Goal: Task Accomplishment & Management: Manage account settings

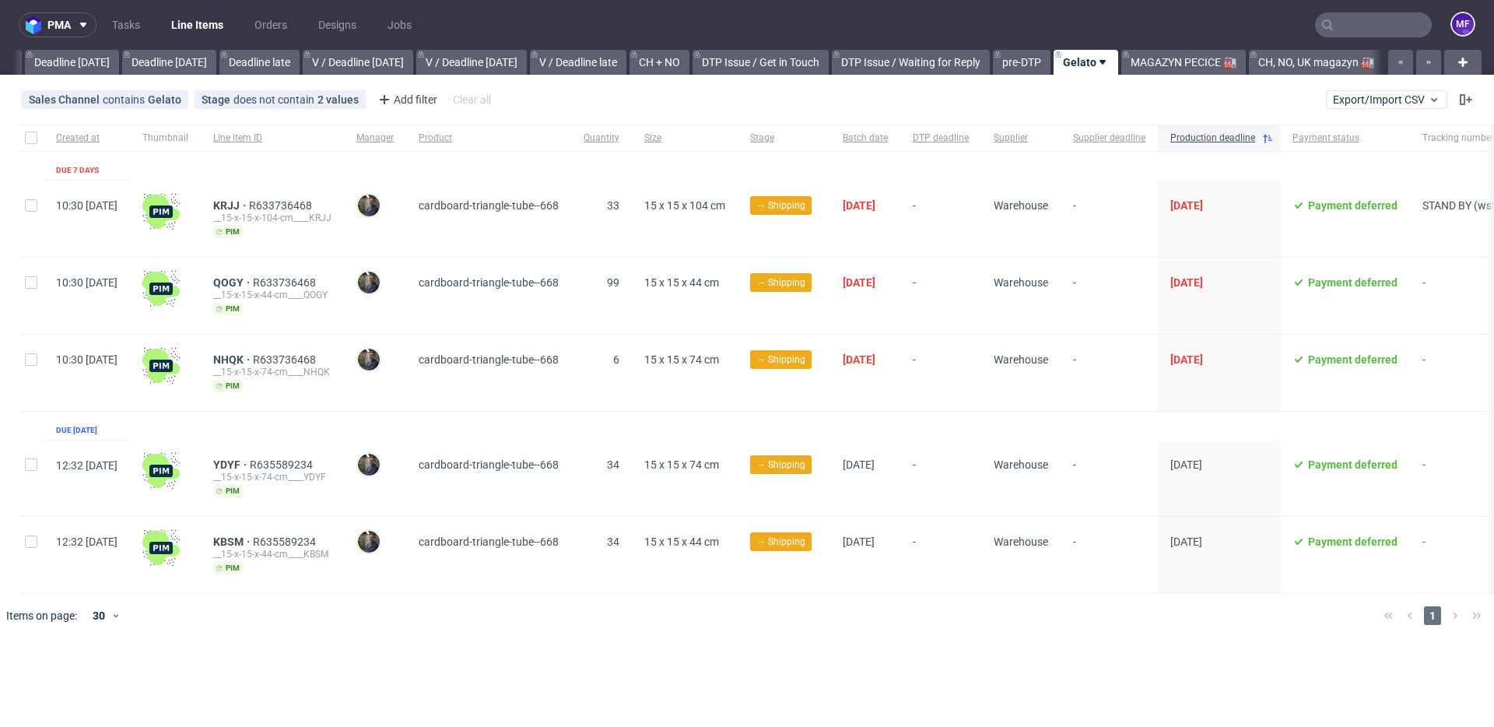
click at [1339, 28] on input "text" at bounding box center [1373, 24] width 117 height 25
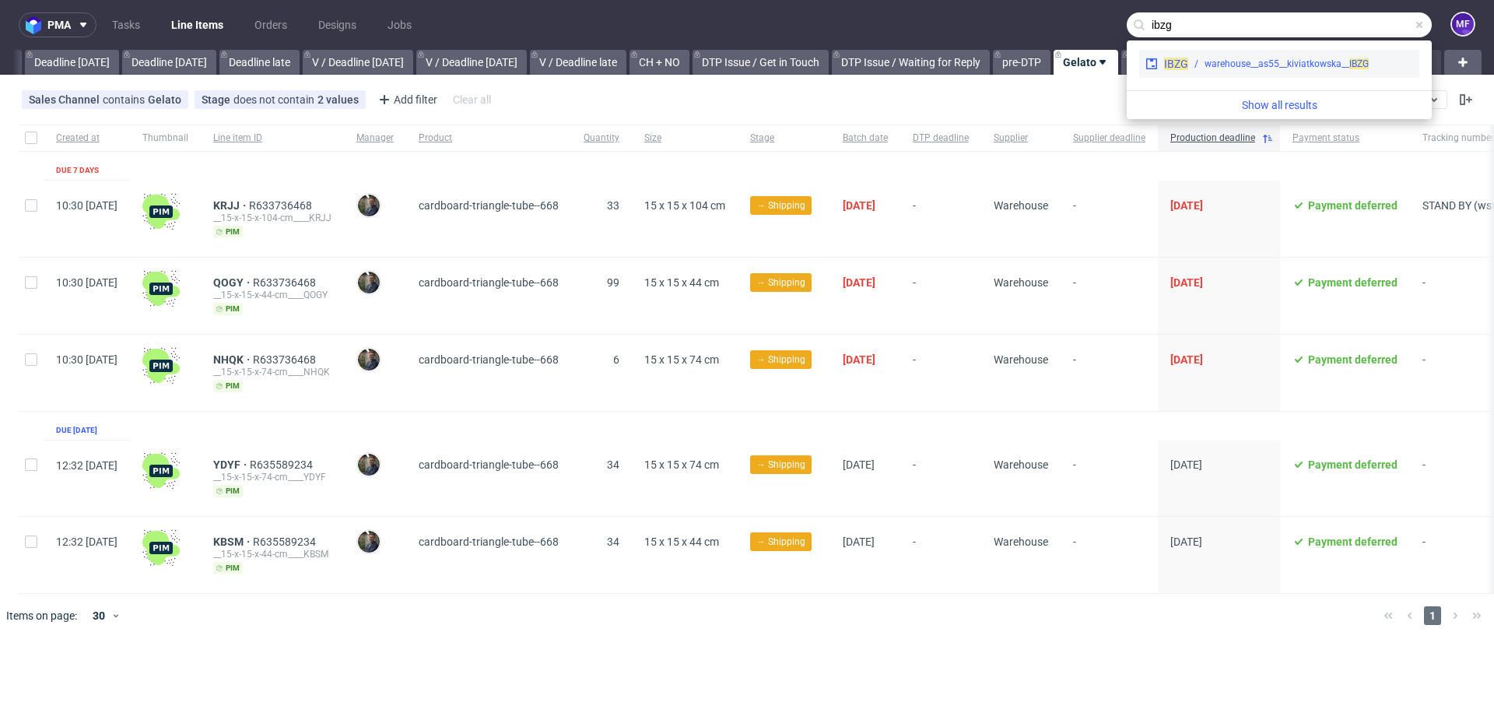
type input "ibzg"
click at [1294, 61] on div "warehouse__as55__kiviatkowska__ IBZG" at bounding box center [1286, 64] width 164 height 14
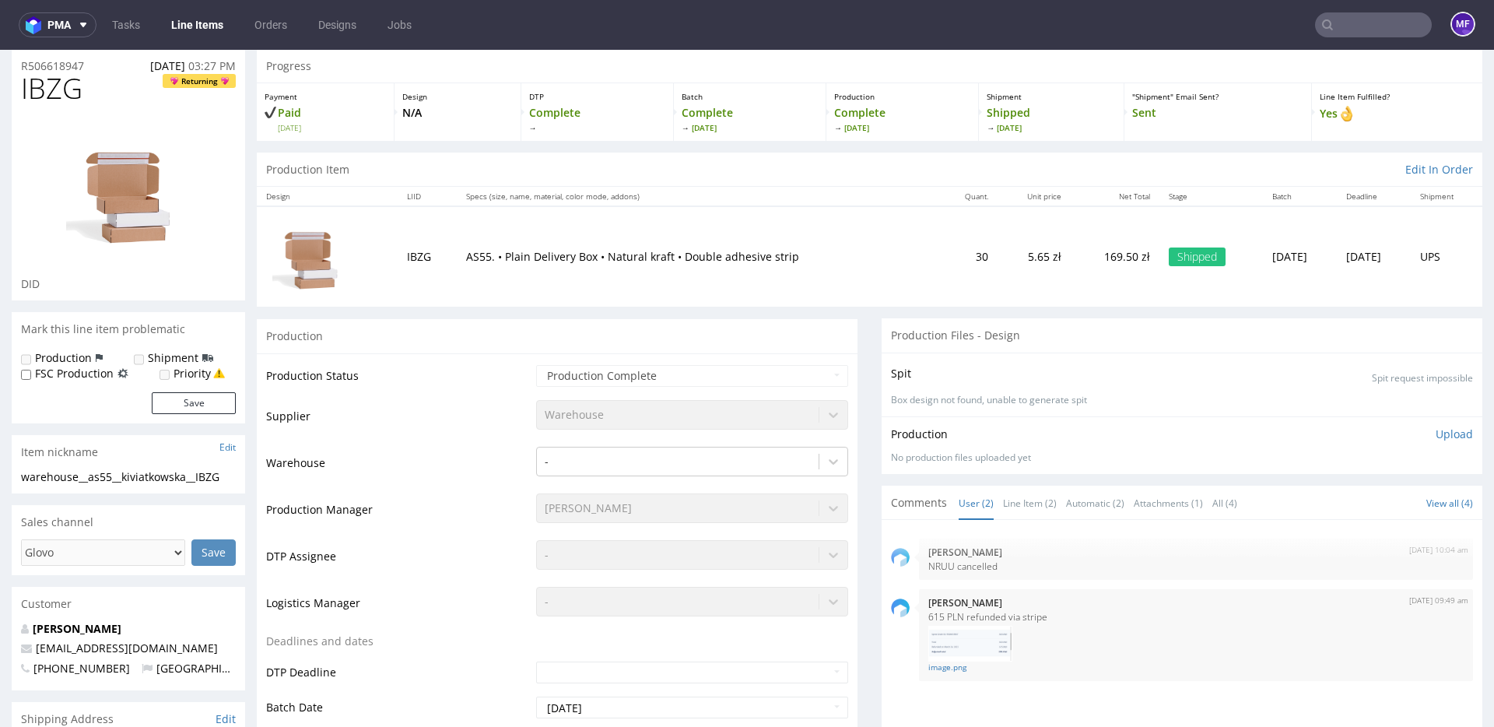
scroll to position [52, 0]
click at [1338, 26] on input "text" at bounding box center [1373, 24] width 117 height 25
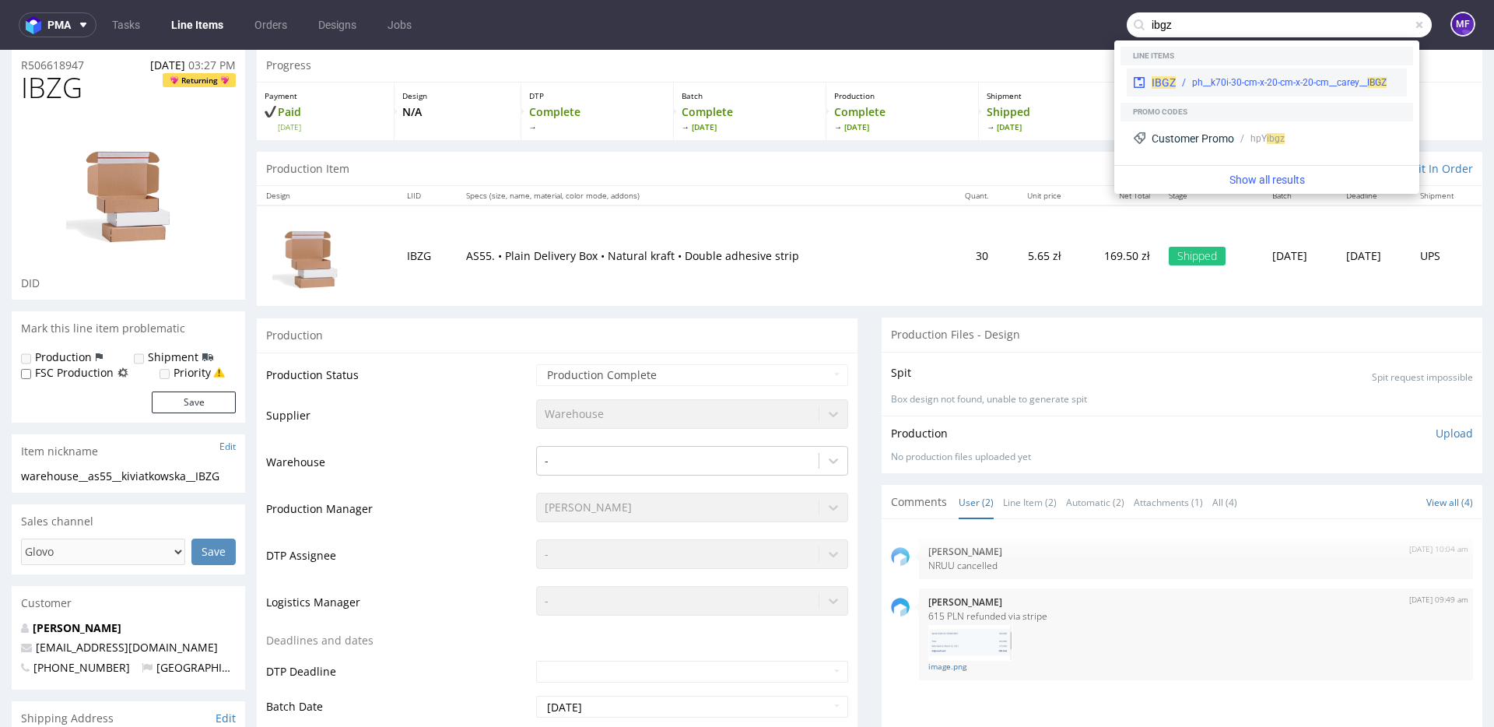
type input "ibgz"
click at [1268, 75] on div "ph__k70i-30-cm-x-20-cm-x-20-cm__carey__ IBGZ" at bounding box center [1289, 82] width 195 height 14
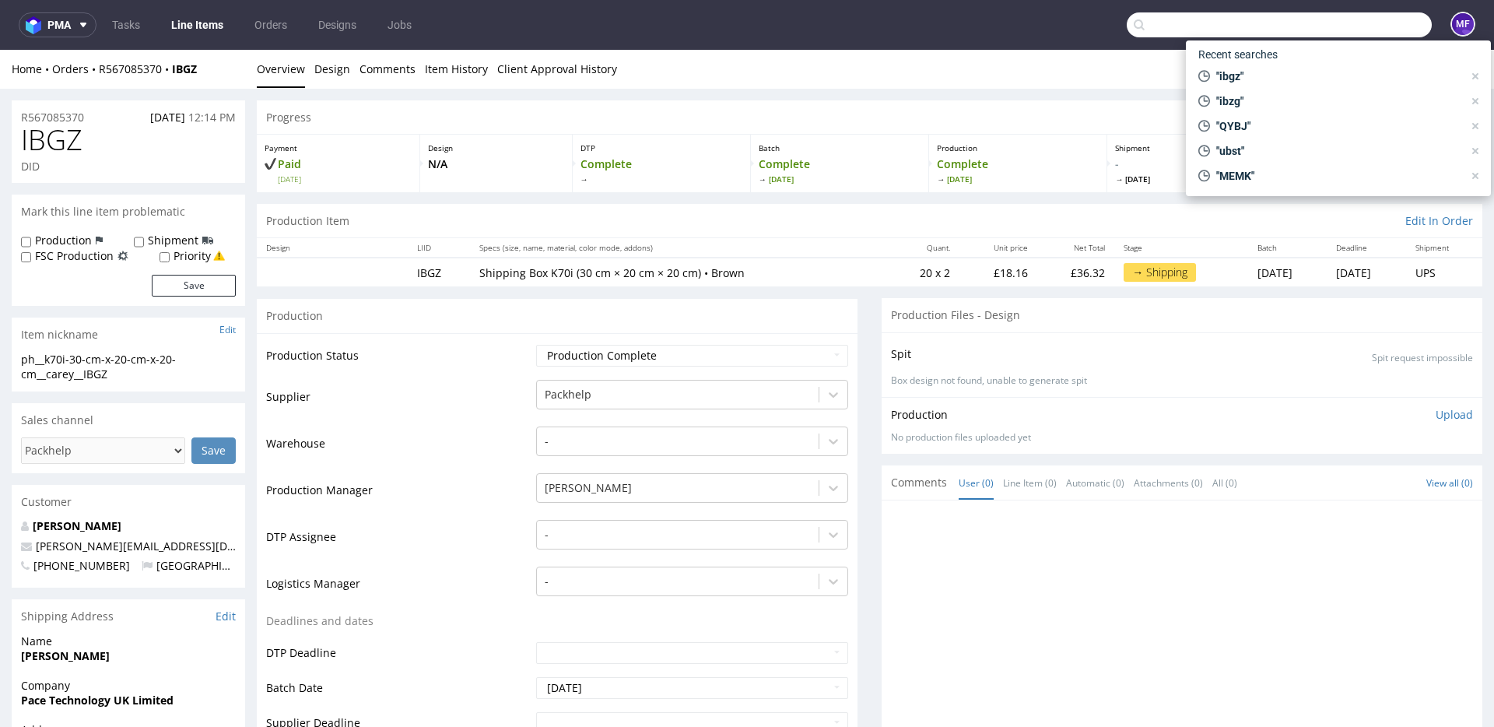
click at [1342, 21] on input "text" at bounding box center [1279, 24] width 305 height 25
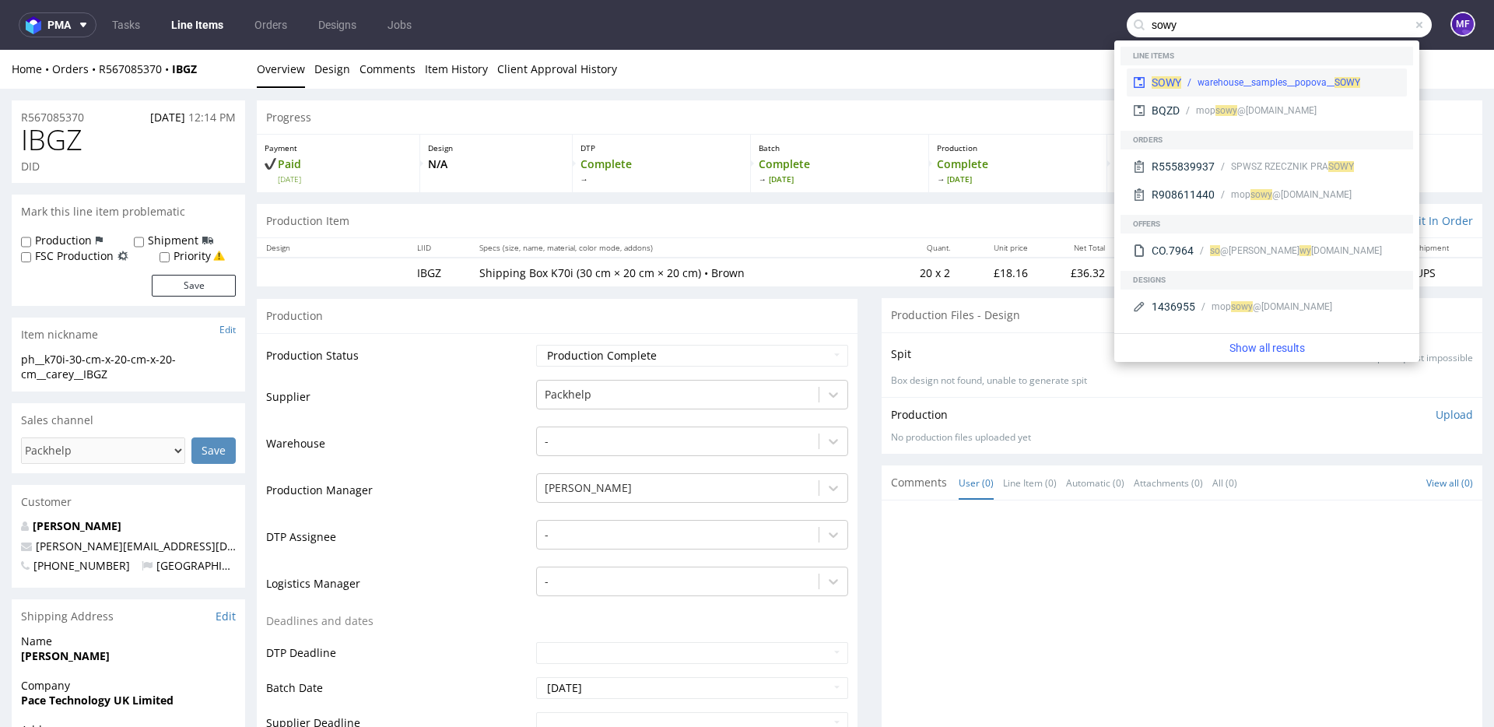
type input "sowy"
click at [1285, 80] on div "warehouse__samples__popova__ SOWY" at bounding box center [1278, 82] width 163 height 14
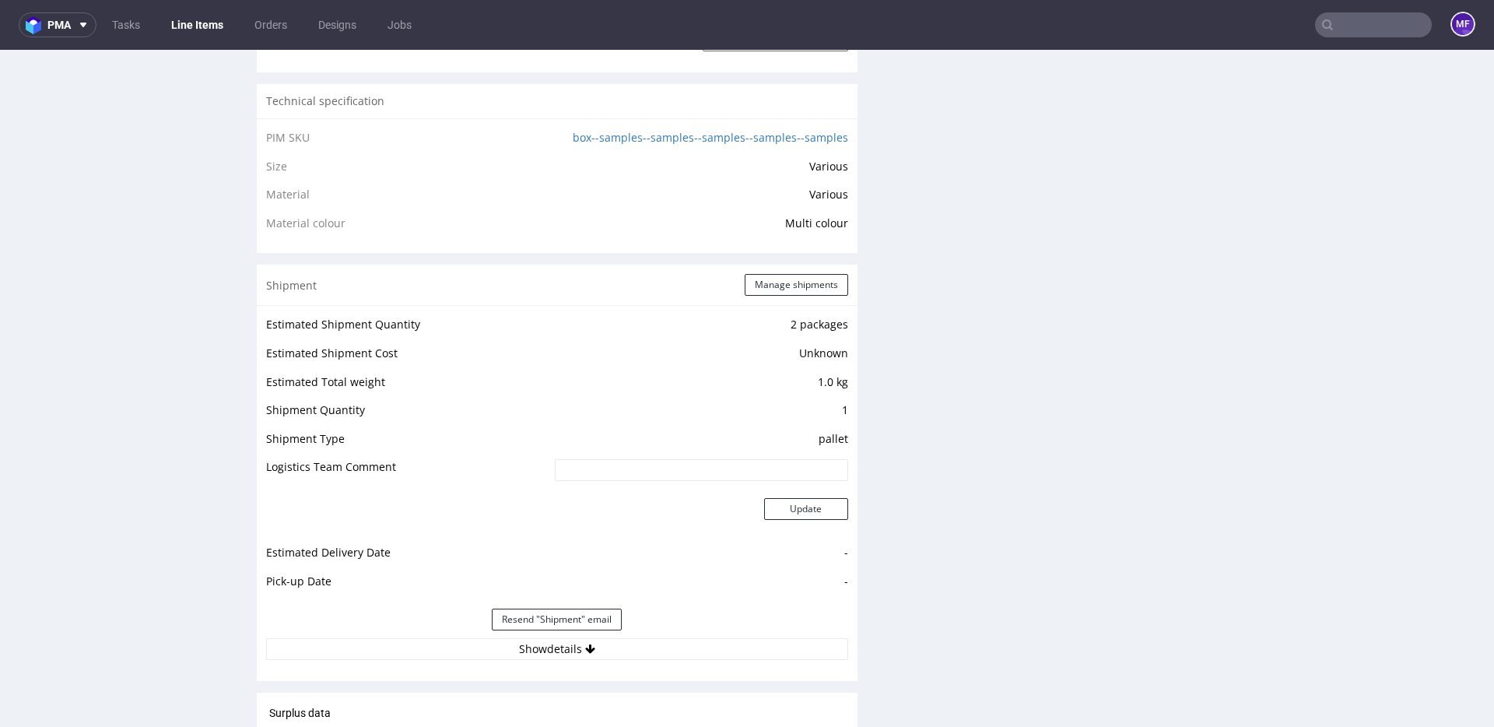
scroll to position [1152, 0]
click at [763, 288] on button "Manage shipments" at bounding box center [796, 284] width 103 height 22
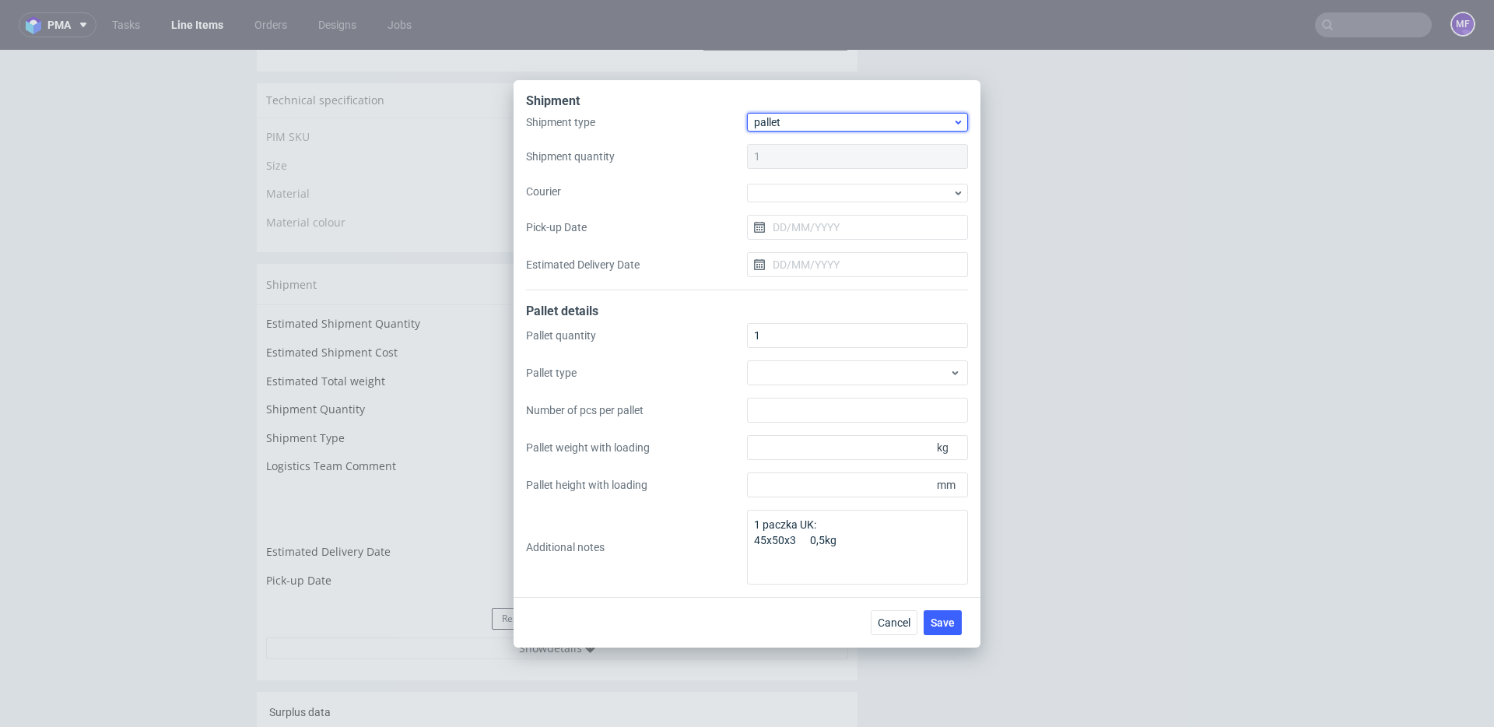
click at [781, 124] on span "pallet" at bounding box center [853, 122] width 198 height 16
click at [794, 180] on div "package" at bounding box center [857, 183] width 209 height 28
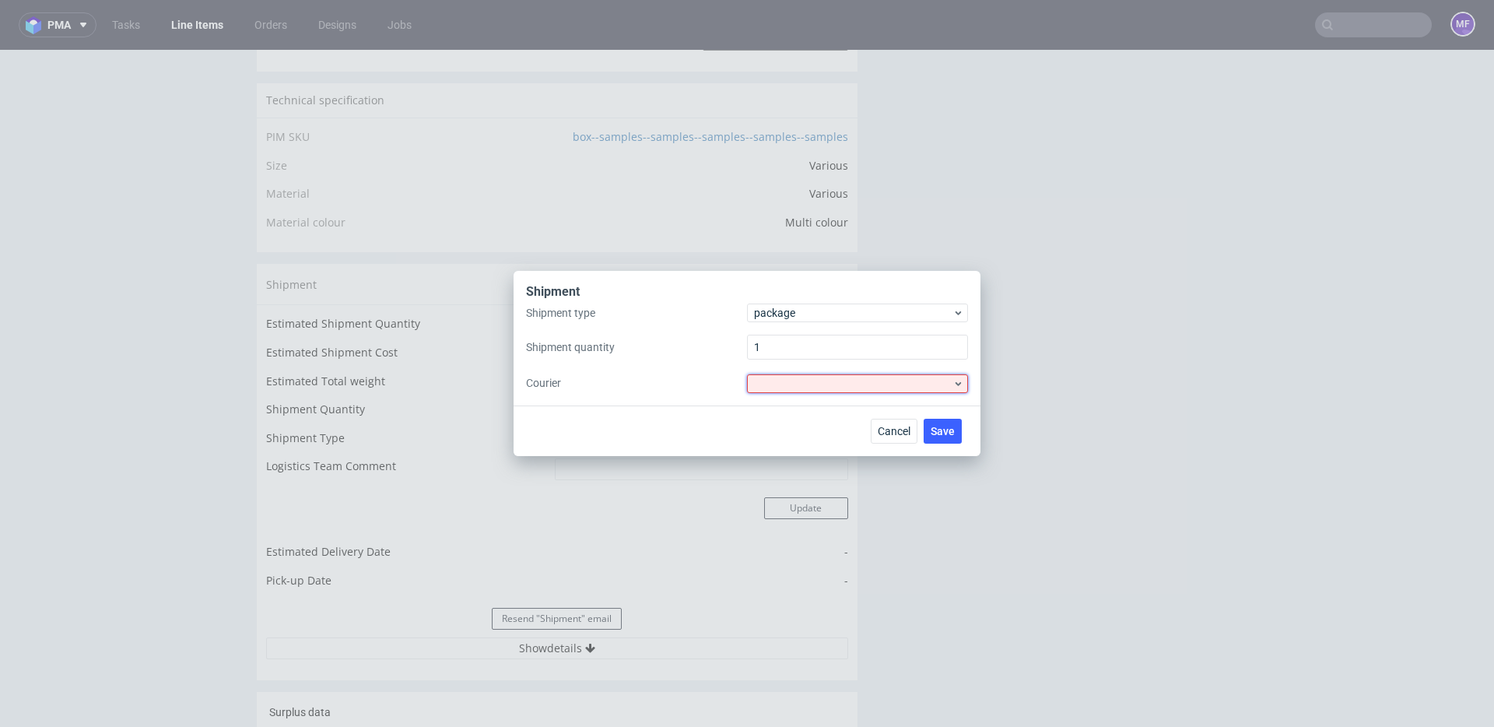
click at [816, 380] on div at bounding box center [857, 383] width 221 height 19
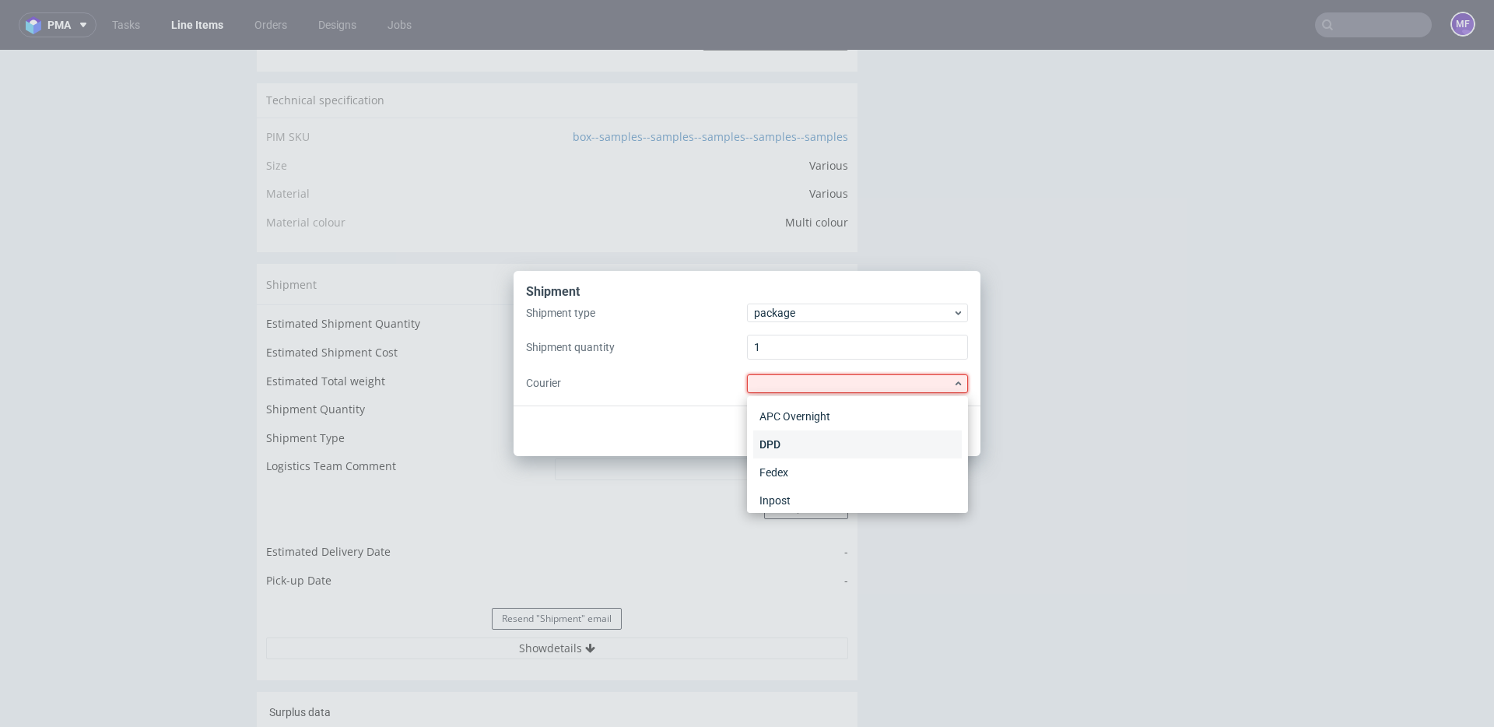
click at [802, 453] on div "DPD" at bounding box center [857, 444] width 209 height 28
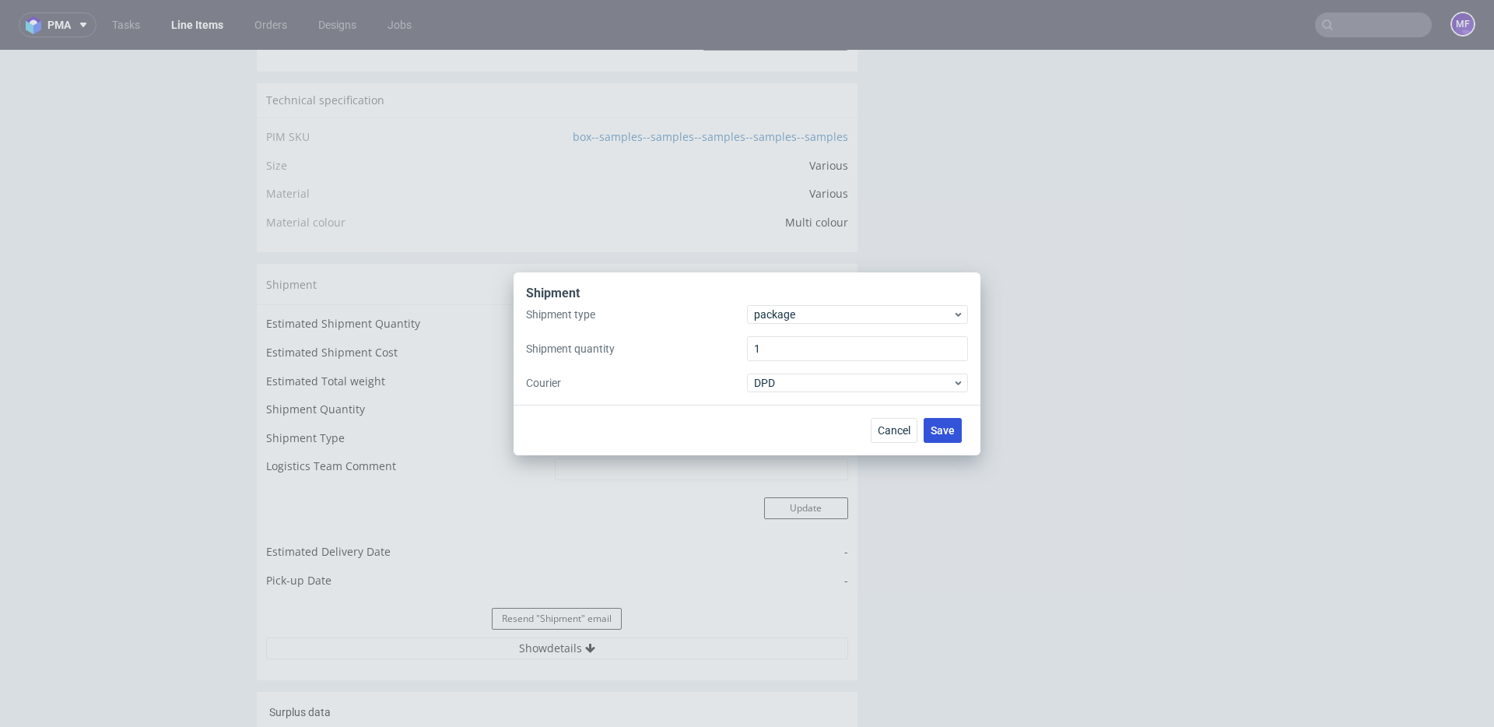
click at [943, 420] on button "Save" at bounding box center [943, 430] width 38 height 25
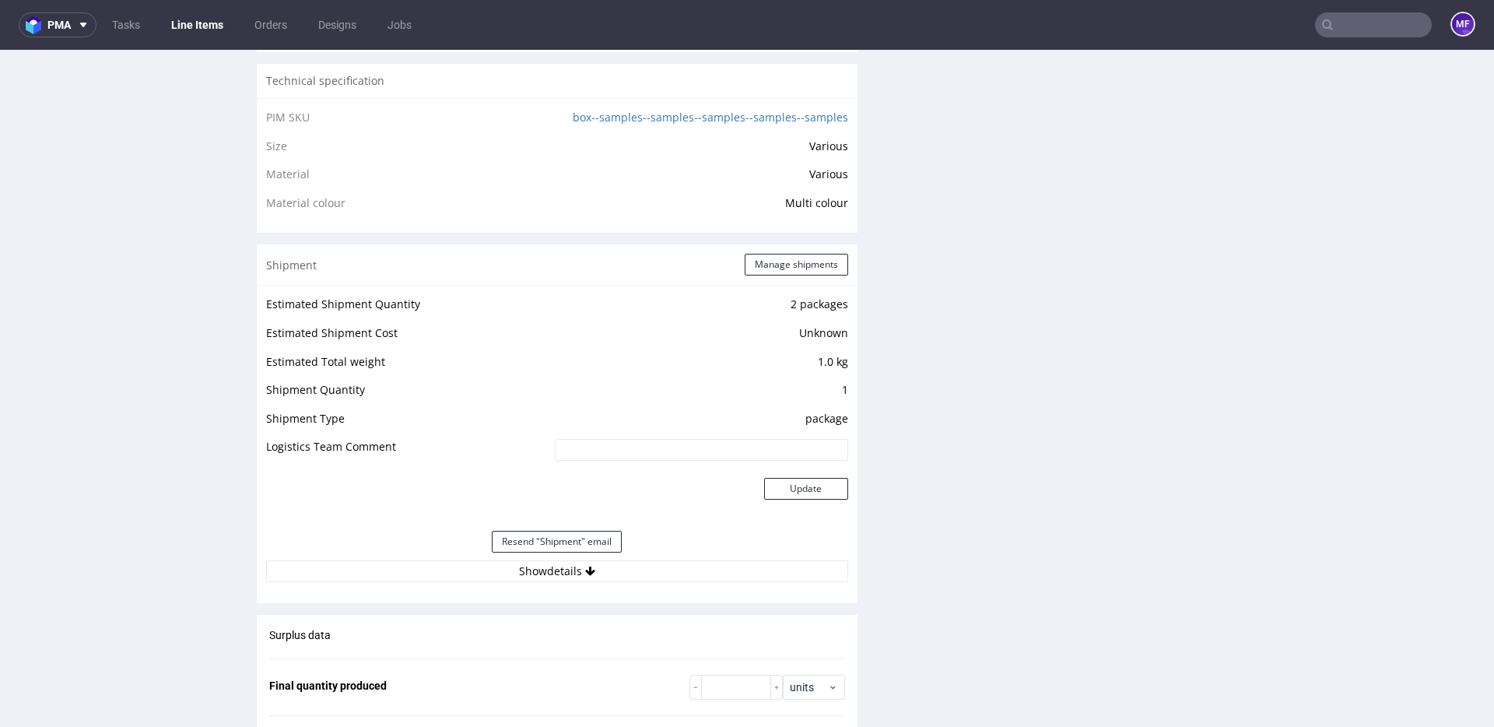
scroll to position [1174, 0]
click at [791, 270] on button "Manage shipments" at bounding box center [796, 262] width 103 height 22
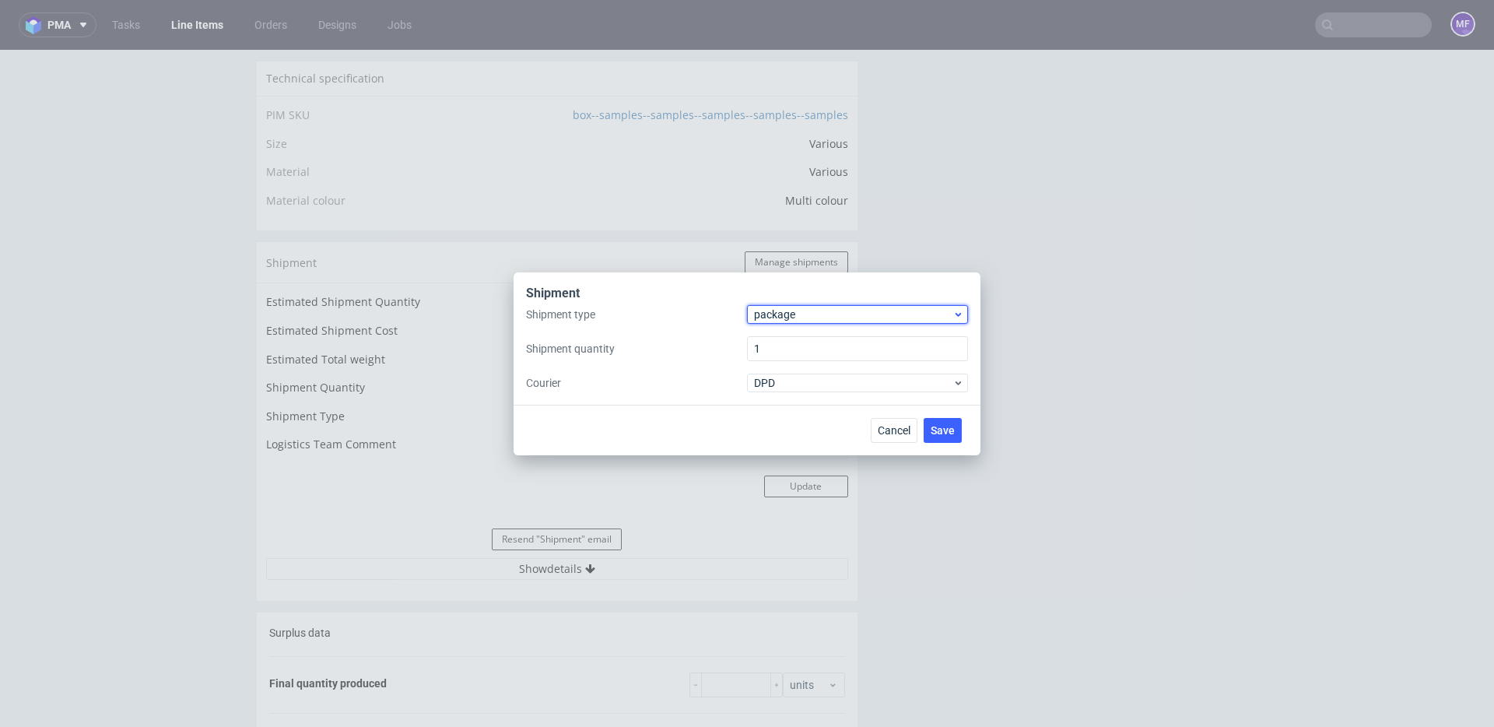
click at [797, 317] on span "package" at bounding box center [853, 315] width 198 height 16
click at [807, 348] on div "pallet" at bounding box center [857, 347] width 209 height 28
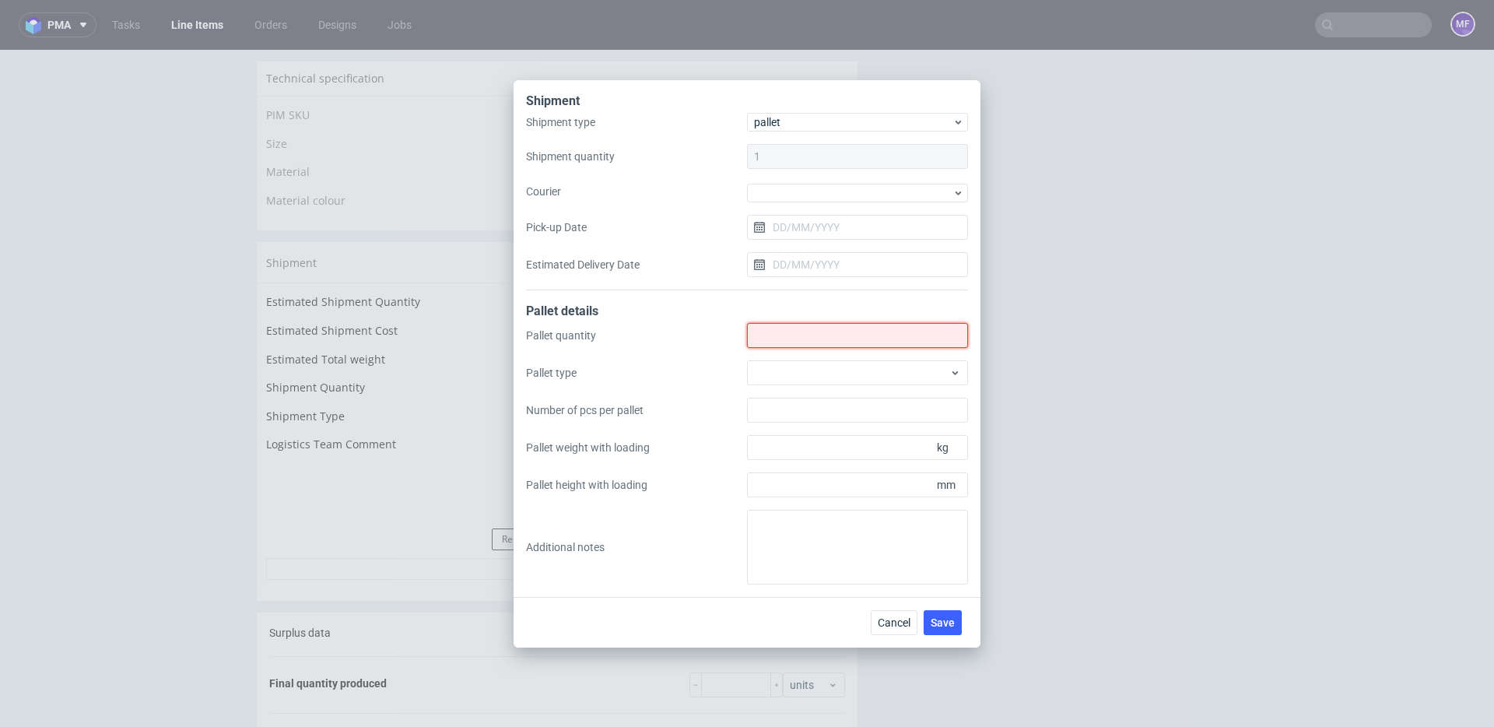
click at [789, 338] on input "Shipment type" at bounding box center [857, 335] width 221 height 25
type input "1"
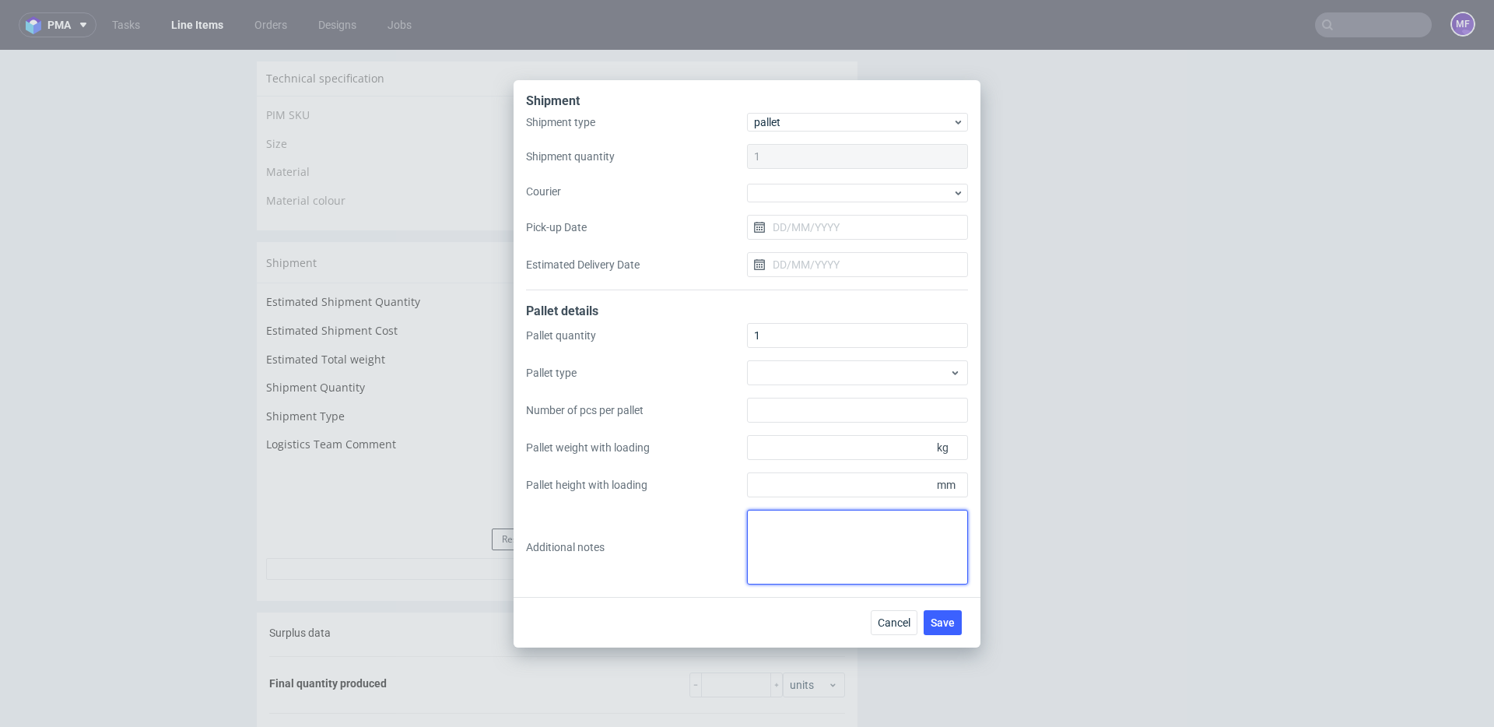
click at [807, 536] on textarea at bounding box center [857, 547] width 221 height 75
type textarea "2 paczki"
click at [901, 621] on span "Cancel" at bounding box center [894, 622] width 33 height 11
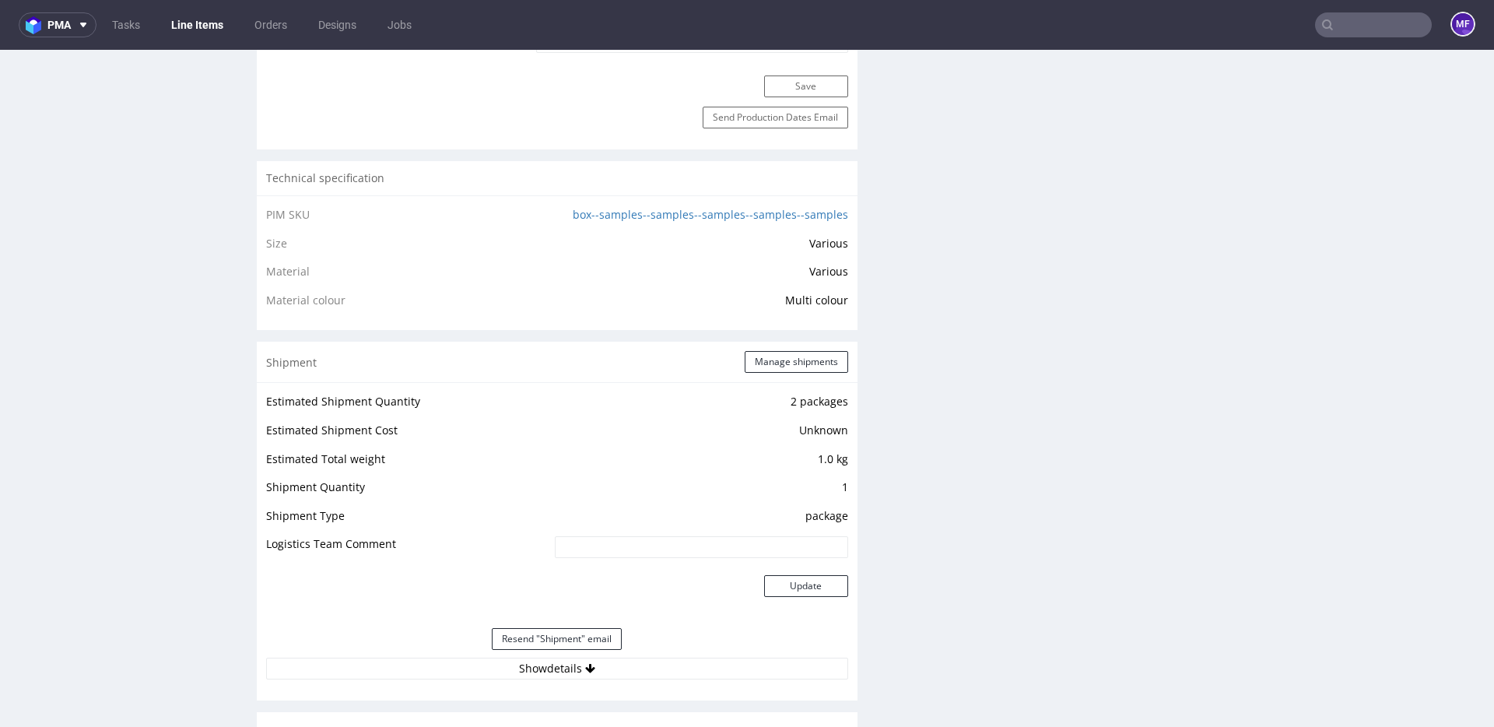
scroll to position [1062, 0]
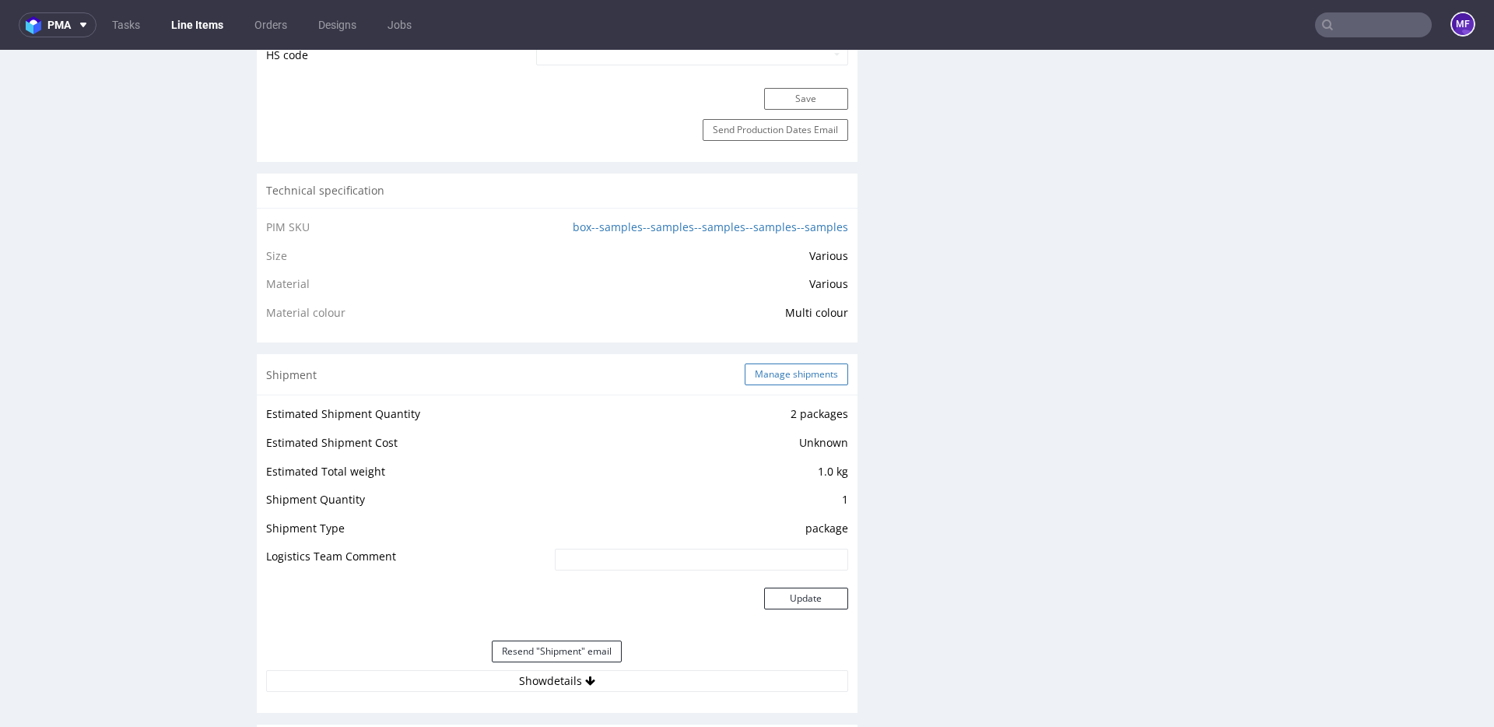
click at [763, 376] on button "Manage shipments" at bounding box center [796, 374] width 103 height 22
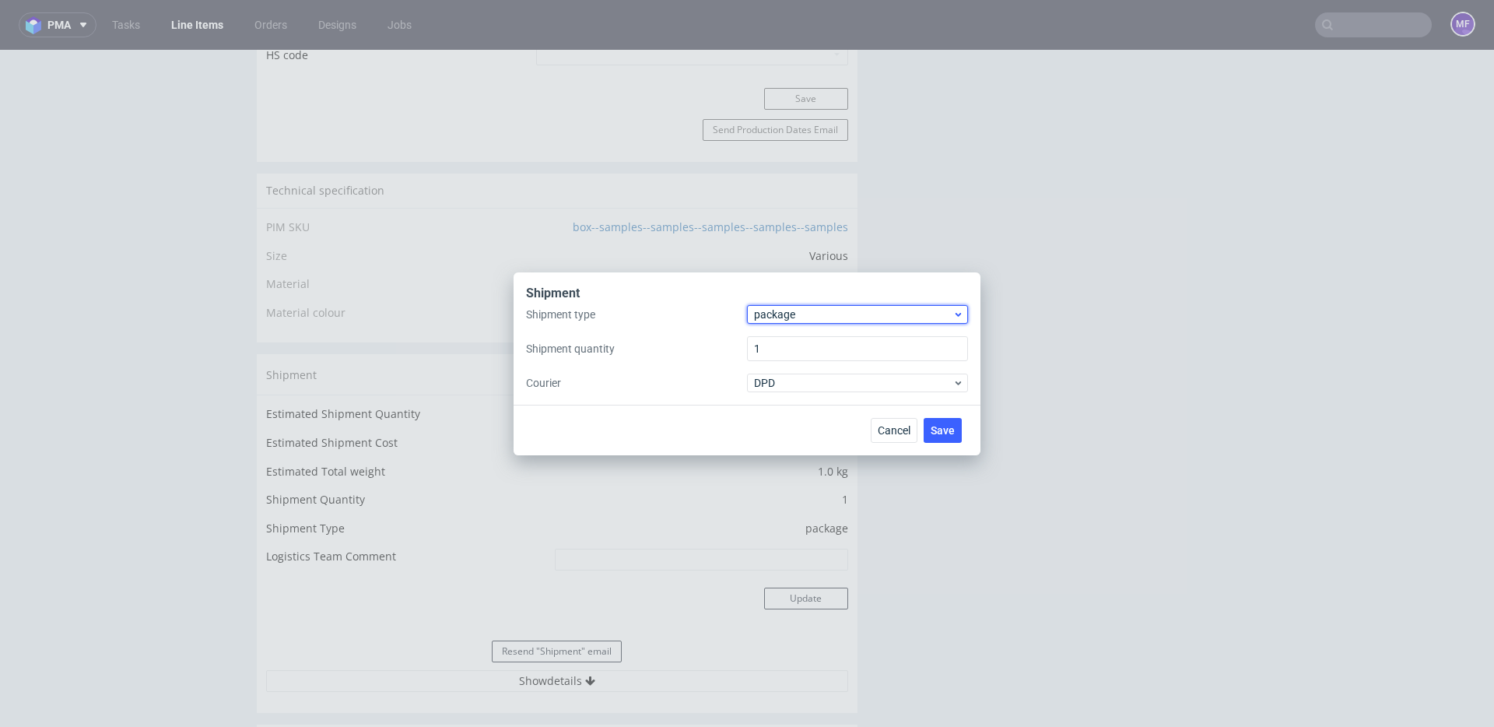
click at [818, 318] on span "package" at bounding box center [853, 315] width 198 height 16
click at [799, 346] on div "pallet" at bounding box center [857, 347] width 209 height 28
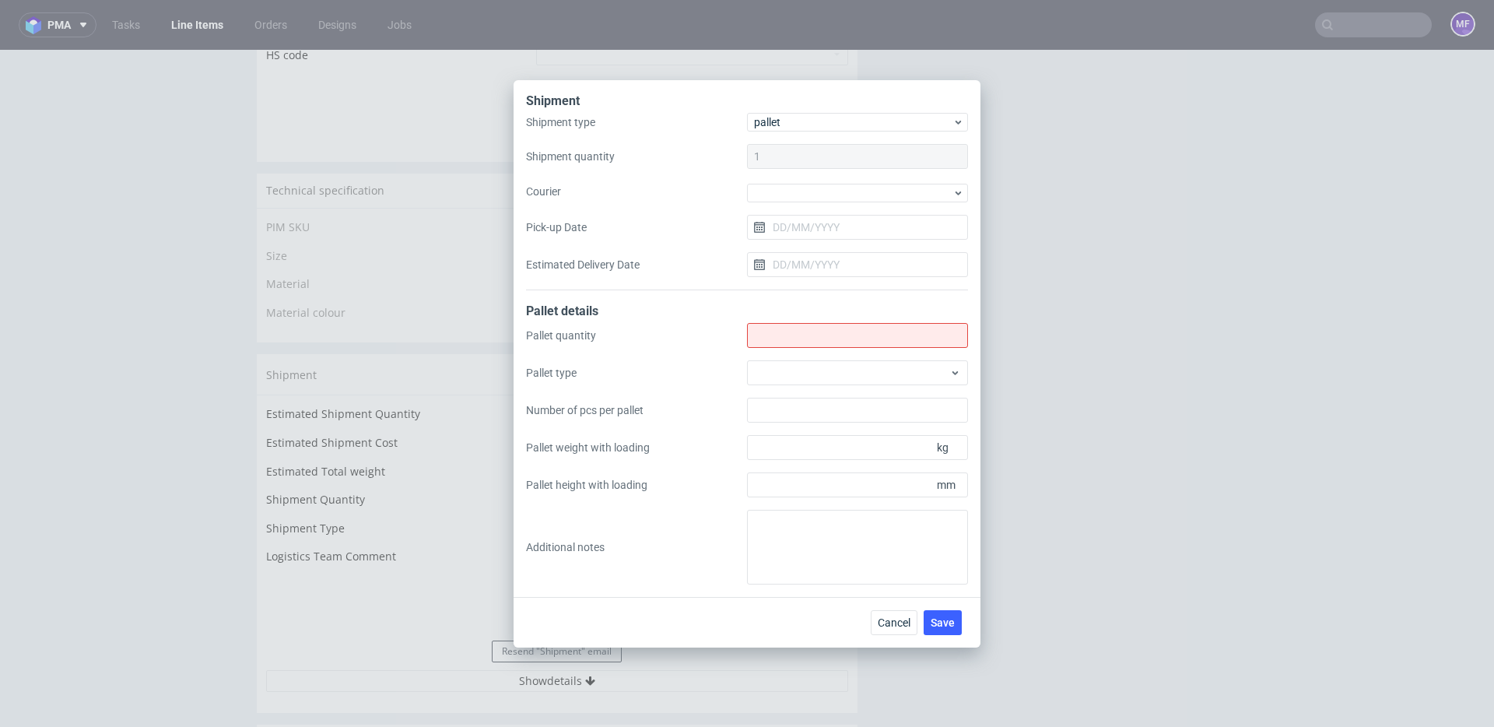
drag, startPoint x: 791, startPoint y: 347, endPoint x: 790, endPoint y: 338, distance: 9.4
click at [791, 347] on div "Pallet quantity Pallet type Number of pcs per pallet Pallet weight with loading…" at bounding box center [747, 453] width 442 height 261
click at [790, 338] on input "Shipment type" at bounding box center [857, 335] width 221 height 25
type input "1"
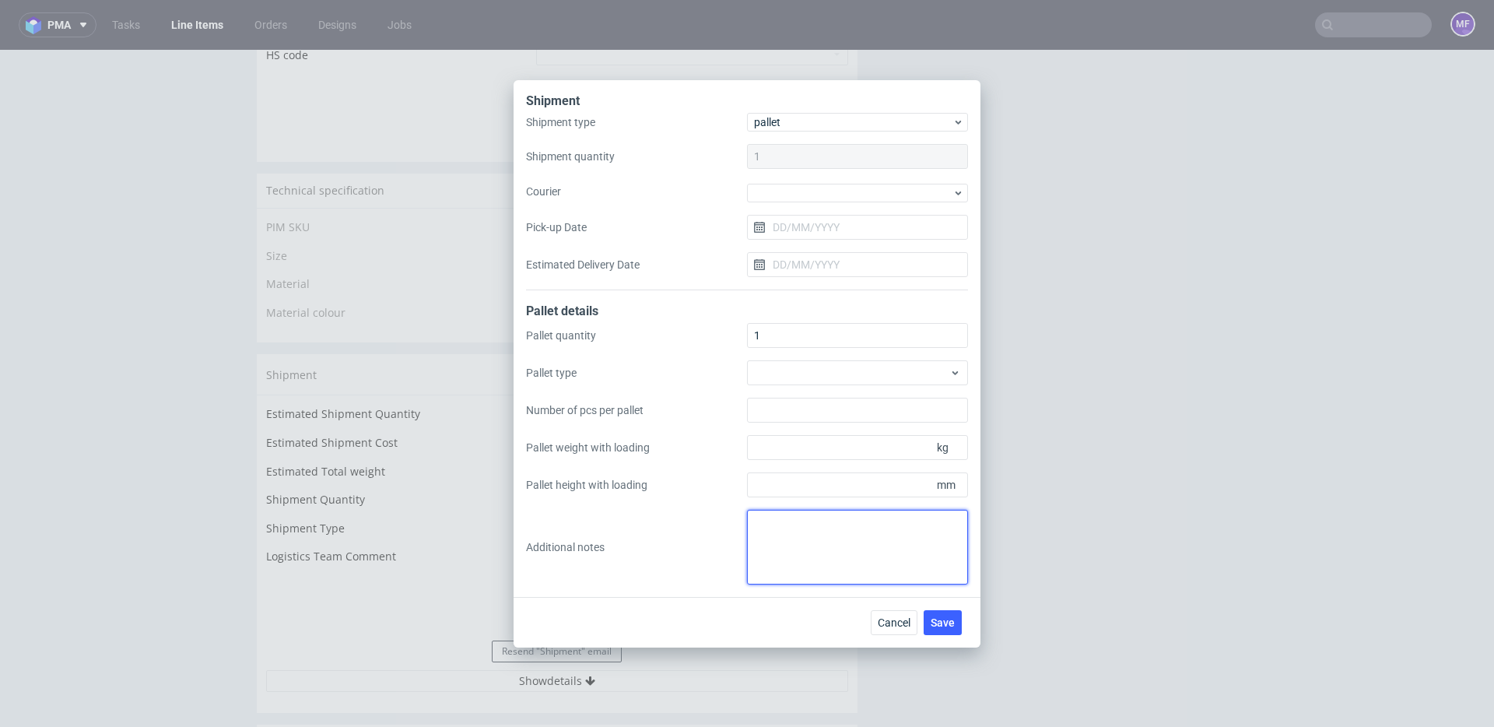
click at [804, 515] on textarea at bounding box center [857, 547] width 221 height 75
paste textarea "Wys x Szre x Dl - Kg 1 paczka 2x46x50 - 1Kg 1 paczka 10x20x28 - 1Kg"
drag, startPoint x: 805, startPoint y: 542, endPoint x: 815, endPoint y: 540, distance: 10.2
click at [805, 542] on textarea "2 paczki UPS do UK: Wys x Szre x Dl - Kg 1 paczka 2x46x50 - 1Kg 1 paczka 10x20x…" at bounding box center [857, 547] width 221 height 75
click at [871, 535] on textarea "2 paczki UPS do UK: Wys x Szer x Dl - Kg 1 paczka 2x46x50 - 1Kg 1 paczka 10x20x…" at bounding box center [857, 547] width 221 height 75
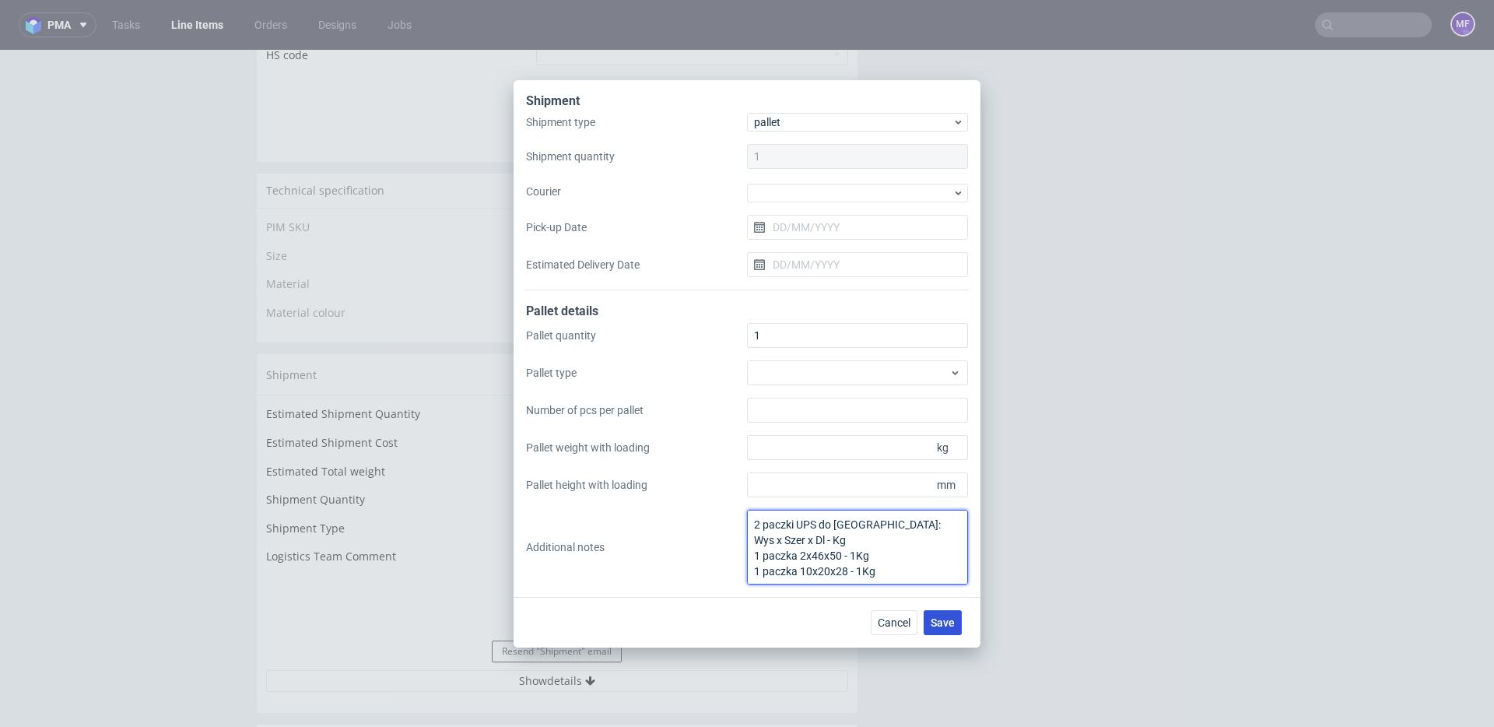
type textarea "2 paczki UPS do UK: Wys x Szer x Dl - Kg 1 paczka 2x46x50 - 1Kg 1 paczka 10x20x…"
click at [953, 619] on span "Save" at bounding box center [943, 622] width 24 height 11
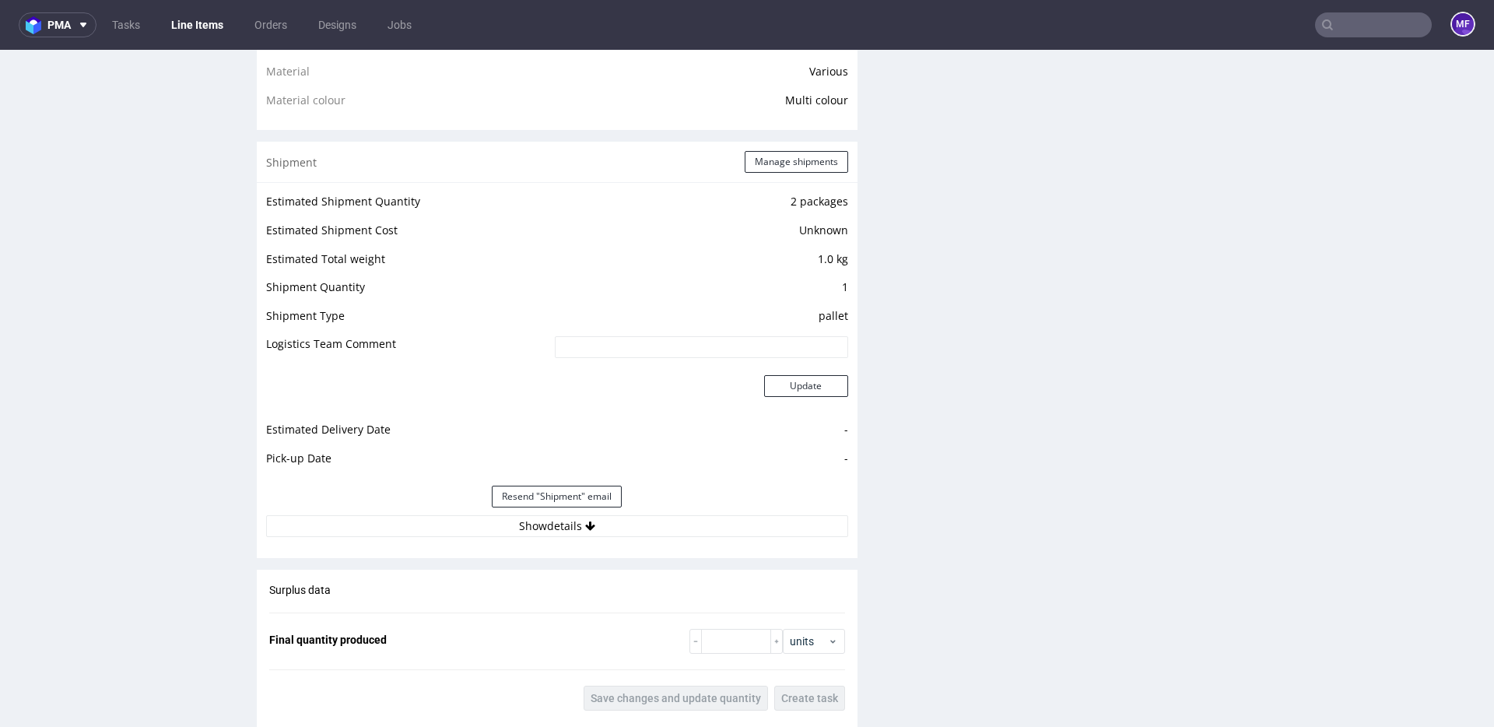
scroll to position [1278, 0]
click at [587, 514] on button "Show details" at bounding box center [557, 523] width 582 height 22
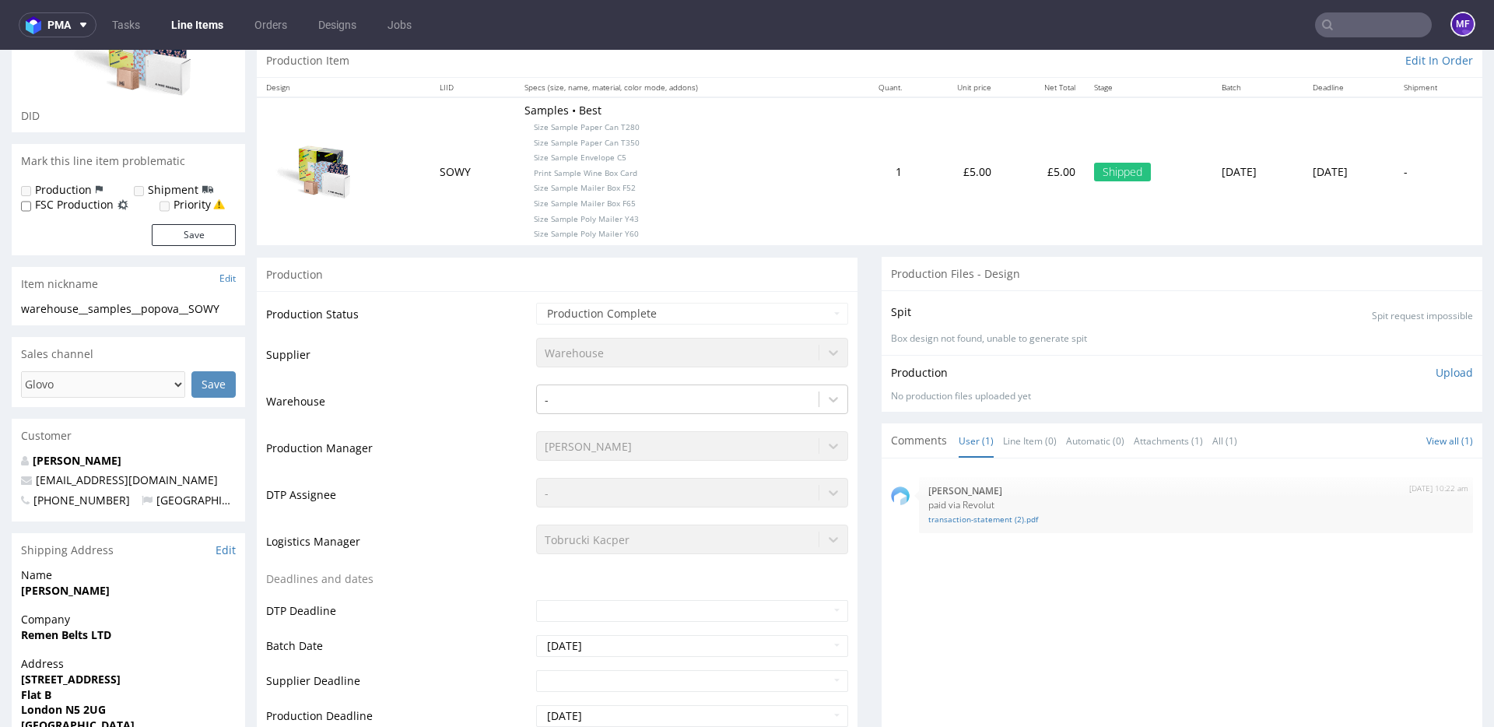
scroll to position [0, 0]
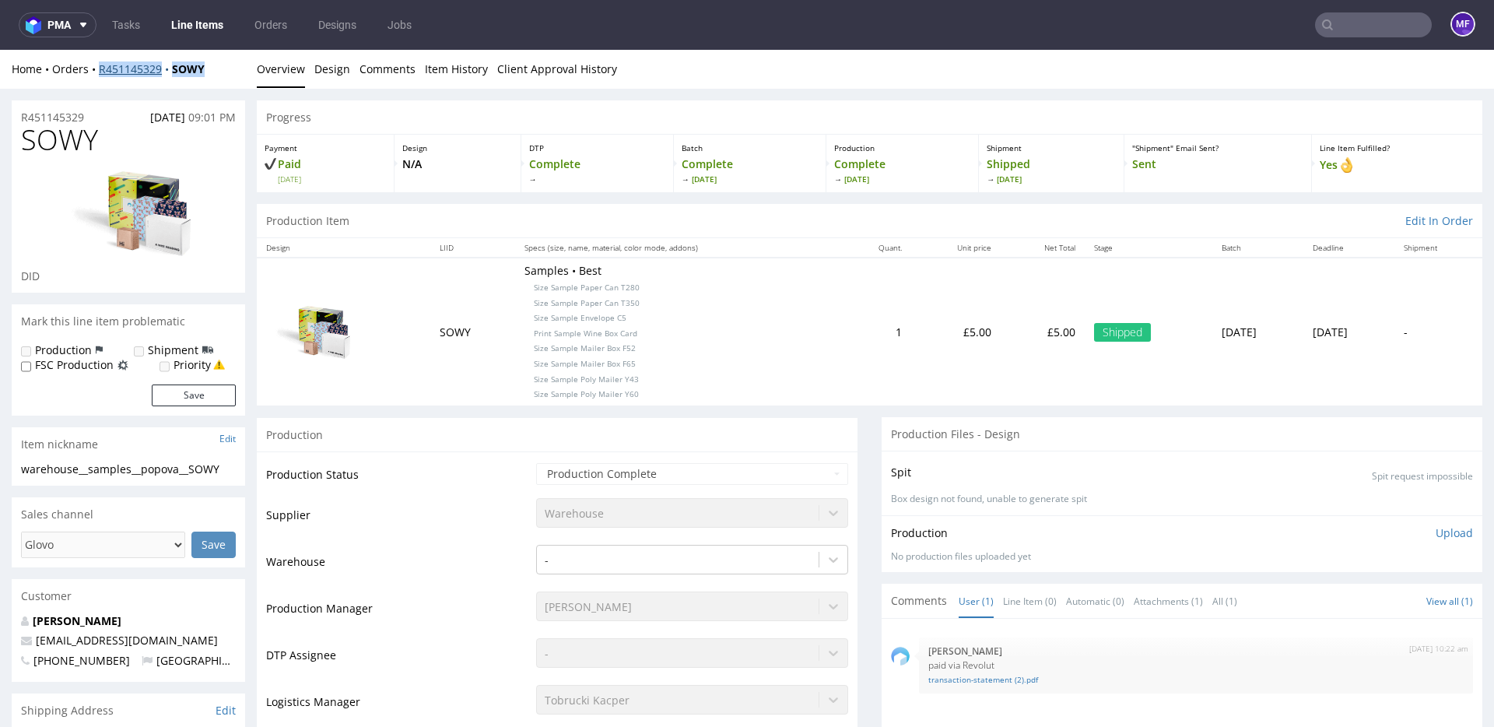
drag, startPoint x: 211, startPoint y: 65, endPoint x: 99, endPoint y: 72, distance: 112.2
click at [99, 72] on div "Home Orders R451145329 SOWY" at bounding box center [128, 69] width 233 height 16
copy div "R451145329 SOWY"
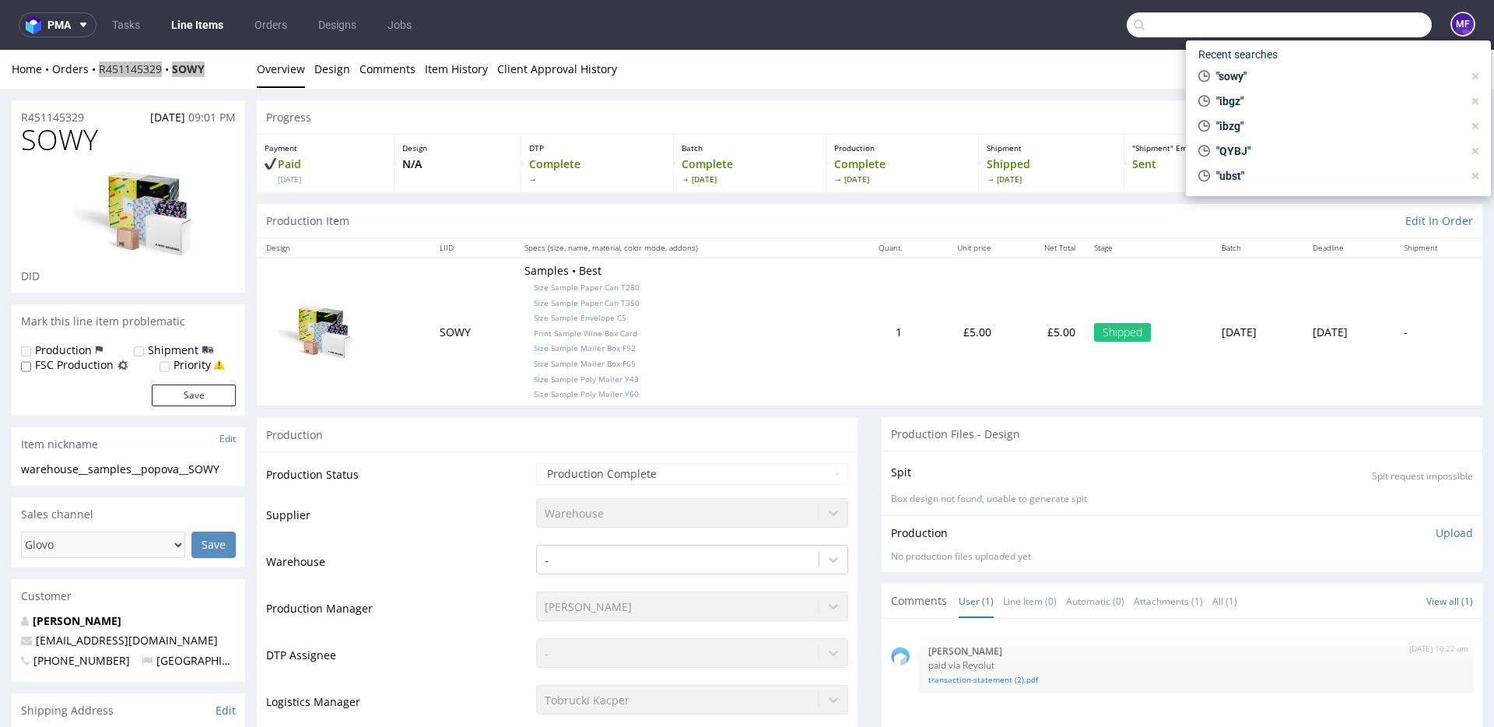
click at [1352, 18] on input "text" at bounding box center [1279, 24] width 305 height 25
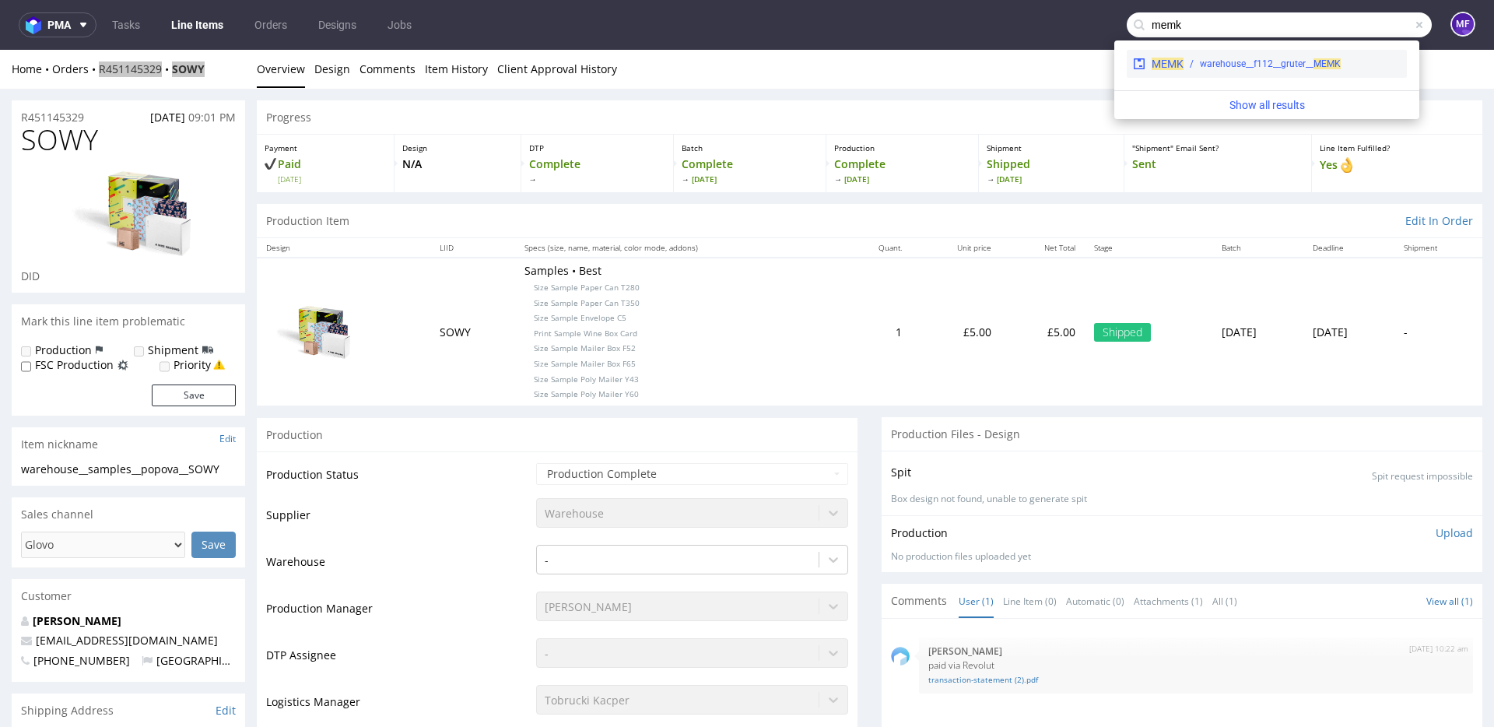
type input "memk"
click at [1299, 60] on div "warehouse__f112__gruter__ MEMK" at bounding box center [1270, 64] width 141 height 14
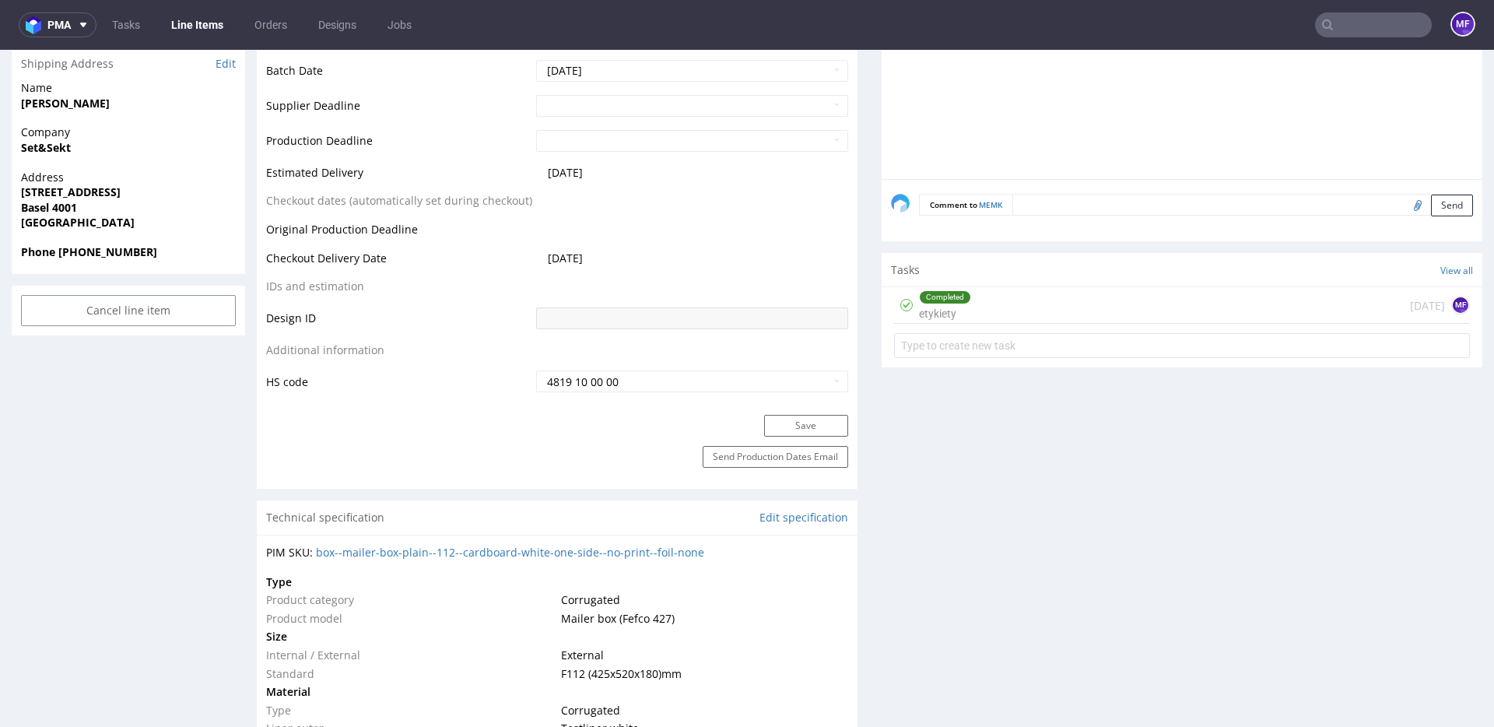
scroll to position [656, 0]
click at [1046, 310] on div "Completed etykiety today MF" at bounding box center [1182, 307] width 576 height 37
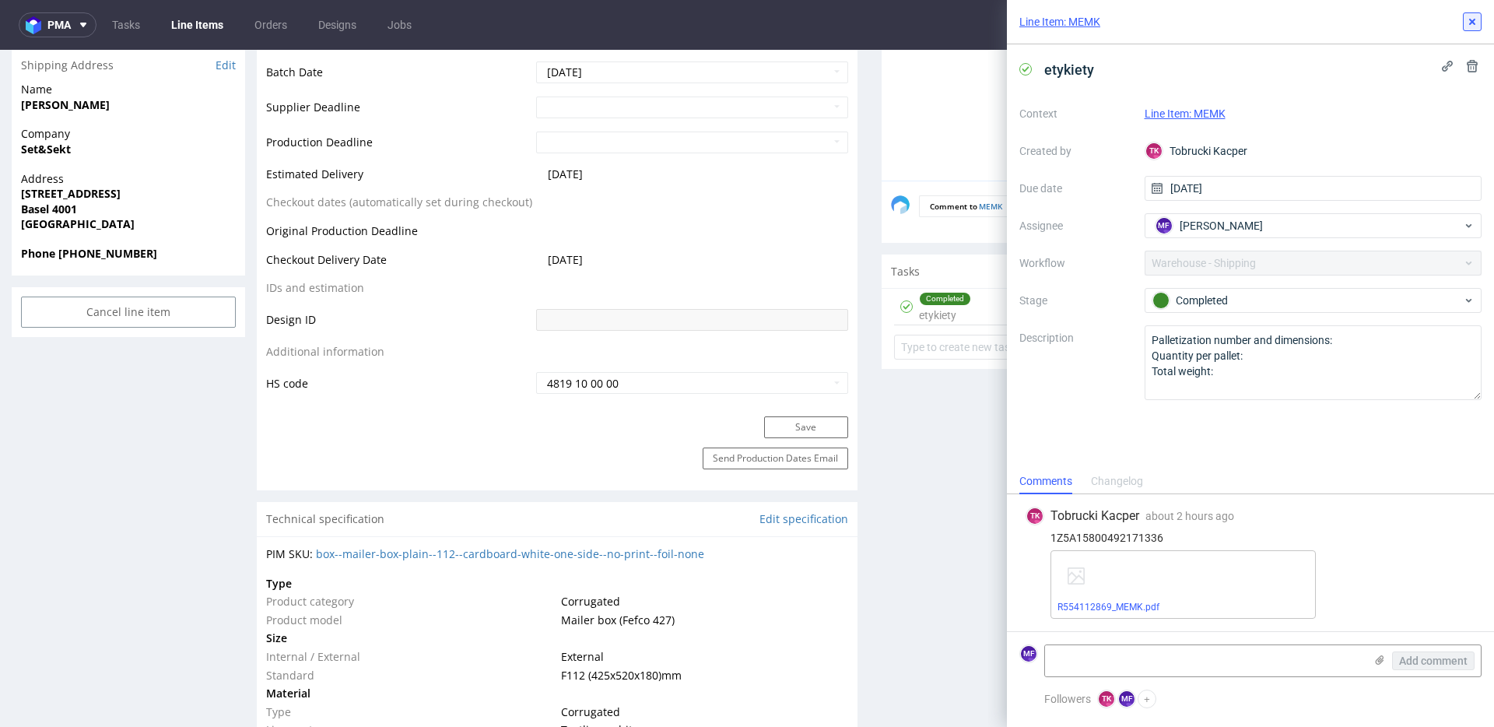
click at [1471, 26] on icon at bounding box center [1472, 22] width 12 height 12
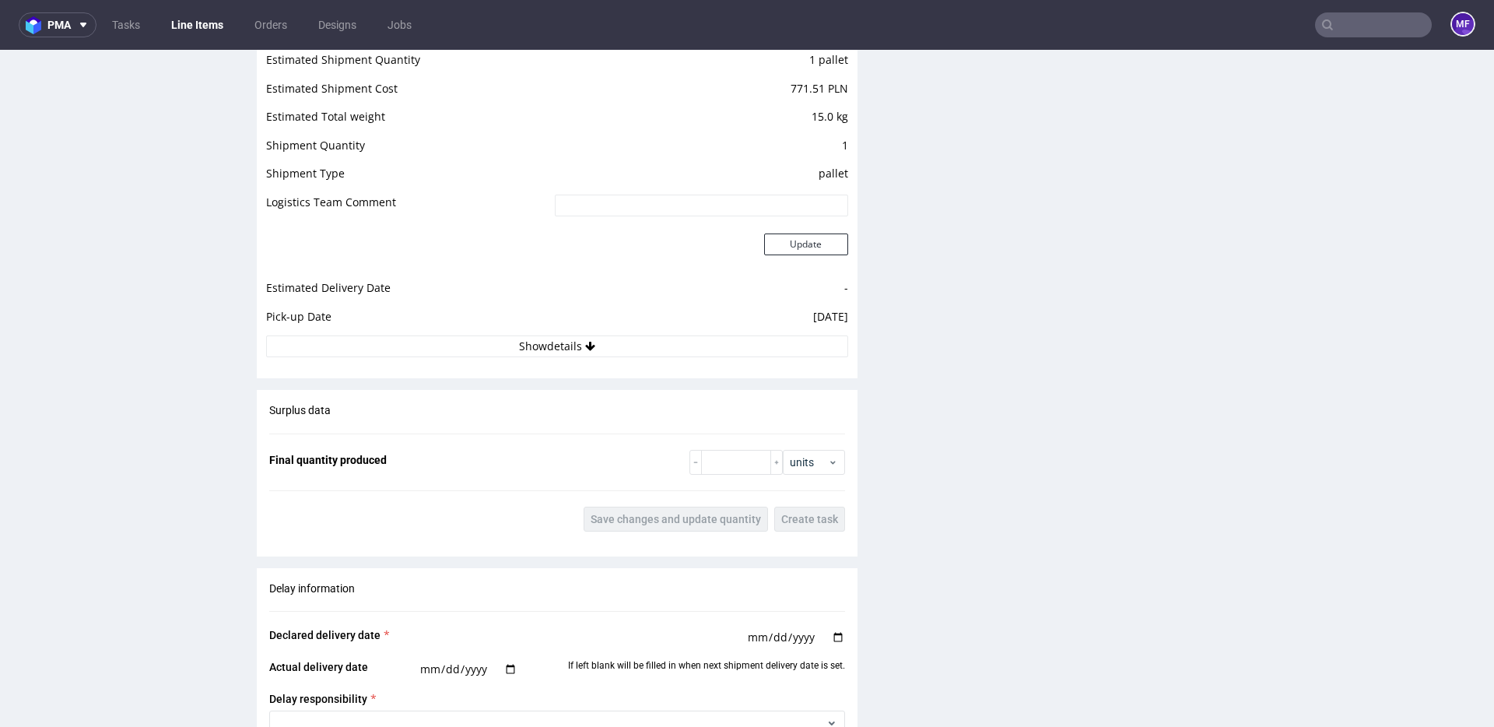
scroll to position [1529, 0]
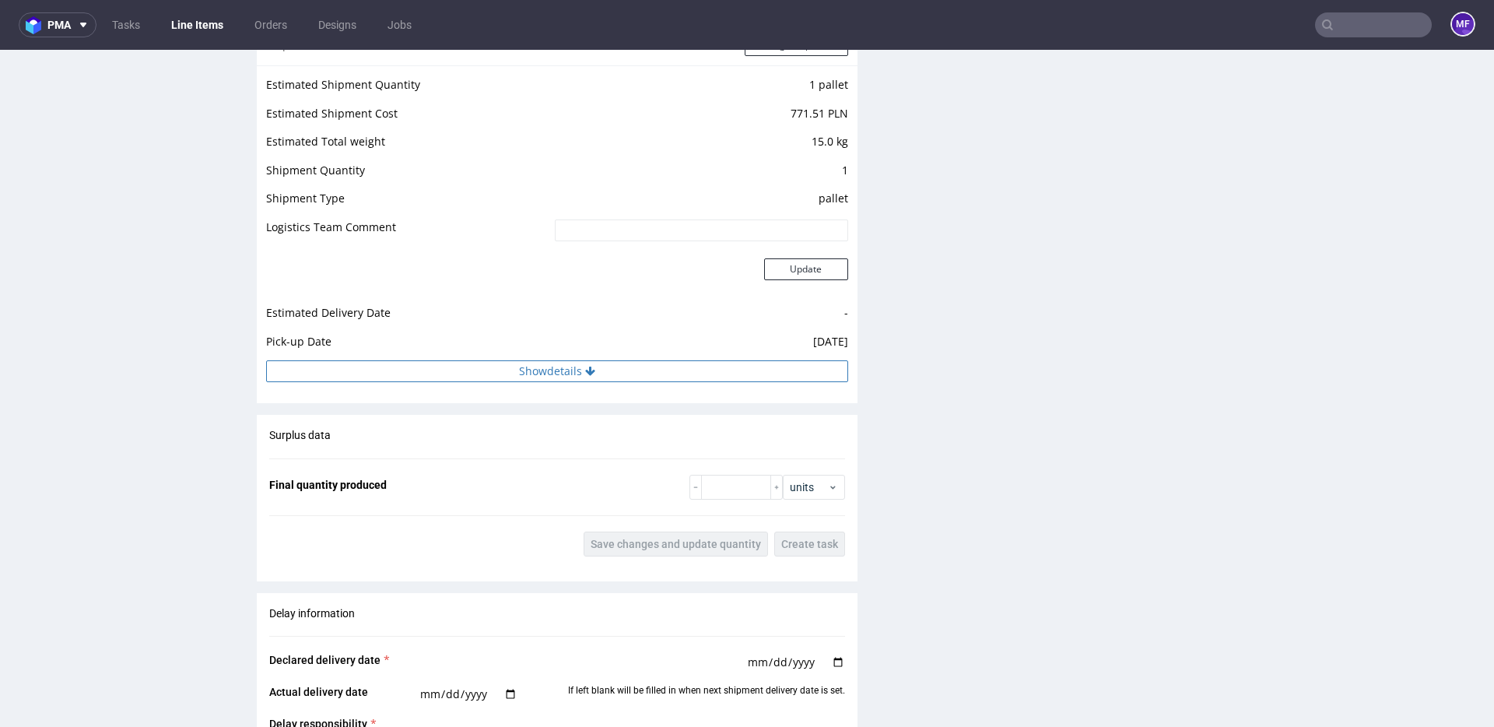
click at [585, 369] on icon at bounding box center [590, 371] width 10 height 11
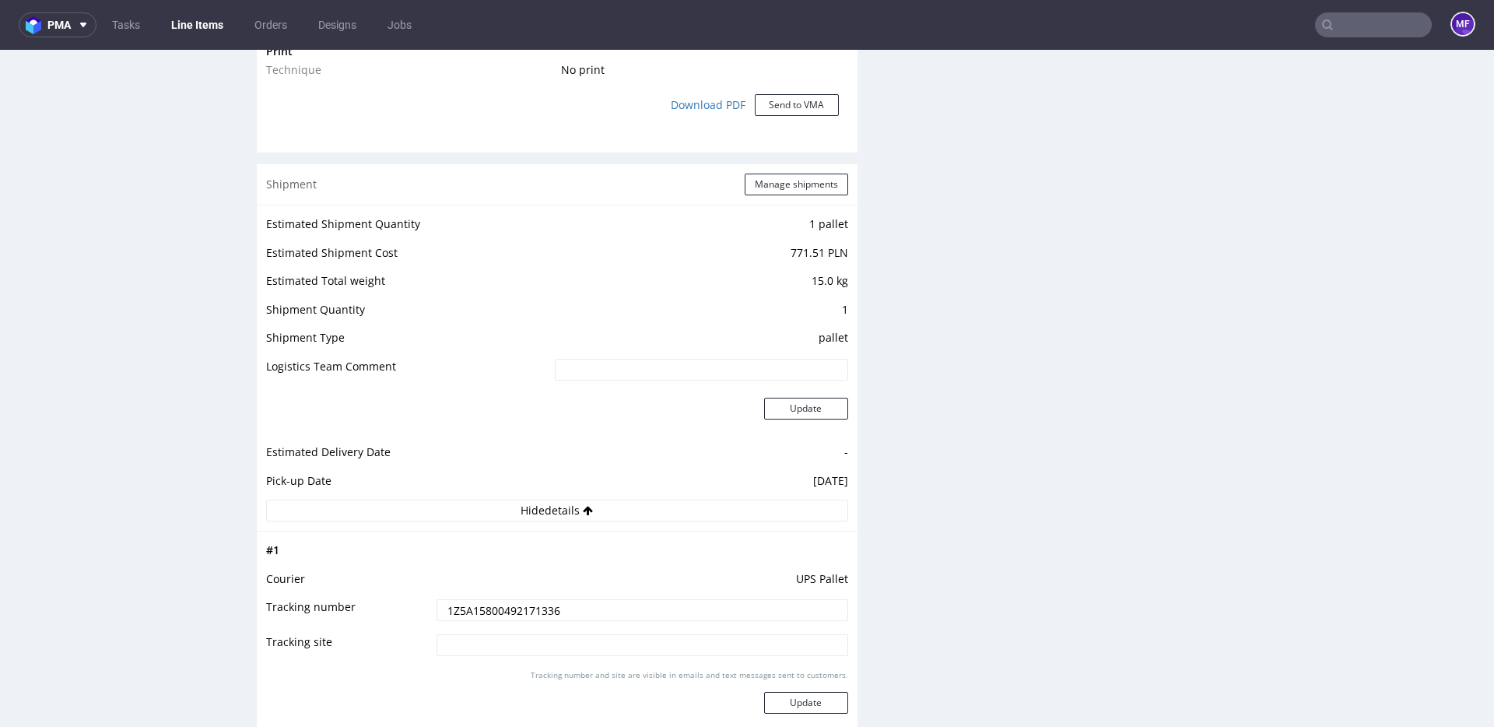
scroll to position [1388, 0]
click at [772, 188] on button "Manage shipments" at bounding box center [796, 186] width 103 height 22
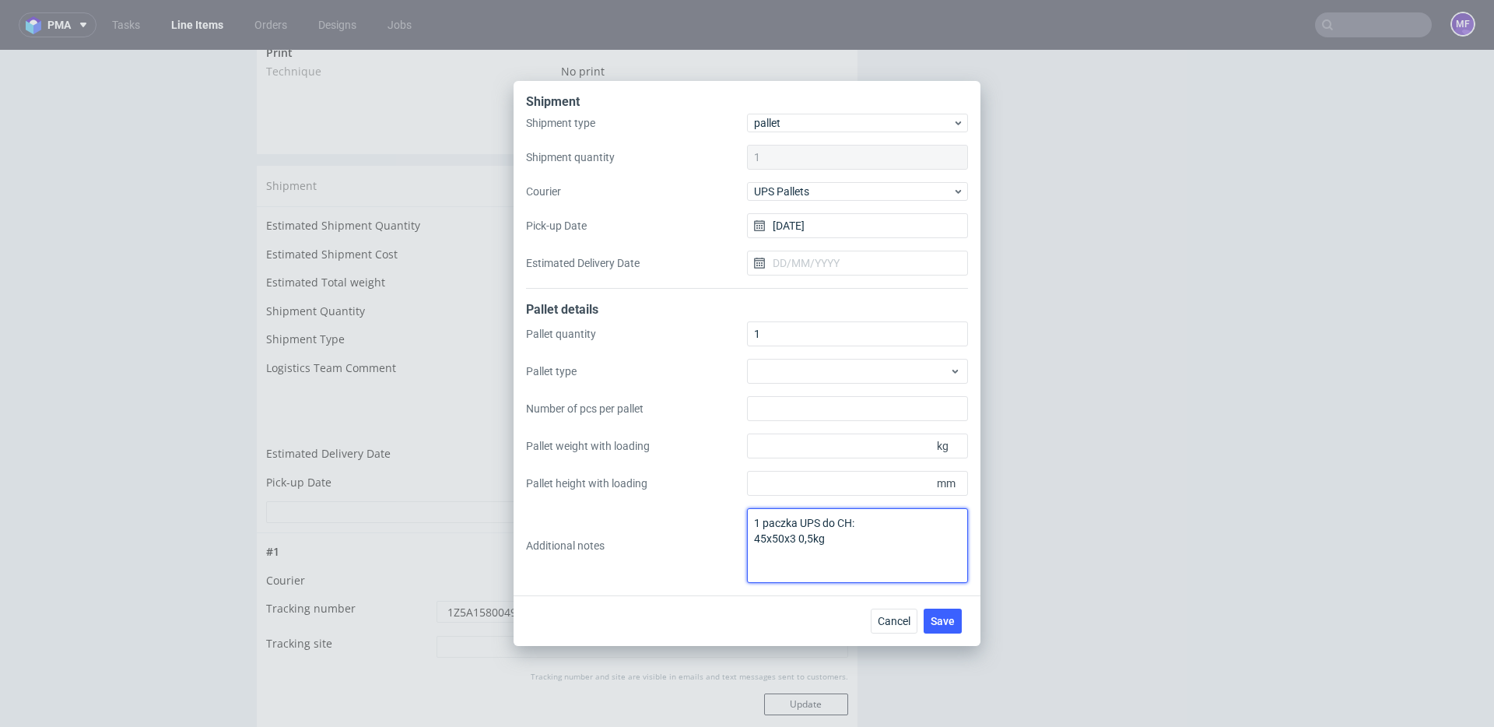
drag, startPoint x: 761, startPoint y: 524, endPoint x: 752, endPoint y: 524, distance: 8.6
click at [752, 524] on textarea "1 paczka UPS do CH: 45x50x3 0,5kg" at bounding box center [857, 545] width 221 height 75
click at [797, 525] on textarea "2 paczka UPS do CH: 45x50x3 0,5kg" at bounding box center [857, 545] width 221 height 75
click at [755, 541] on textarea "2 paczki UPS do CH: 45x50x3 0,5kg" at bounding box center [857, 545] width 221 height 75
click at [875, 544] on textarea "2 paczki UPS do CH: 2x 45x50x3 0,5kg" at bounding box center [857, 545] width 221 height 75
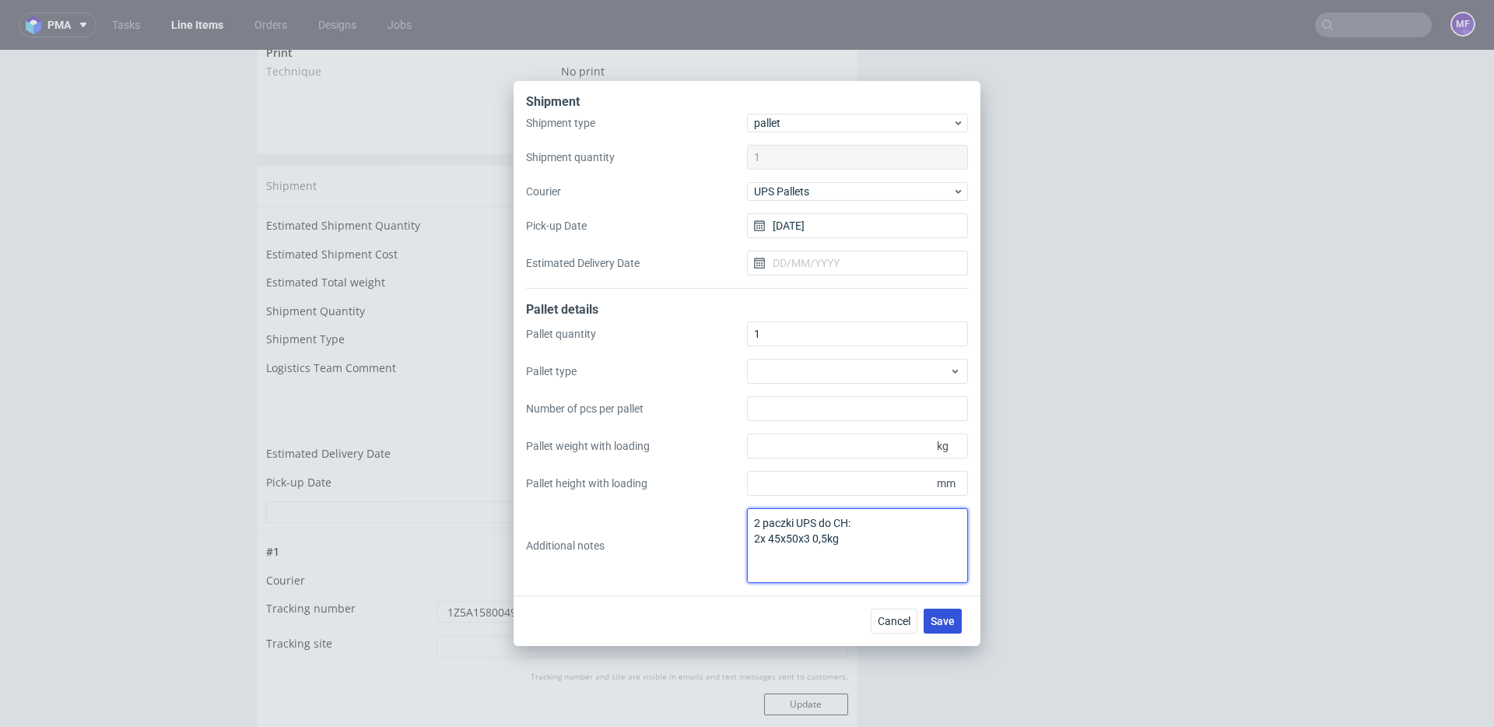
type textarea "2 paczki UPS do CH: 2x 45x50x3 0,5kg"
click at [937, 619] on span "Save" at bounding box center [943, 620] width 24 height 11
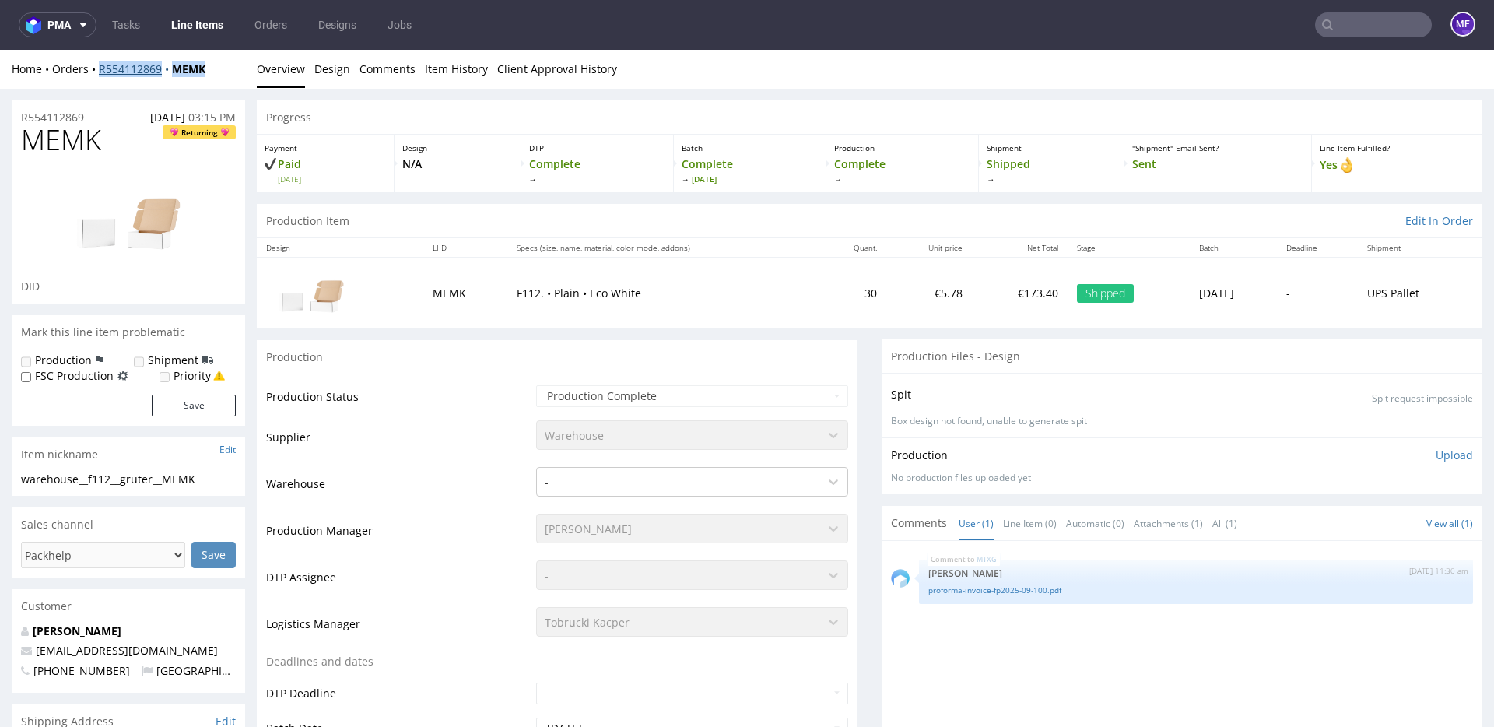
drag, startPoint x: 220, startPoint y: 71, endPoint x: 101, endPoint y: 73, distance: 119.1
click at [101, 73] on div "Home Orders R554112869 MEMK" at bounding box center [128, 69] width 233 height 16
copy div "R554112869 MEMK"
click at [1345, 26] on input "text" at bounding box center [1373, 24] width 117 height 25
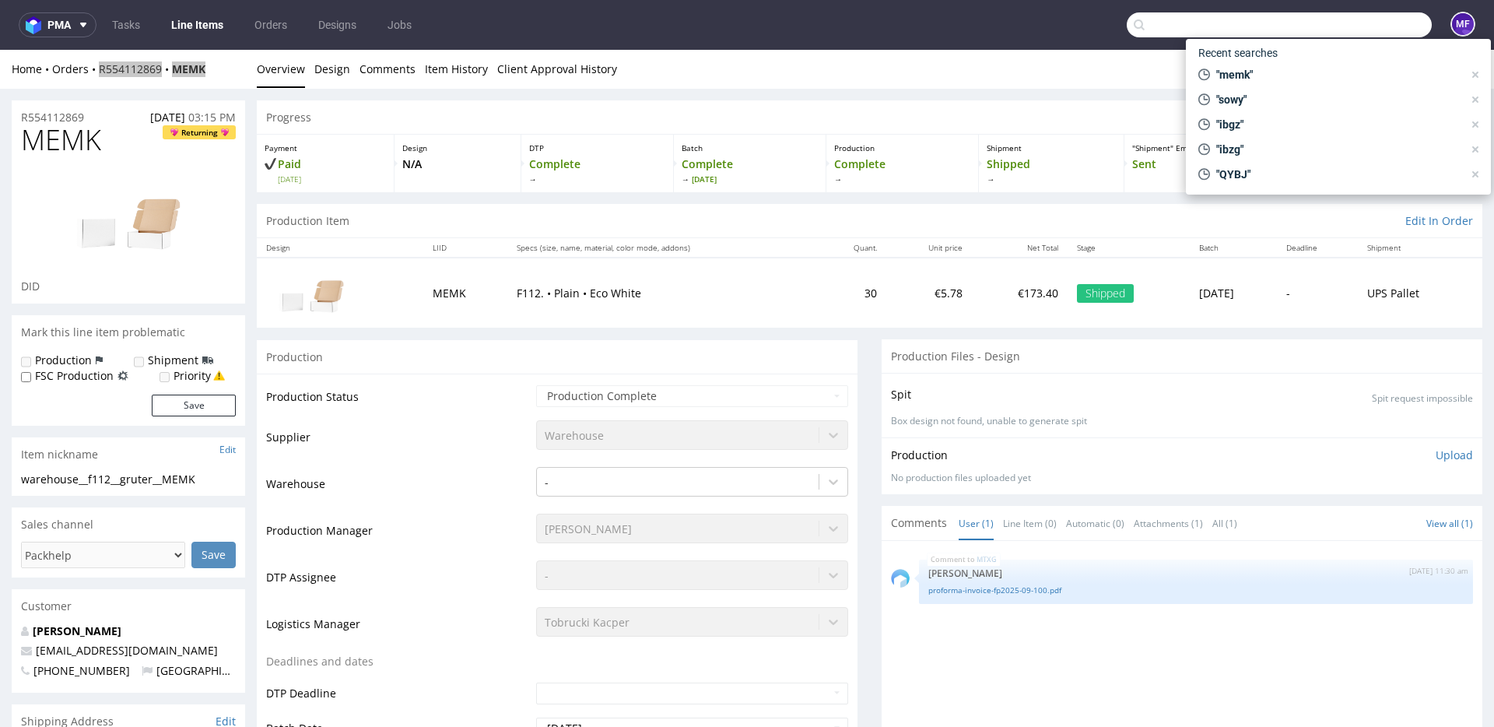
scroll to position [2, 0]
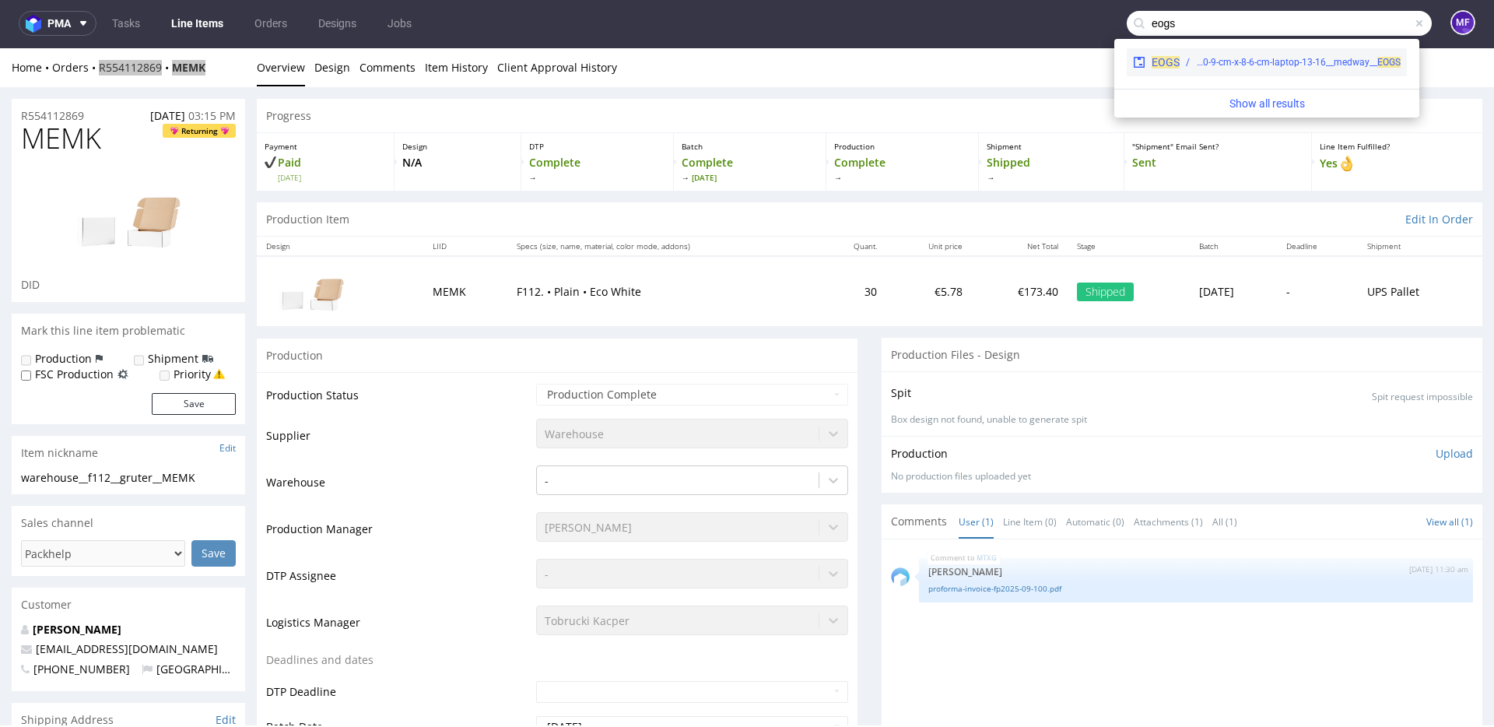
type input "eogs"
click at [1263, 58] on div "warehouse__42-8-cm-x-30-9-cm-x-8-6-cm-laptop-13-16__medway__ EOGS" at bounding box center [1298, 62] width 205 height 14
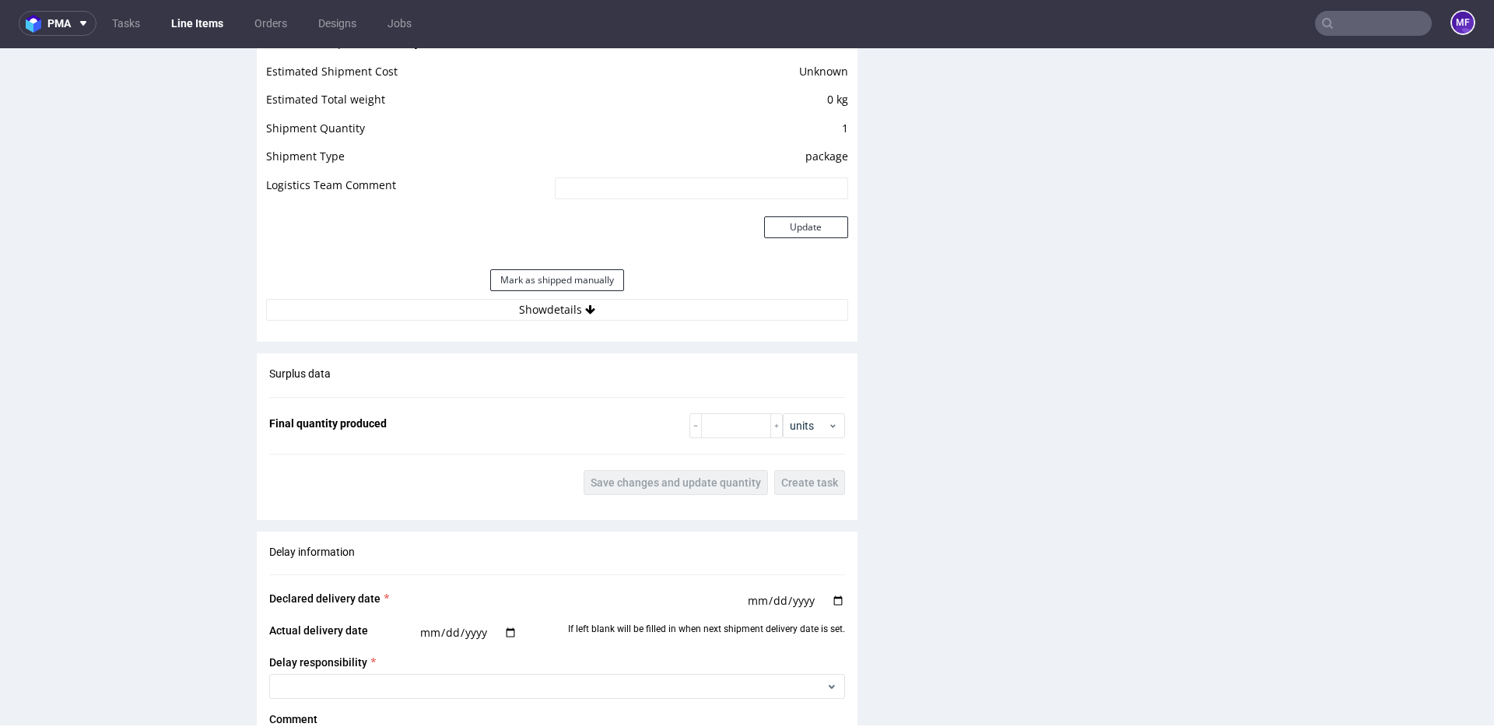
scroll to position [1313, 0]
click at [754, 303] on button "Show details" at bounding box center [557, 311] width 582 height 22
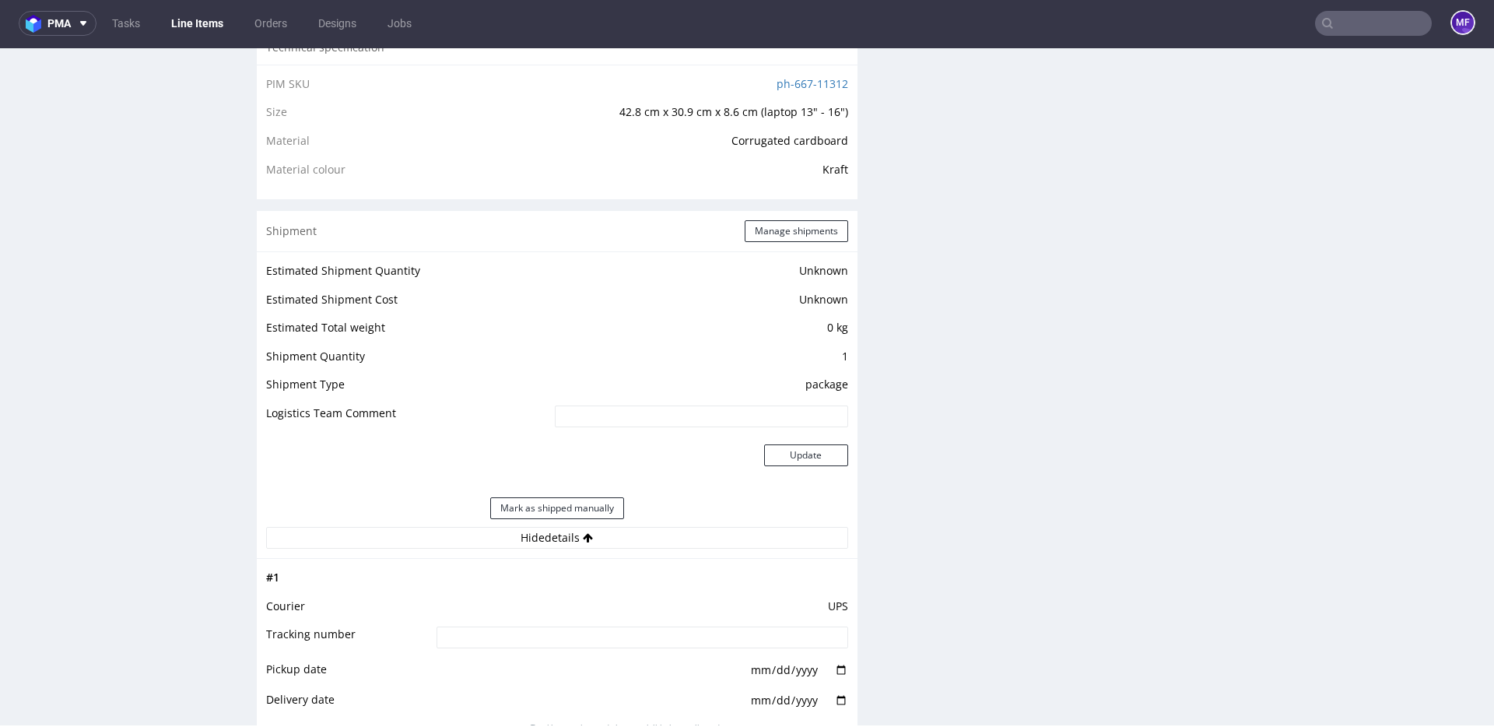
scroll to position [1085, 0]
click at [780, 235] on button "Manage shipments" at bounding box center [796, 232] width 103 height 22
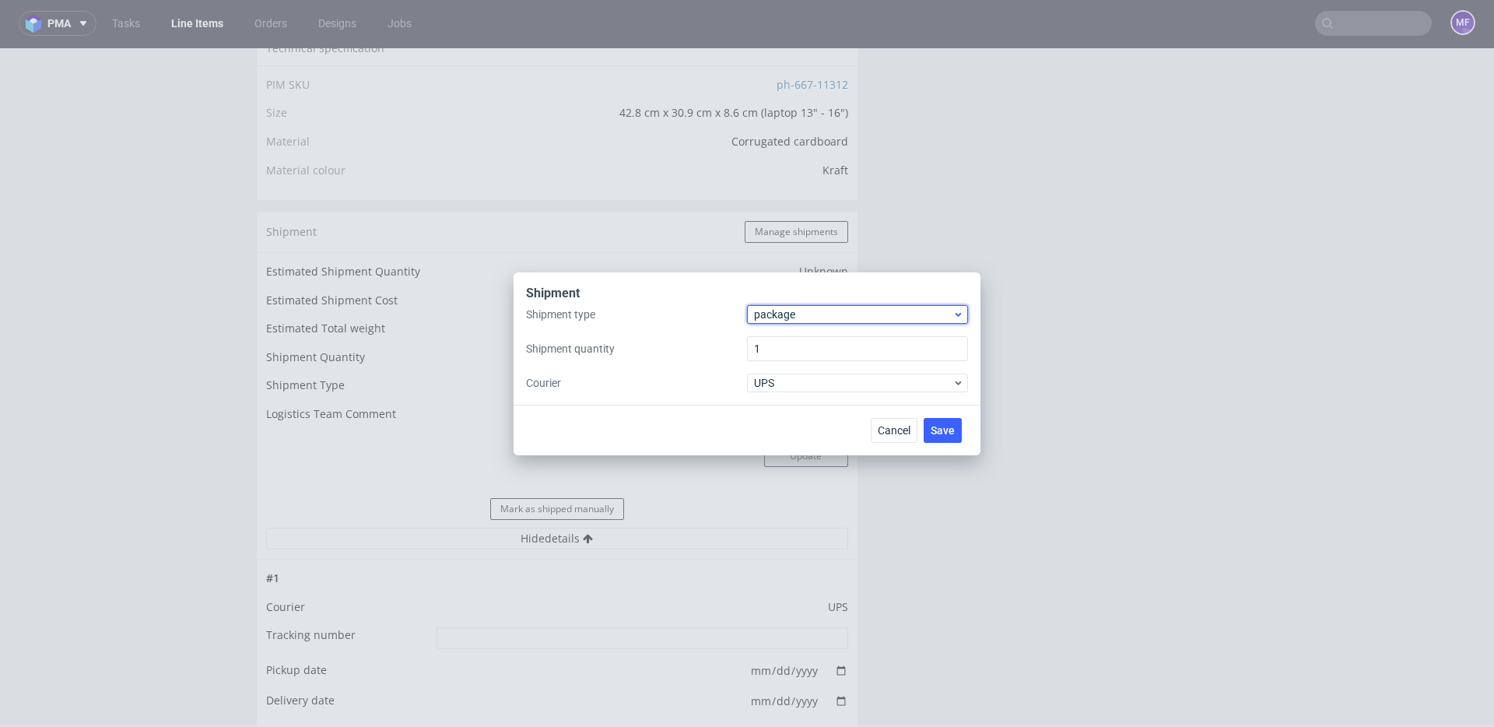
click at [784, 315] on span "package" at bounding box center [853, 315] width 198 height 16
click at [787, 349] on div "pallet" at bounding box center [857, 347] width 209 height 28
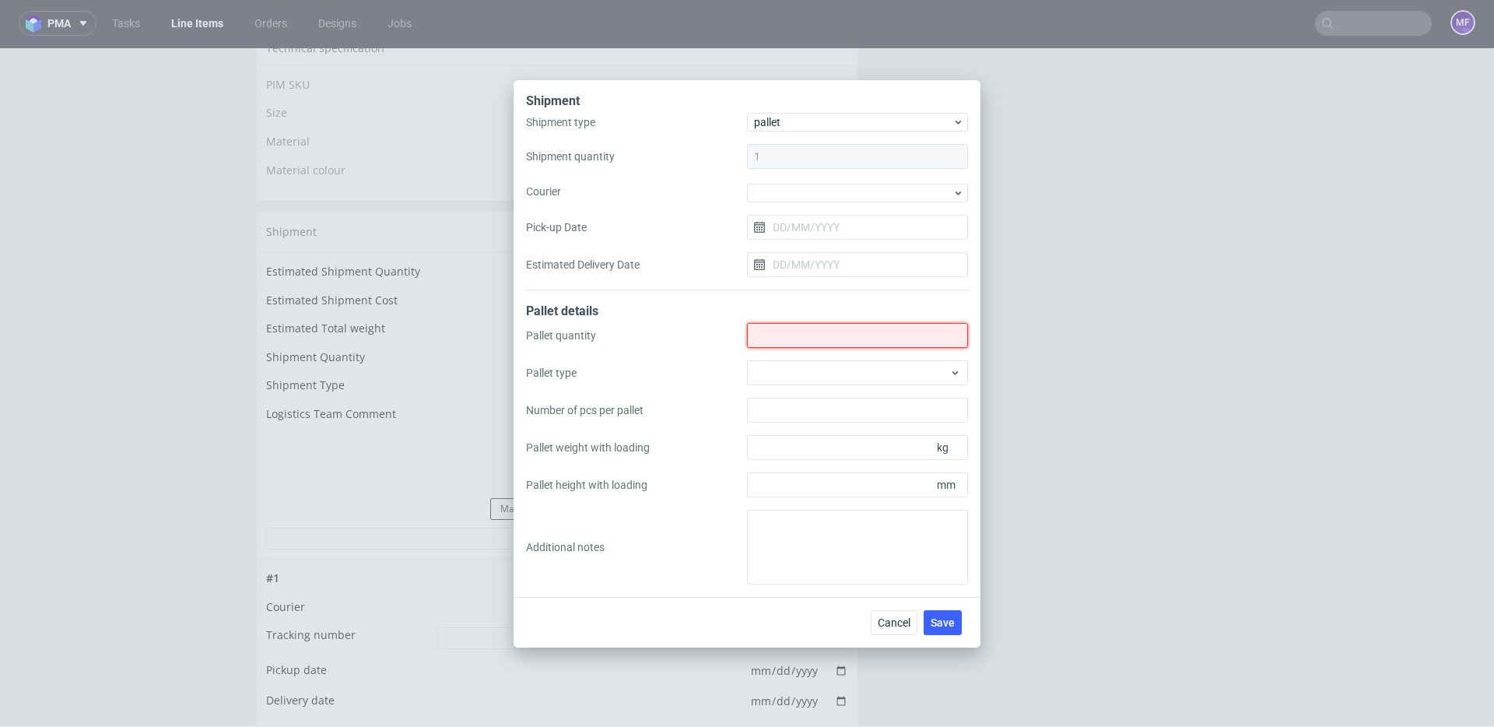
click at [780, 338] on input "Shipment type" at bounding box center [857, 335] width 221 height 25
type input "1"
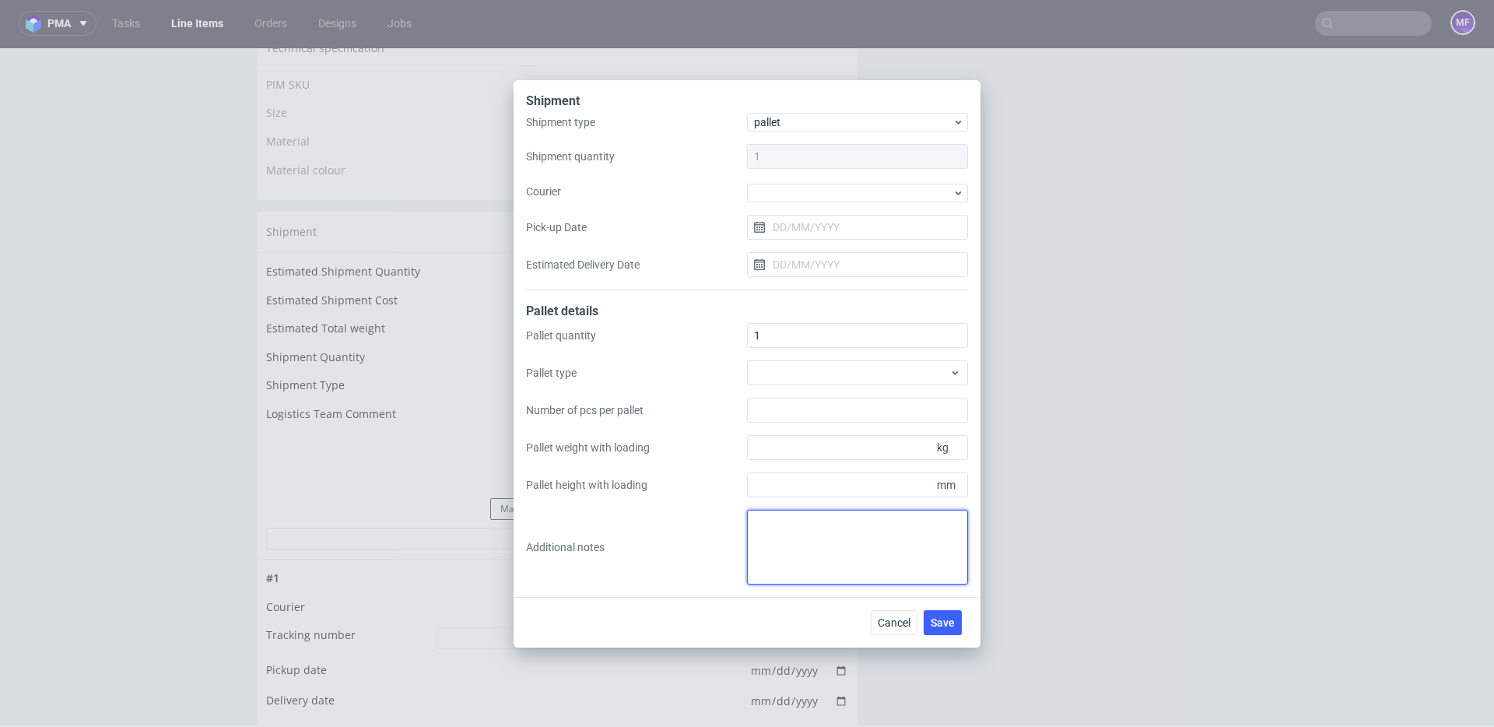
click at [788, 545] on textarea at bounding box center [857, 547] width 221 height 75
drag, startPoint x: 882, startPoint y: 622, endPoint x: 744, endPoint y: 524, distance: 169.7
click at [882, 622] on span "Cancel" at bounding box center [894, 622] width 33 height 11
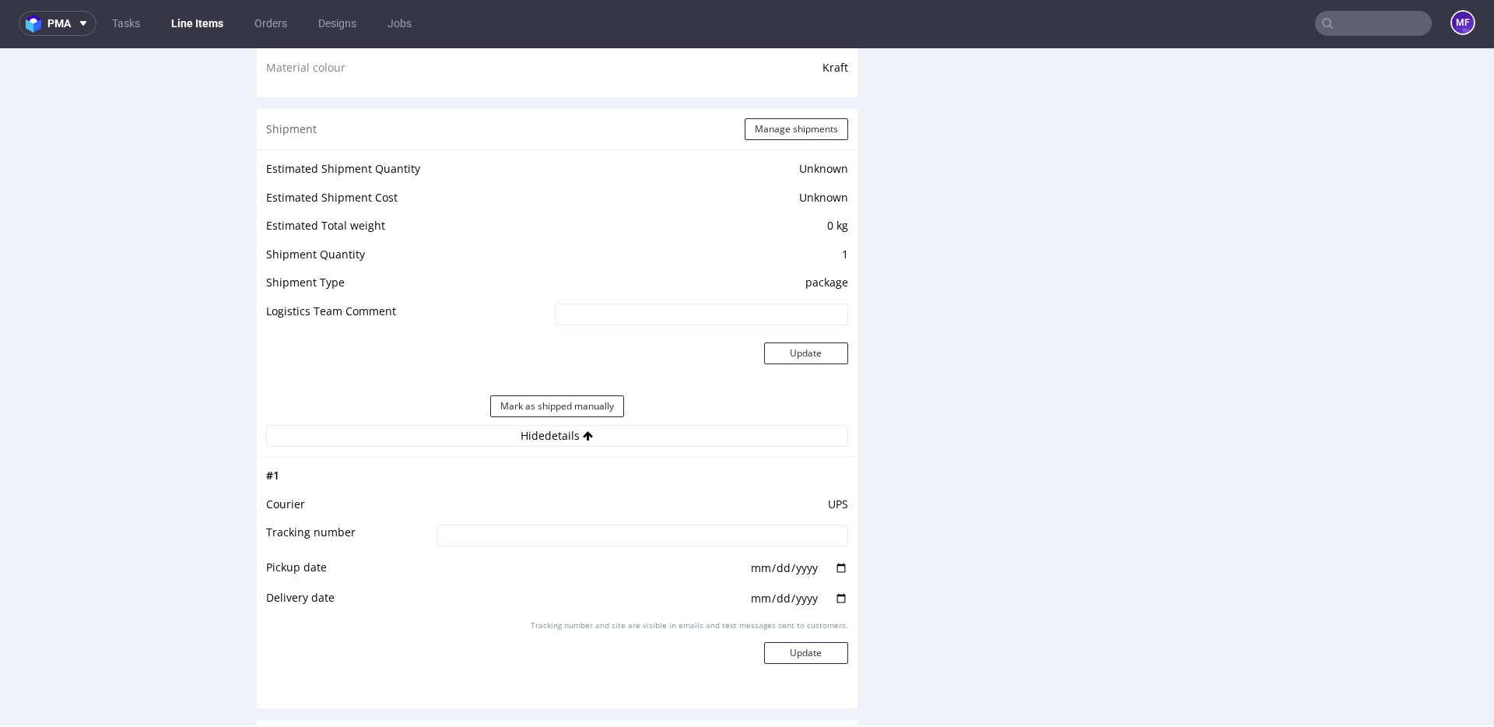
scroll to position [1079, 0]
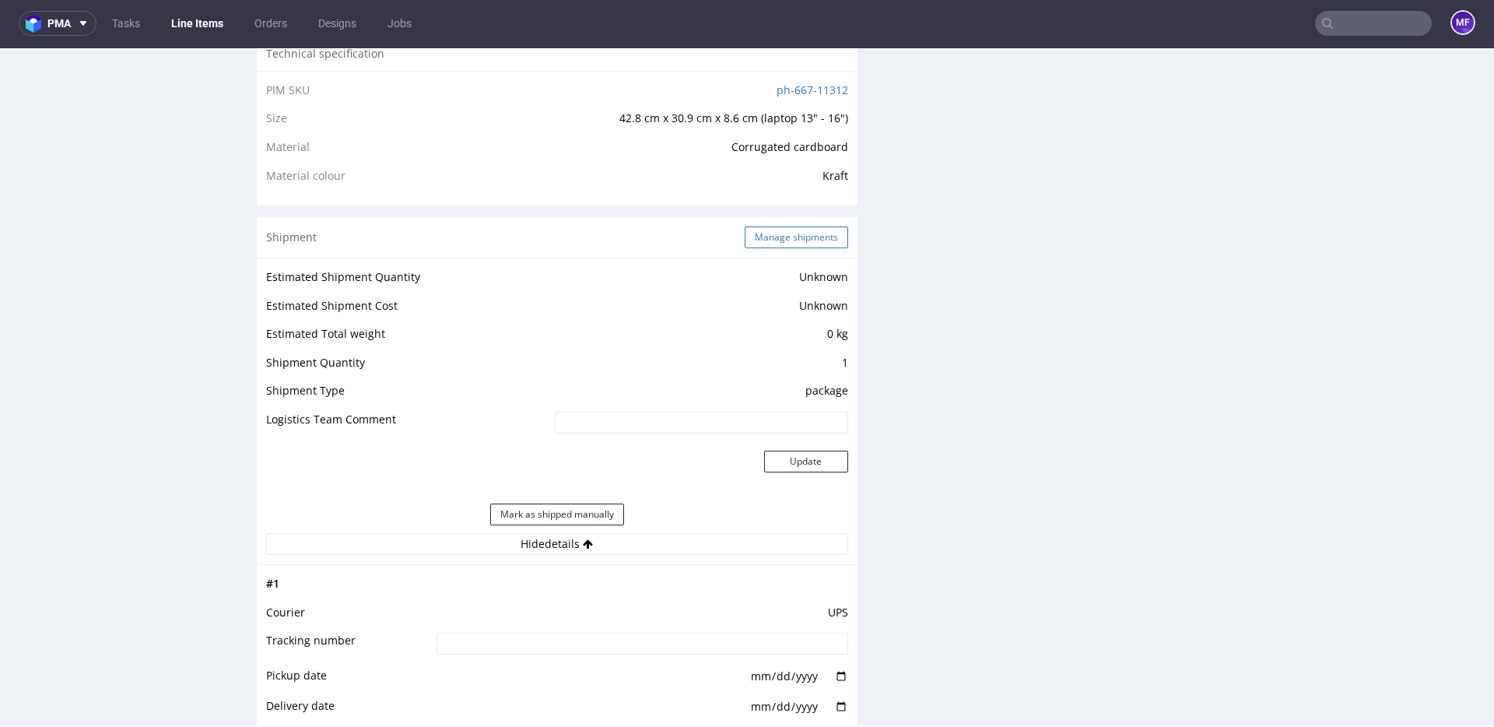
click at [745, 239] on button "Manage shipments" at bounding box center [796, 237] width 103 height 22
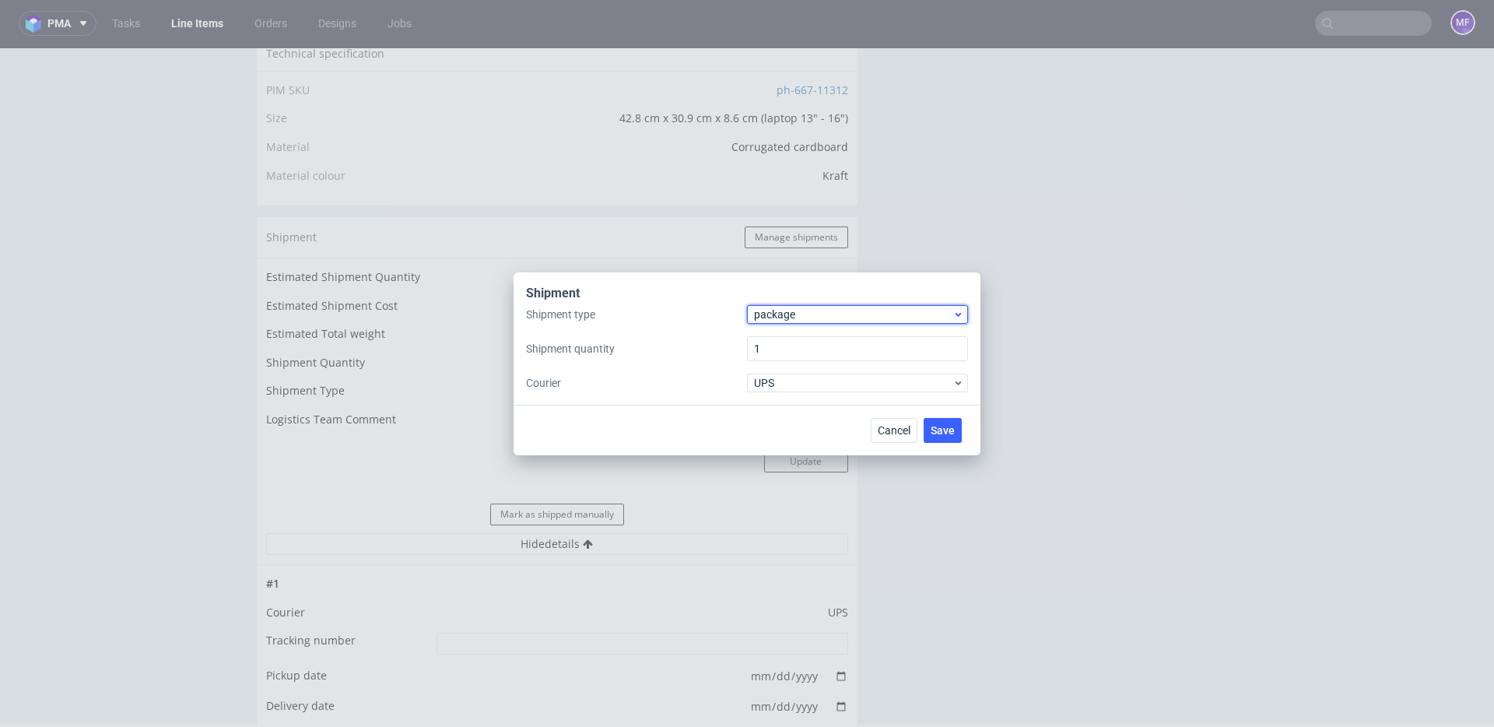
click at [794, 317] on span "package" at bounding box center [853, 315] width 198 height 16
click at [791, 346] on div "pallet" at bounding box center [857, 347] width 209 height 28
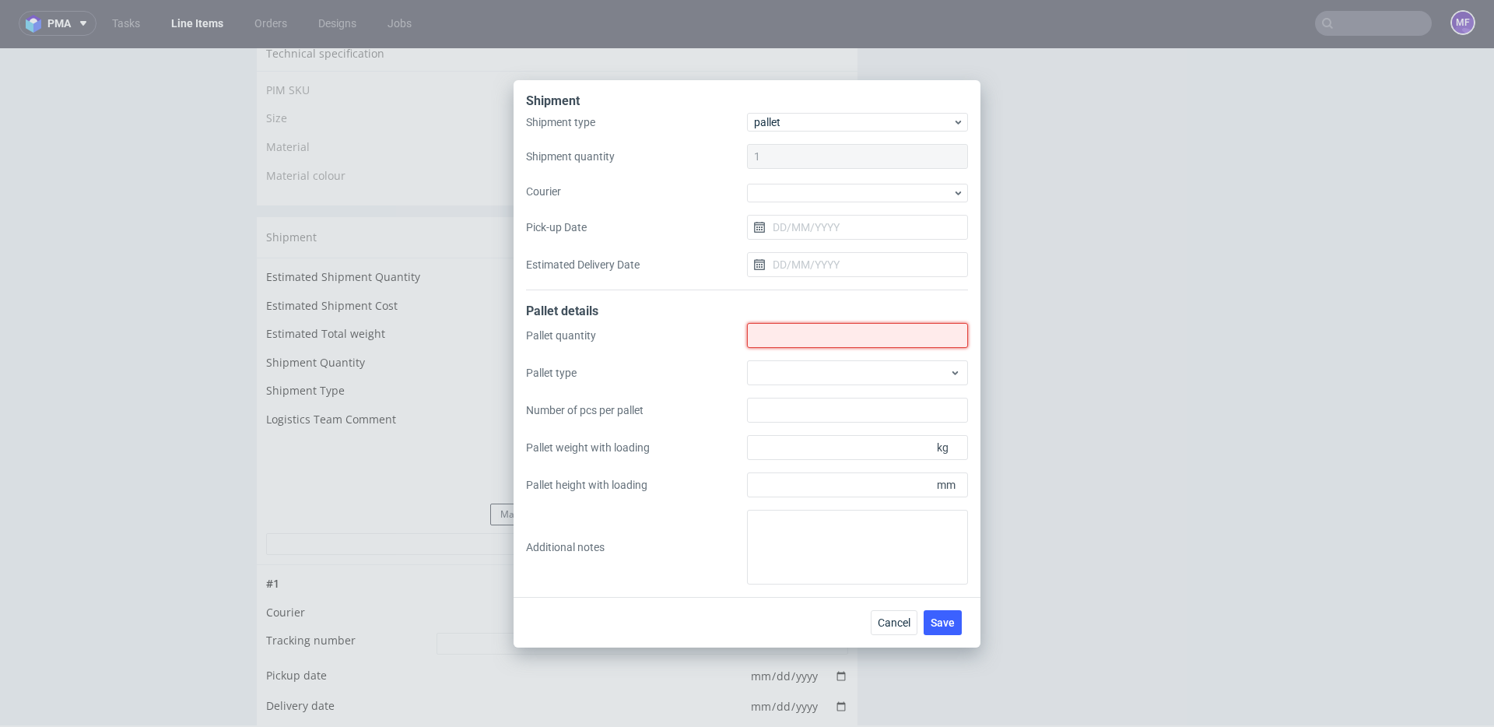
click at [784, 333] on input "Shipment type" at bounding box center [857, 335] width 221 height 25
type input "1"
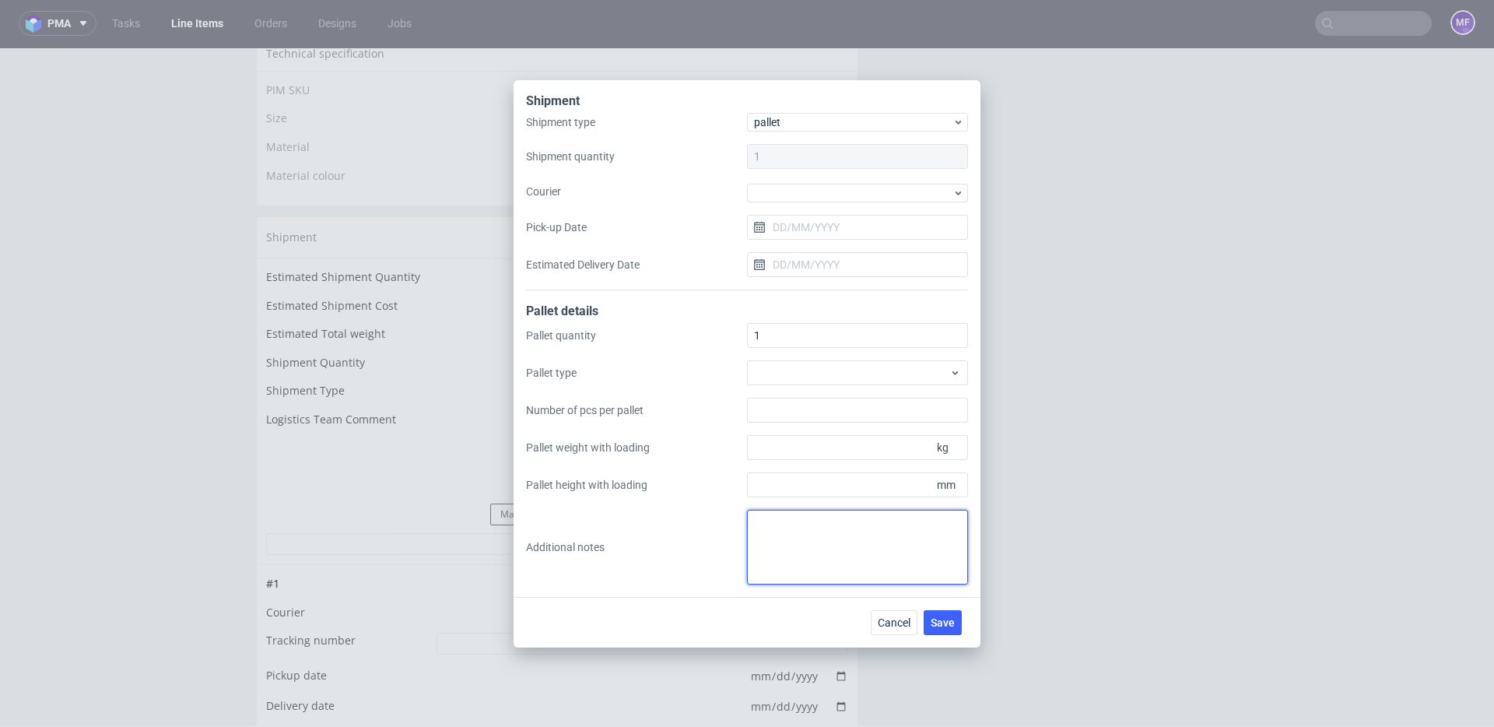
click at [800, 538] on textarea at bounding box center [857, 547] width 221 height 75
paste textarea "Wys x Szer x Dl x Kg 2Paczki 30x70x80 - 16Kg"
click at [761, 525] on textarea "1 paczka UPS do UK: Wys x Szer x Dl x Kg 2Paczki 30x70x80 - 16Kg" at bounding box center [857, 547] width 221 height 75
click at [798, 527] on textarea "2 paczka UPS do UK: Wys x Szer x Dl x Kg 2Paczki 30x70x80 - 16Kg" at bounding box center [857, 547] width 221 height 75
click at [858, 536] on textarea "2 paczki UPS do UK: Wys x Szer x Dl x Kg 2Paczki 30x70x80 - 16Kg" at bounding box center [857, 547] width 221 height 75
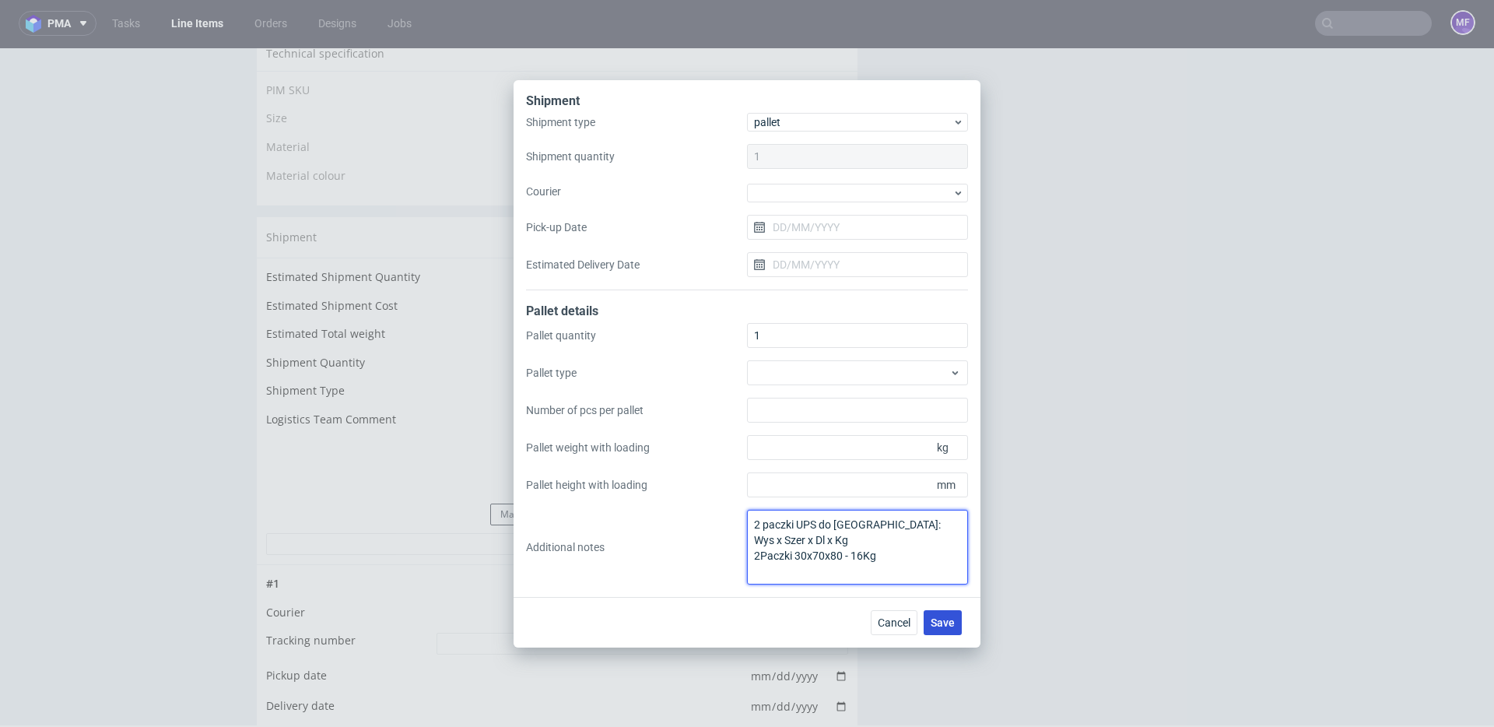
type textarea "2 paczki UPS do UK: Wys x Szer x Dl x Kg 2Paczki 30x70x80 - 16Kg"
click at [929, 614] on button "Save" at bounding box center [943, 622] width 38 height 25
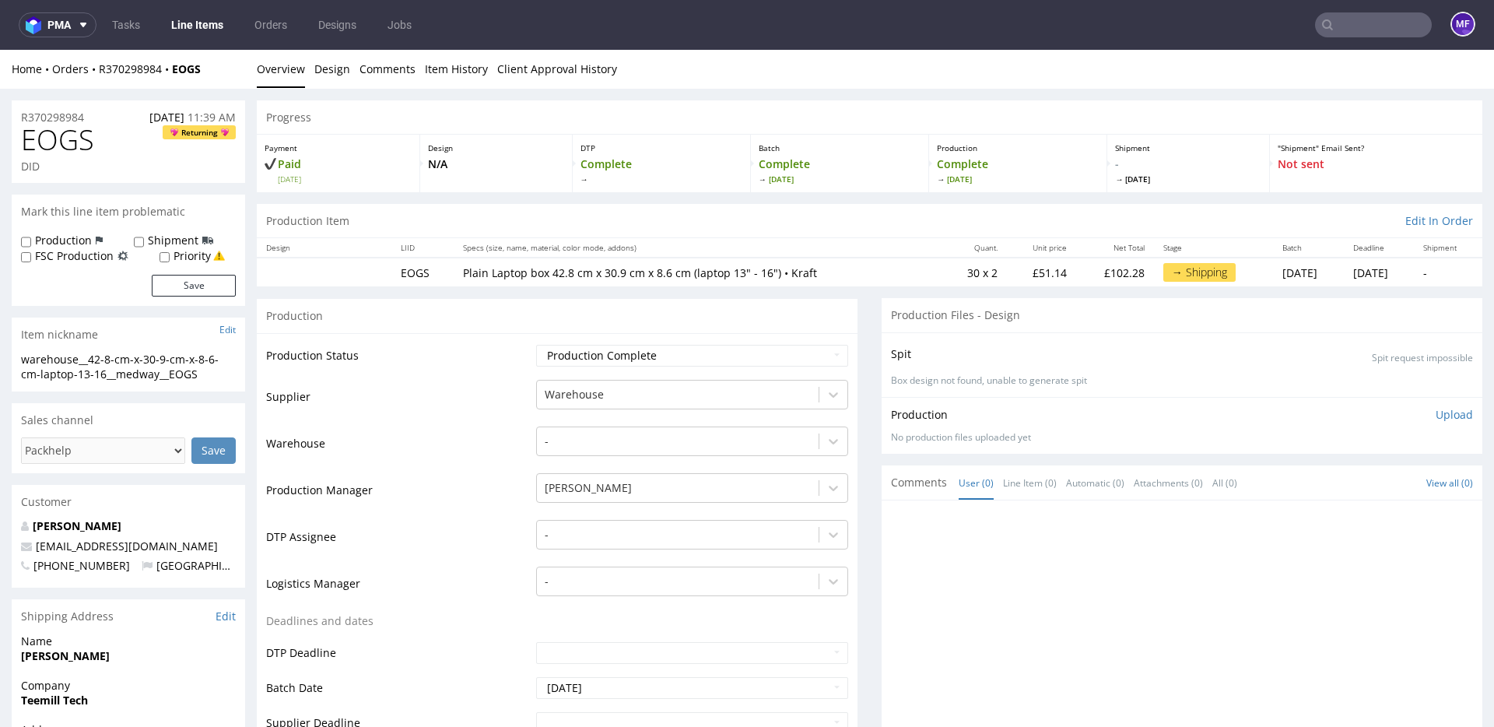
scroll to position [1, 0]
drag, startPoint x: 451, startPoint y: 274, endPoint x: 534, endPoint y: 275, distance: 83.3
click at [534, 275] on td "Plain Laptop box 42.8 cm x 30.9 cm x 8.6 cm (laptop 13" - 16") • Kraft" at bounding box center [698, 271] width 489 height 29
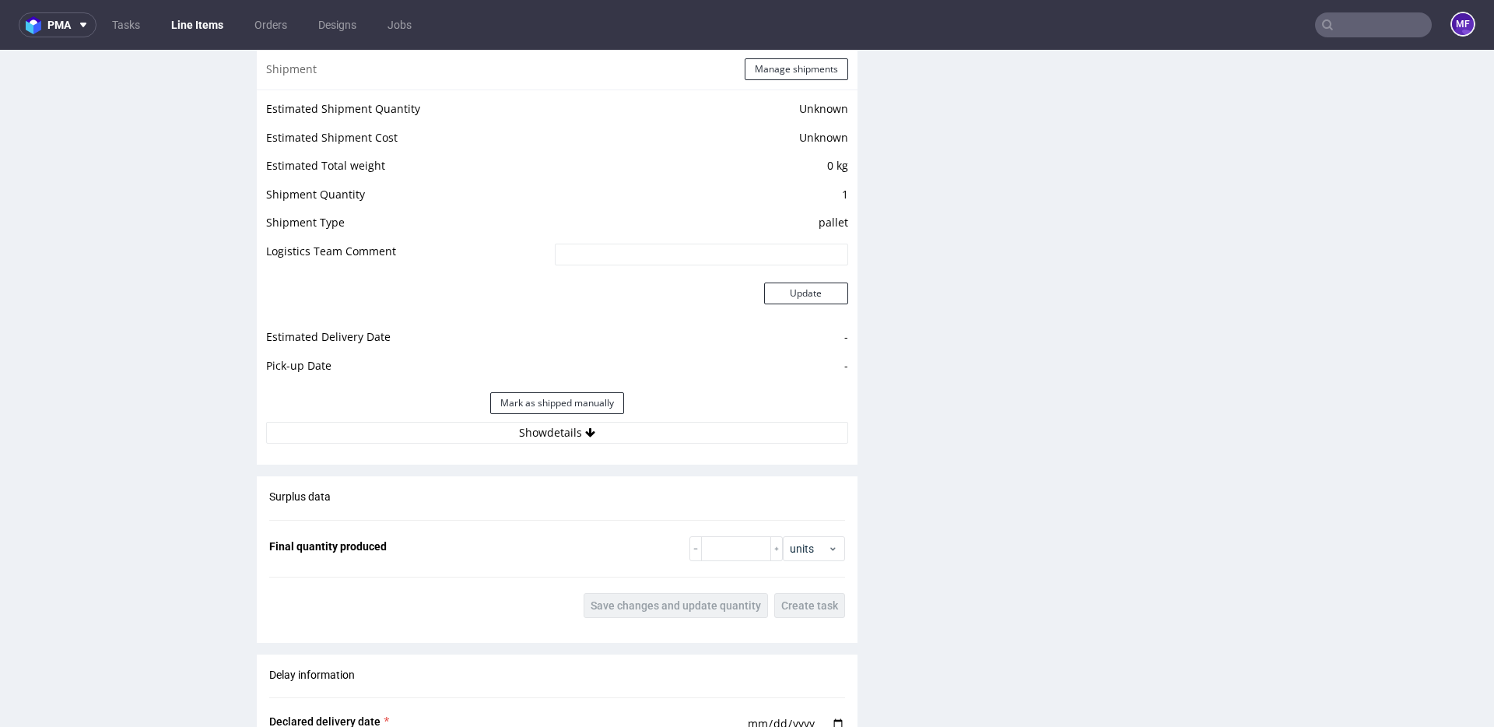
scroll to position [1205, 0]
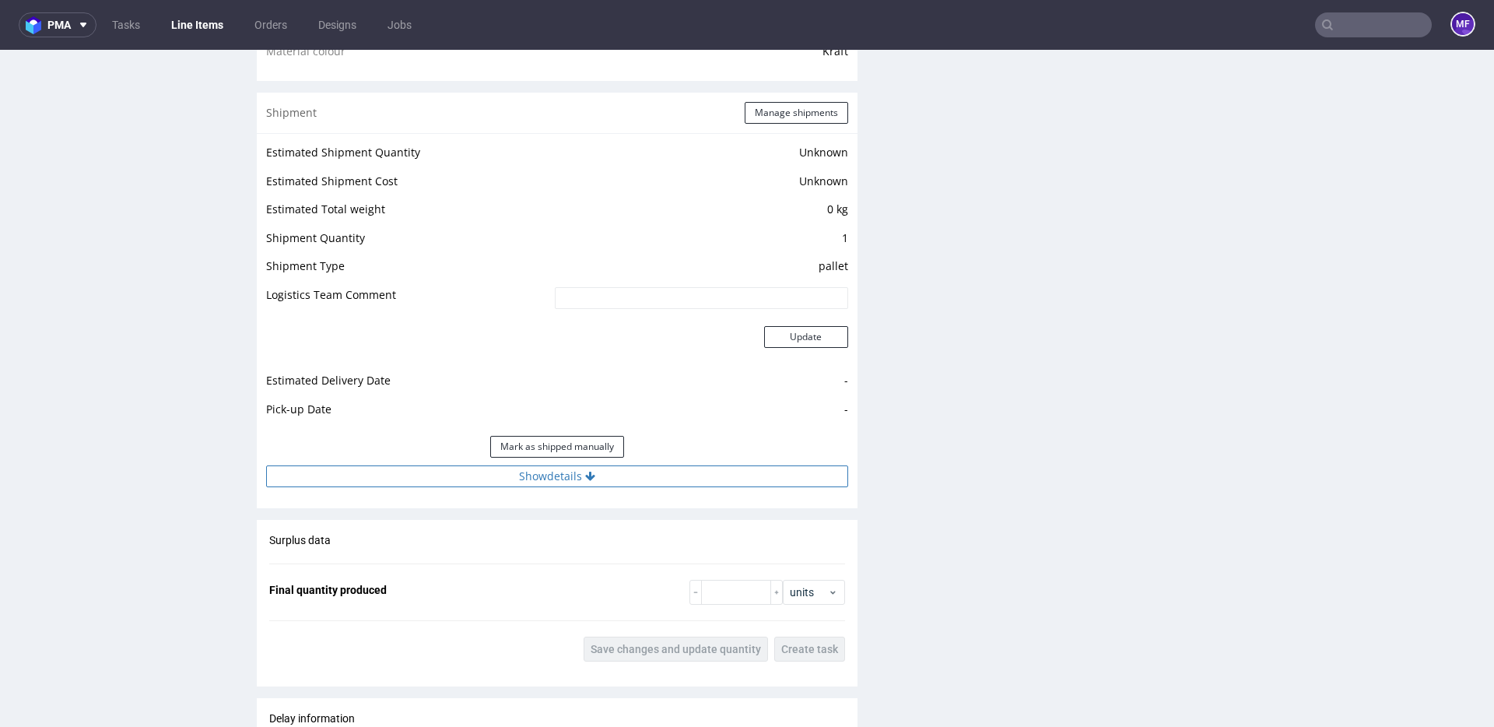
click at [687, 466] on button "Show details" at bounding box center [557, 476] width 582 height 22
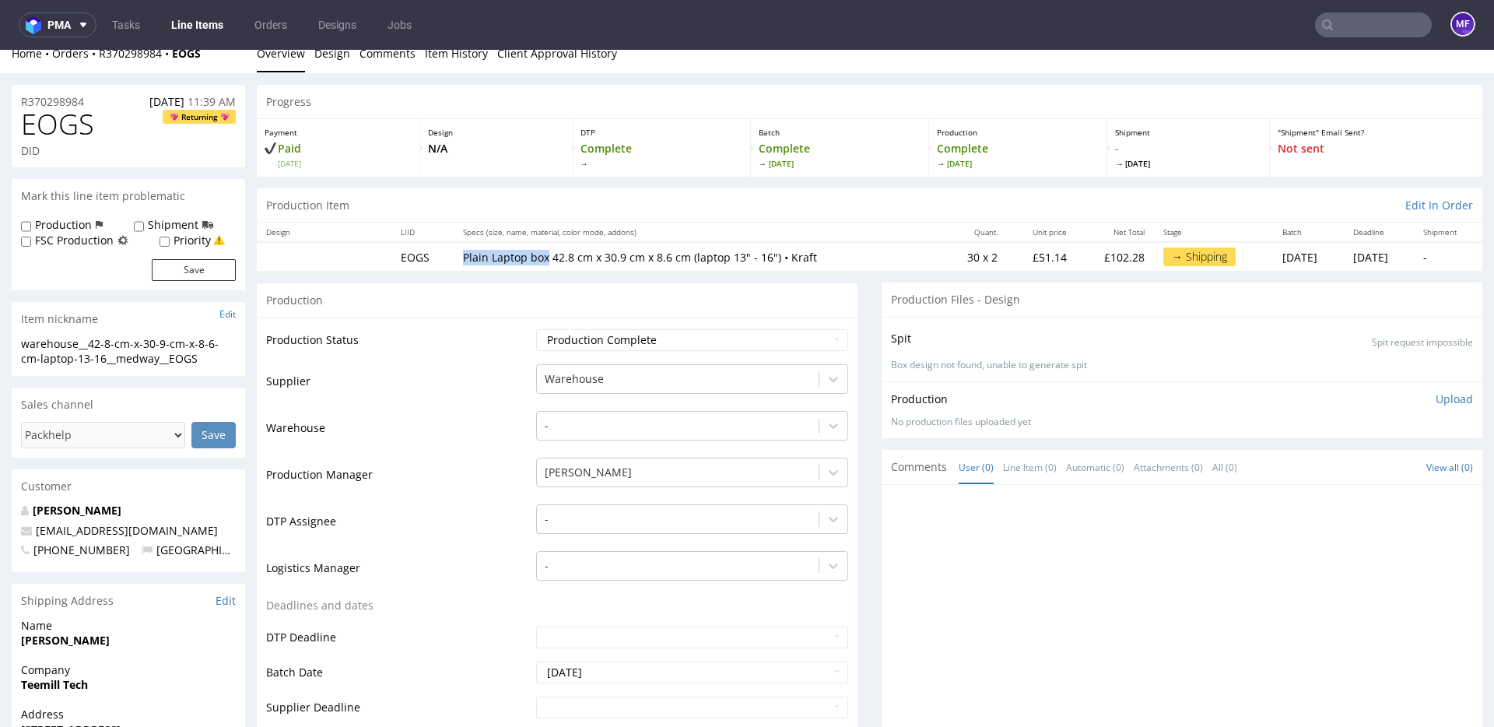
scroll to position [0, 0]
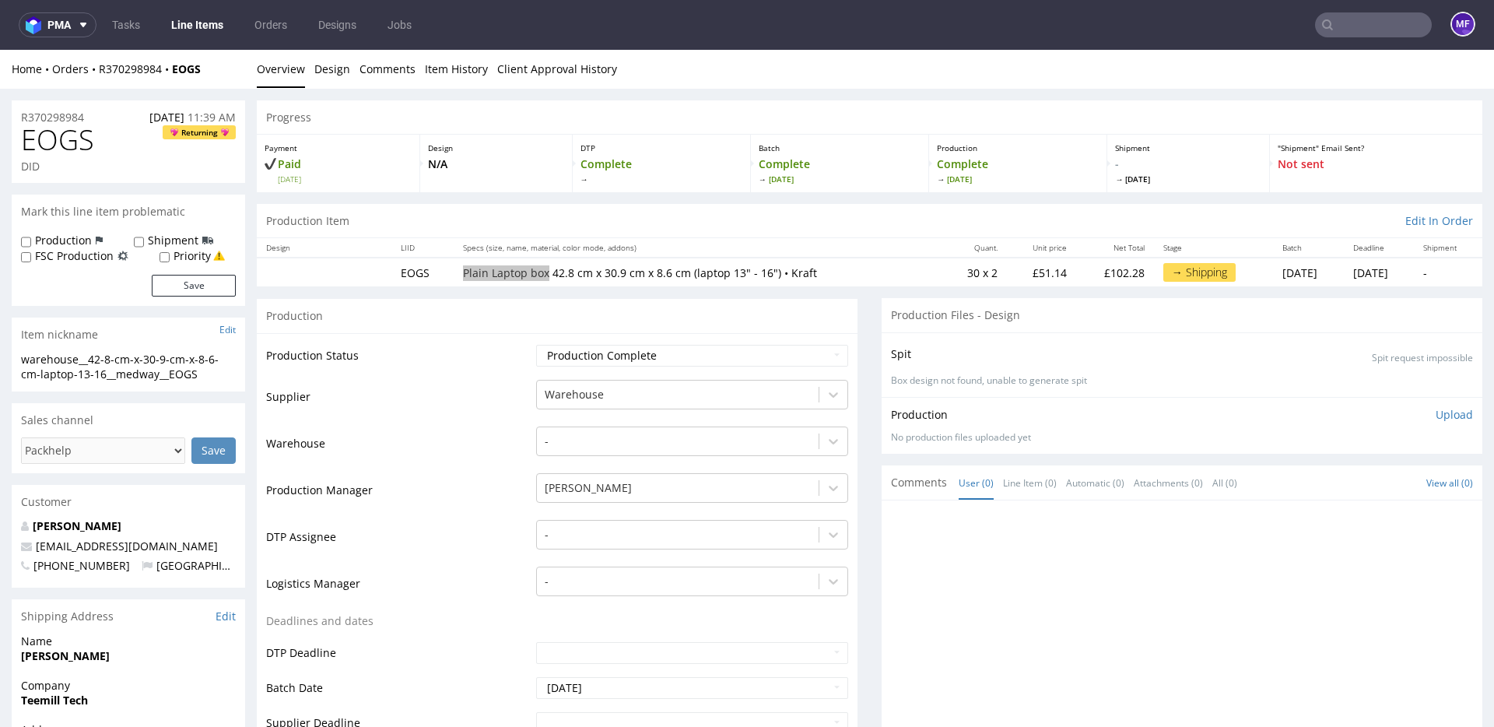
click at [1344, 33] on input "text" at bounding box center [1373, 24] width 117 height 25
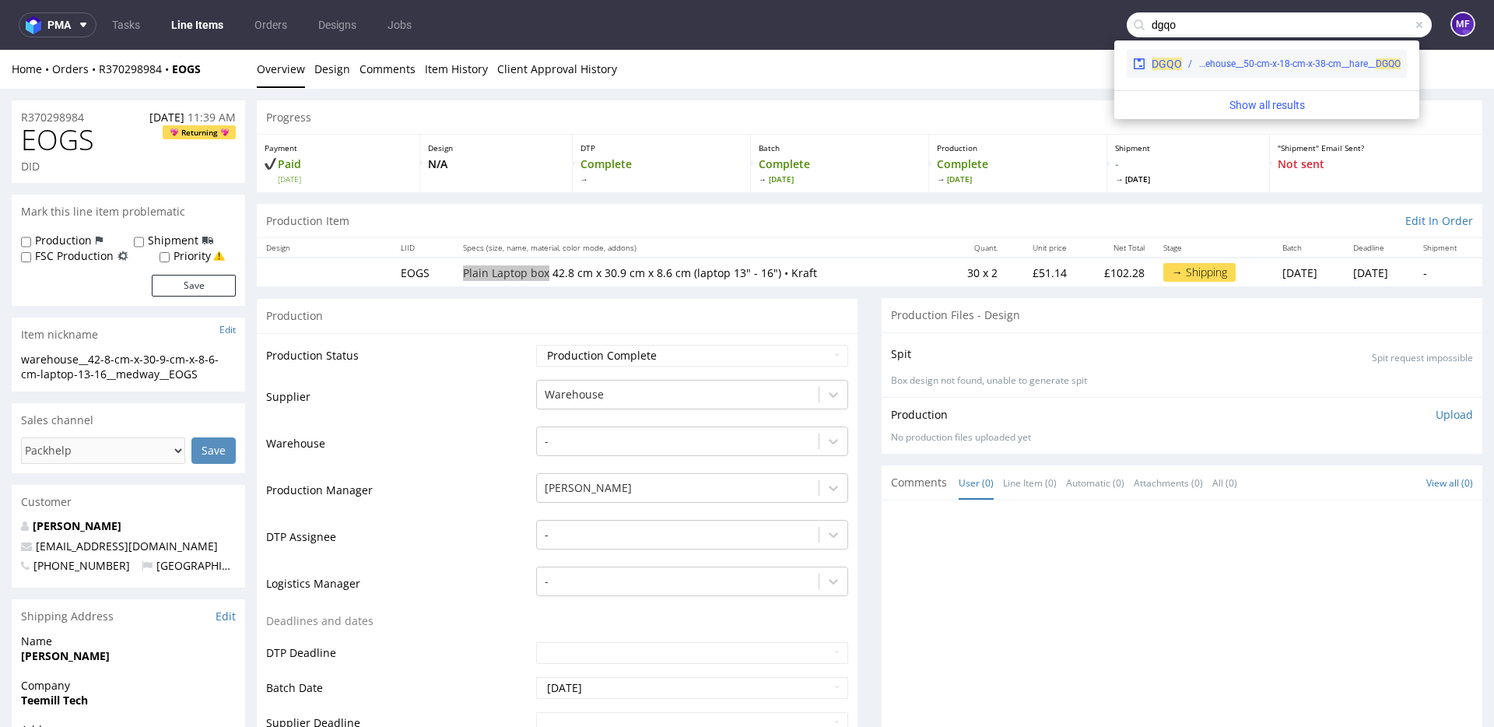
type input "dgqo"
click at [1239, 68] on div "warehouse__50-cm-x-18-cm-x-38-cm__hare__ DGQO" at bounding box center [1299, 64] width 202 height 14
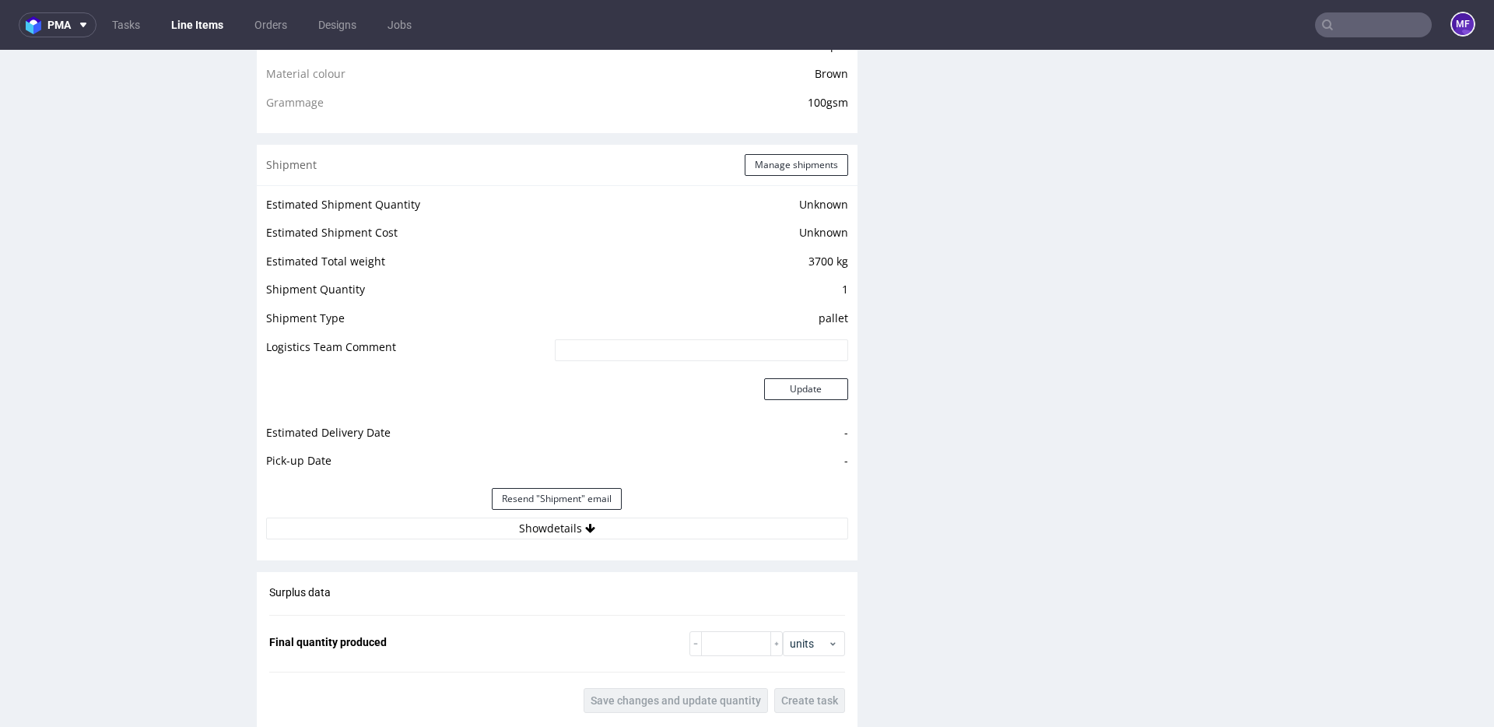
scroll to position [1408, 0]
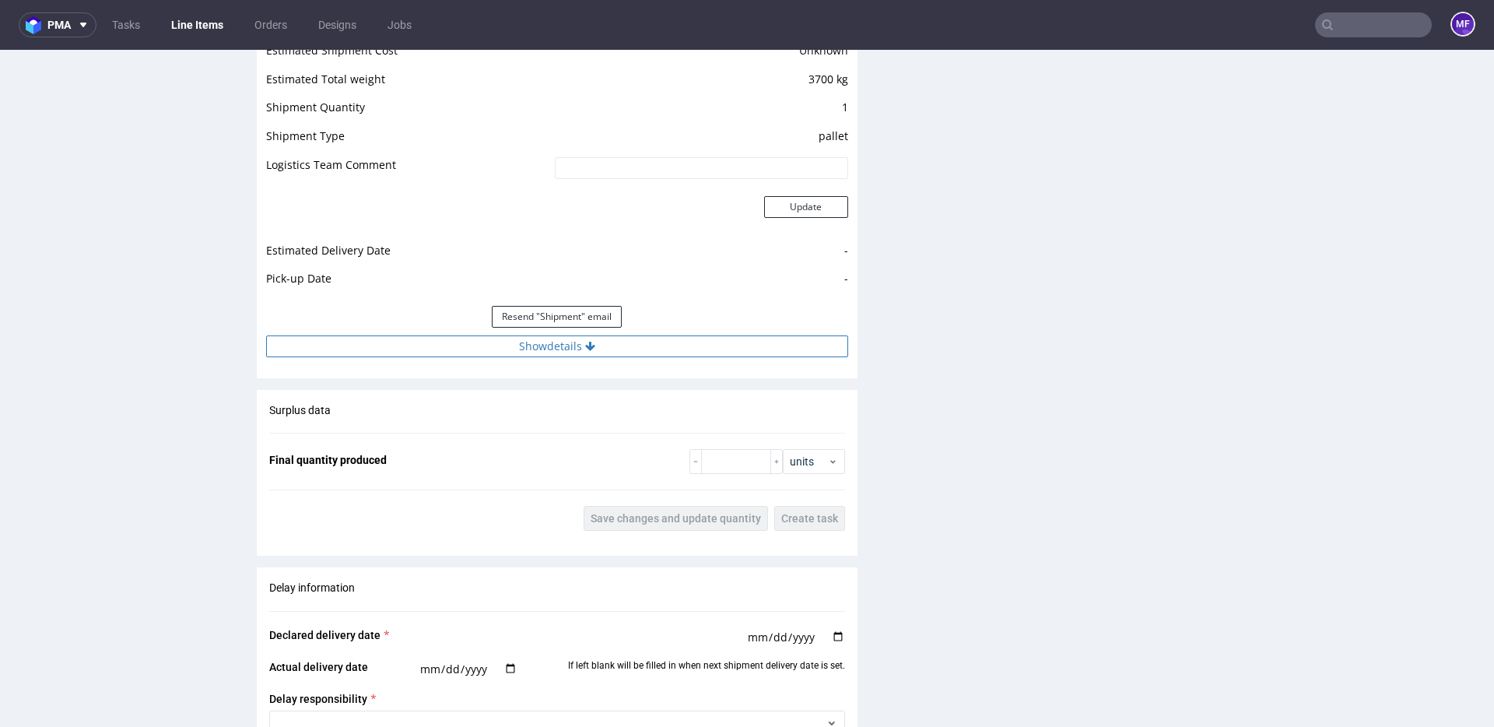
click at [645, 355] on button "Show details" at bounding box center [557, 346] width 582 height 22
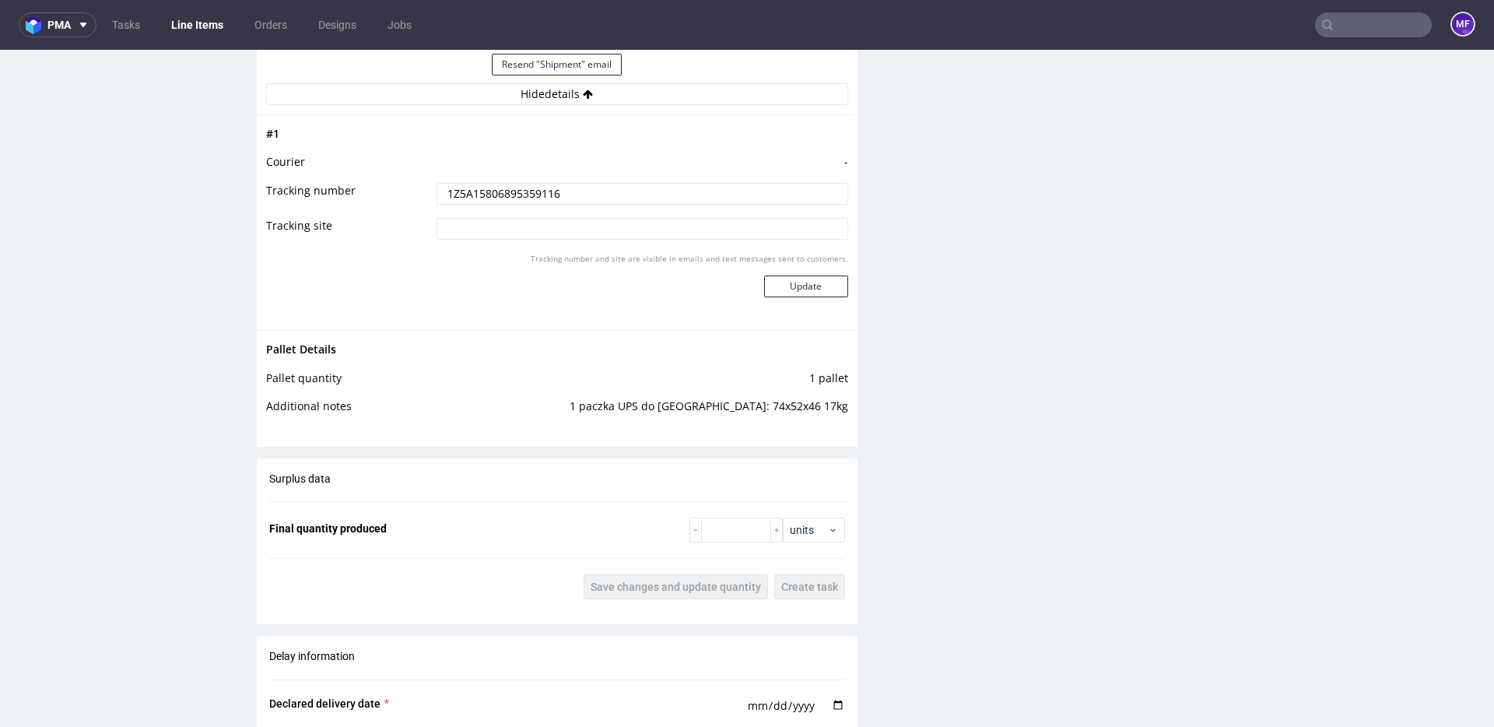
scroll to position [1632, 0]
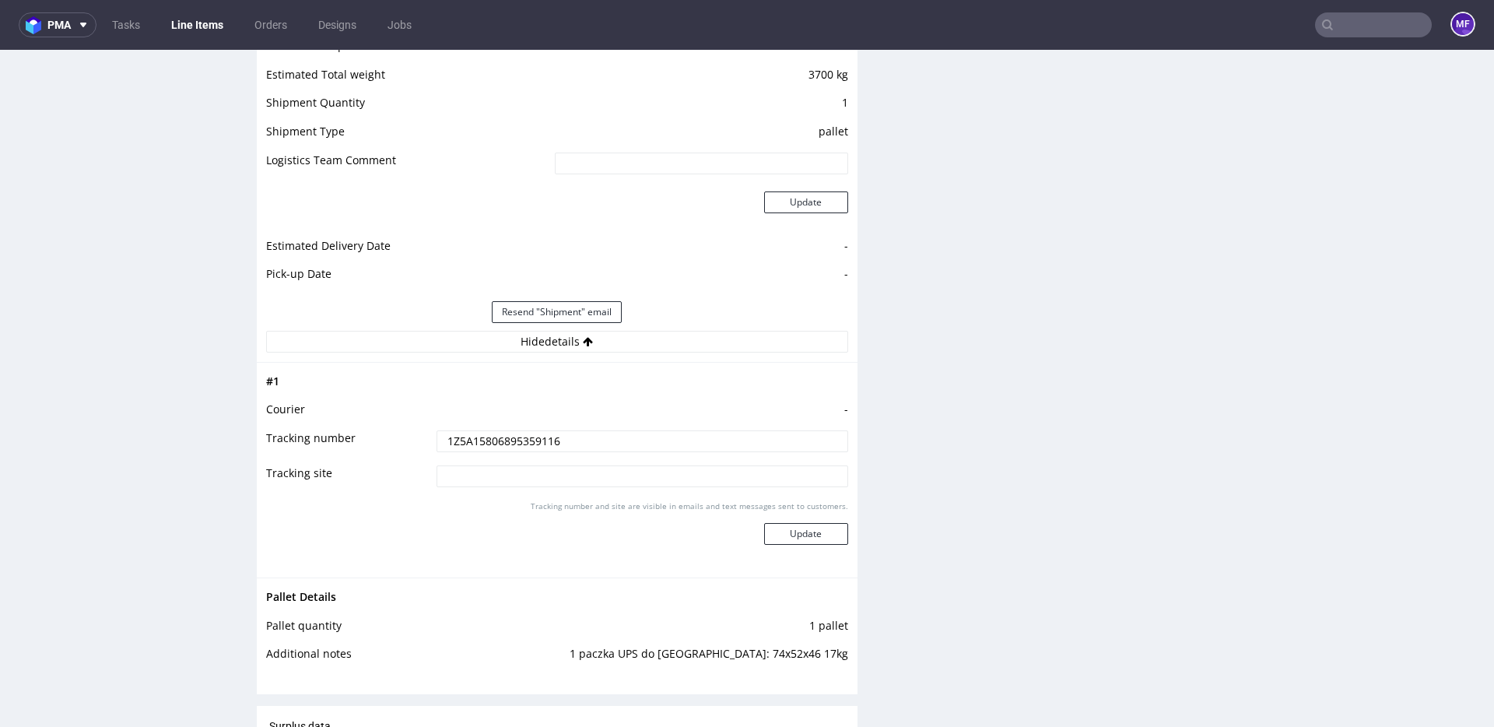
scroll to position [1412, 0]
click at [1057, 400] on div "Production Files - Design Spit Spit request impossible Box design not found, un…" at bounding box center [1182, 203] width 601 height 2547
click at [927, 363] on div "Production Files - Design Spit Spit request impossible Box design not found, un…" at bounding box center [1182, 203] width 601 height 2547
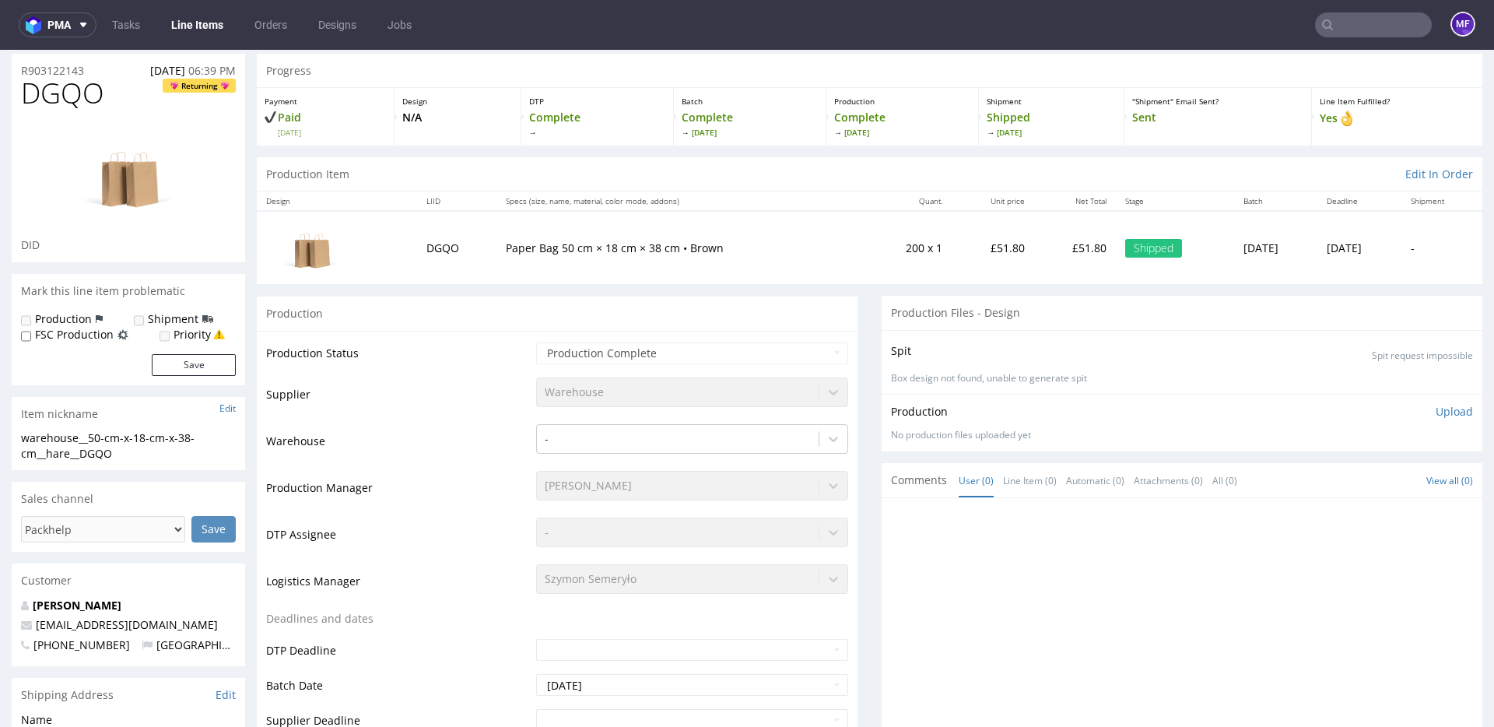
scroll to position [0, 0]
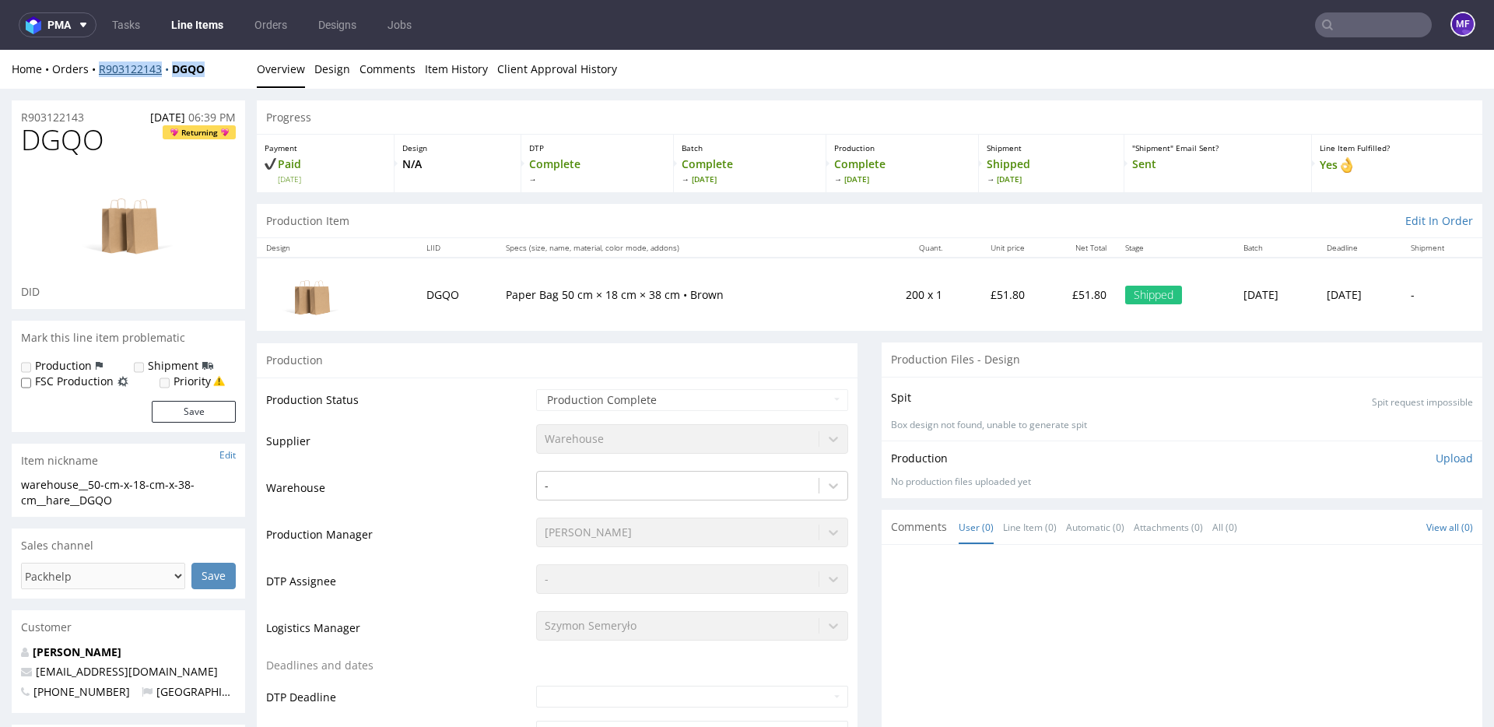
drag, startPoint x: 213, startPoint y: 72, endPoint x: 100, endPoint y: 73, distance: 112.8
click at [100, 73] on div "Home Orders R903122143 DGQO" at bounding box center [128, 69] width 233 height 16
copy div "R903122143 DGQO"
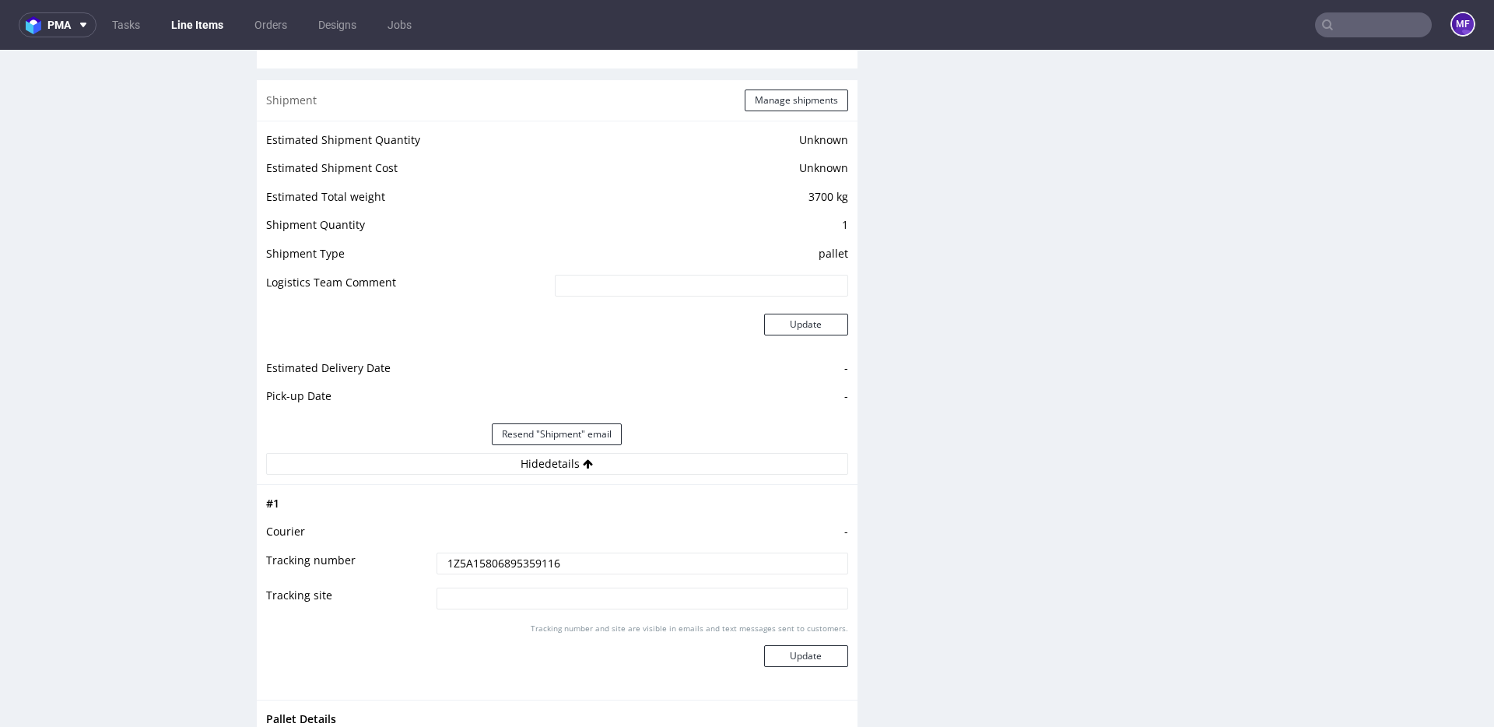
scroll to position [1285, 0]
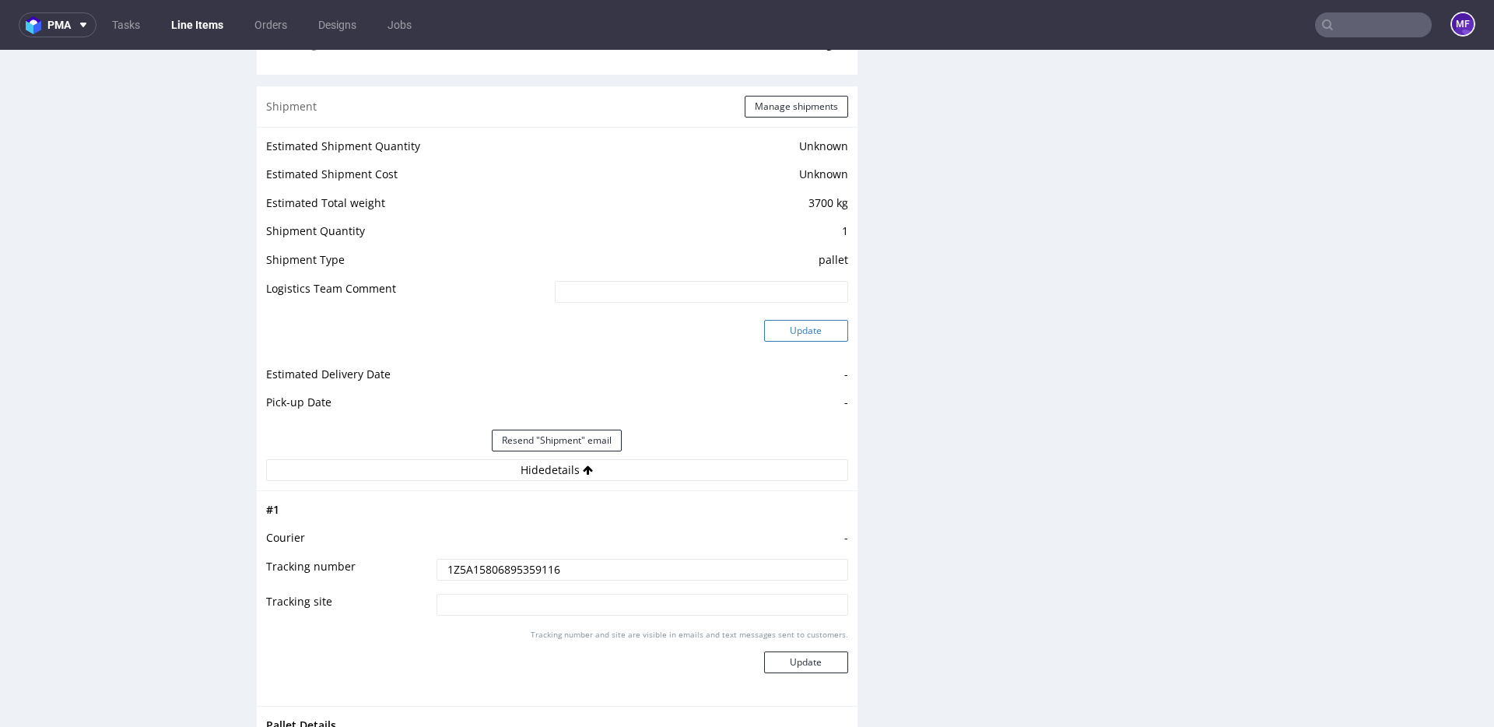
click at [798, 338] on button "Update" at bounding box center [806, 331] width 84 height 22
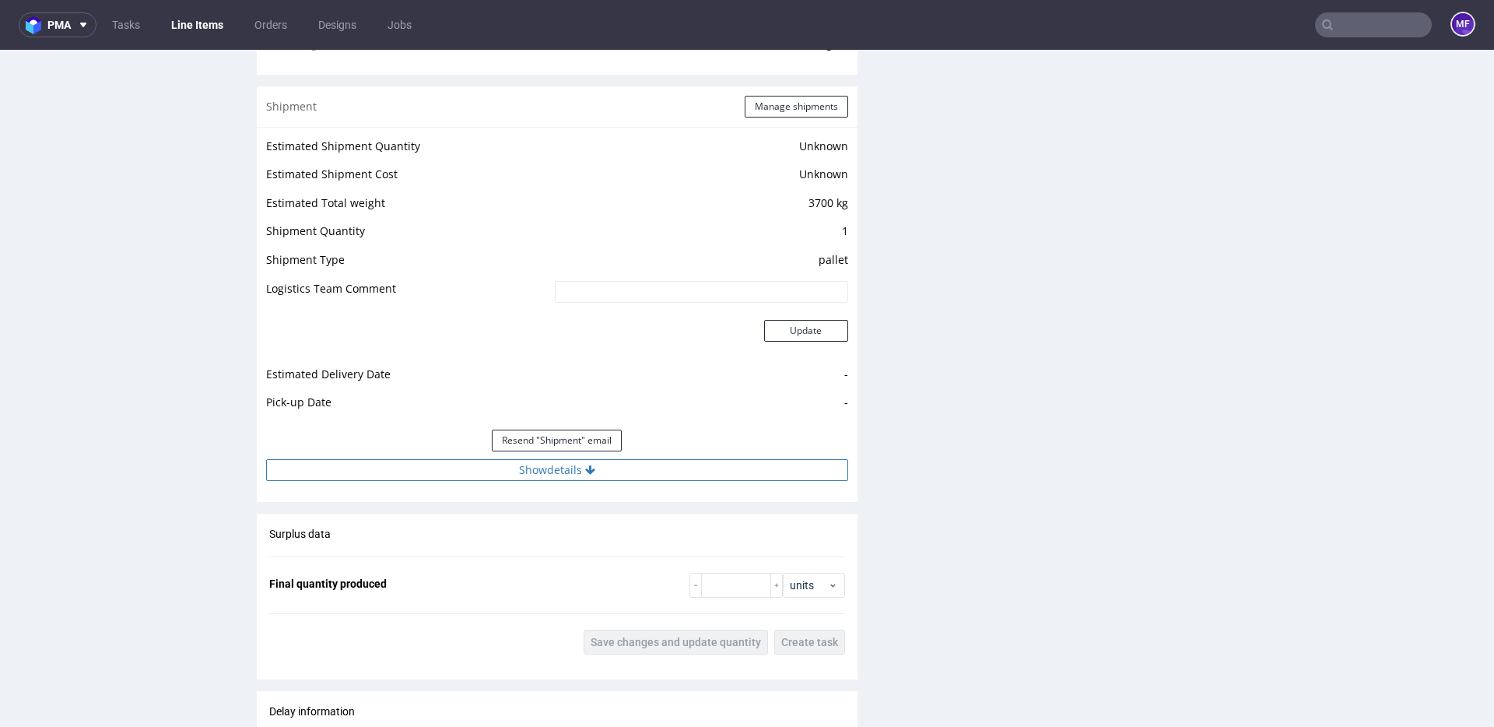
click at [633, 472] on button "Show details" at bounding box center [557, 470] width 582 height 22
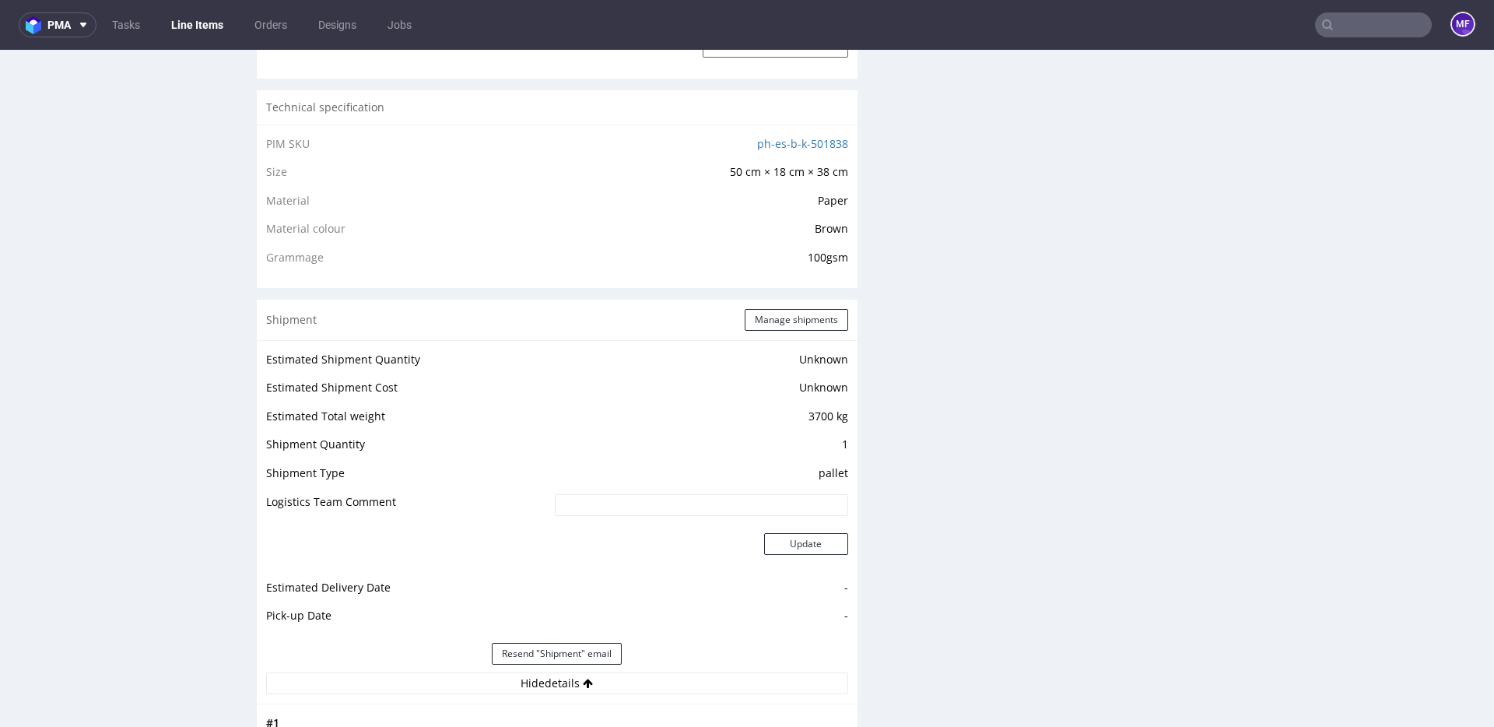
scroll to position [1059, 0]
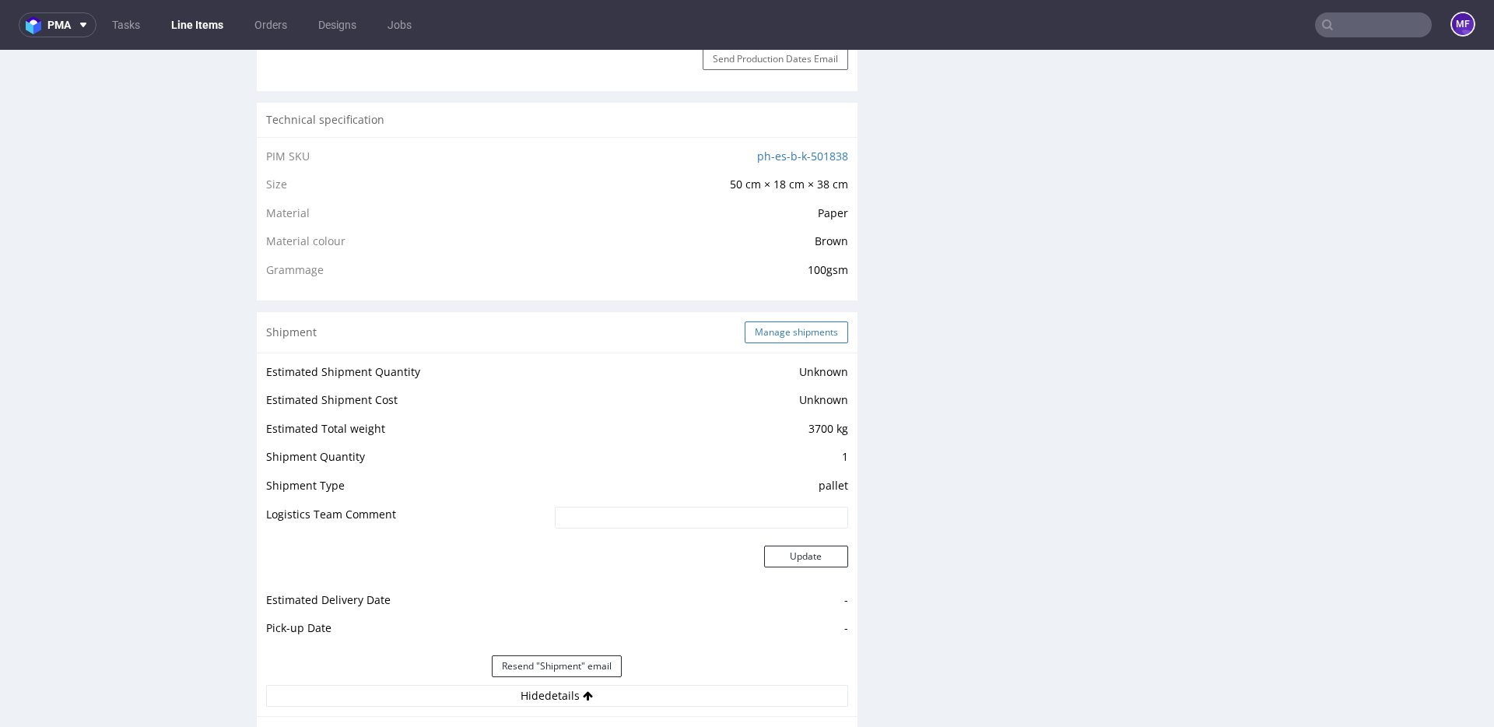
click at [766, 335] on button "Manage shipments" at bounding box center [796, 332] width 103 height 22
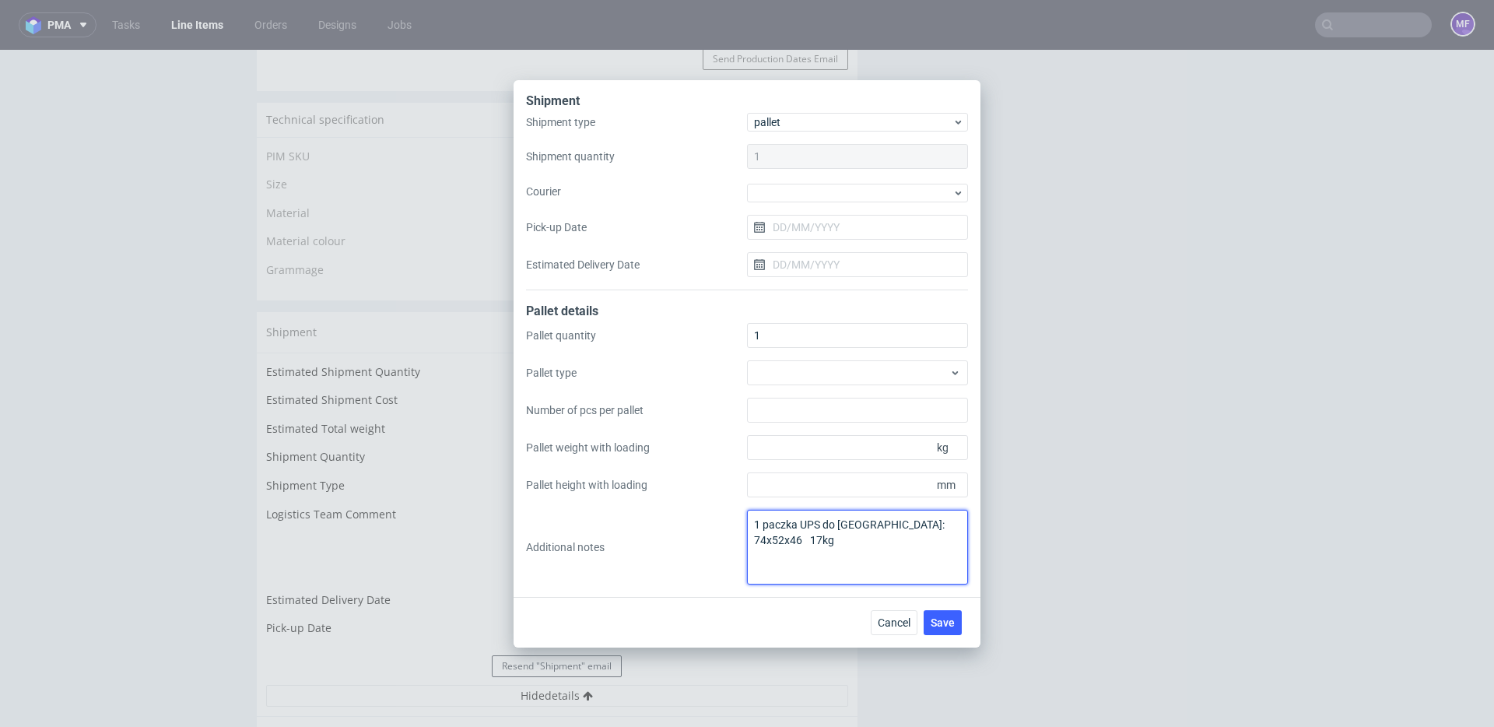
click at [760, 524] on textarea "1 paczka UPS do UK: 74x52x46 17kg" at bounding box center [857, 547] width 221 height 75
click at [756, 543] on textarea "2 paczki UPS do UK: 74x52x46 17kg" at bounding box center [857, 547] width 221 height 75
click at [881, 552] on textarea "2 paczki UPS do UK: 2x 74x52x46 17kg" at bounding box center [857, 547] width 221 height 75
type textarea "2 paczki UPS do UK: 2x 74x52x46 17kg"
click at [938, 619] on span "Save" at bounding box center [943, 622] width 24 height 11
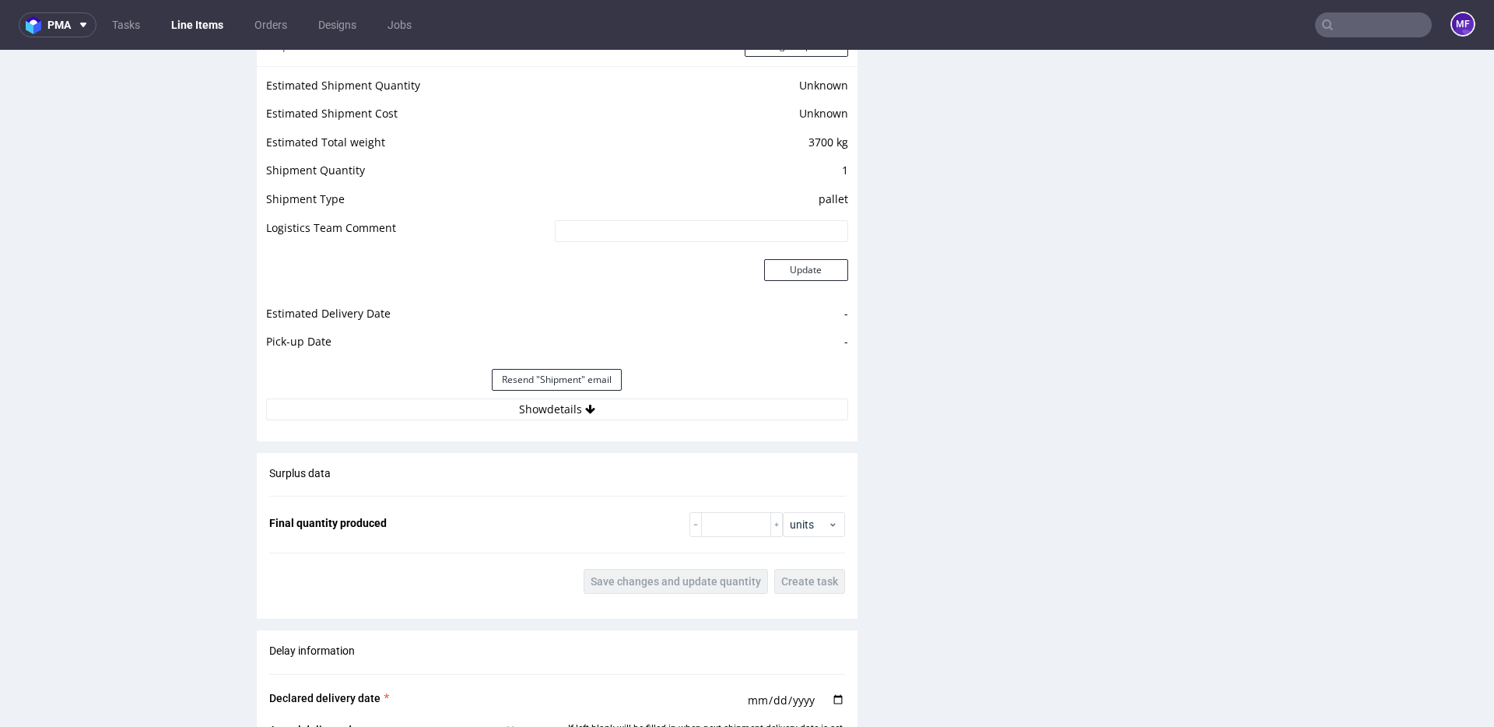
scroll to position [1420, 0]
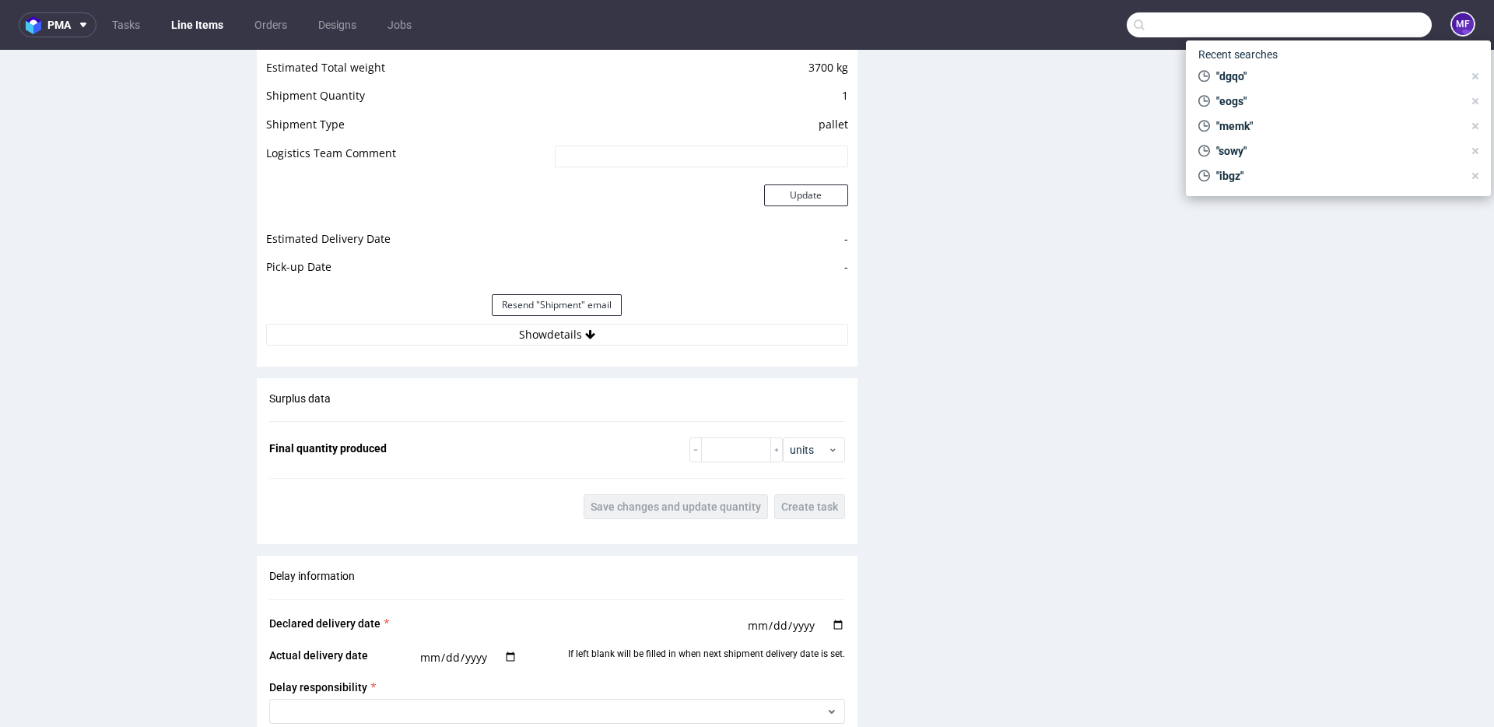
click at [1349, 18] on input "text" at bounding box center [1279, 24] width 305 height 25
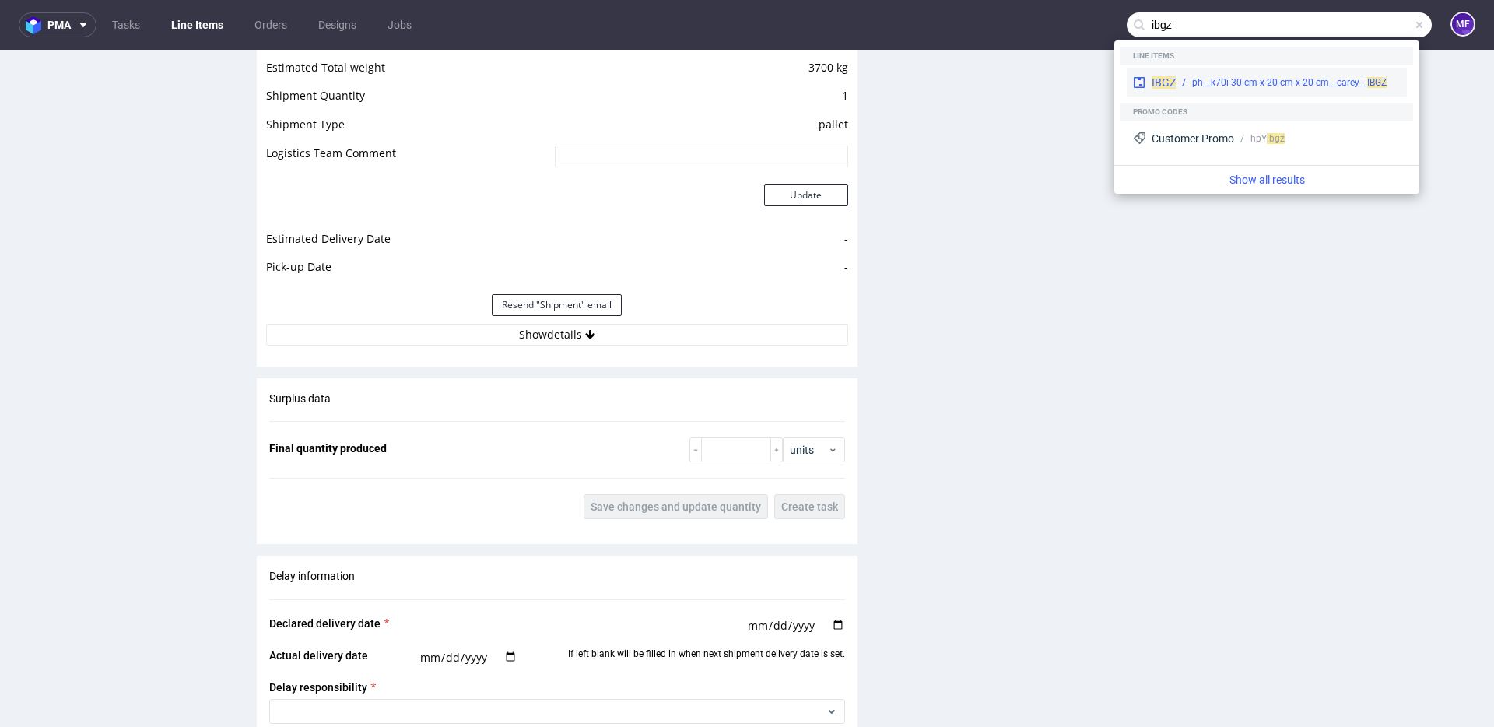
type input "ibgz"
click at [1252, 82] on div "ph__k70i-30-cm-x-20-cm-x-20-cm__carey__ IBGZ" at bounding box center [1289, 82] width 195 height 14
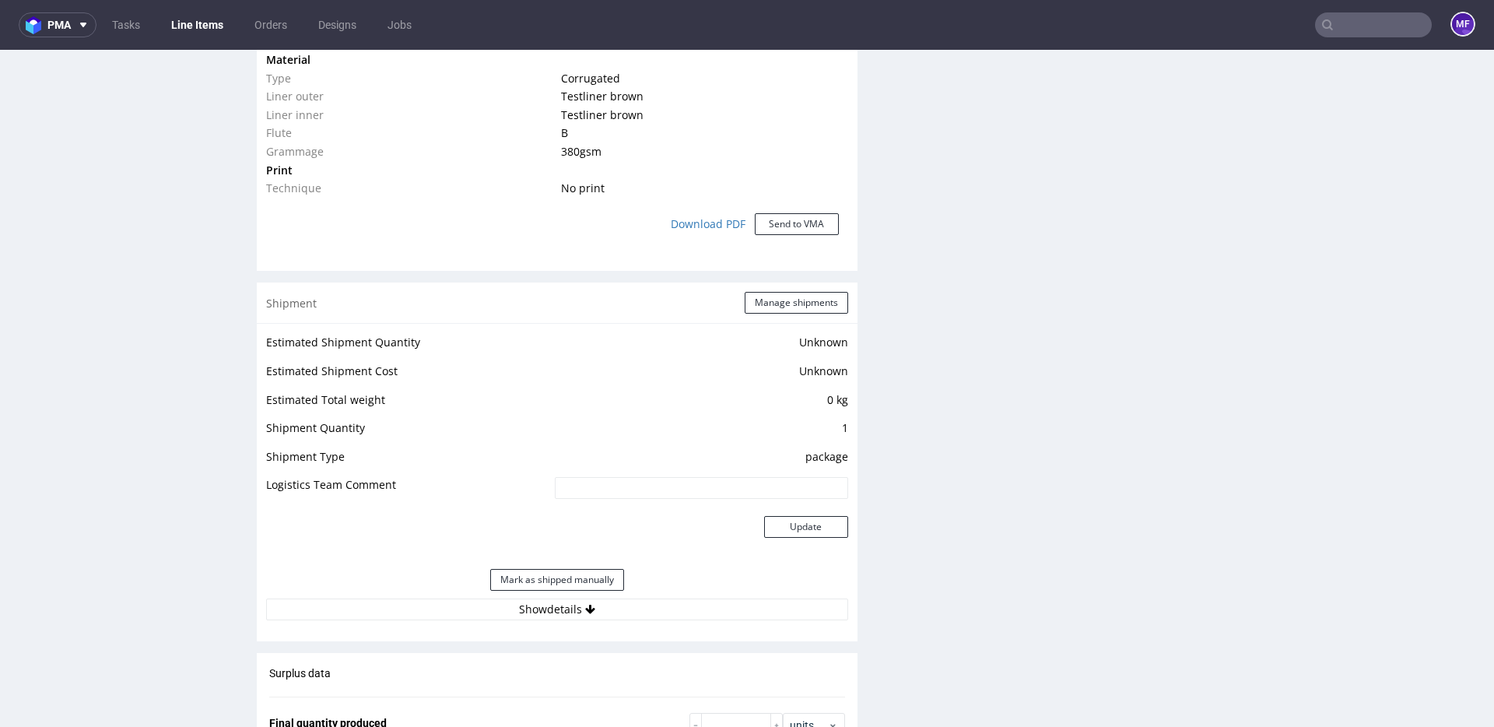
scroll to position [1256, 0]
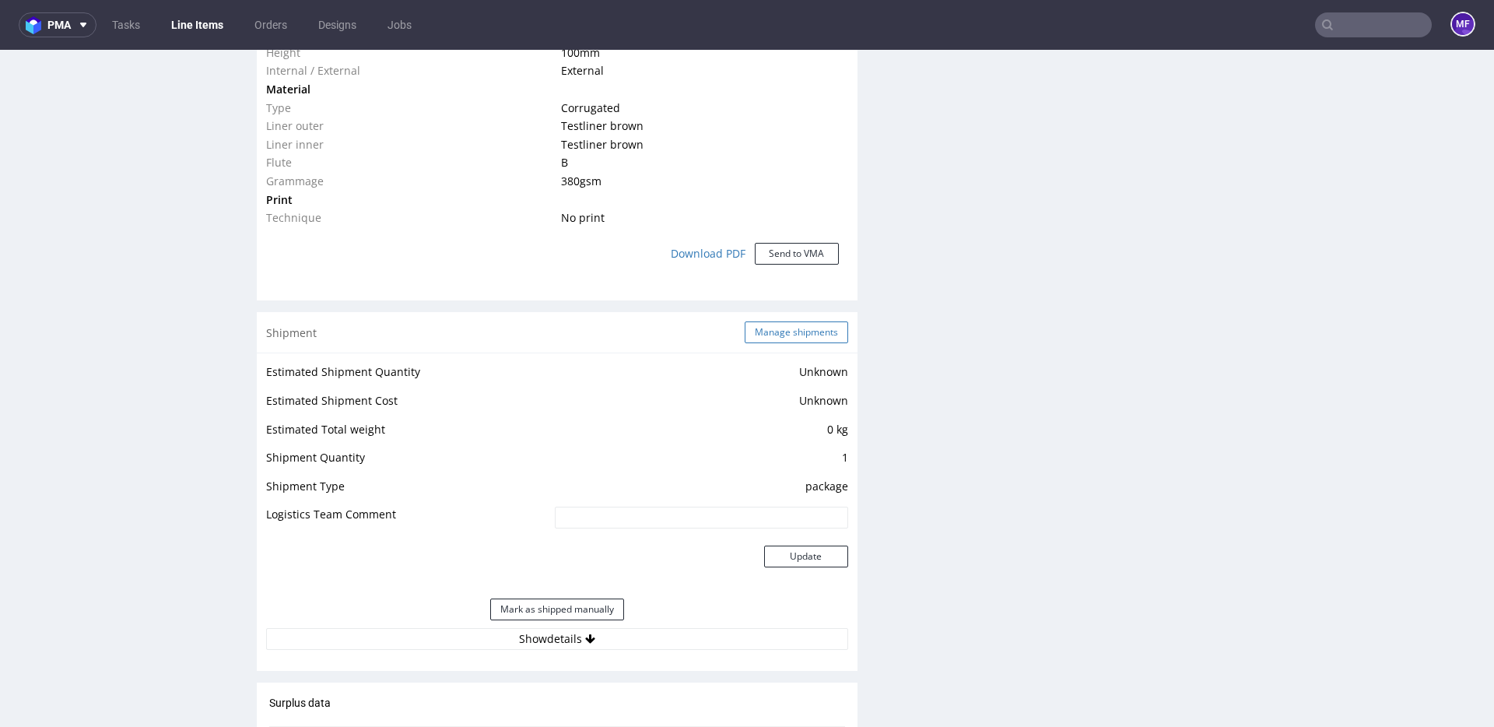
click at [776, 338] on button "Manage shipments" at bounding box center [796, 332] width 103 height 22
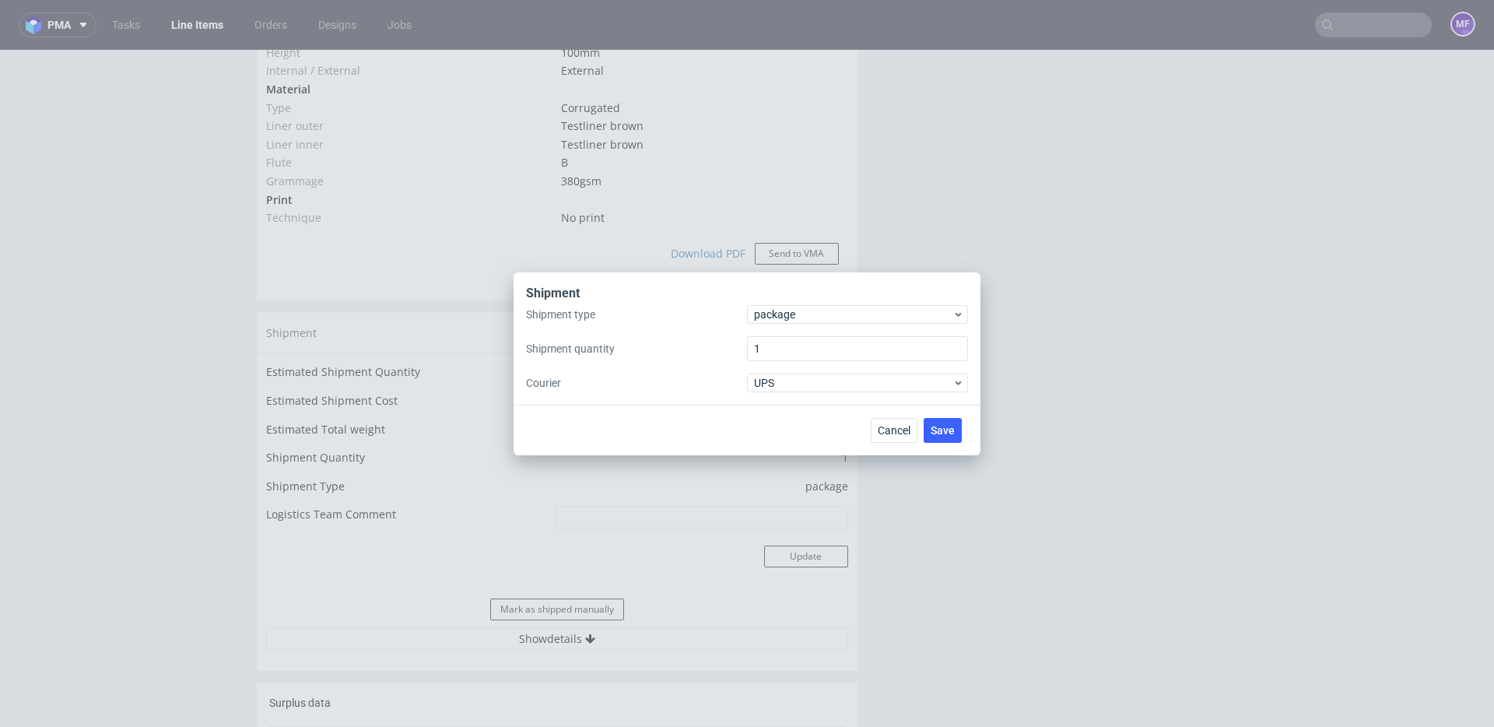
click at [843, 324] on div "Shipment type package Shipment quantity 1 Courier UPS" at bounding box center [747, 348] width 442 height 87
click at [843, 314] on span "package" at bounding box center [853, 315] width 198 height 16
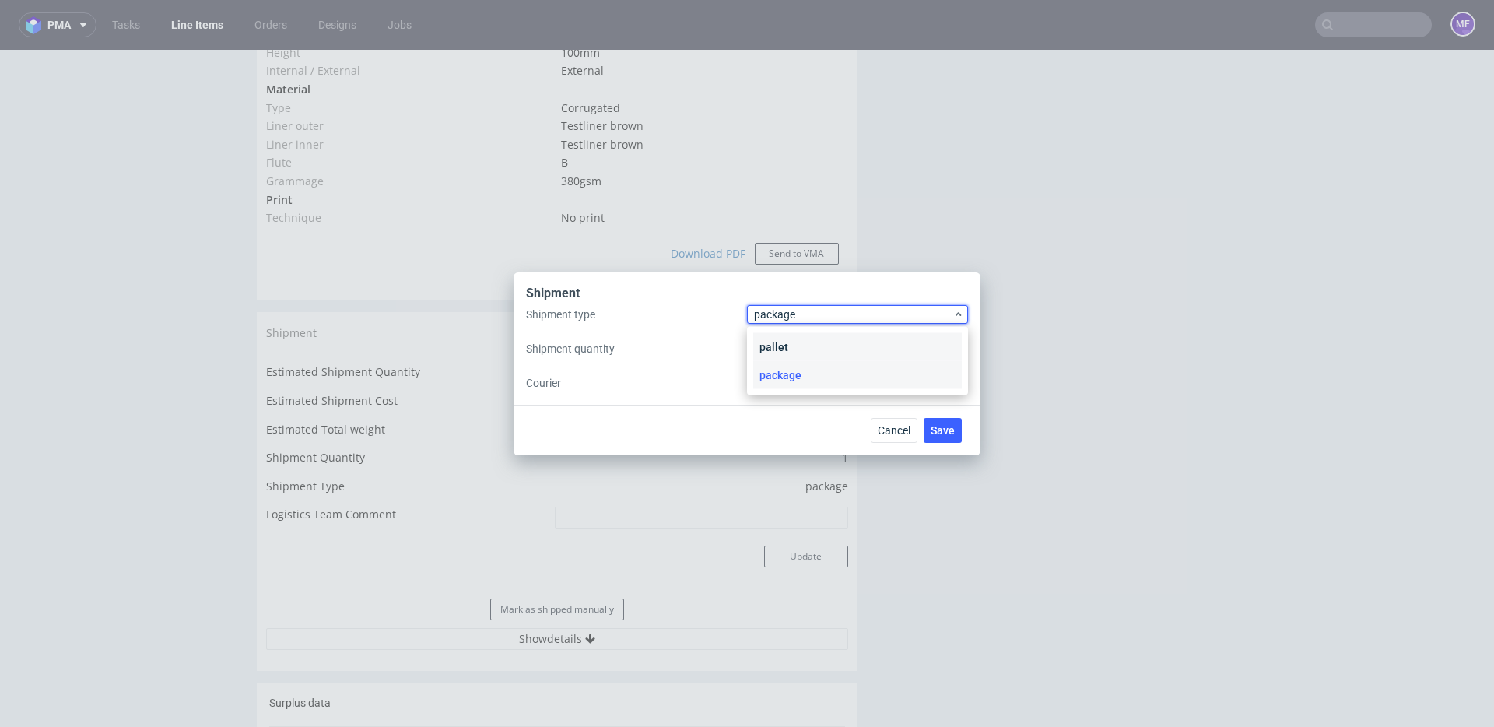
click at [808, 339] on div "pallet" at bounding box center [857, 347] width 209 height 28
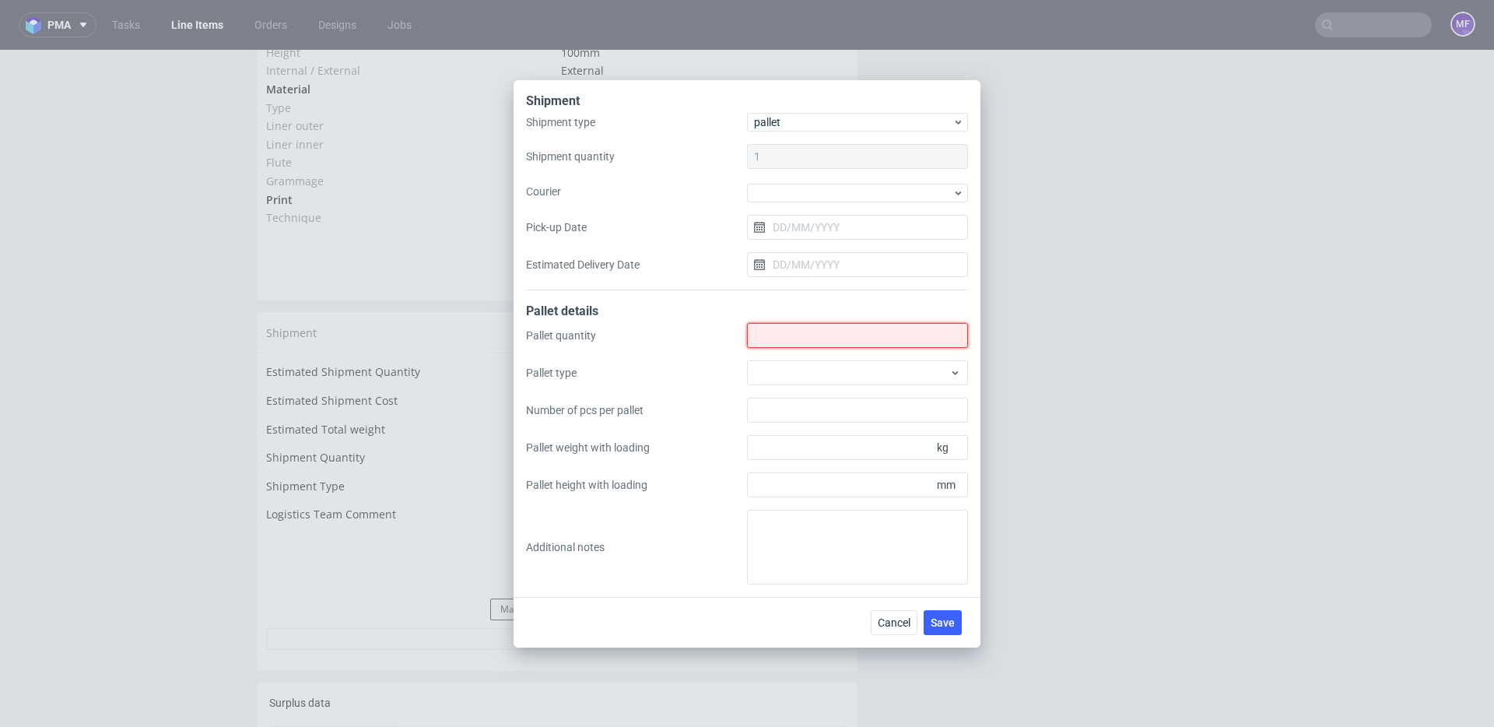
click at [794, 335] on input "Shipment type" at bounding box center [857, 335] width 221 height 25
type input "1"
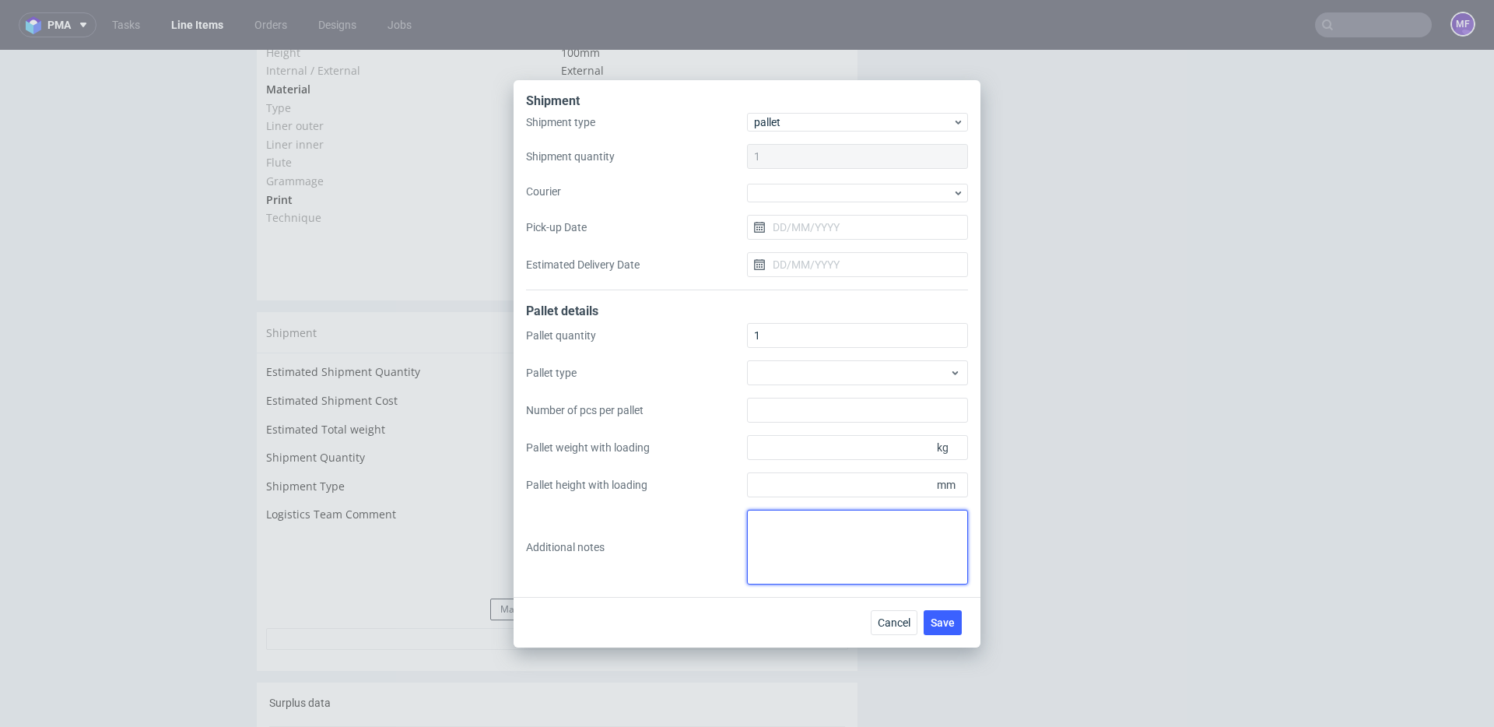
click at [791, 525] on textarea at bounding box center [857, 547] width 221 height 75
drag, startPoint x: 798, startPoint y: 545, endPoint x: 743, endPoint y: 543, distance: 54.5
click at [743, 543] on div "Pallet quantity 1 Pallet type Number of pcs per pallet Pallet weight with loadi…" at bounding box center [747, 453] width 442 height 261
paste textarea "52x21 13"
click at [816, 563] on textarea "1 paczka UPS do UK: 60x52x21 13kg" at bounding box center [857, 547] width 221 height 75
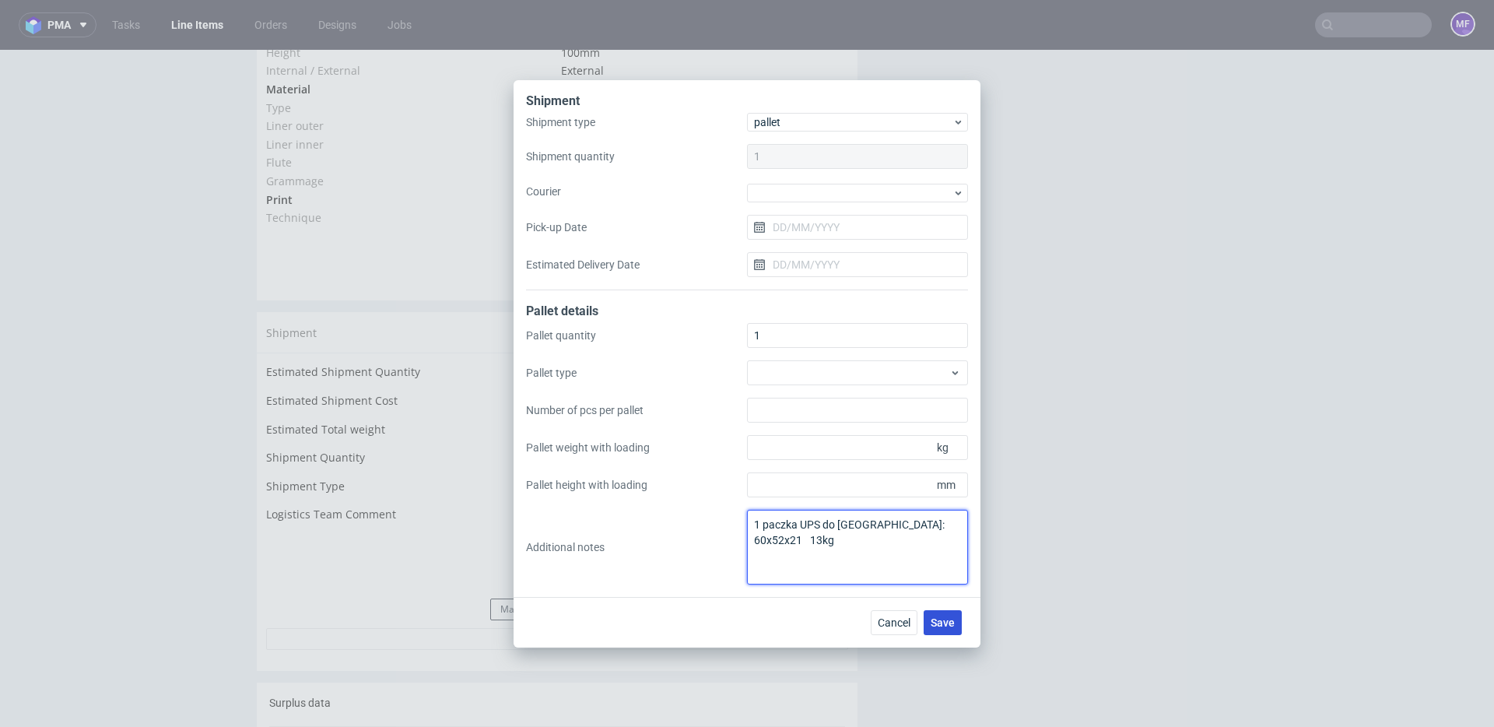
type textarea "1 paczka UPS do UK: 60x52x21 13kg"
click at [941, 614] on button "Save" at bounding box center [943, 622] width 38 height 25
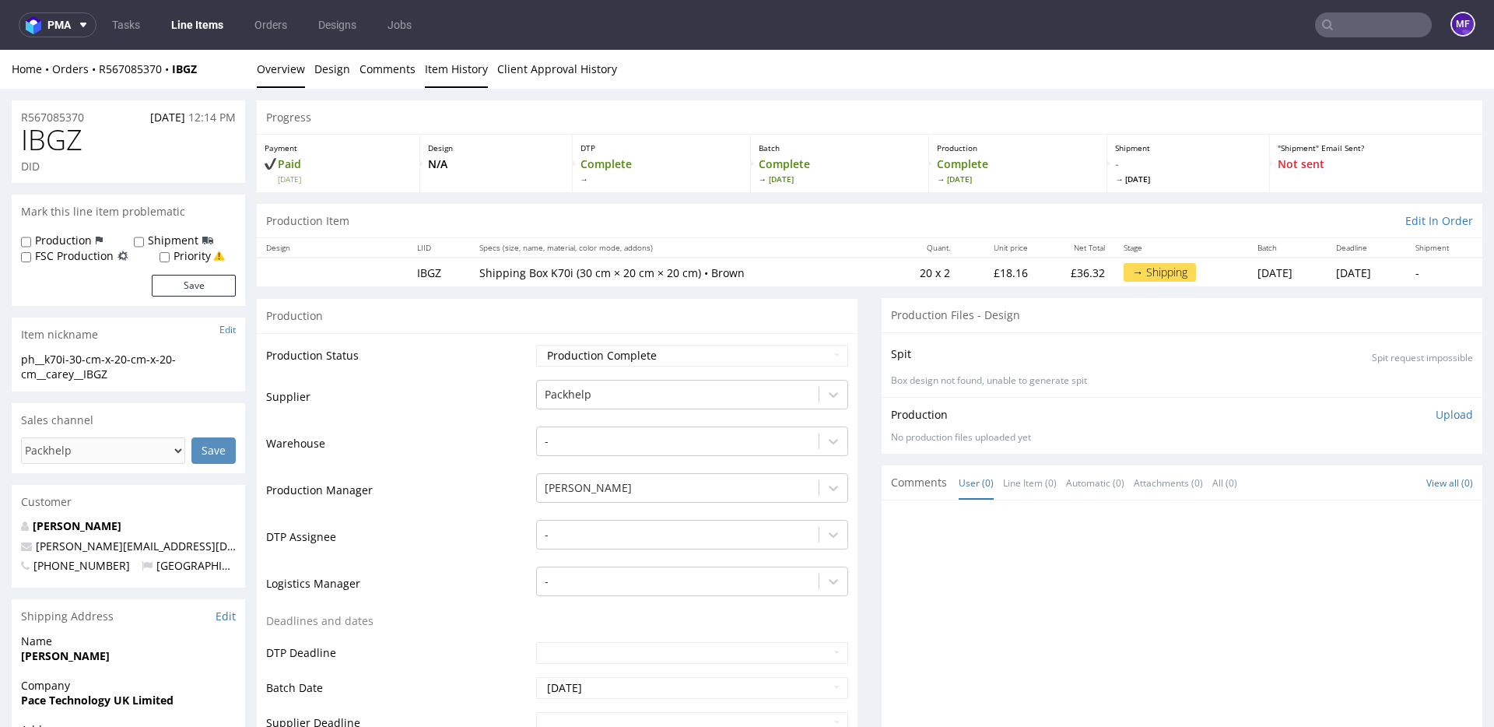
scroll to position [9, 0]
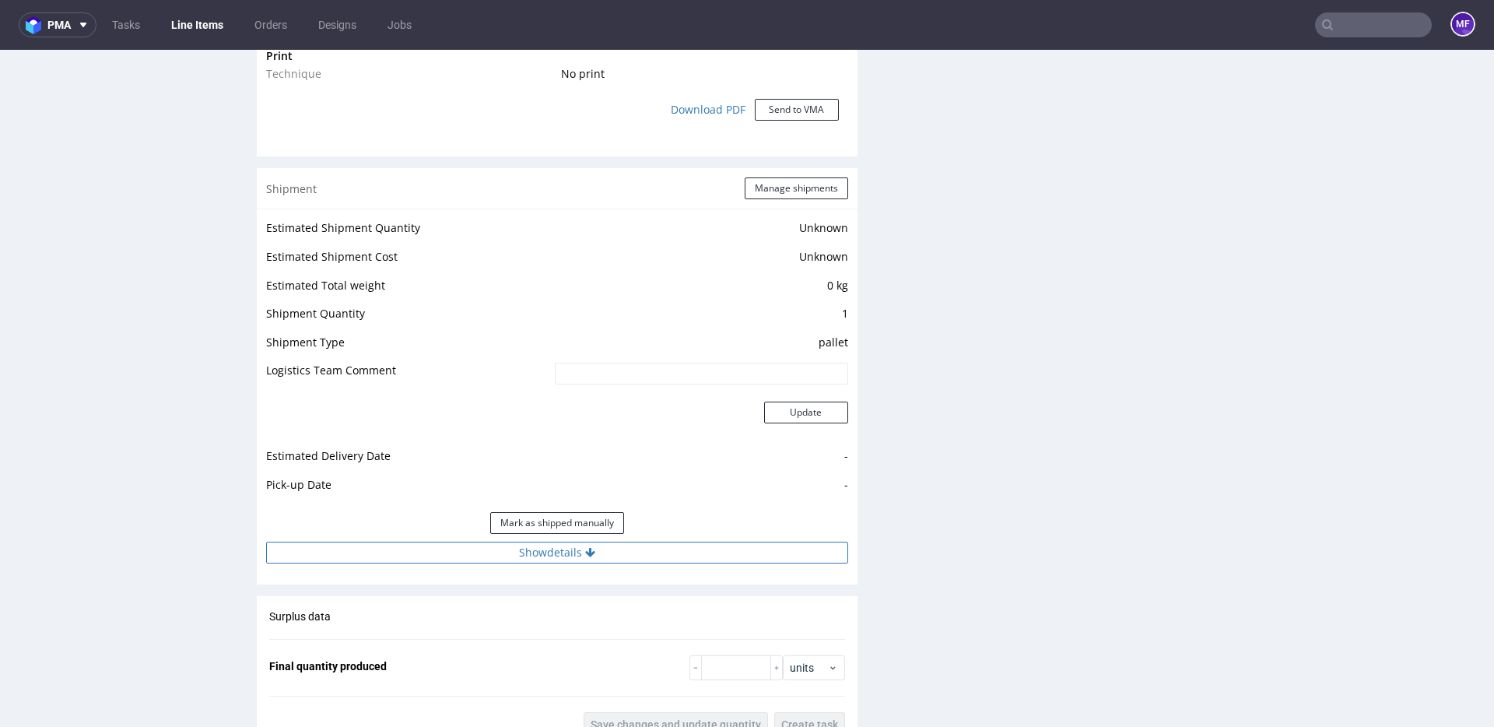
click at [592, 560] on button "Show details" at bounding box center [557, 553] width 582 height 22
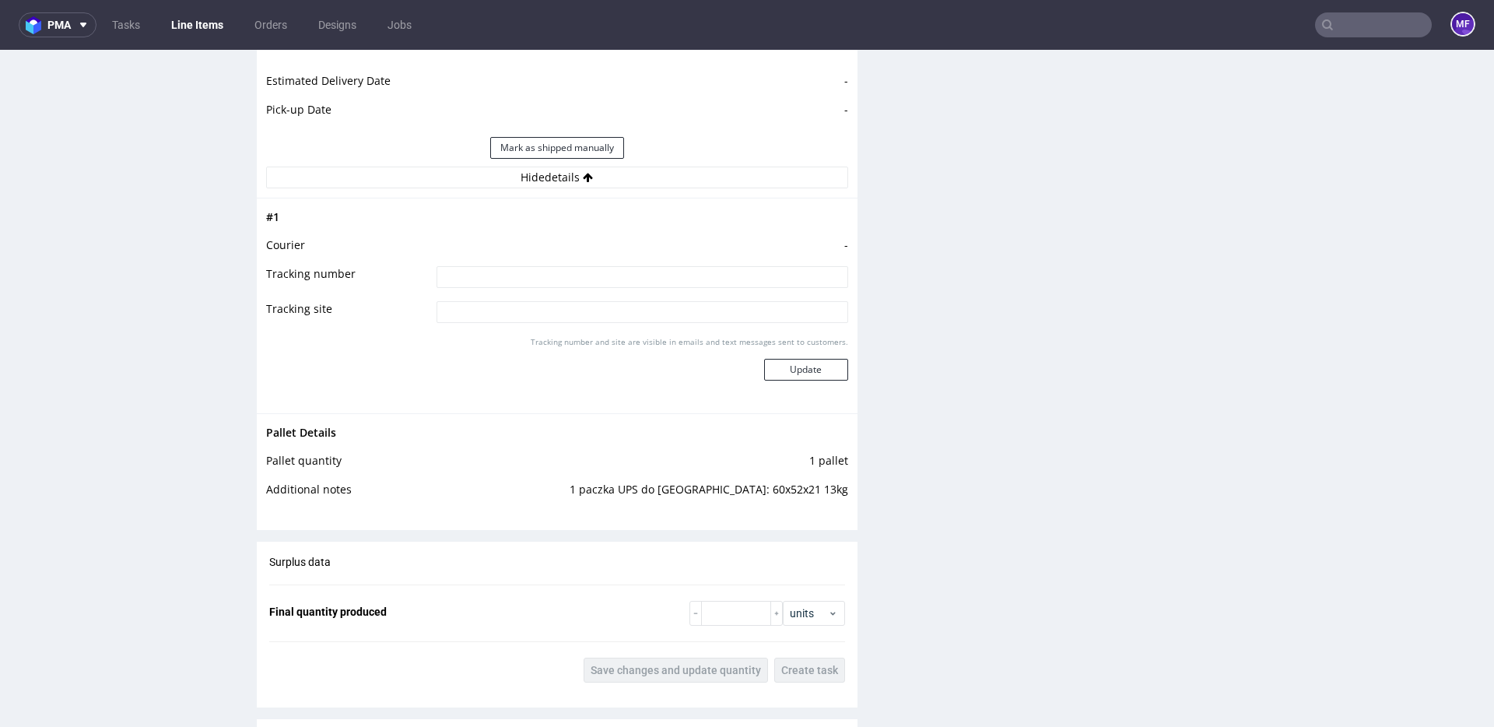
scroll to position [1776, 0]
drag, startPoint x: 846, startPoint y: 493, endPoint x: 766, endPoint y: 492, distance: 79.4
click at [766, 492] on div "Pallet Details Pallet quantity 1 pallet Additional notes 1 paczka UPS do UK: 60…" at bounding box center [557, 464] width 601 height 105
copy tbody "Pallet Details Pallet quantity 1 pallet Additional notes 1 paczka UPS do UK:"
click at [1338, 33] on input "text" at bounding box center [1373, 24] width 117 height 25
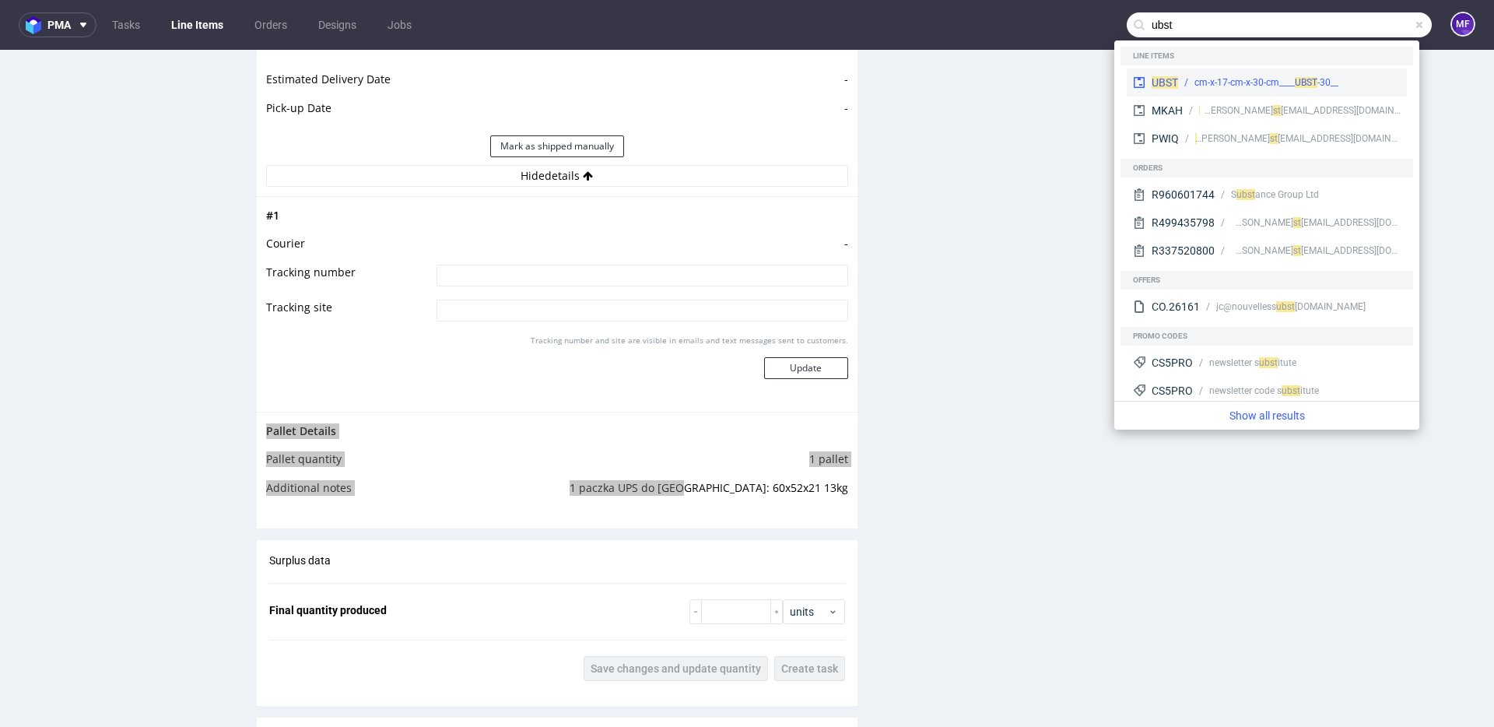
type input "ubst"
click at [1298, 81] on span "UBST" at bounding box center [1306, 82] width 23 height 11
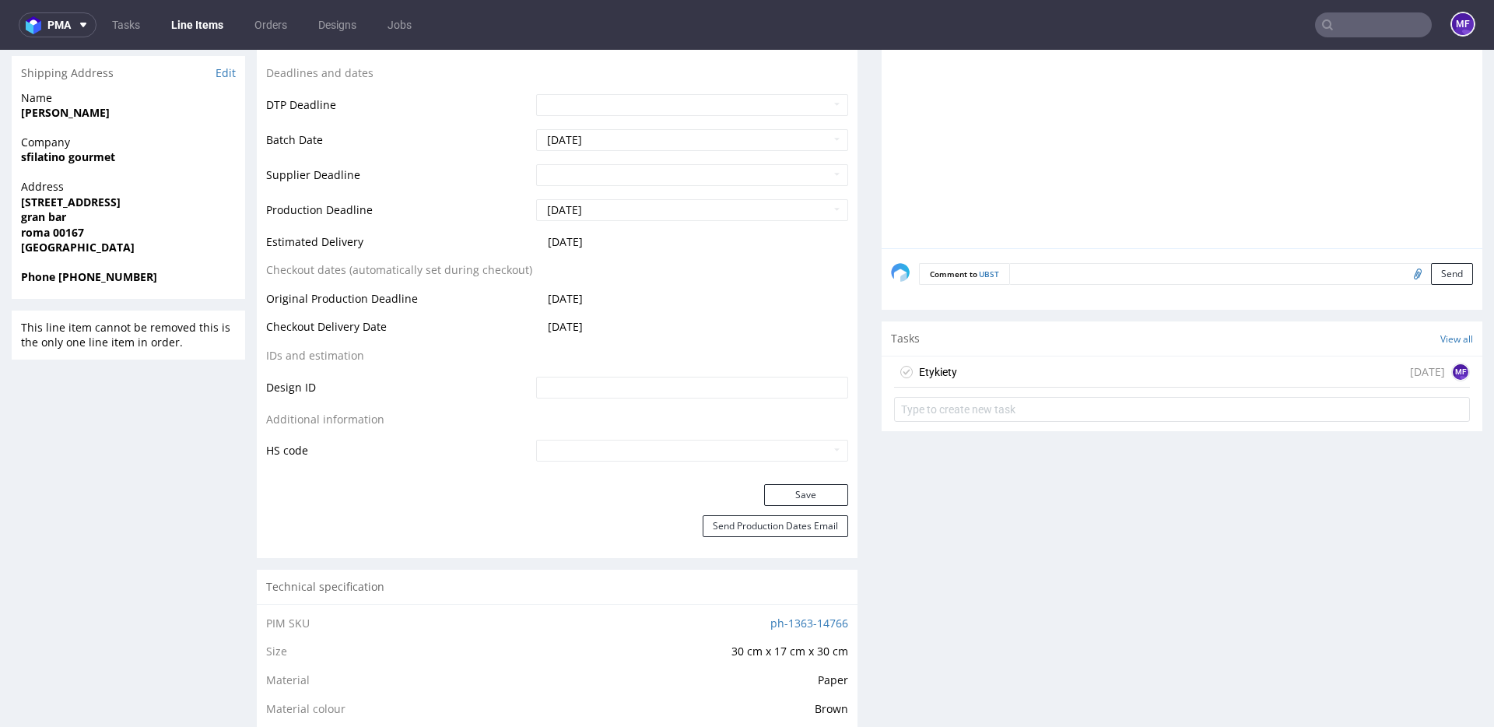
scroll to position [567, 0]
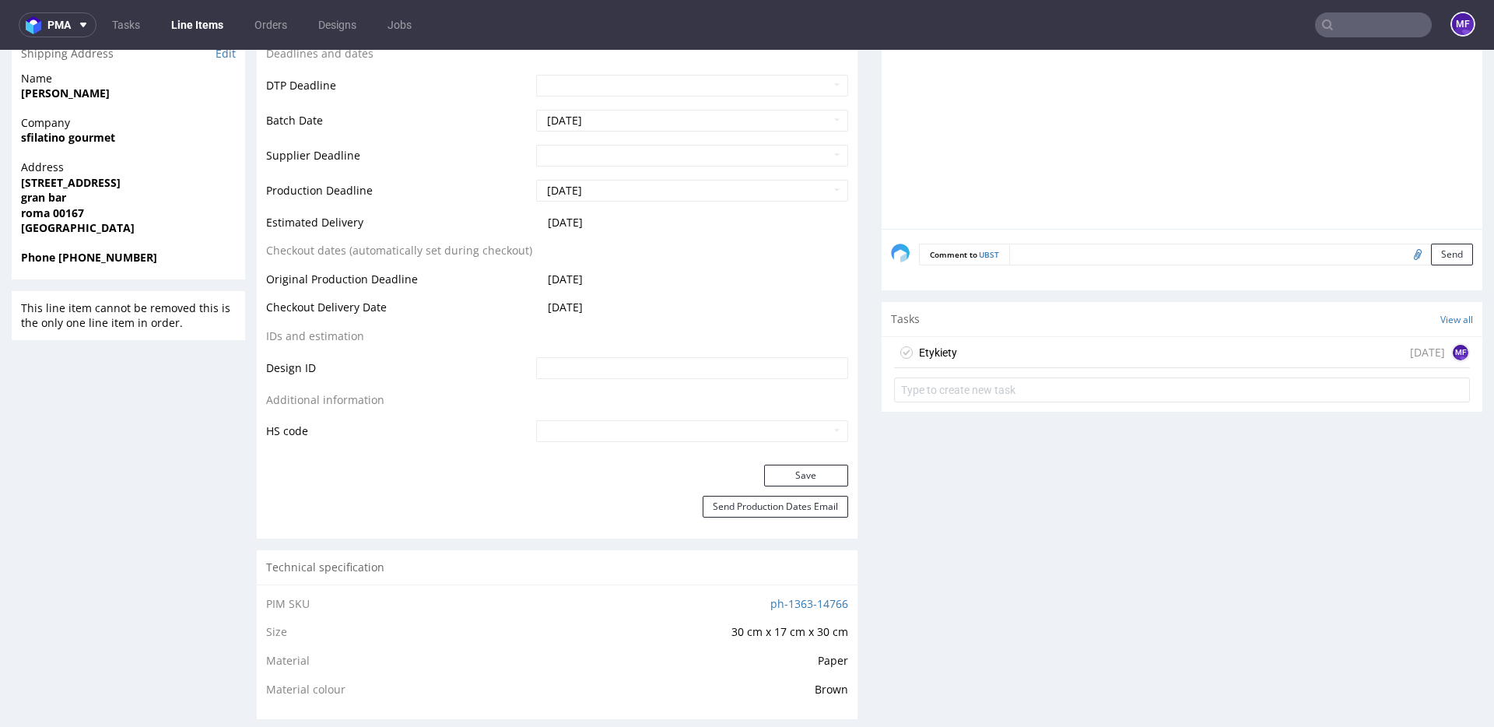
click at [1048, 367] on div "Etykiety in 1 day MF" at bounding box center [1182, 352] width 576 height 31
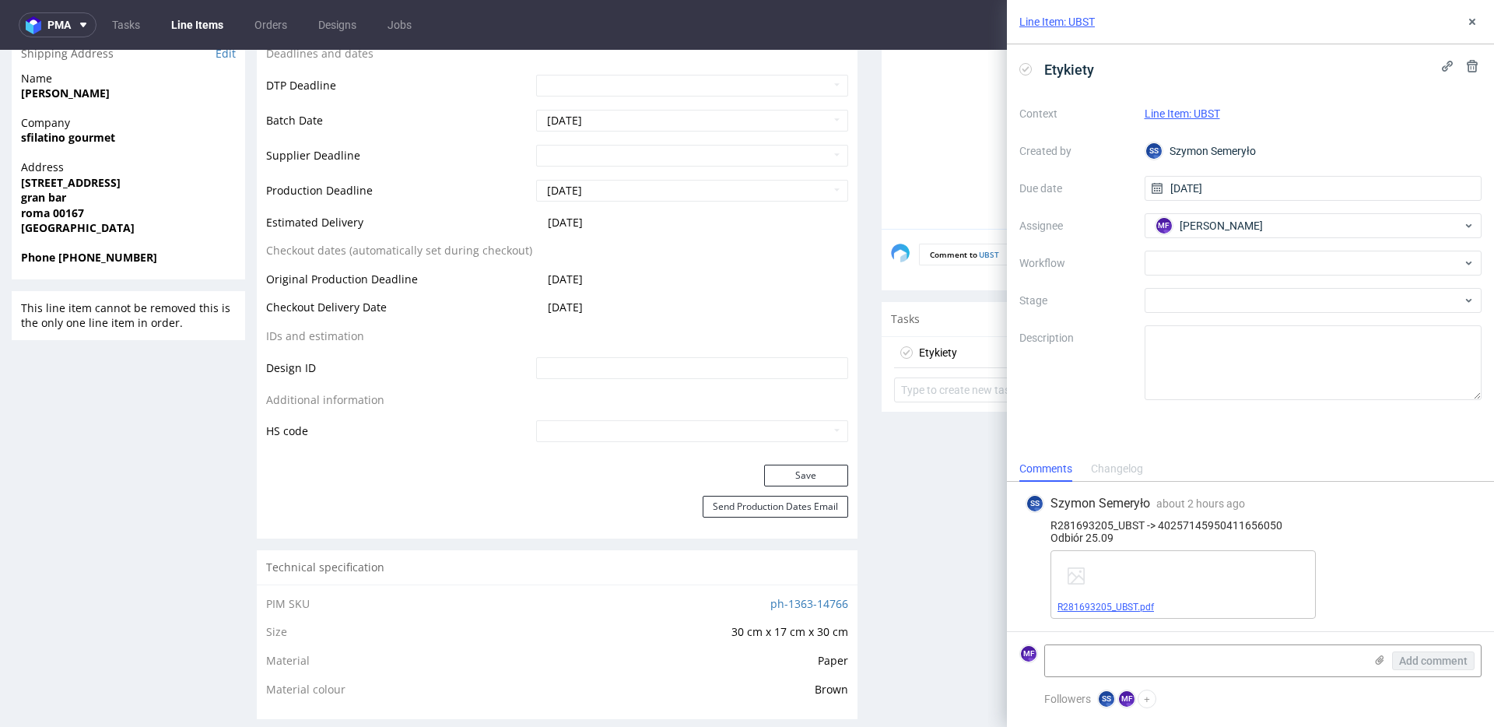
click at [1107, 604] on link "R281693205_UBST.pdf" at bounding box center [1105, 606] width 96 height 11
click at [1248, 428] on div "Etykiety Context Line Item: UBST Created by SS Szymon Semeryło Due date 25/09/2…" at bounding box center [1250, 250] width 487 height 412
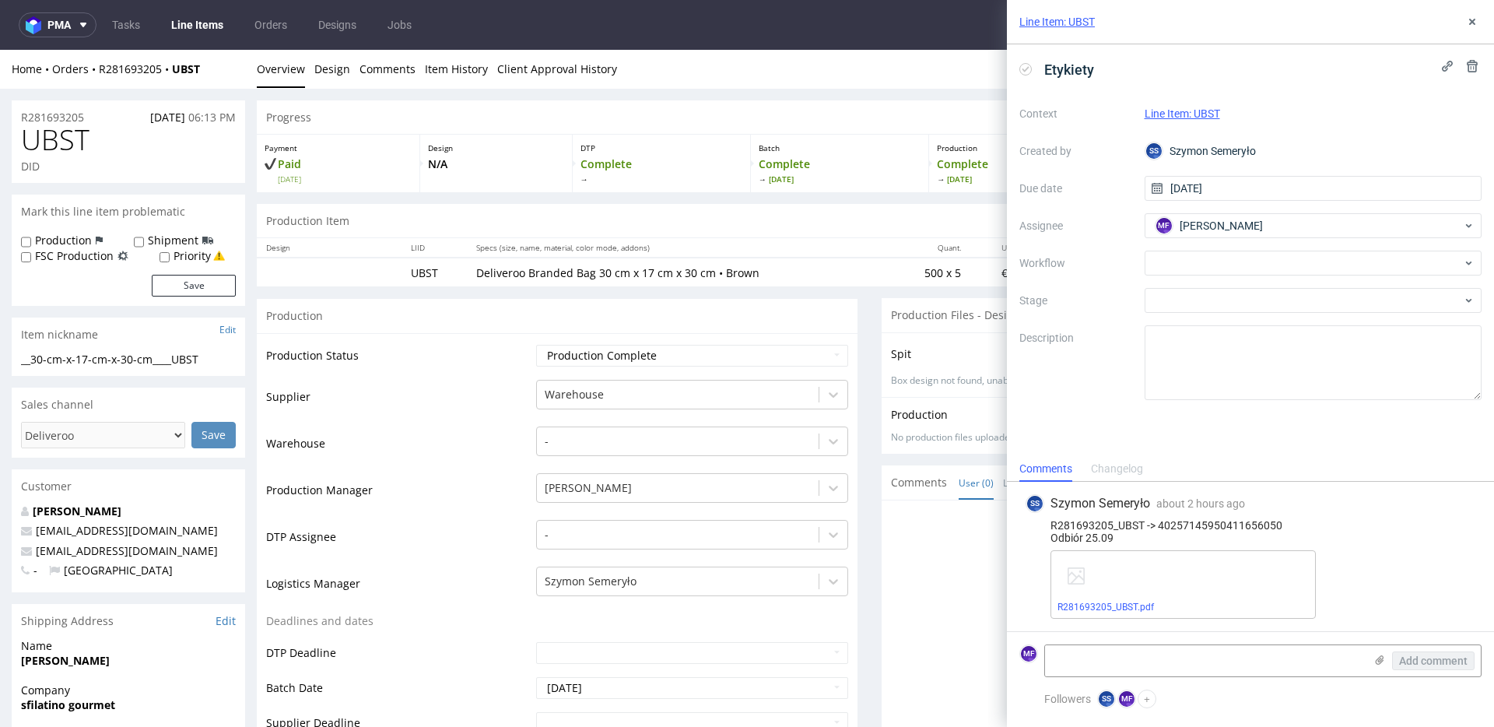
click at [1195, 451] on div "Etykiety Context Line Item: UBST Created by SS Szymon Semeryło Due date 25/09/2…" at bounding box center [1250, 250] width 487 height 412
click at [1229, 262] on div at bounding box center [1314, 263] width 338 height 25
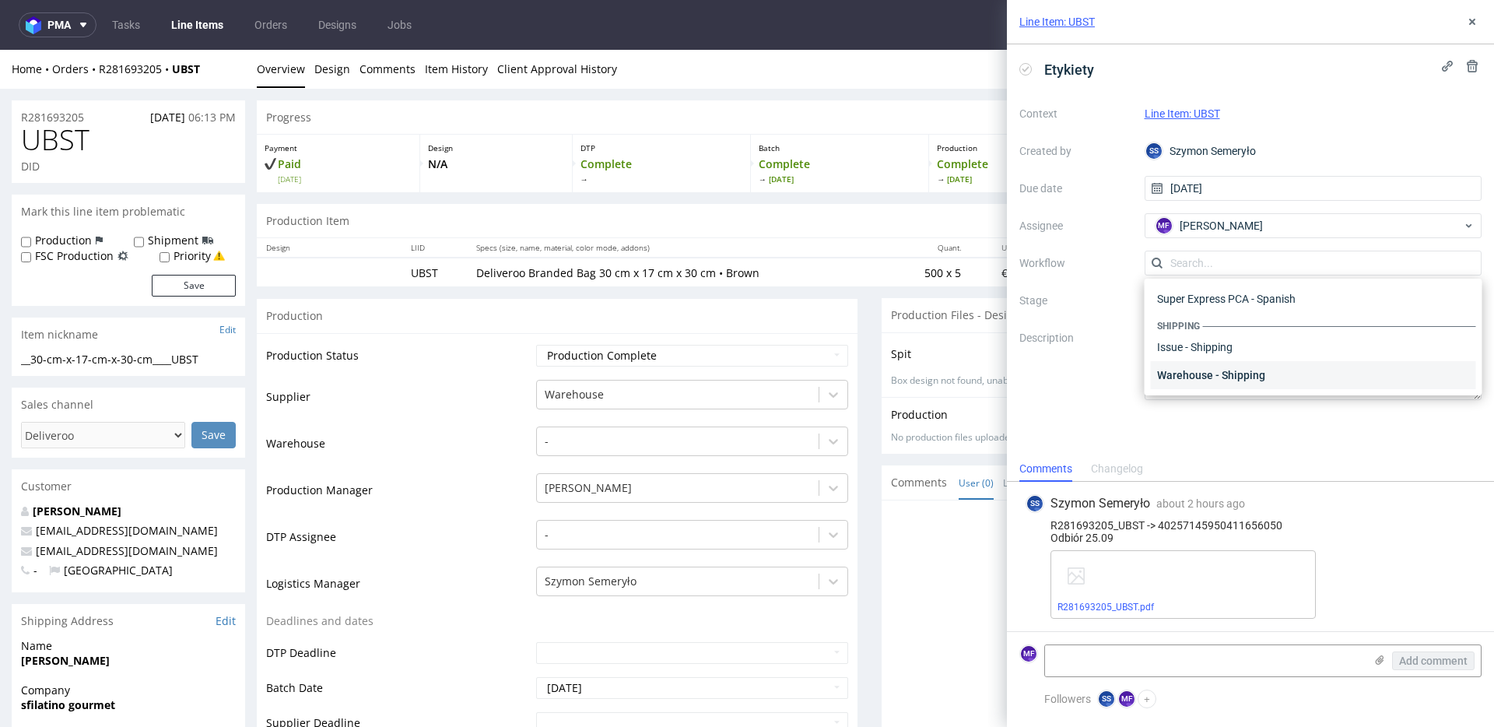
click at [1215, 376] on div "Warehouse - Shipping" at bounding box center [1313, 375] width 325 height 28
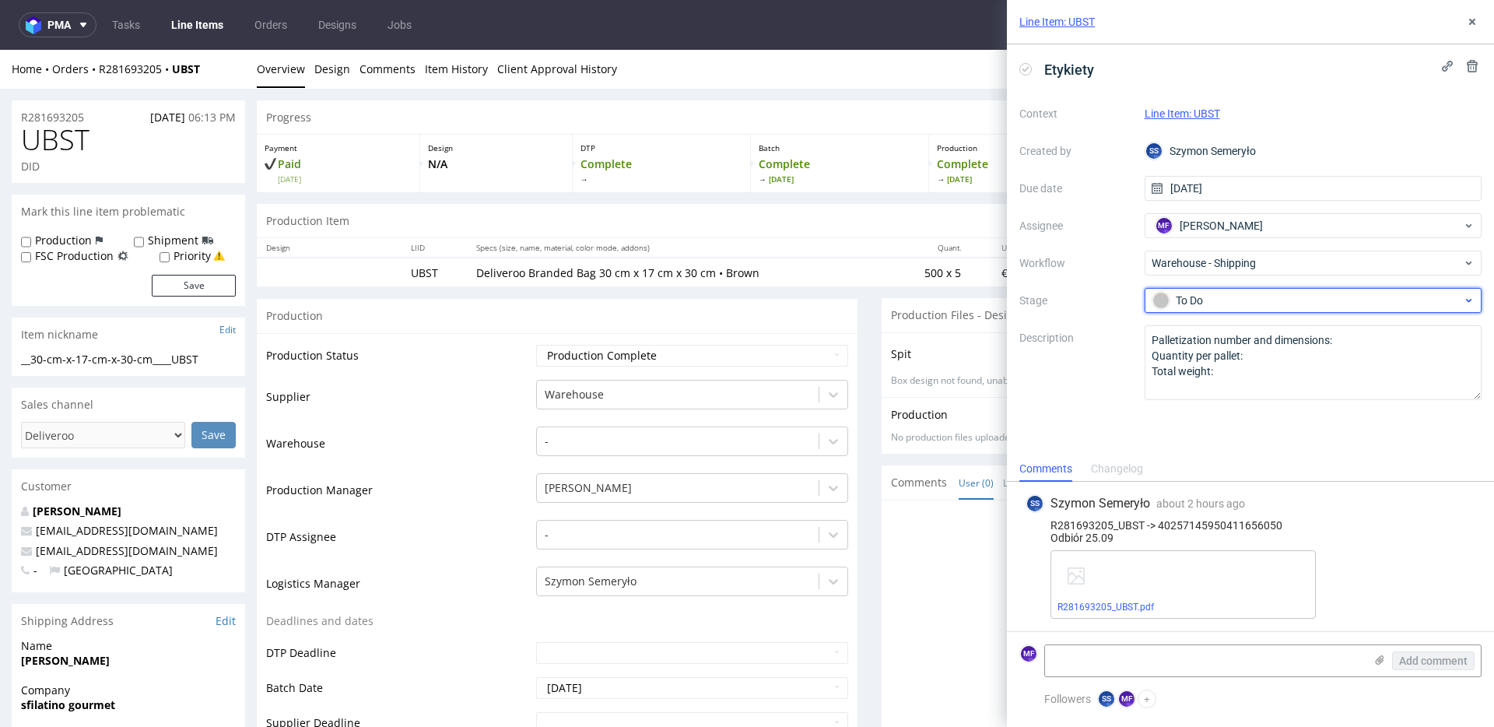
click at [1202, 303] on div "To Do" at bounding box center [1307, 300] width 310 height 17
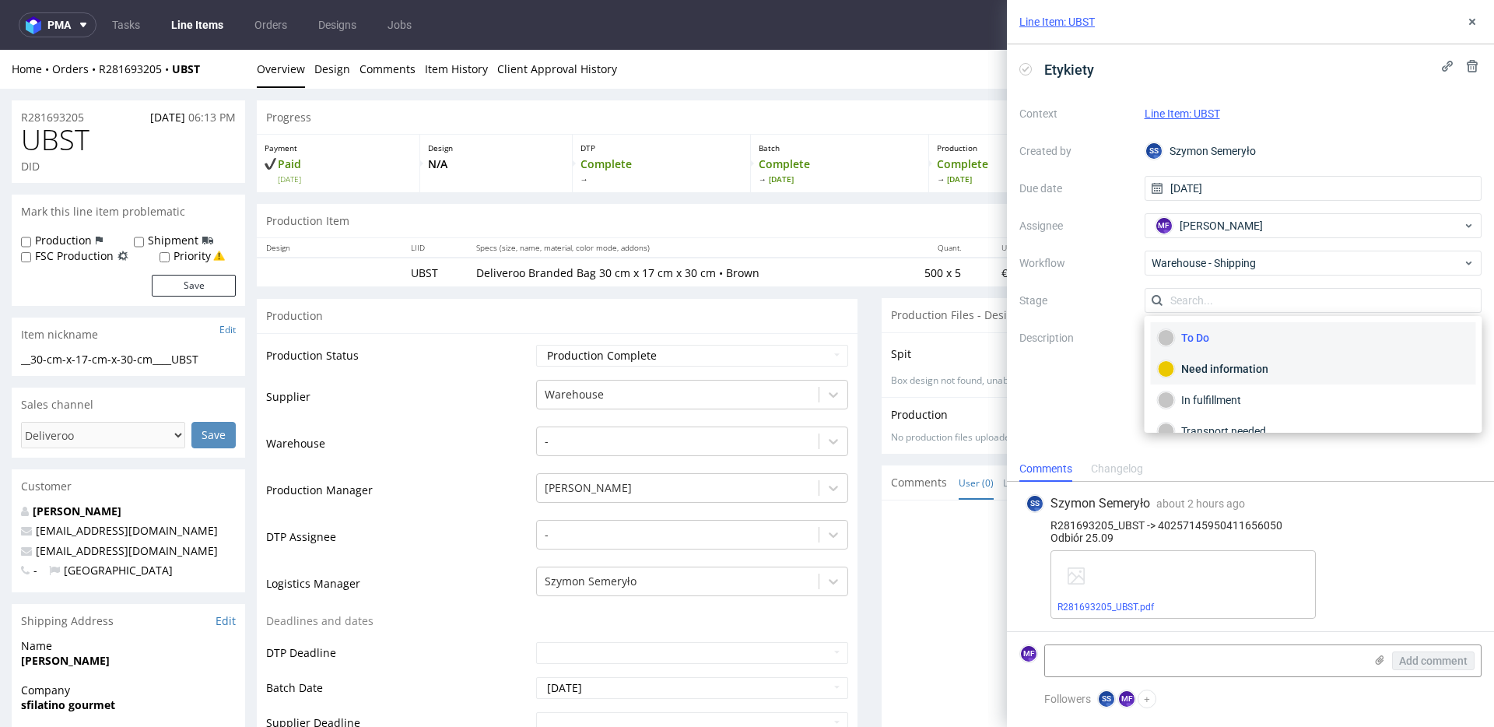
scroll to position [82, 0]
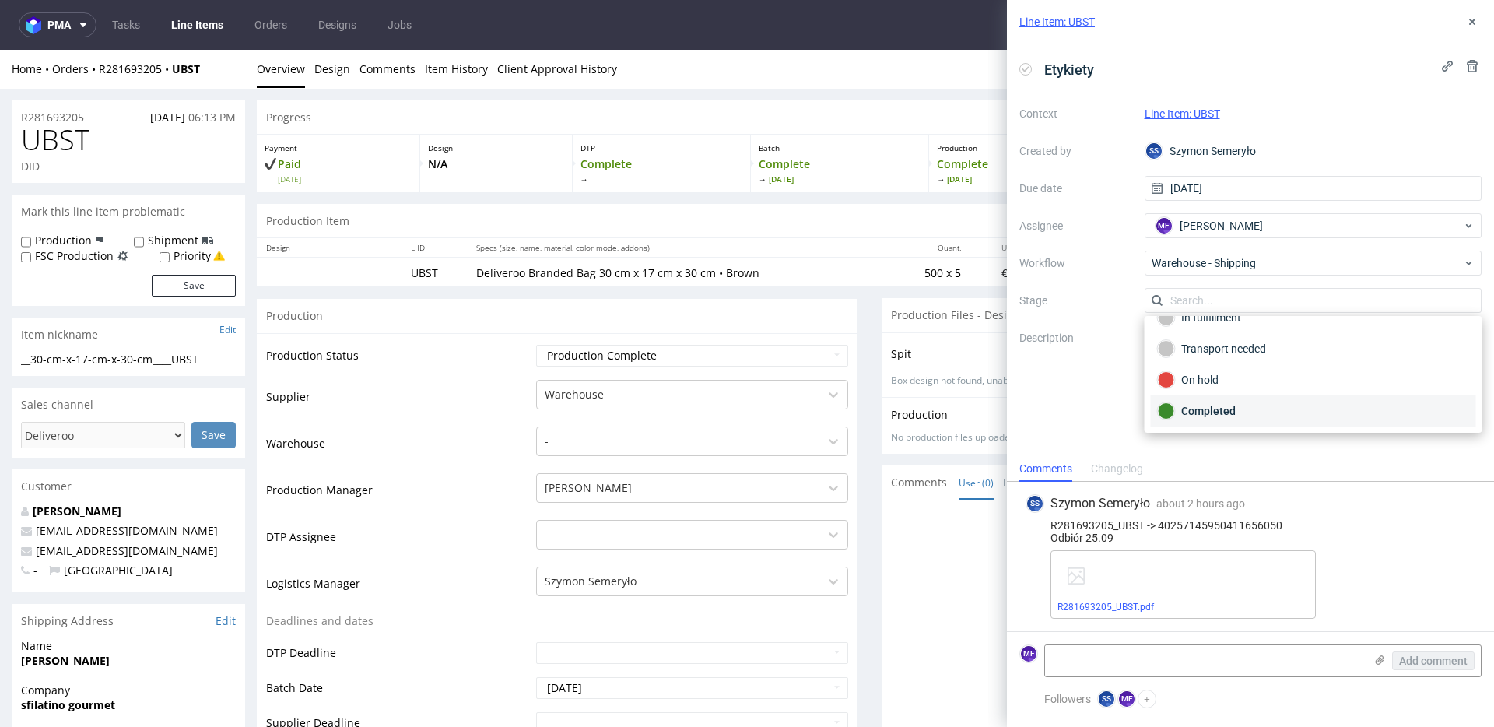
click at [1224, 402] on div "Completed" at bounding box center [1313, 410] width 311 height 17
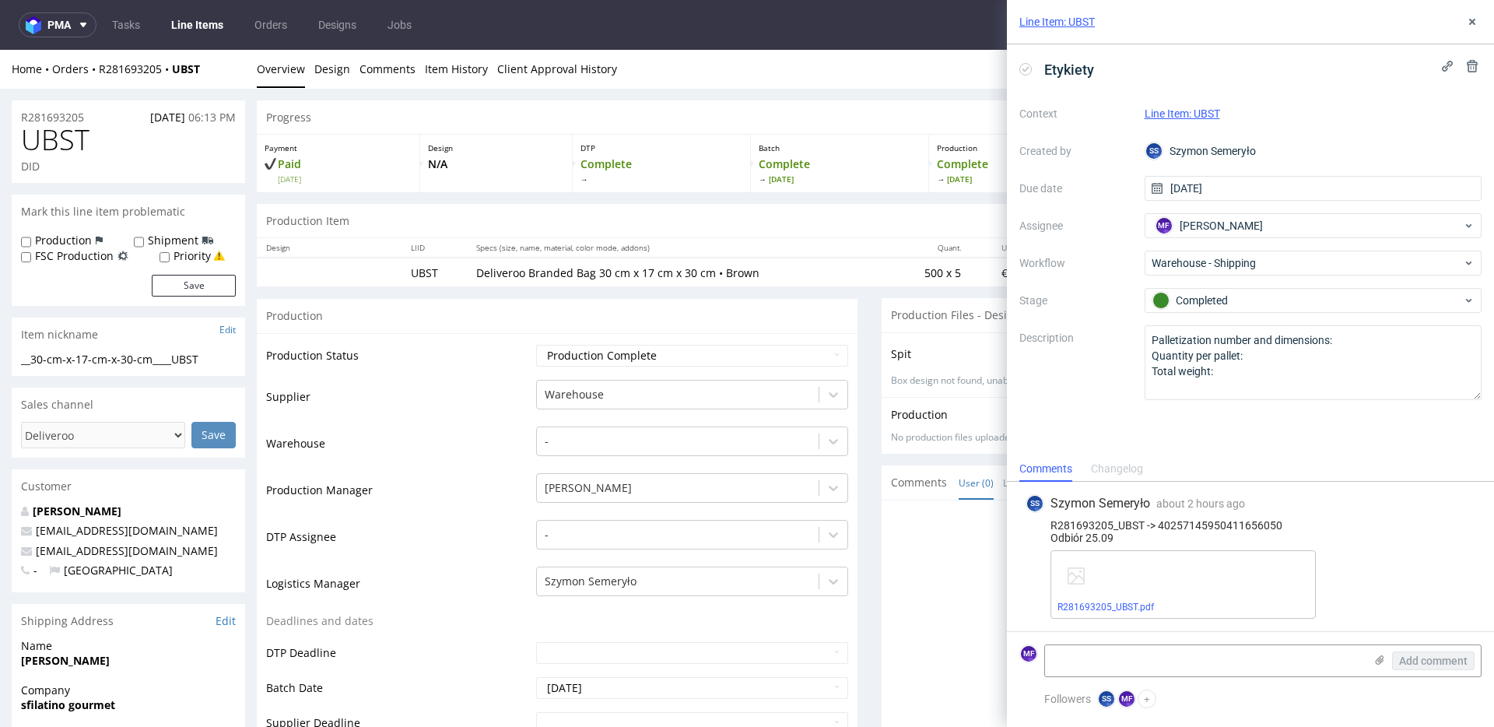
click at [1215, 427] on div "Etykiety Context Line Item: UBST Created by SS Szymon Semeryło Due date 25/09/2…" at bounding box center [1250, 250] width 487 height 412
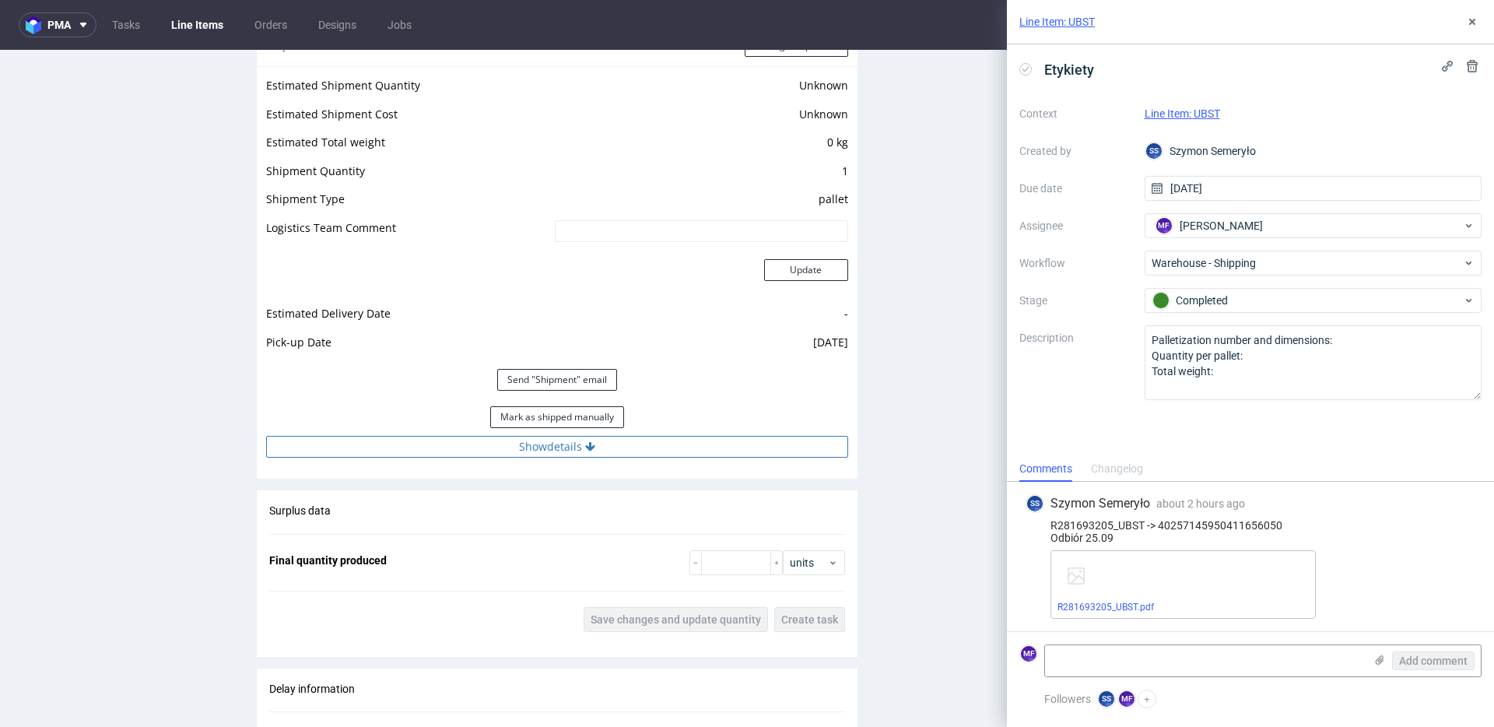
scroll to position [1274, 0]
click at [556, 420] on button "Mark as shipped manually" at bounding box center [557, 416] width 134 height 22
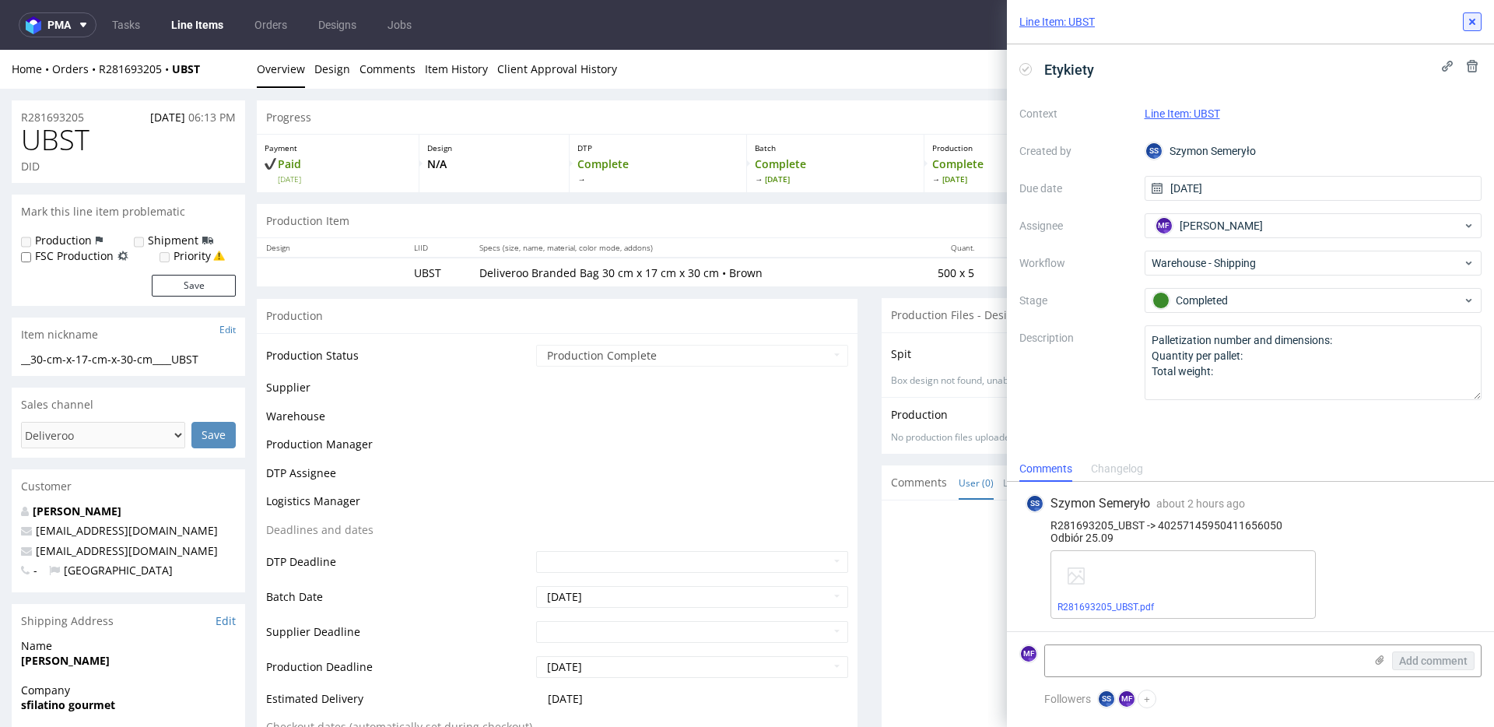
scroll to position [991, 0]
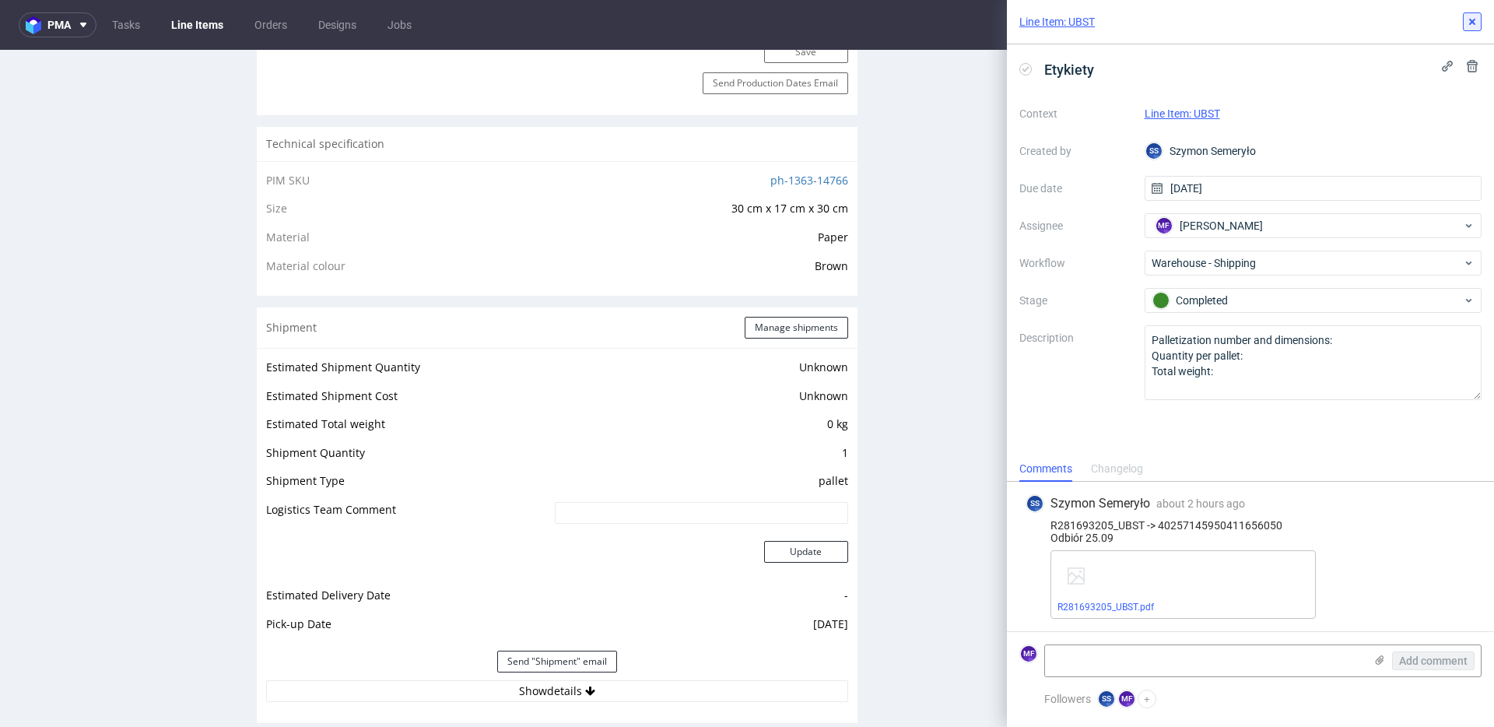
click at [1478, 26] on button at bounding box center [1472, 21] width 19 height 19
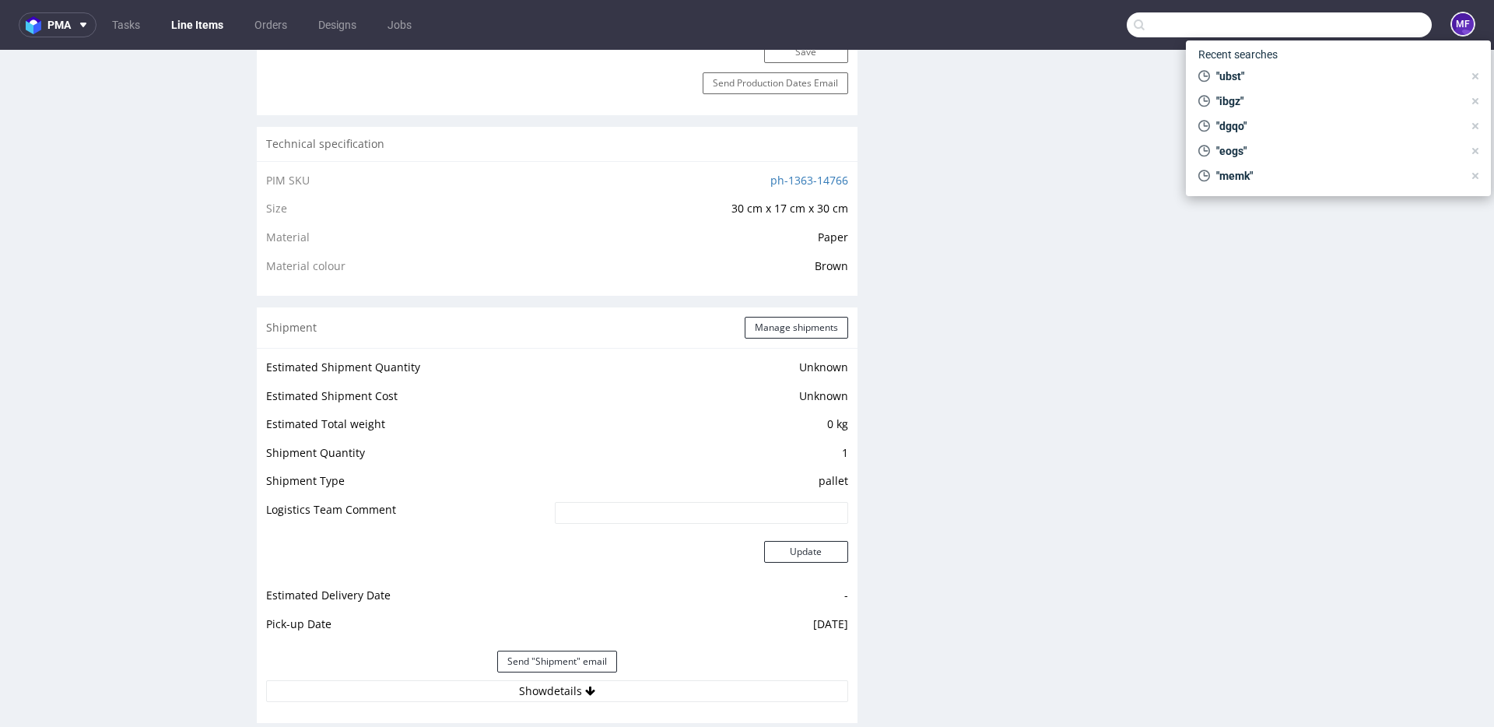
click at [1374, 24] on input "text" at bounding box center [1279, 24] width 305 height 25
paste input "QYBJ"
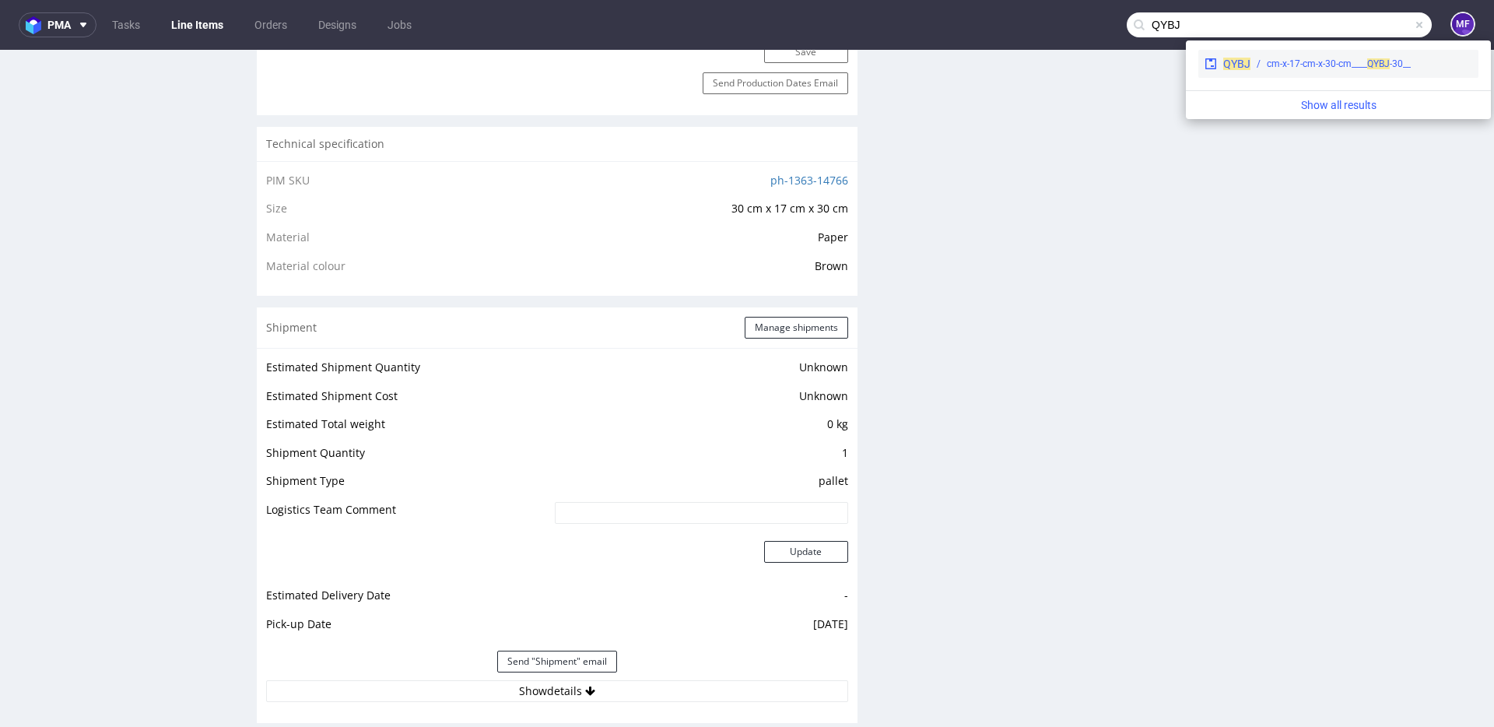
type input "QYBJ"
click at [1290, 65] on div "__30-cm-x-17-cm-x-30-cm____ QYBJ" at bounding box center [1339, 64] width 144 height 14
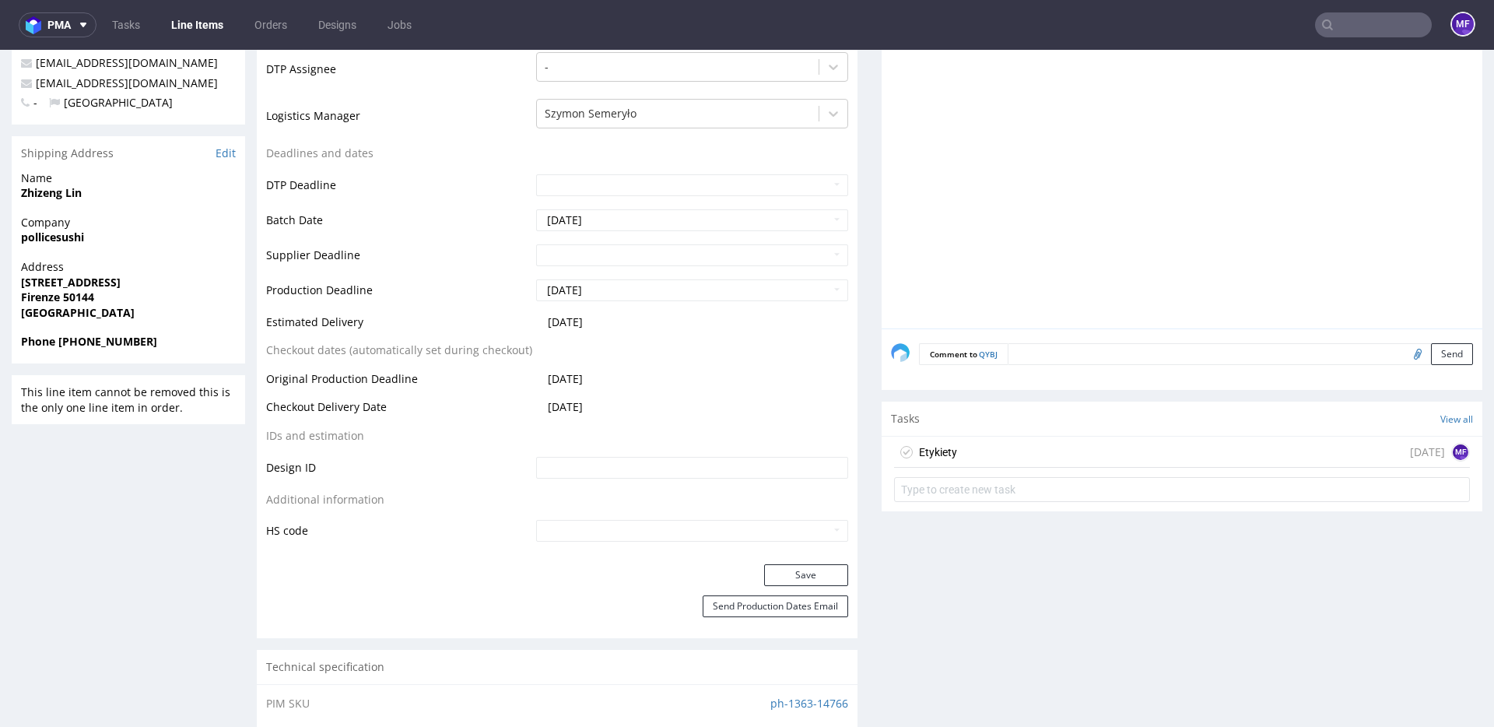
scroll to position [461, 0]
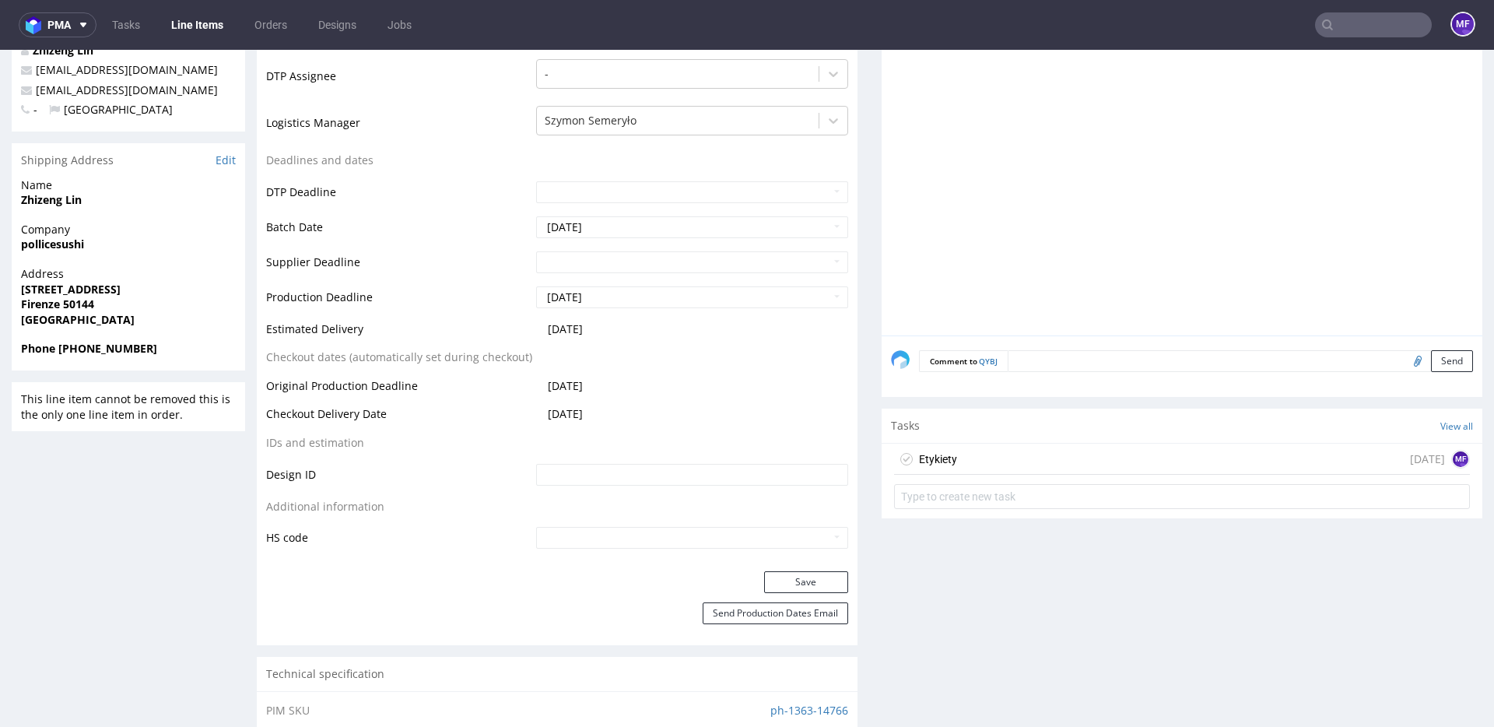
click at [1015, 458] on div "Etykiety today MF" at bounding box center [1182, 459] width 576 height 31
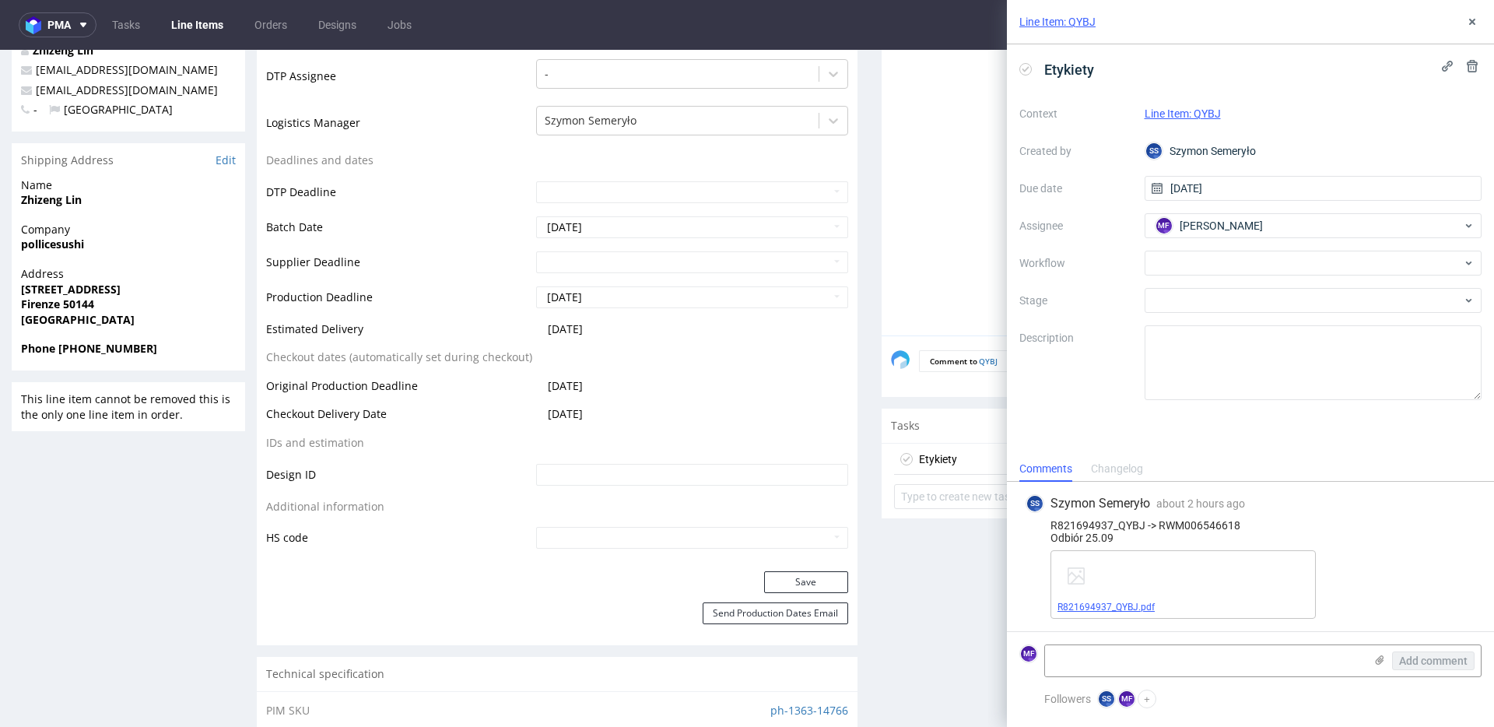
click at [1110, 602] on link "R821694937_QYBJ.pdf" at bounding box center [1105, 606] width 97 height 11
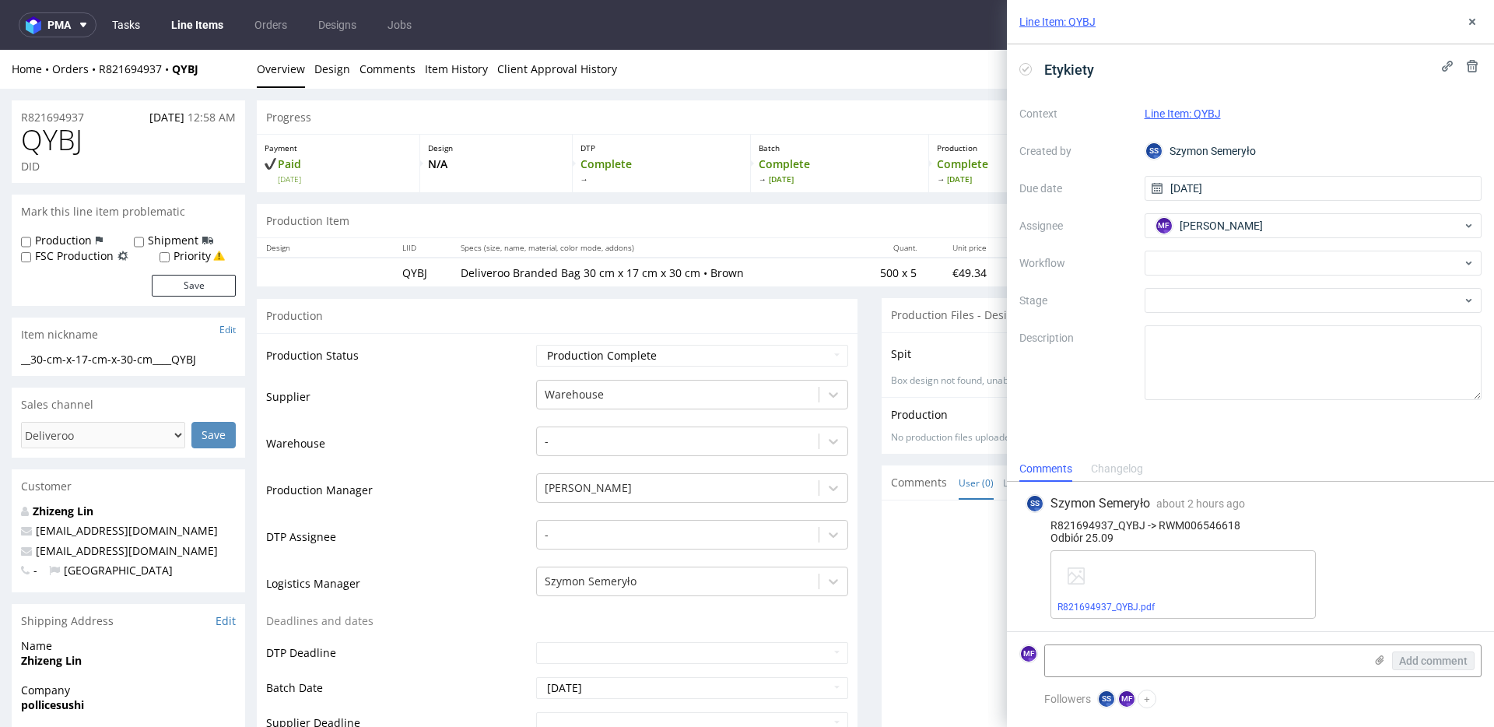
click at [135, 33] on link "Tasks" at bounding box center [126, 24] width 47 height 25
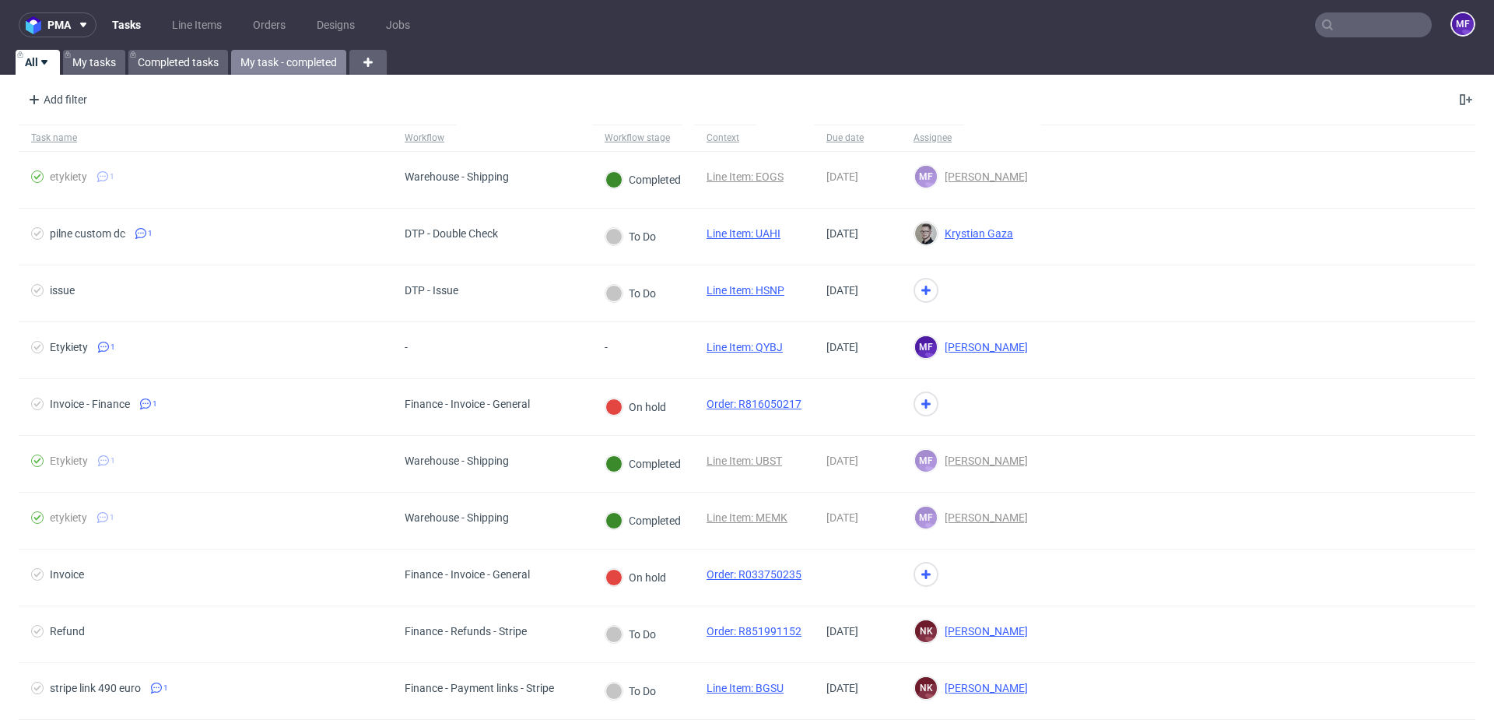
click at [287, 68] on link "My task - completed" at bounding box center [288, 62] width 115 height 25
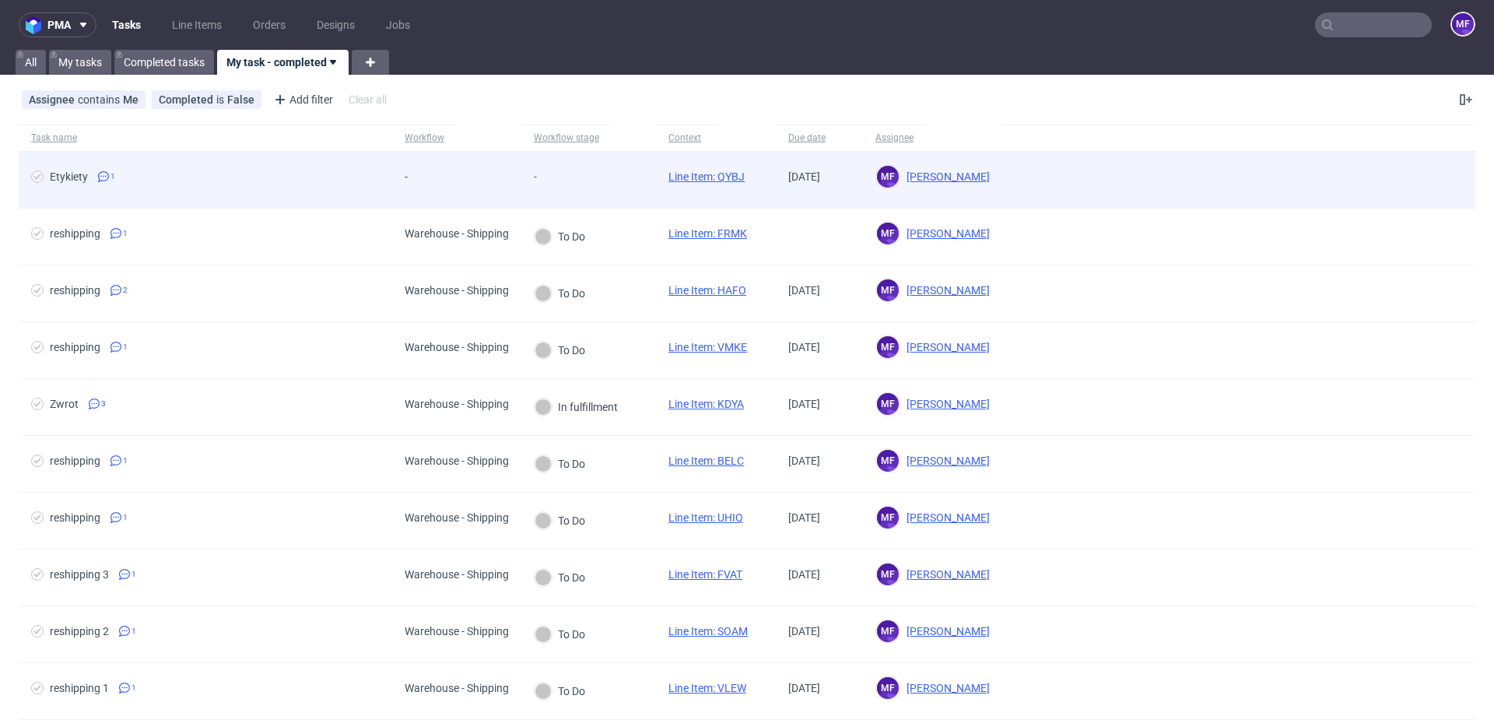
click at [456, 168] on div "-" at bounding box center [456, 180] width 129 height 57
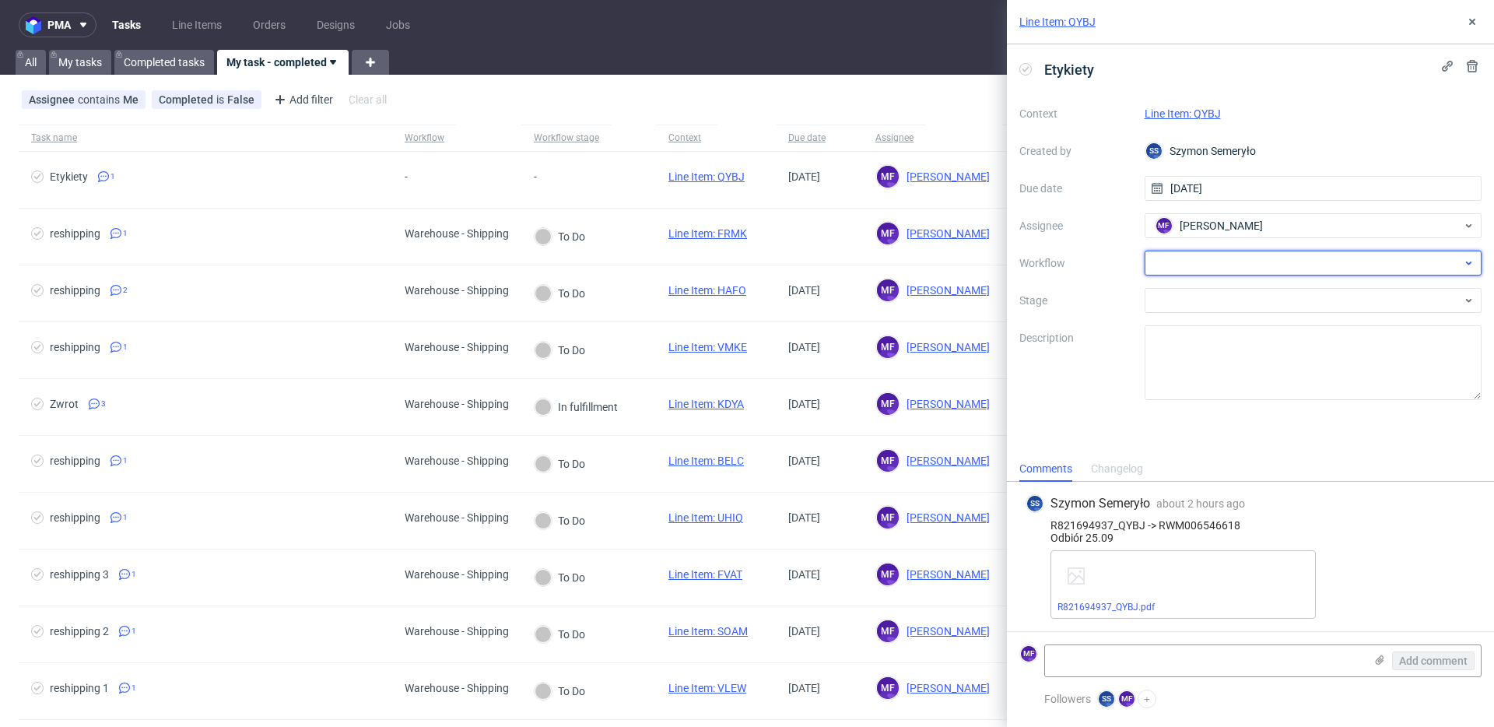
click at [1220, 266] on div at bounding box center [1314, 263] width 338 height 25
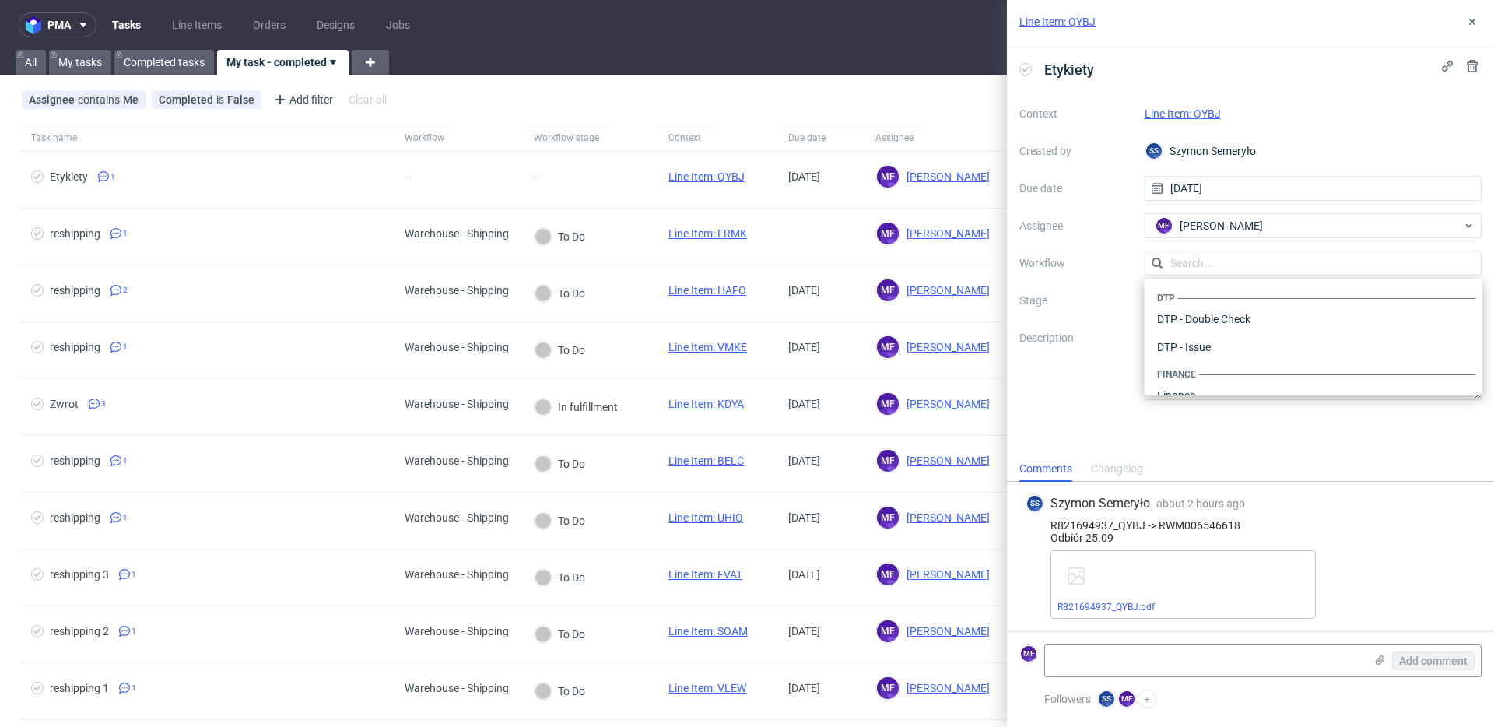
scroll to position [957, 0]
click at [1213, 370] on div "Warehouse - Shipping" at bounding box center [1313, 375] width 325 height 28
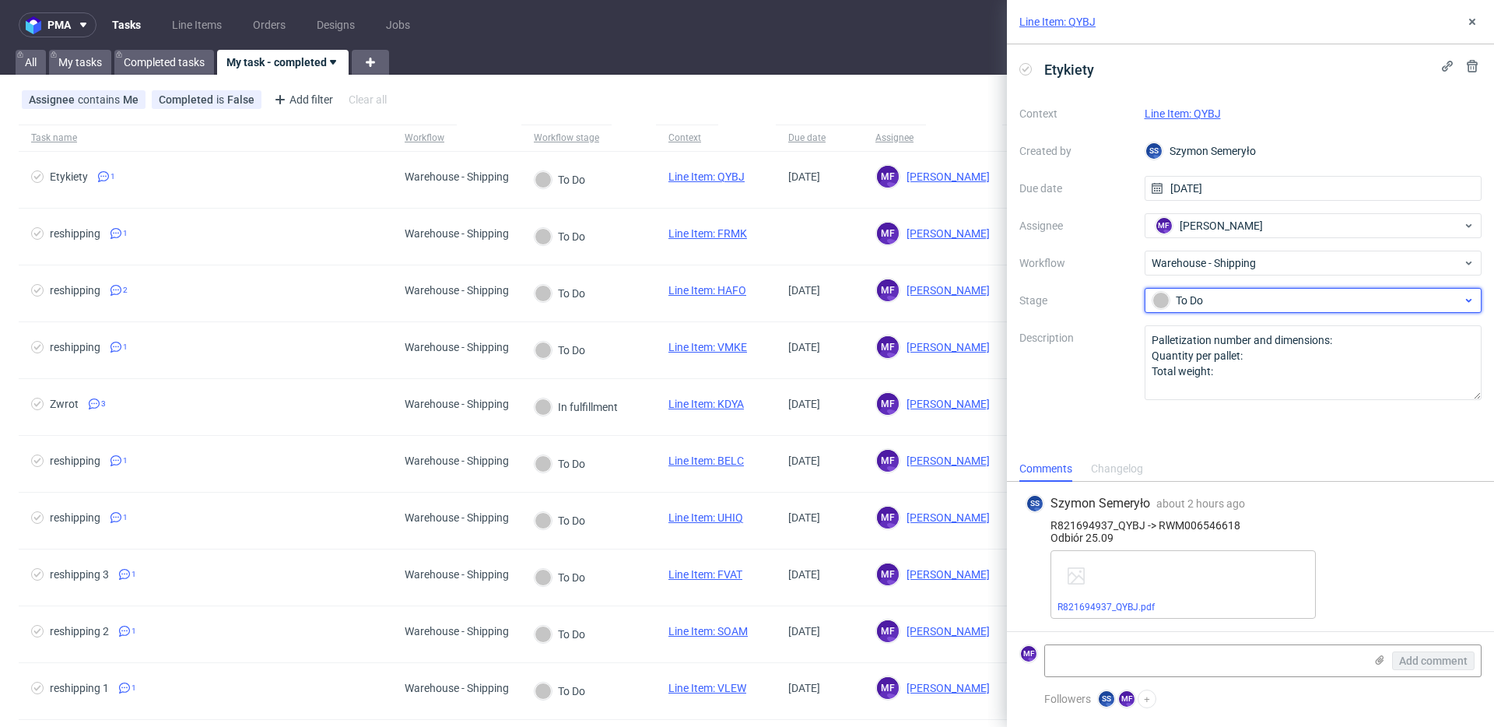
click at [1219, 302] on div "To Do" at bounding box center [1307, 300] width 310 height 17
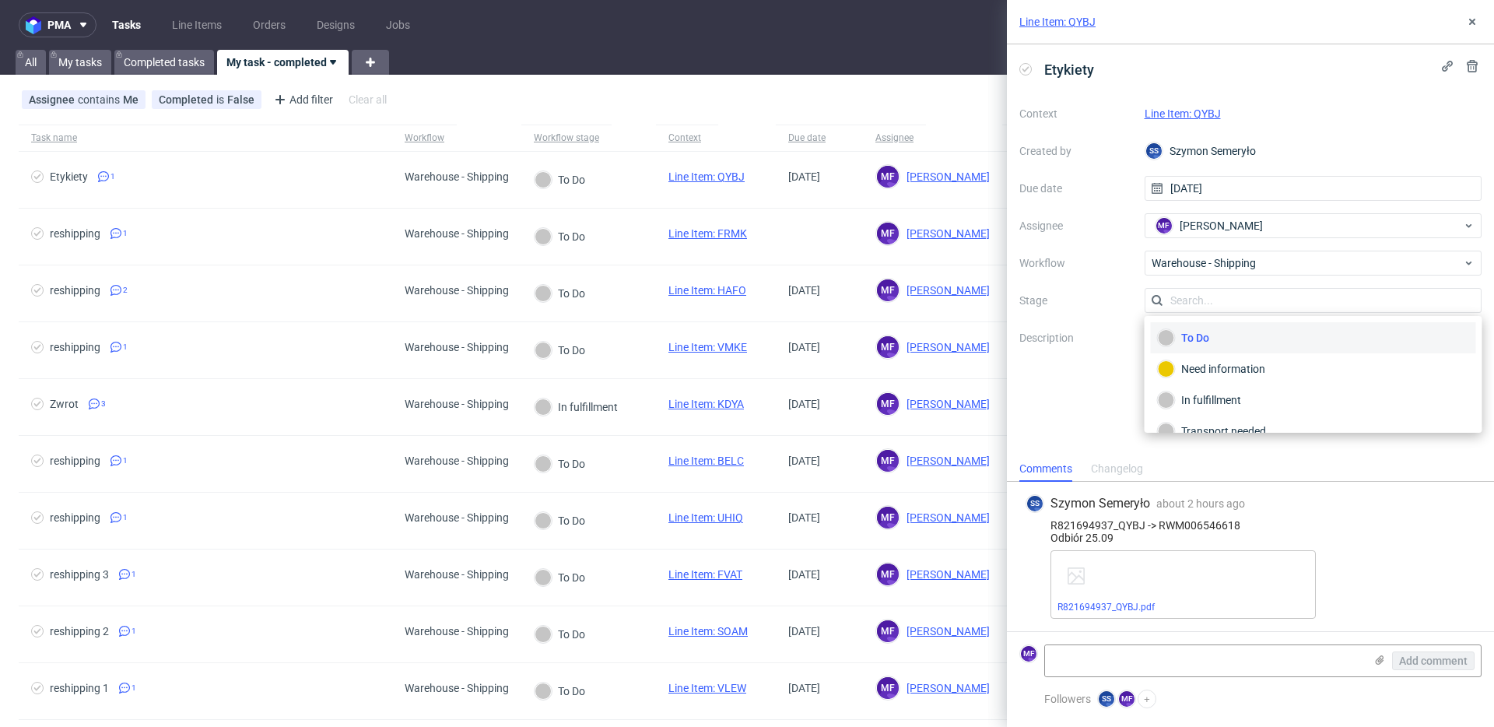
scroll to position [82, 0]
click at [1216, 408] on div "Completed" at bounding box center [1313, 410] width 311 height 17
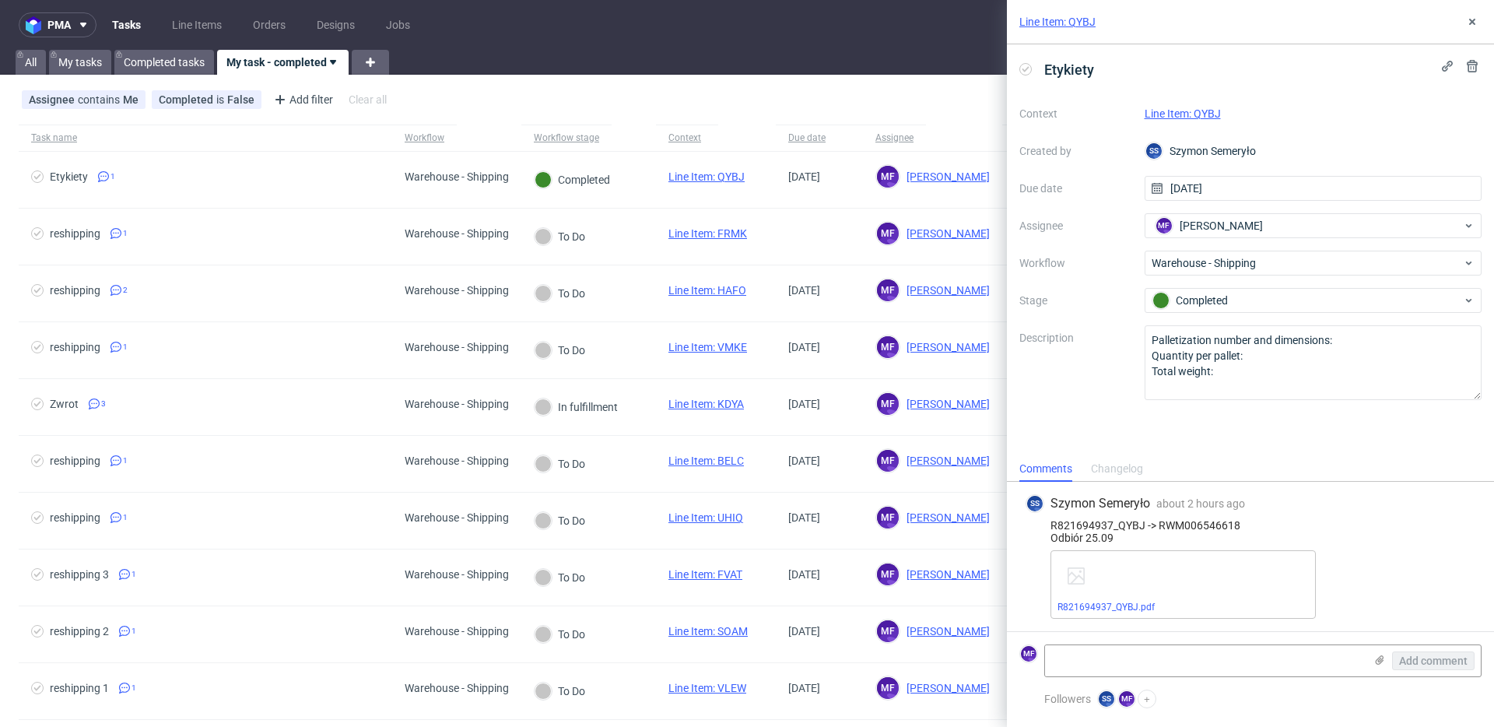
click at [1189, 111] on link "Line Item: QYBJ" at bounding box center [1183, 113] width 76 height 12
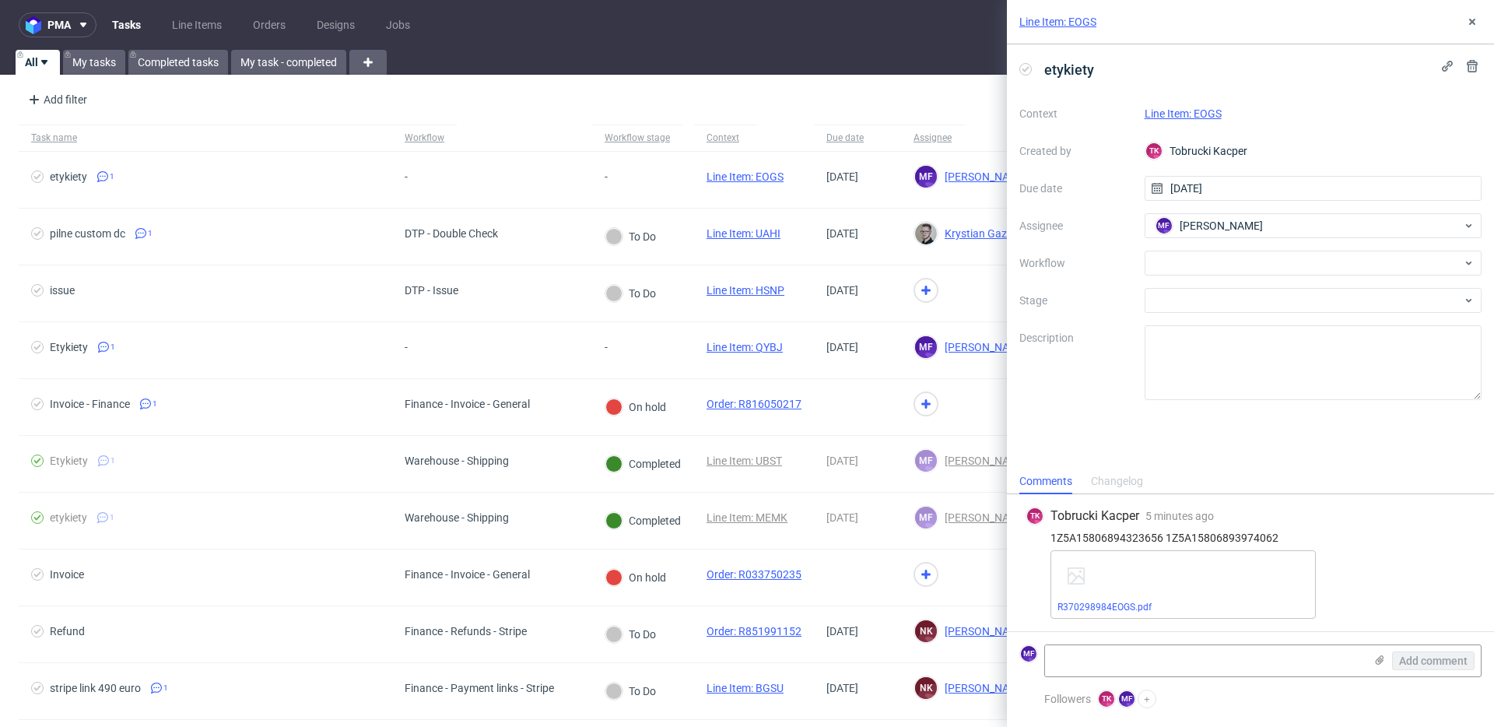
click at [1158, 406] on div "etykiety Context Line Item: EOGS Created by [PERSON_NAME] Kacper Due date [DATE…" at bounding box center [1250, 256] width 487 height 424
click at [1125, 604] on link "R370298984EOGS.pdf" at bounding box center [1104, 606] width 94 height 11
click at [1218, 266] on div at bounding box center [1314, 263] width 338 height 25
click at [1187, 115] on link "Line Item: EOGS" at bounding box center [1183, 113] width 77 height 12
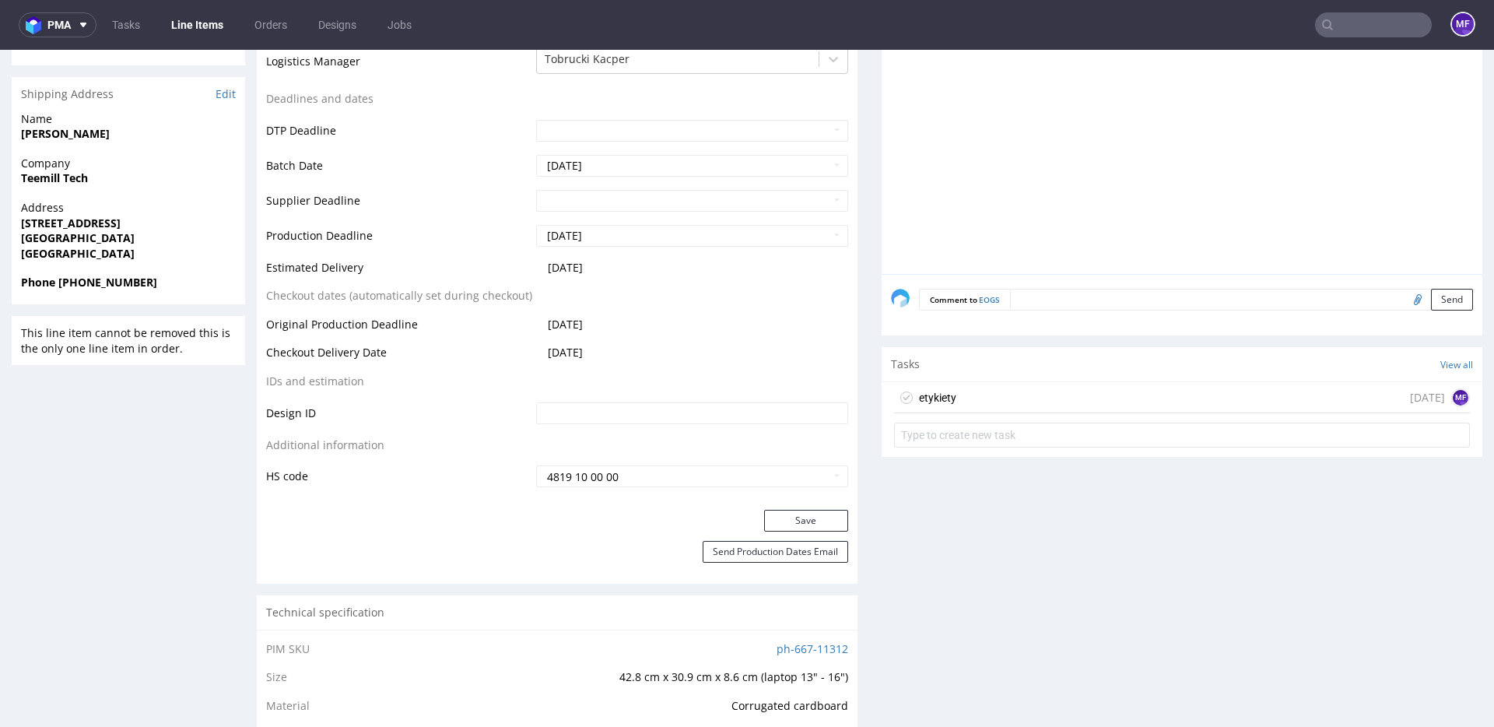
scroll to position [524, 0]
click at [970, 406] on div "etykiety in 1 day MF" at bounding box center [1182, 395] width 576 height 31
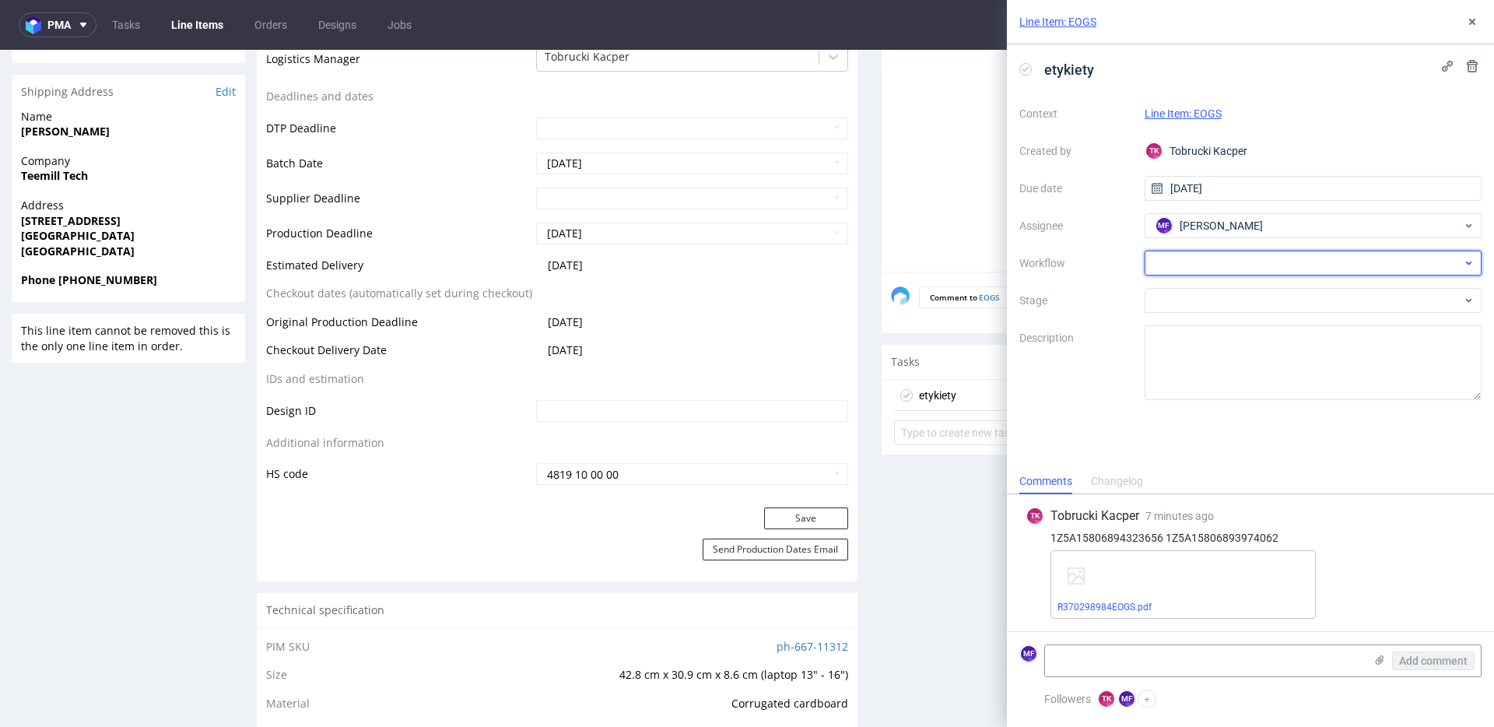
click at [1250, 264] on div at bounding box center [1314, 263] width 338 height 25
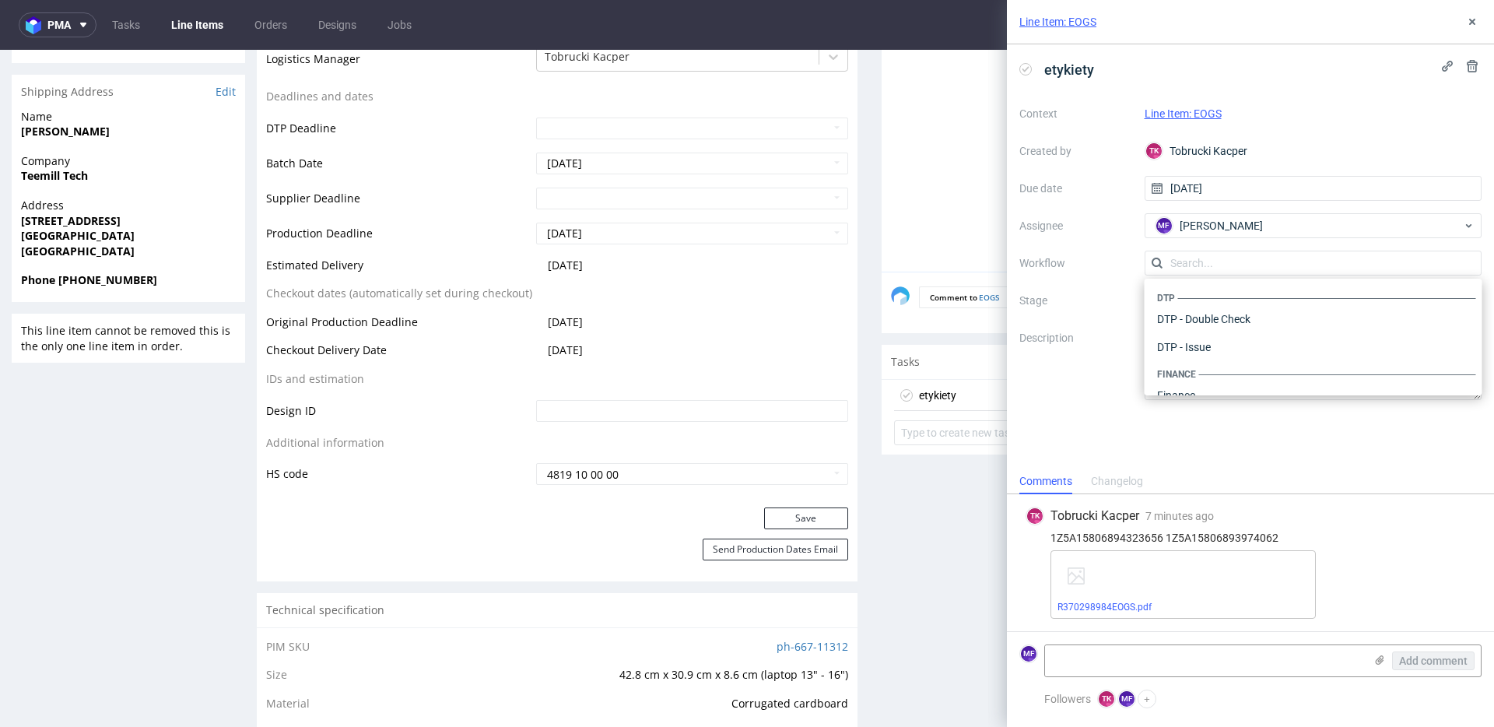
scroll to position [957, 0]
click at [1204, 384] on div "Warehouse - Shipping" at bounding box center [1313, 375] width 325 height 28
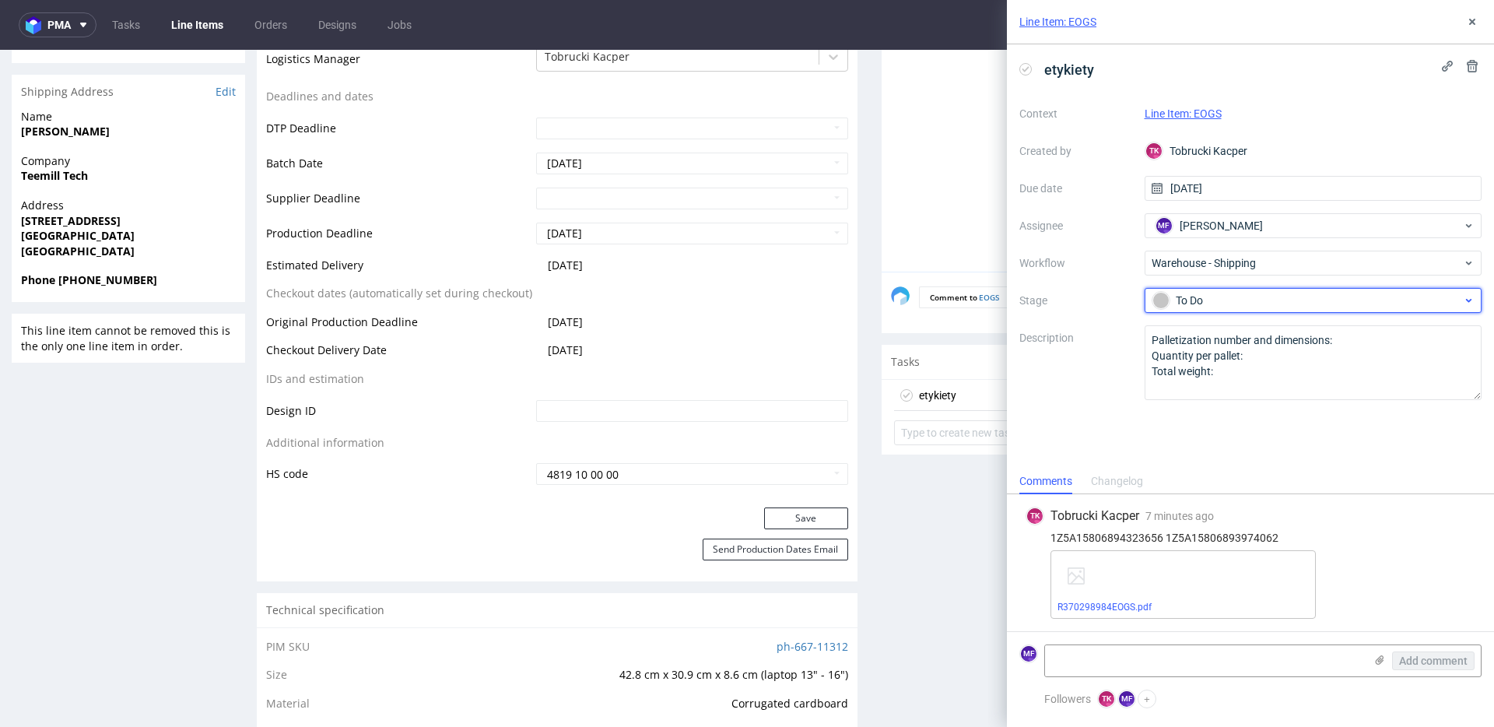
click at [1237, 289] on div "To Do" at bounding box center [1314, 300] width 338 height 25
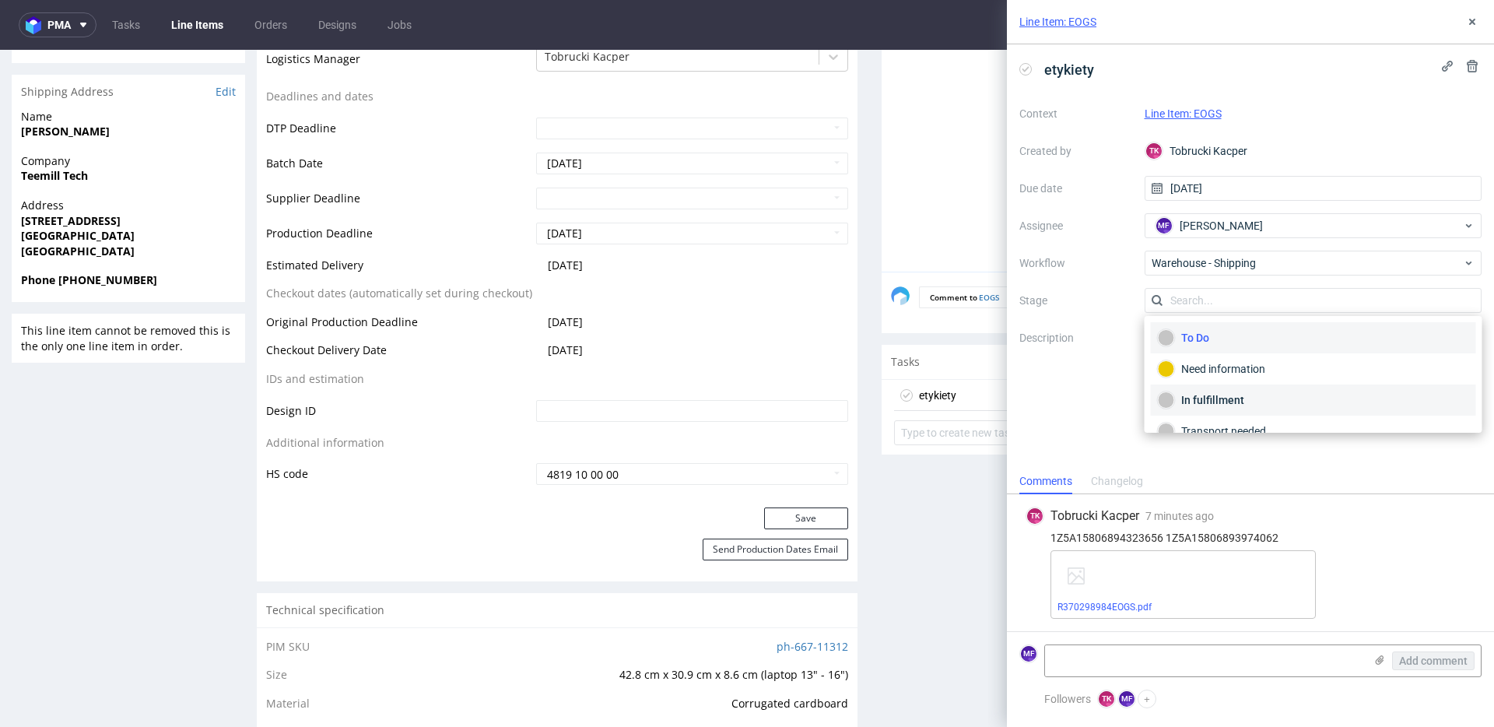
scroll to position [82, 0]
drag, startPoint x: 1206, startPoint y: 404, endPoint x: 1172, endPoint y: 423, distance: 39.0
click at [1206, 404] on div "Completed" at bounding box center [1313, 410] width 311 height 17
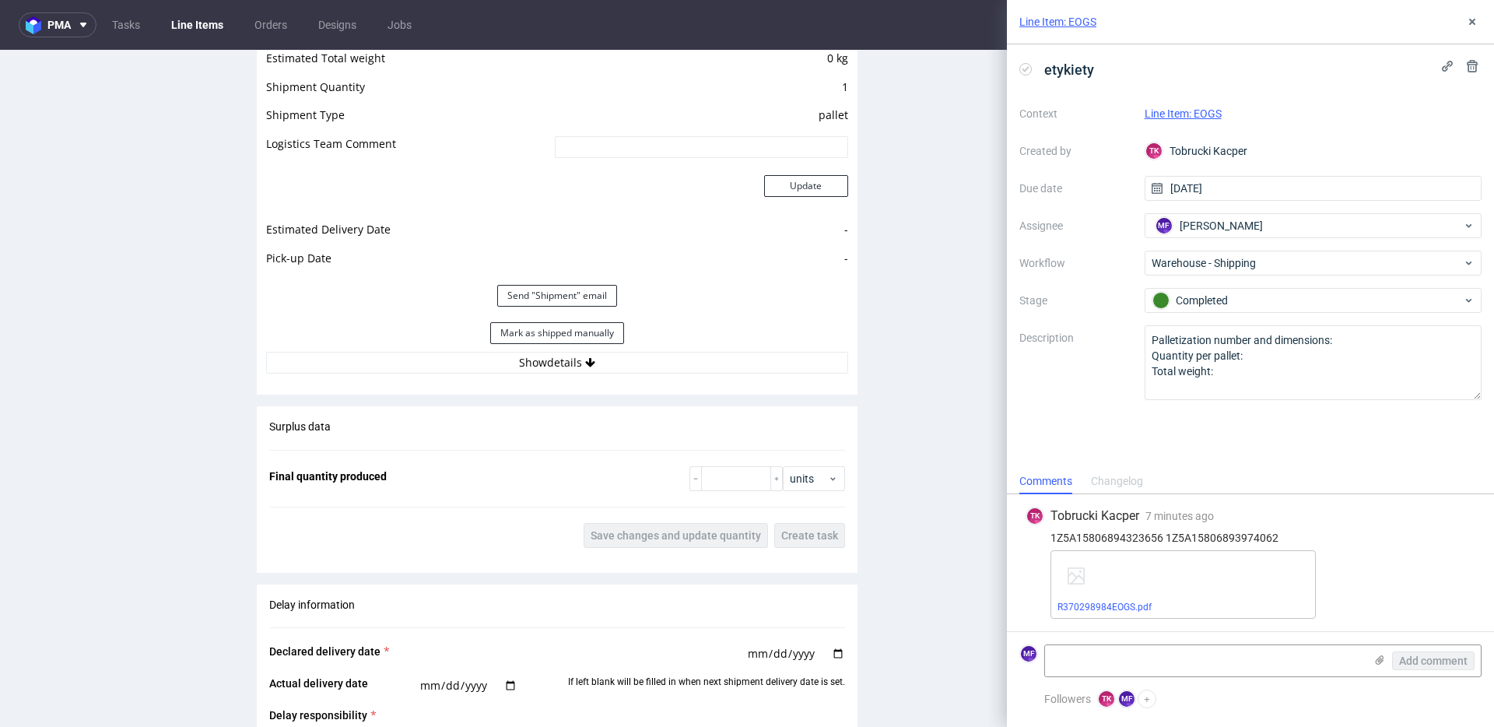
scroll to position [1380, 0]
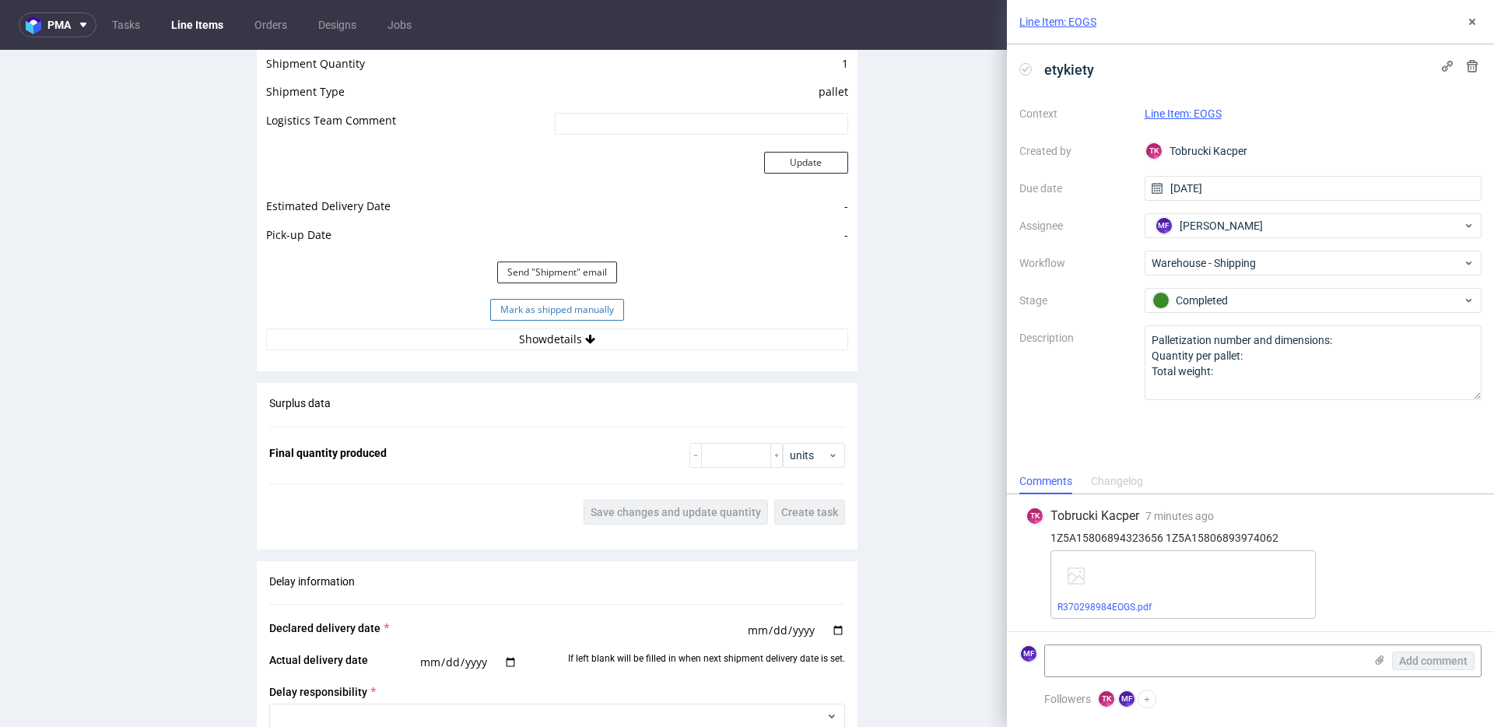
click at [562, 314] on button "Mark as shipped manually" at bounding box center [557, 310] width 134 height 22
click at [555, 335] on button "Show details" at bounding box center [557, 339] width 582 height 22
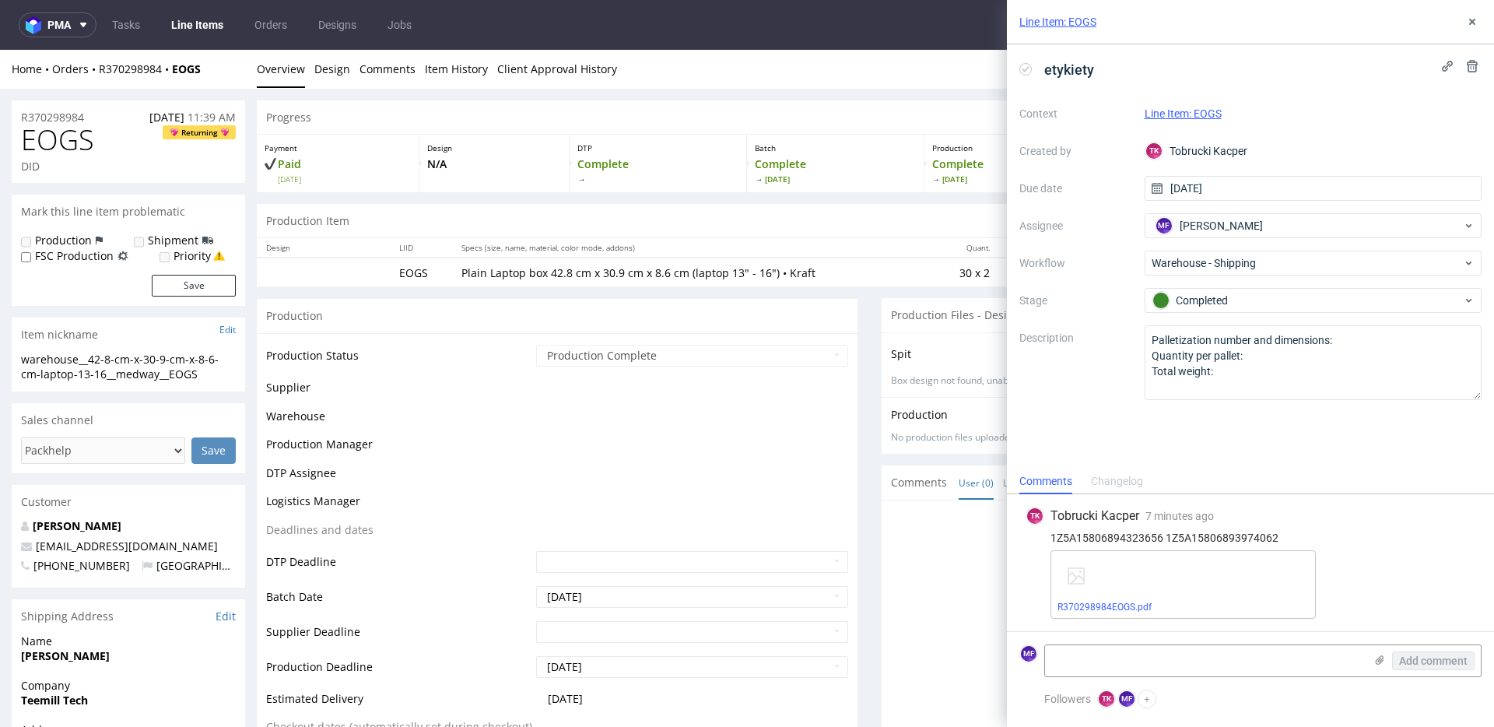
scroll to position [991, 0]
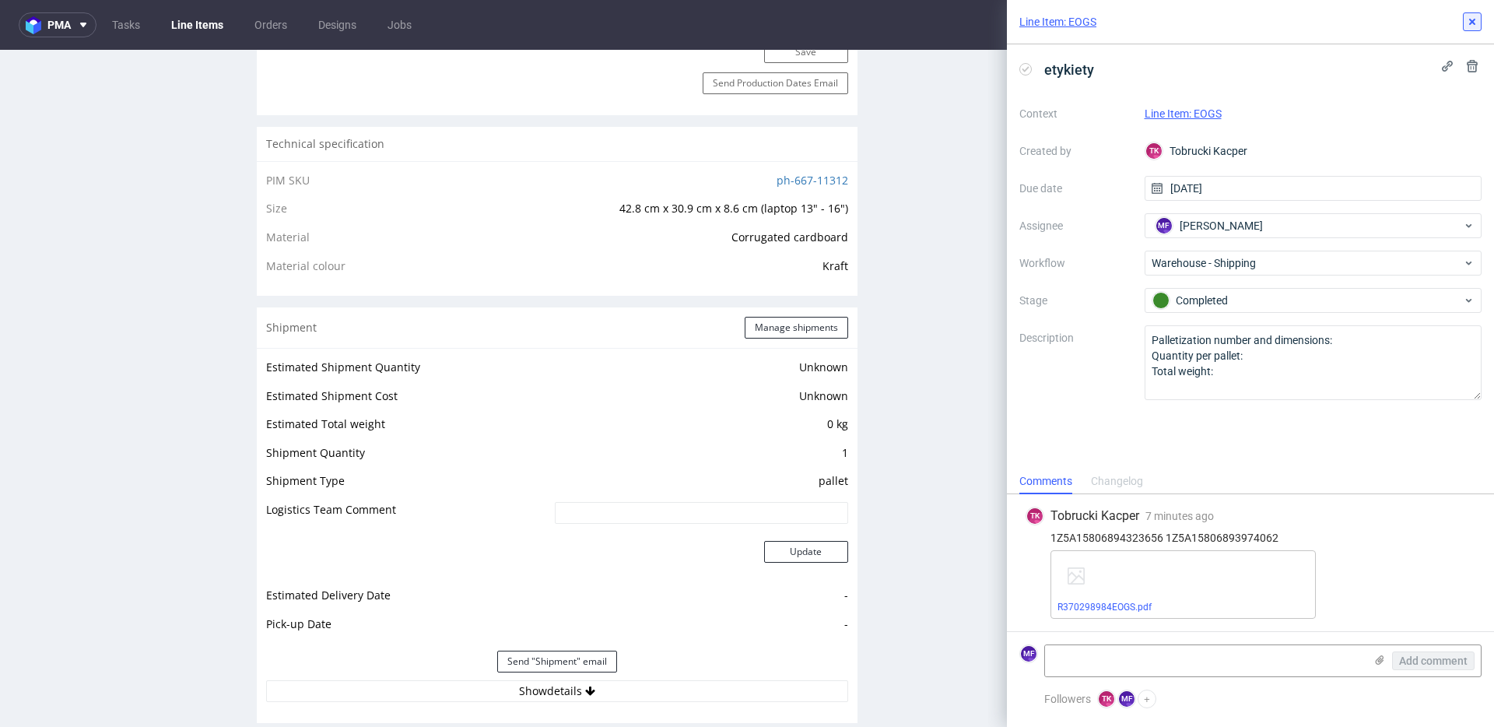
click at [1478, 24] on button at bounding box center [1472, 21] width 19 height 19
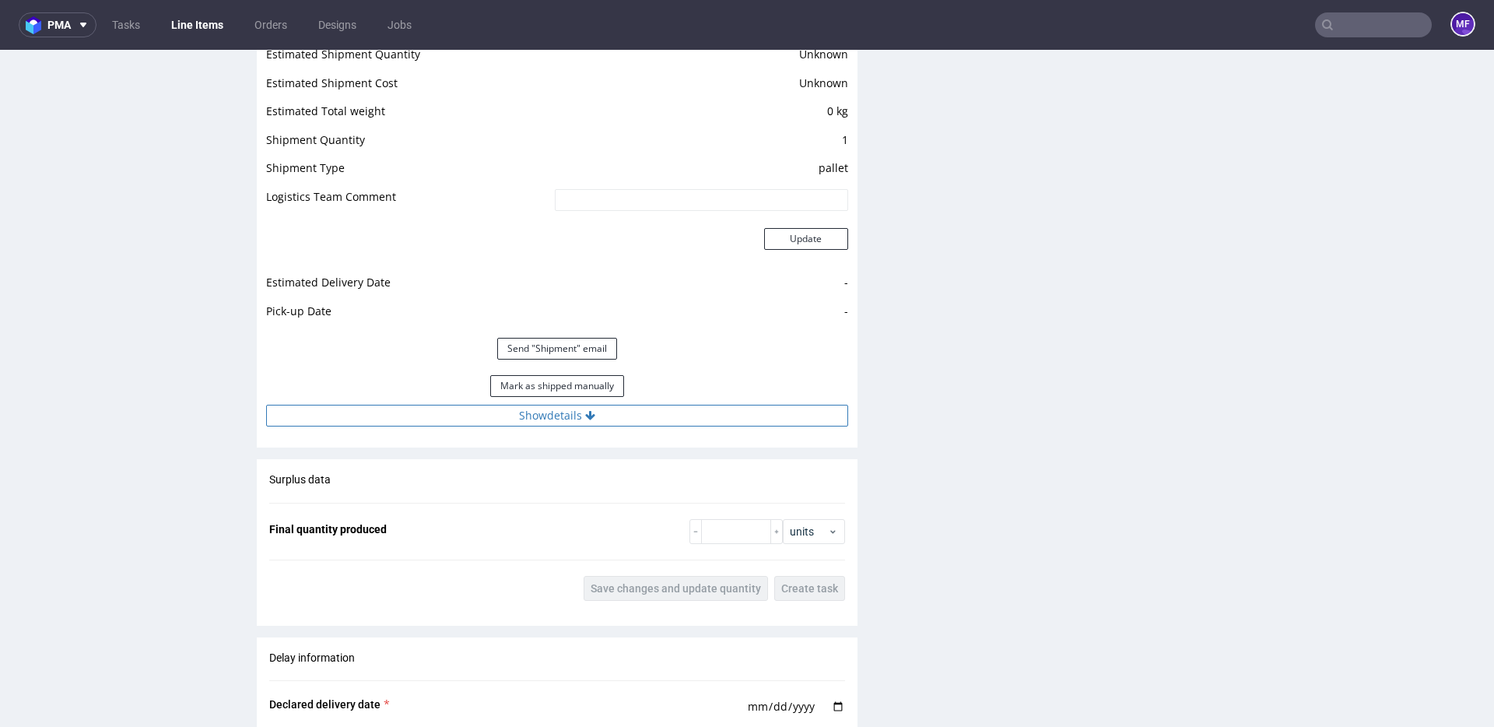
scroll to position [1316, 0]
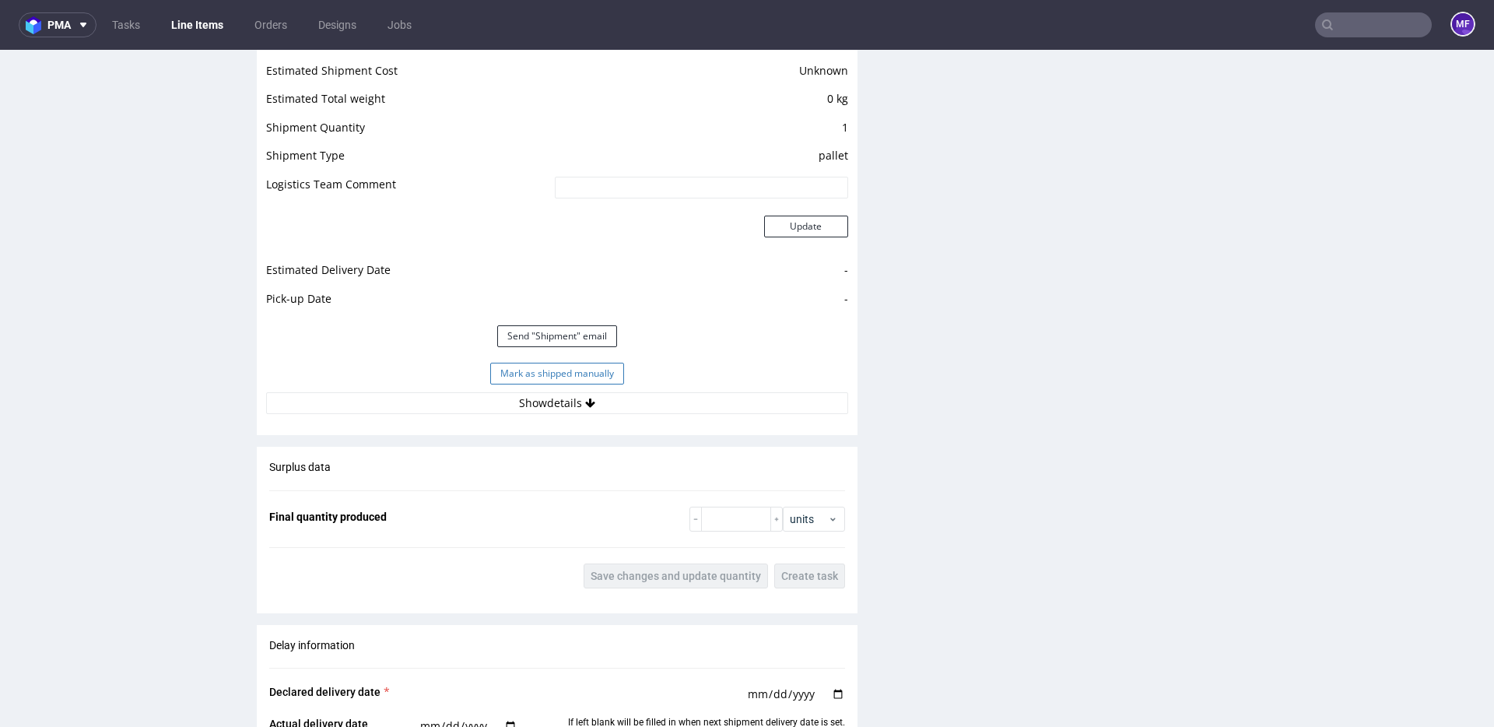
click at [527, 372] on button "Mark as shipped manually" at bounding box center [557, 374] width 134 height 22
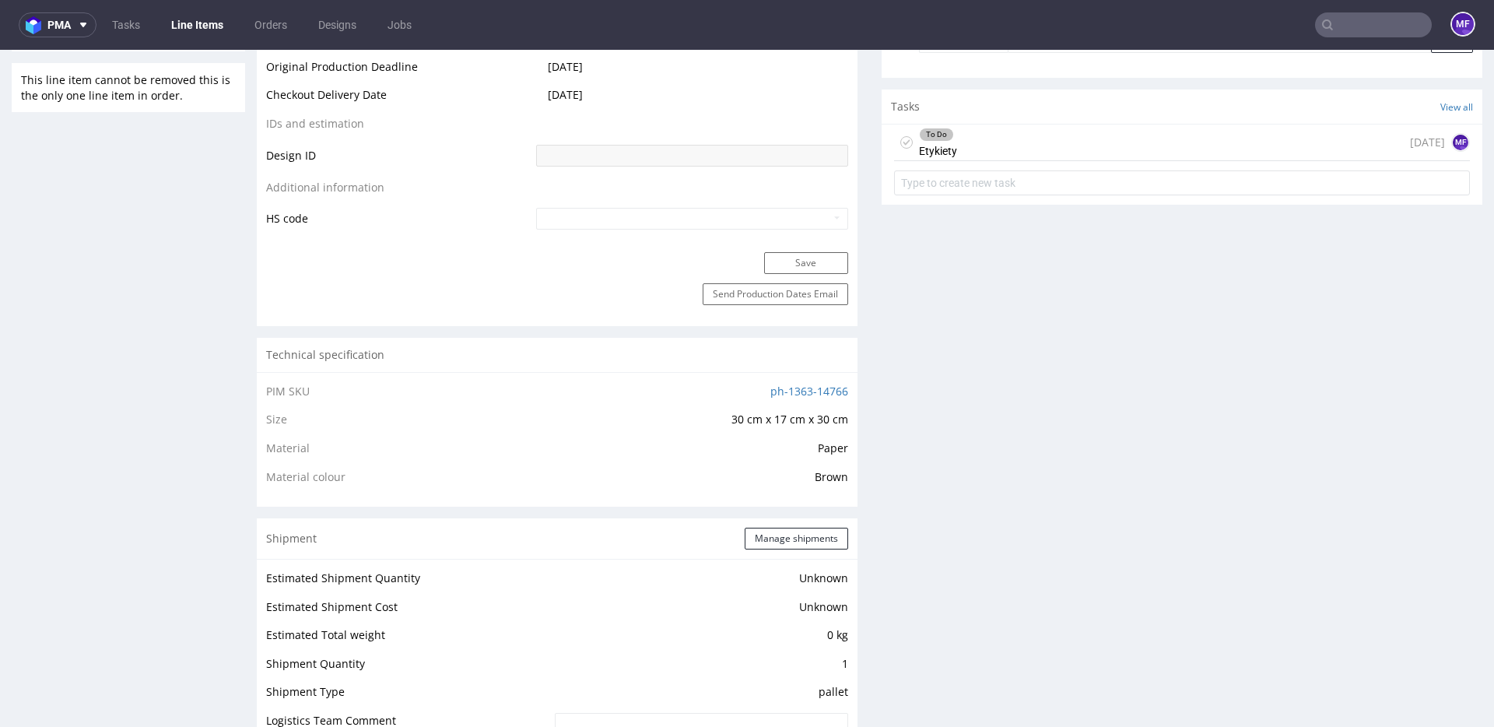
scroll to position [0, 0]
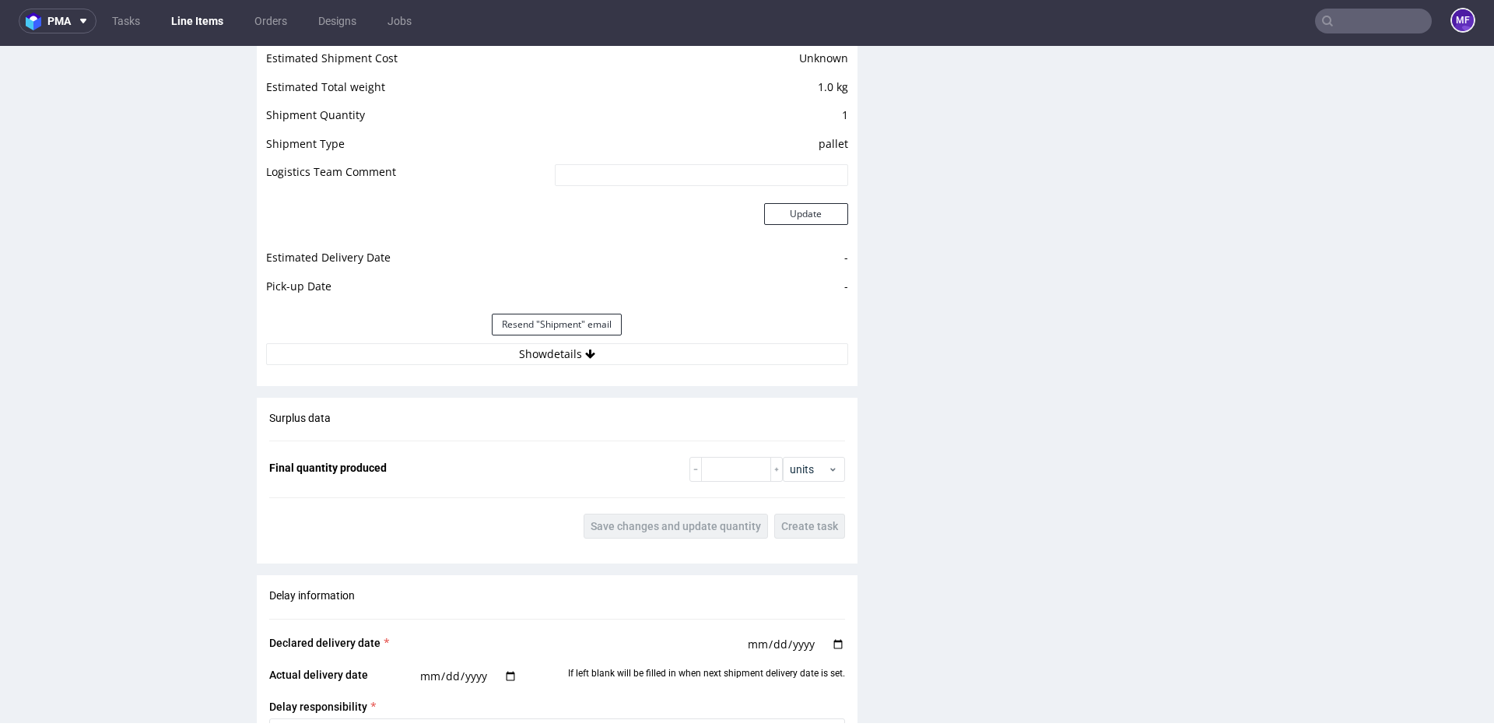
scroll to position [1440, 0]
click at [647, 363] on button "Show details" at bounding box center [557, 356] width 582 height 22
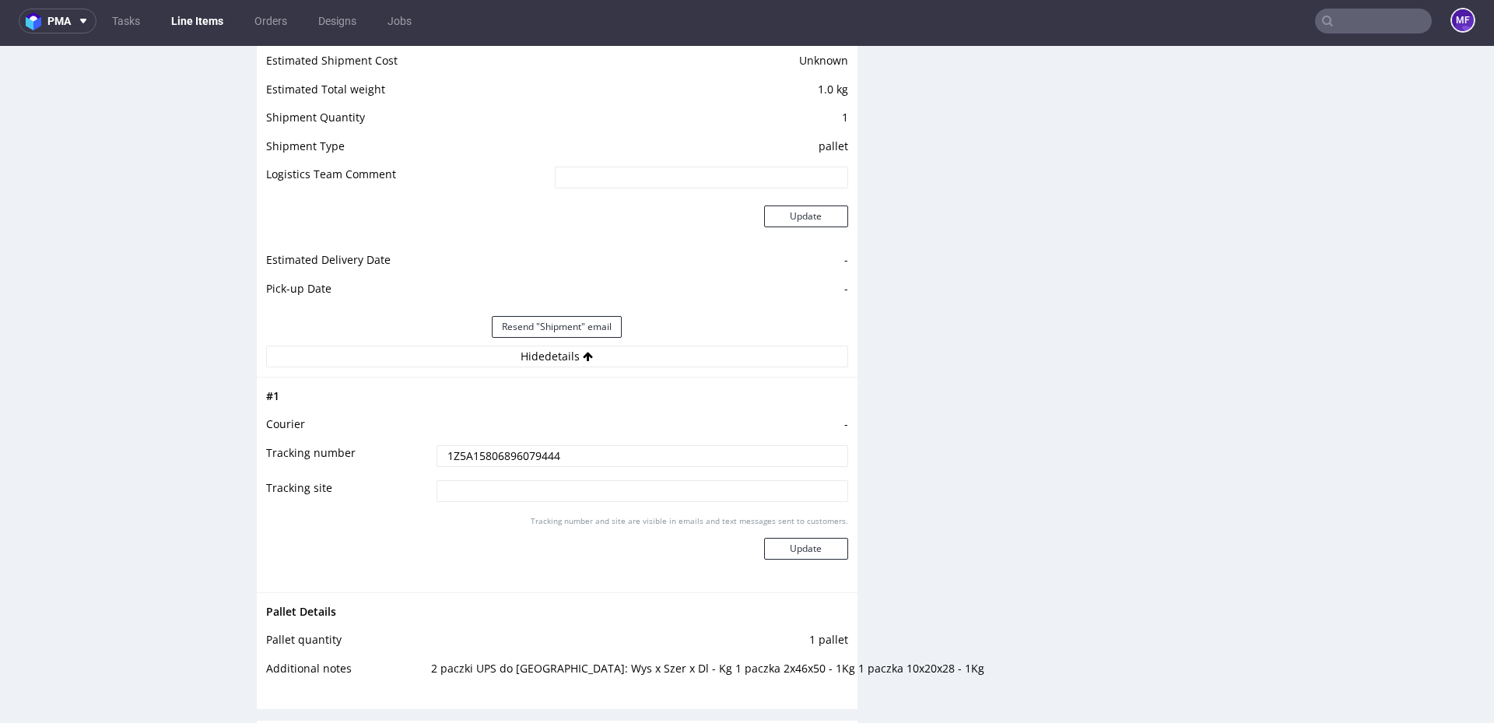
click at [1155, 272] on div "Production Files - Design Spit Spit request impossible Box design not found, un…" at bounding box center [1182, 232] width 601 height 2518
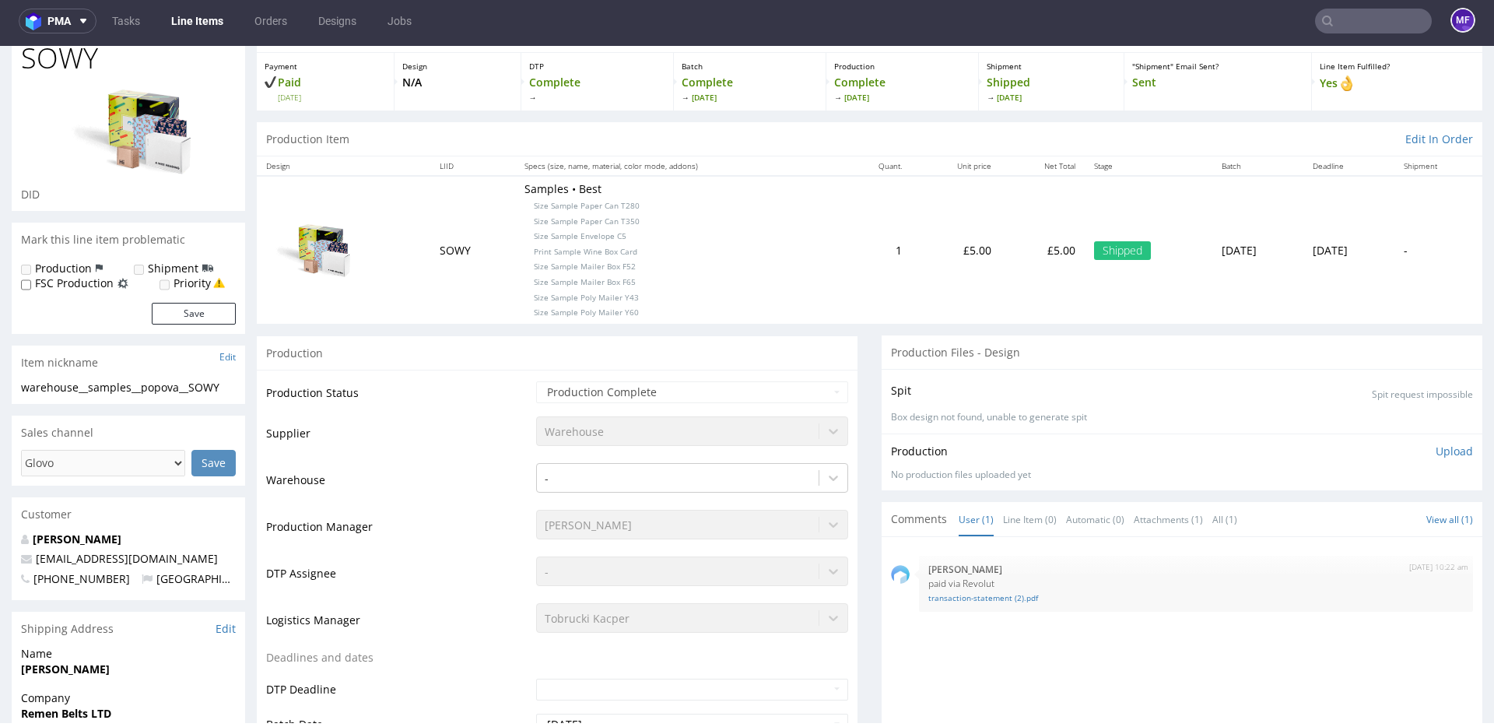
scroll to position [0, 0]
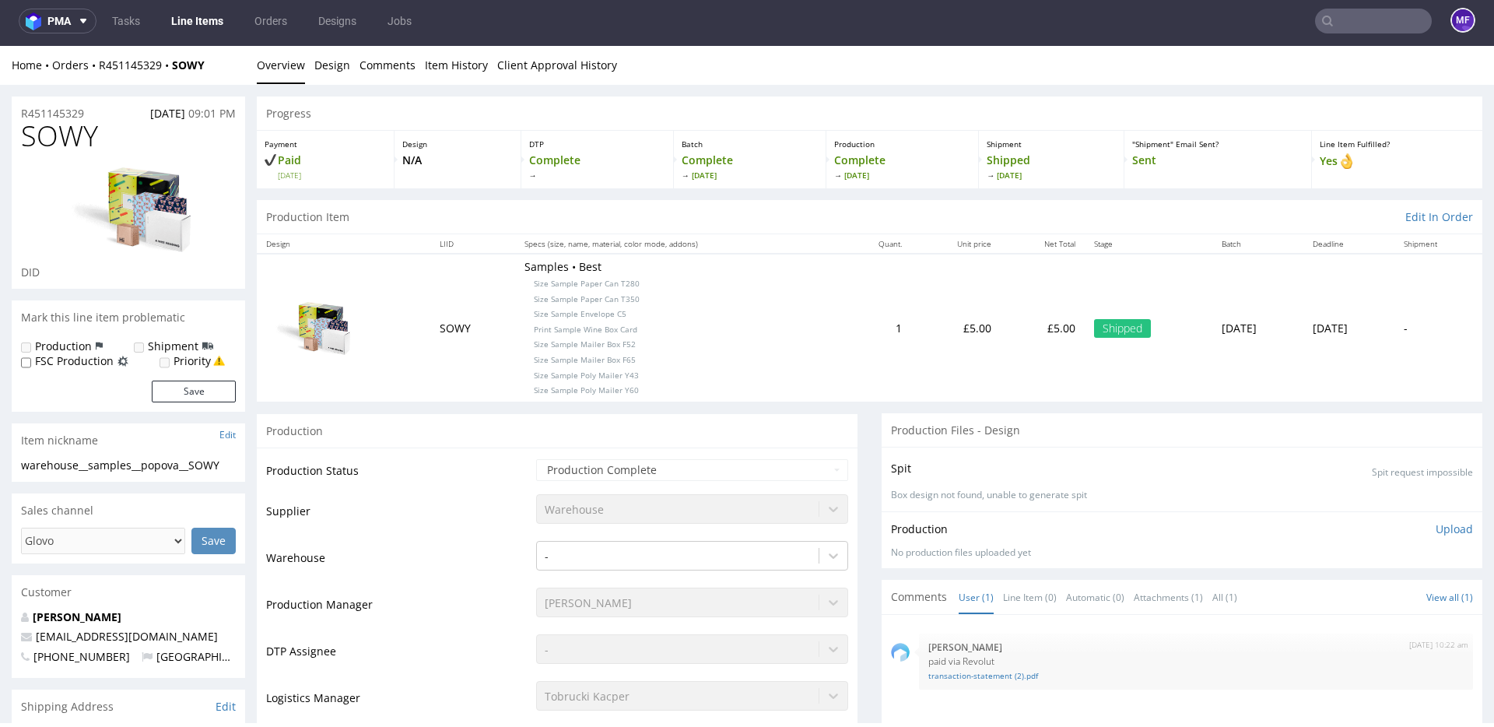
click at [730, 413] on div "Production" at bounding box center [557, 430] width 601 height 35
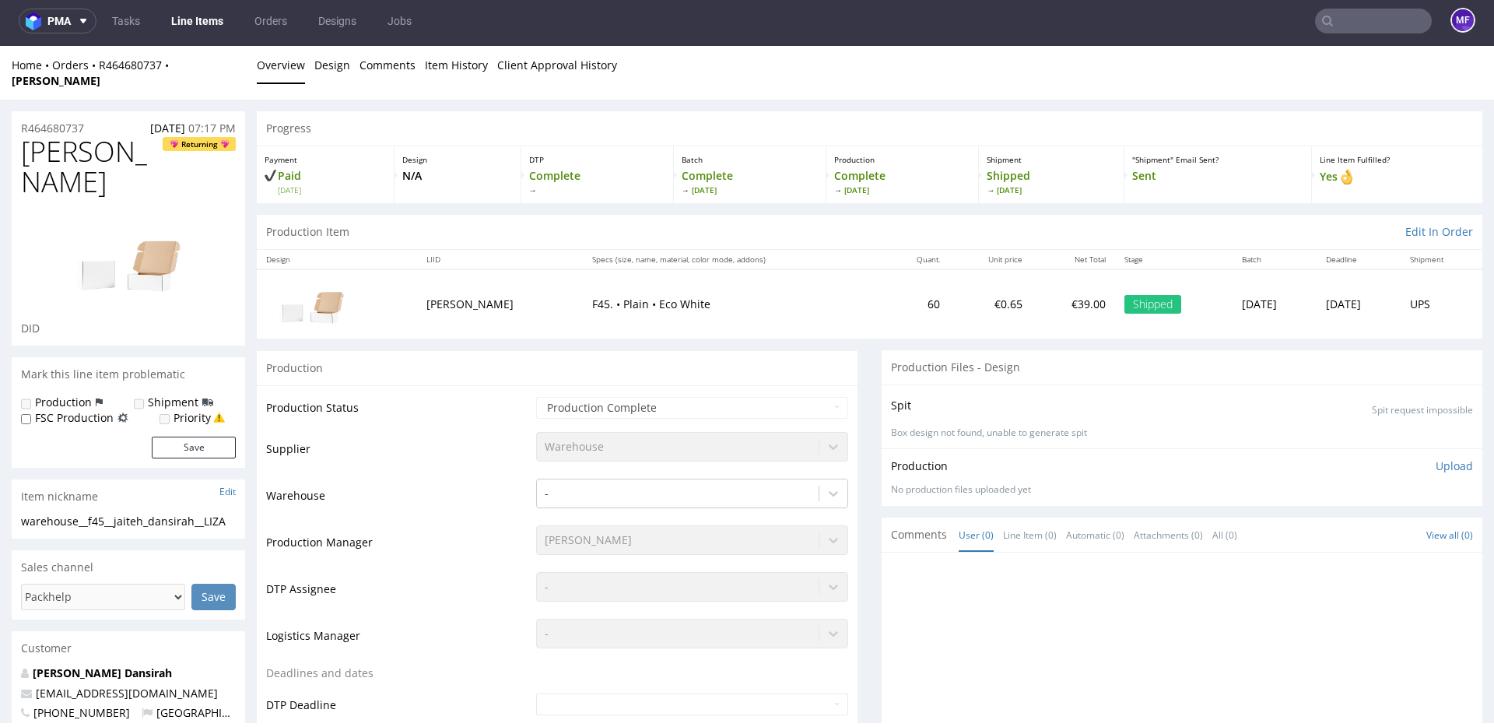
click at [910, 29] on nav "pma Tasks Line Items Orders Designs Jobs MF" at bounding box center [747, 21] width 1494 height 50
click at [1085, 601] on div at bounding box center [1186, 705] width 591 height 286
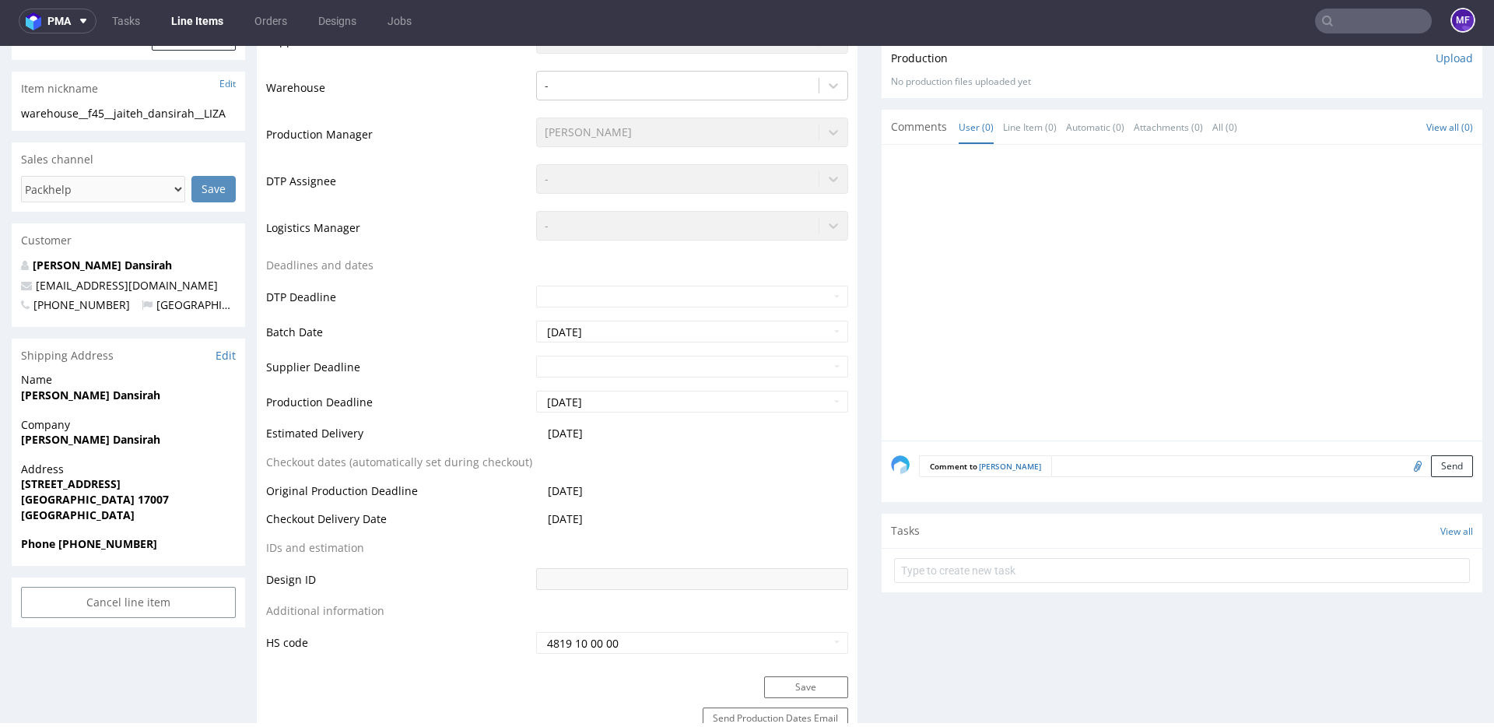
scroll to position [403, 0]
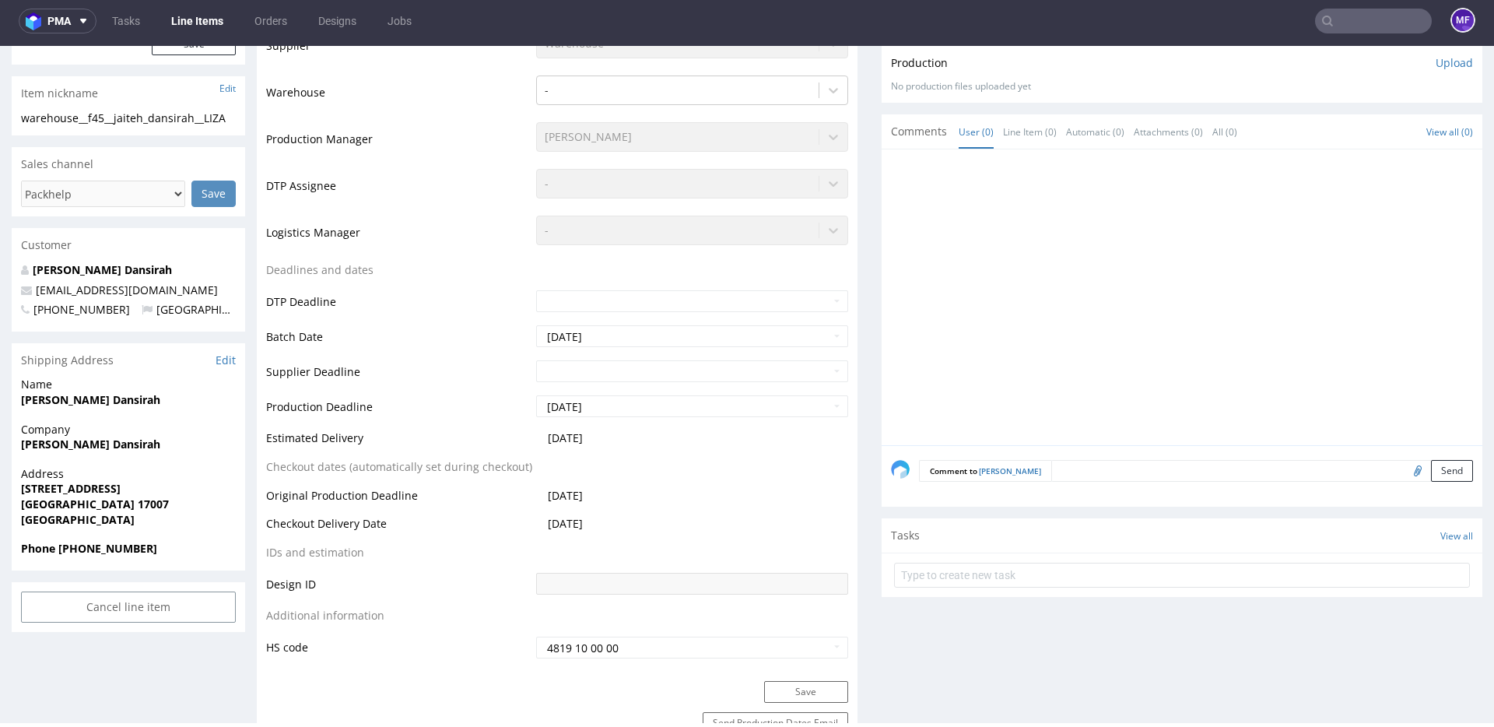
drag, startPoint x: 166, startPoint y: 357, endPoint x: 18, endPoint y: 350, distance: 148.0
click at [18, 377] on div "Name Mariyamo Jaiteh Dansirah" at bounding box center [128, 399] width 233 height 44
copy strong "Mariyamo Jaiteh Dansirah"
drag, startPoint x: 175, startPoint y: 441, endPoint x: 23, endPoint y: 444, distance: 152.5
click at [23, 481] on span "Carrer Pont Major 43, 2n 1a" at bounding box center [128, 489] width 215 height 16
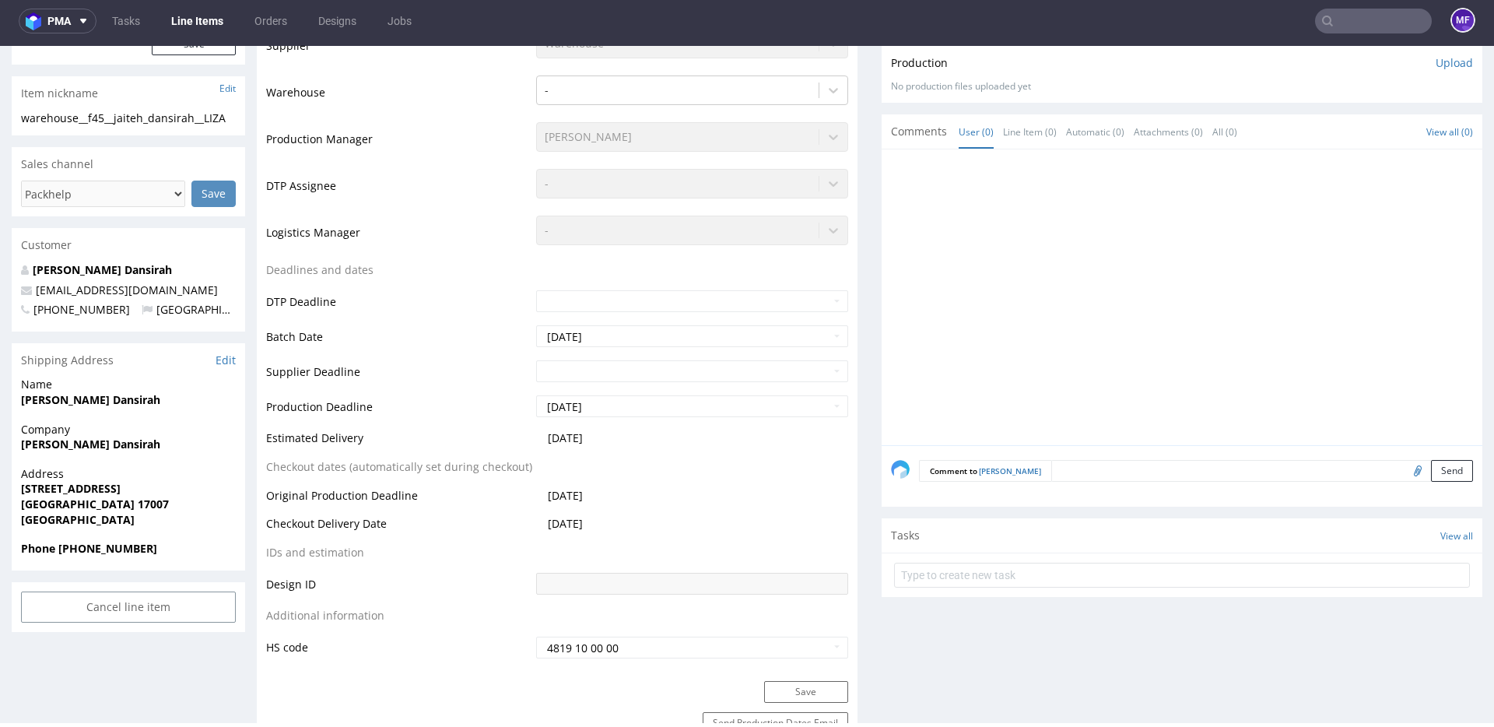
copy strong "Carrer Pont Major 43, 2n 1a"
drag, startPoint x: 96, startPoint y: 461, endPoint x: 60, endPoint y: 458, distance: 36.6
click at [60, 496] on span "Girona 17007" at bounding box center [128, 504] width 215 height 16
copy strong "17007"
drag, startPoint x: 144, startPoint y: 503, endPoint x: 60, endPoint y: 506, distance: 84.1
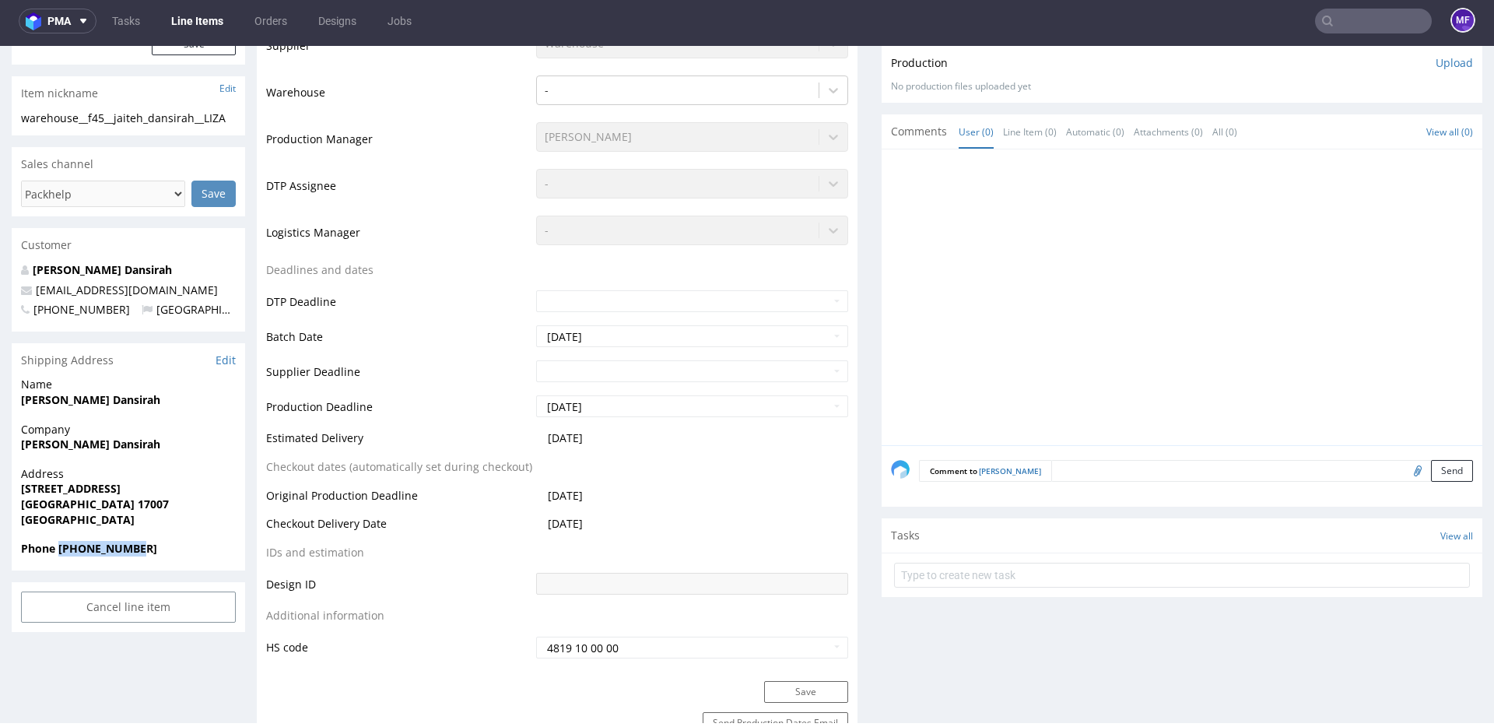
click at [60, 541] on span "Phone +34677841533" at bounding box center [128, 549] width 215 height 16
copy strong "+34677841533"
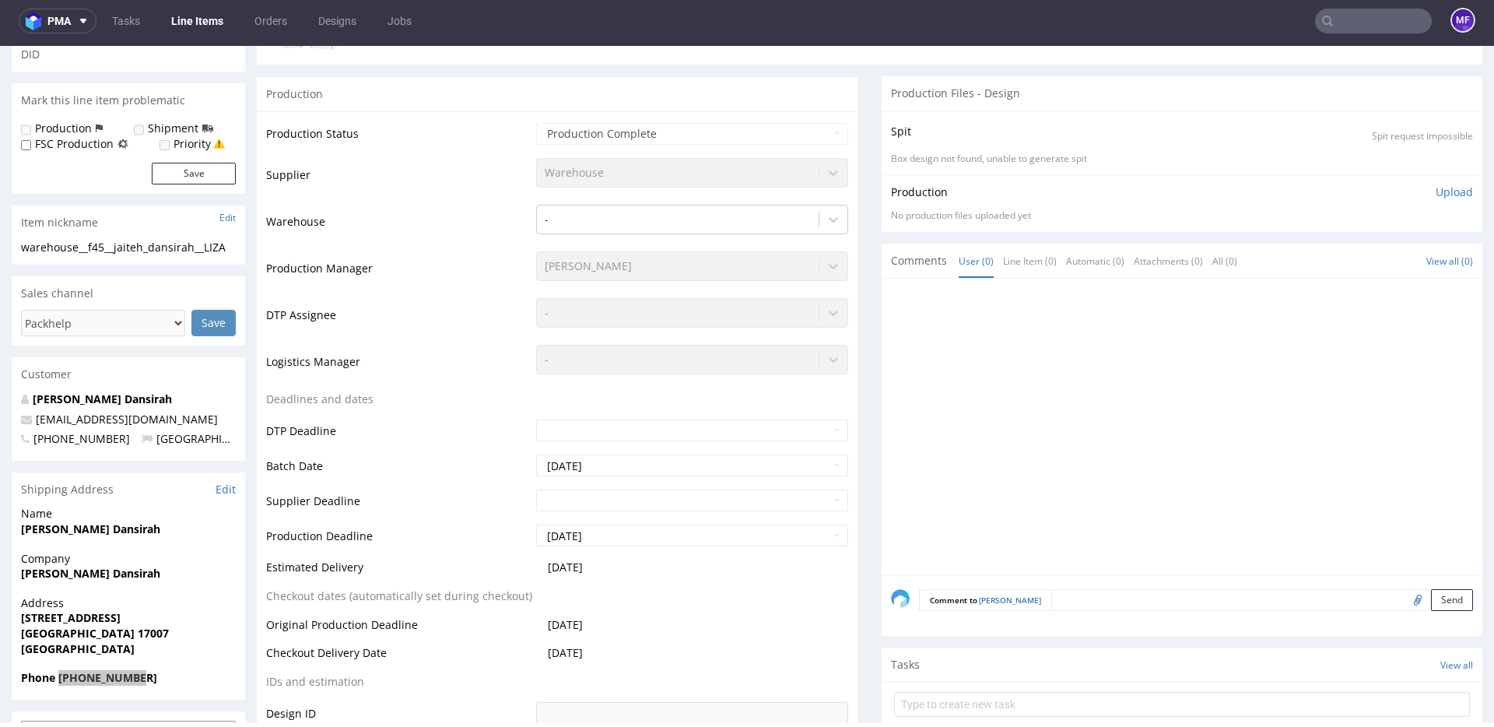
scroll to position [205, 0]
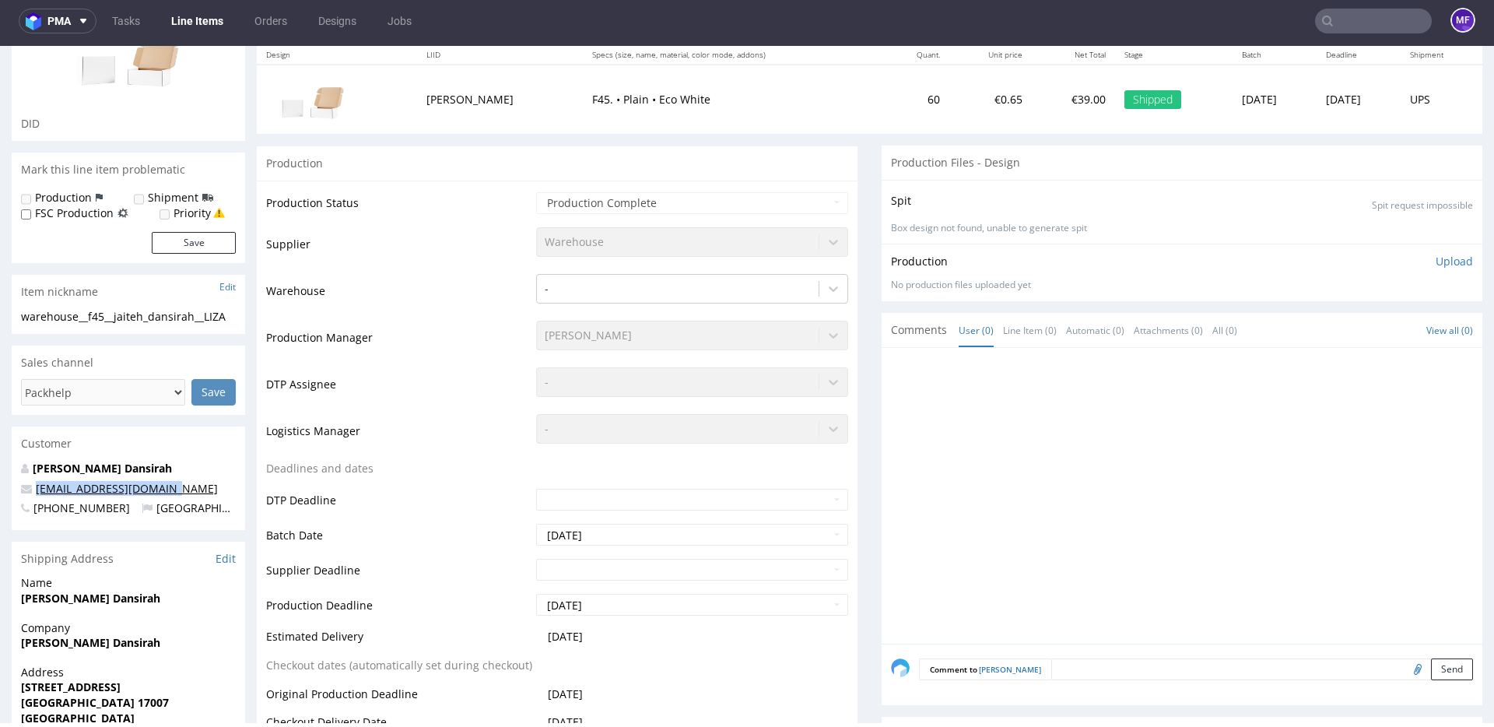
drag, startPoint x: 175, startPoint y: 446, endPoint x: 35, endPoint y: 444, distance: 140.1
click at [35, 481] on p "mariajaiteh17@gmail.com" at bounding box center [128, 489] width 215 height 16
copy link "mariajaiteh17@gmail.com"
click at [510, 387] on td "DTP Assignee" at bounding box center [399, 389] width 266 height 47
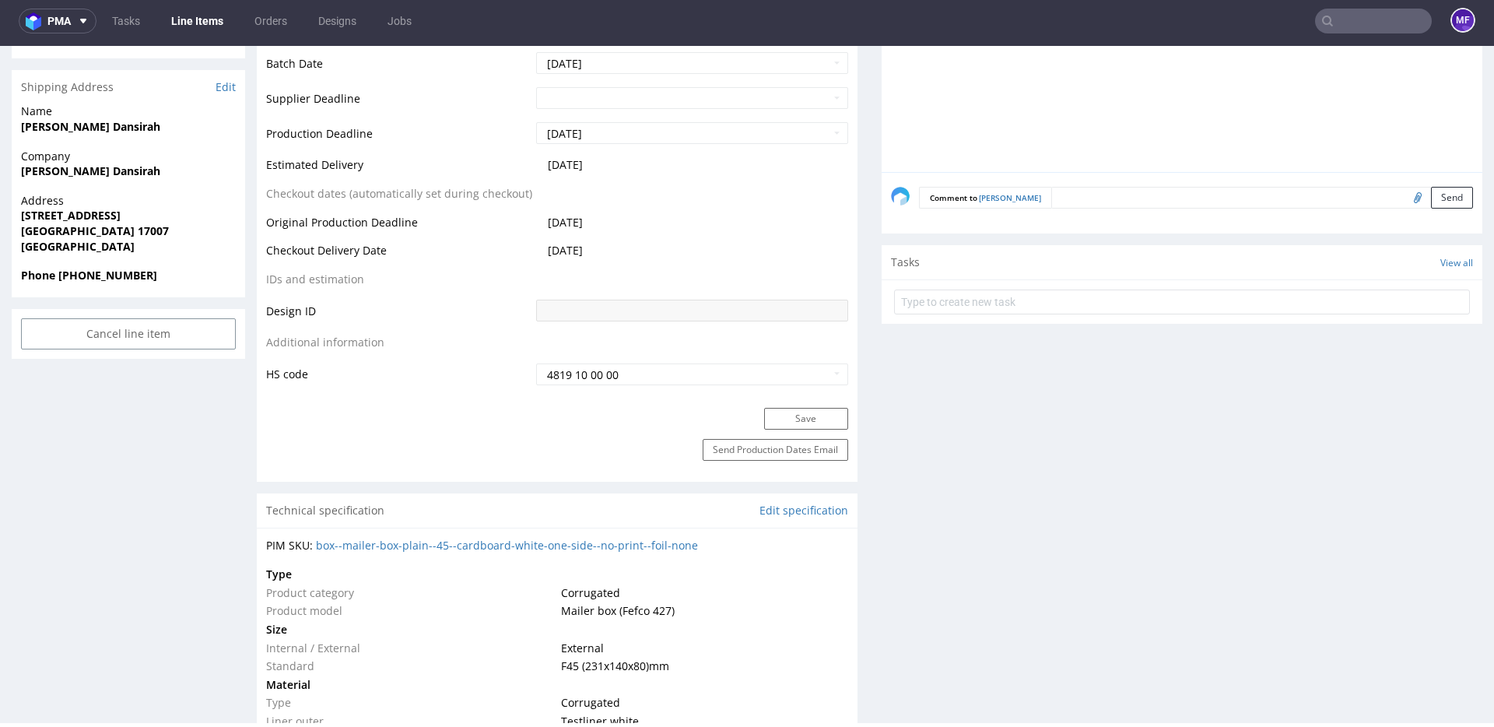
scroll to position [0, 0]
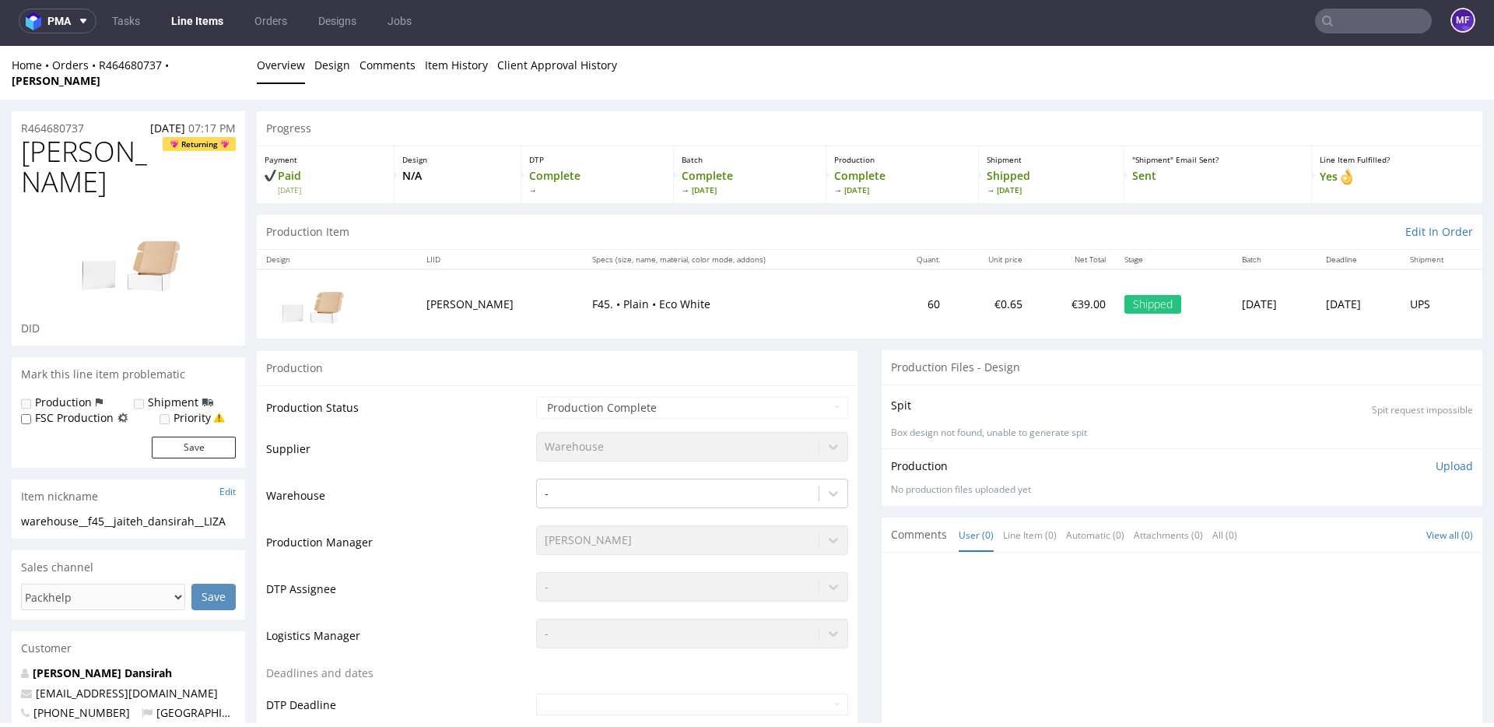
click at [1345, 24] on input "text" at bounding box center [1373, 21] width 117 height 25
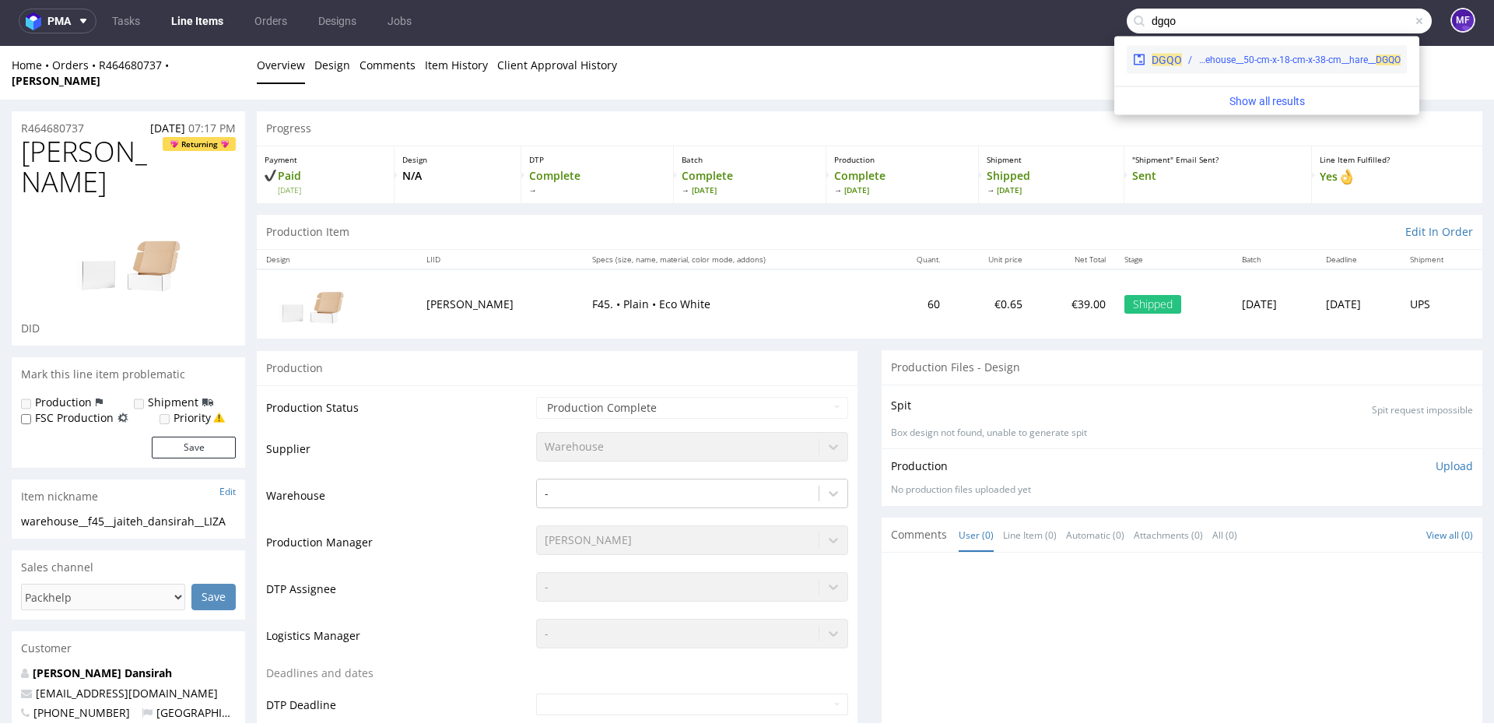
type input "dgqo"
click at [1222, 54] on div "warehouse__50-cm-x-18-cm-x-38-cm__hare__ DGQO" at bounding box center [1299, 60] width 202 height 14
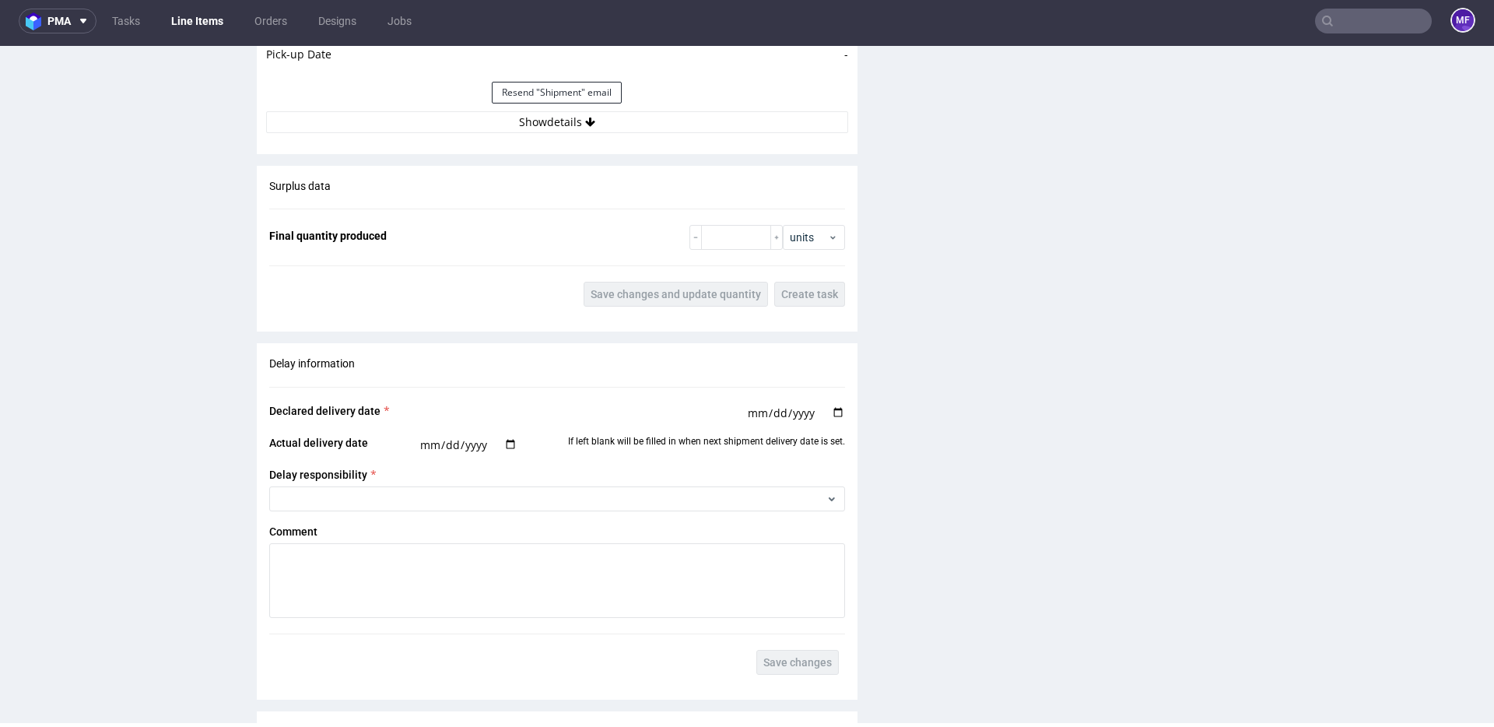
scroll to position [1629, 0]
click at [551, 115] on button "Show details" at bounding box center [557, 121] width 582 height 22
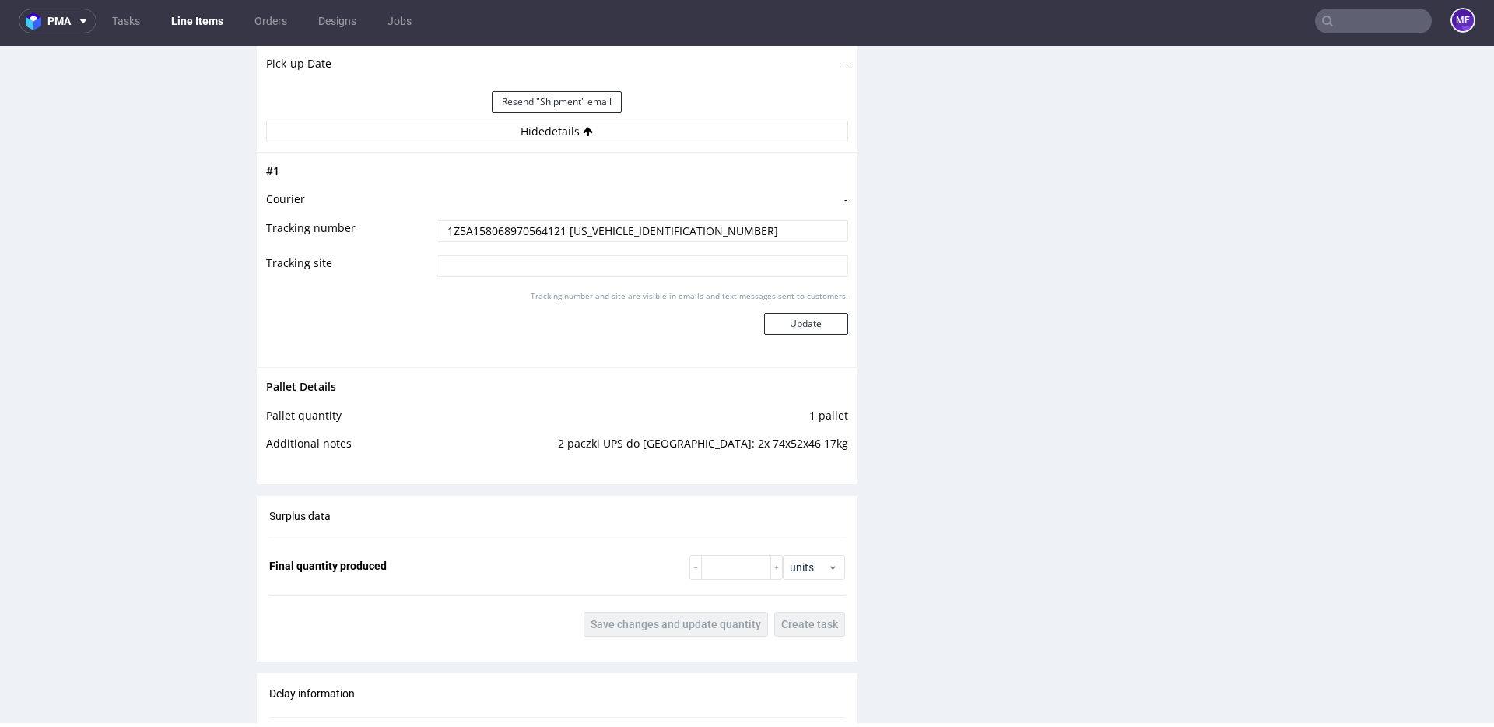
scroll to position [1613, 0]
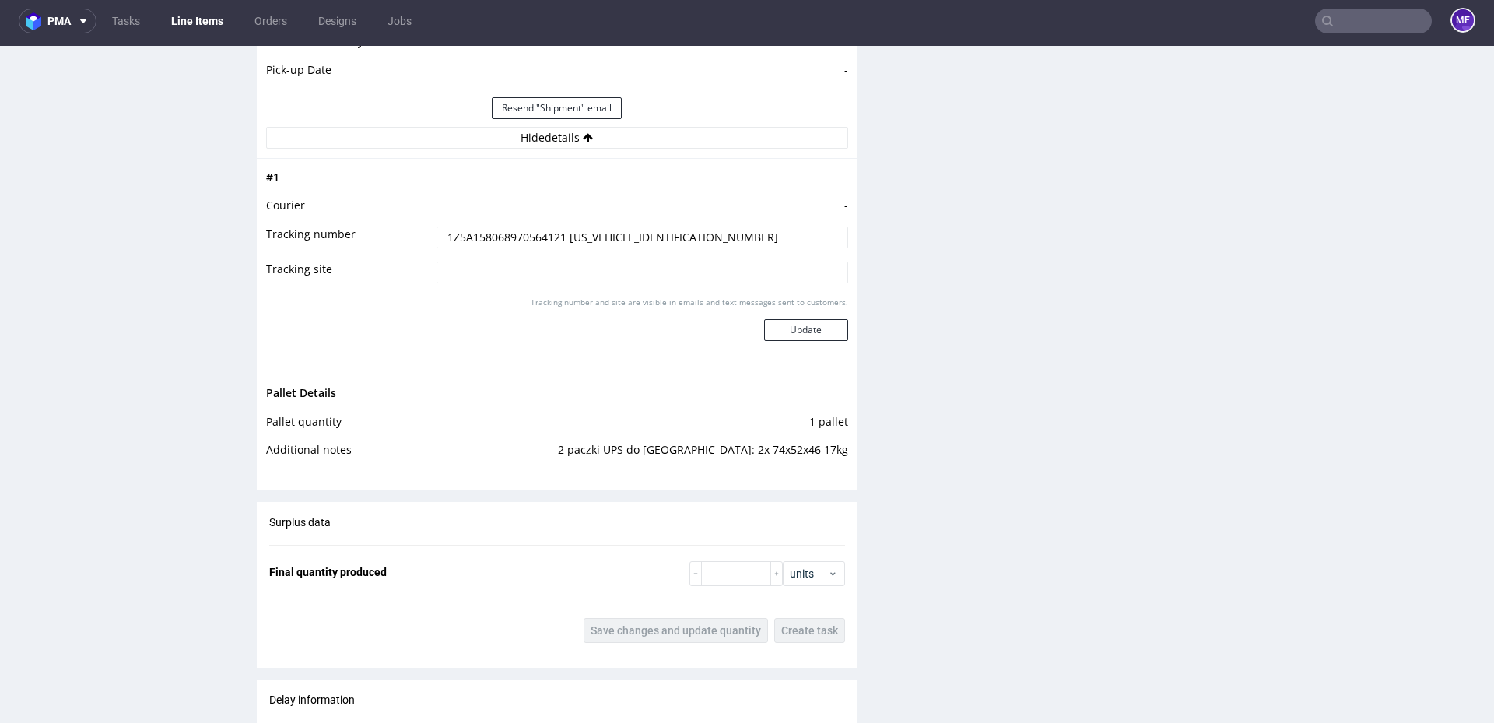
drag, startPoint x: 451, startPoint y: 237, endPoint x: 342, endPoint y: 236, distance: 108.9
click at [342, 236] on tr "Tracking number 1Z5A158068970564121 Z5A15806897317201" at bounding box center [557, 242] width 582 height 35
paste input "317201 1Z5A15806897056412"
type input "1Z5A15806897317201 1Z5A15806897056412"
click at [798, 334] on button "Update" at bounding box center [806, 330] width 84 height 22
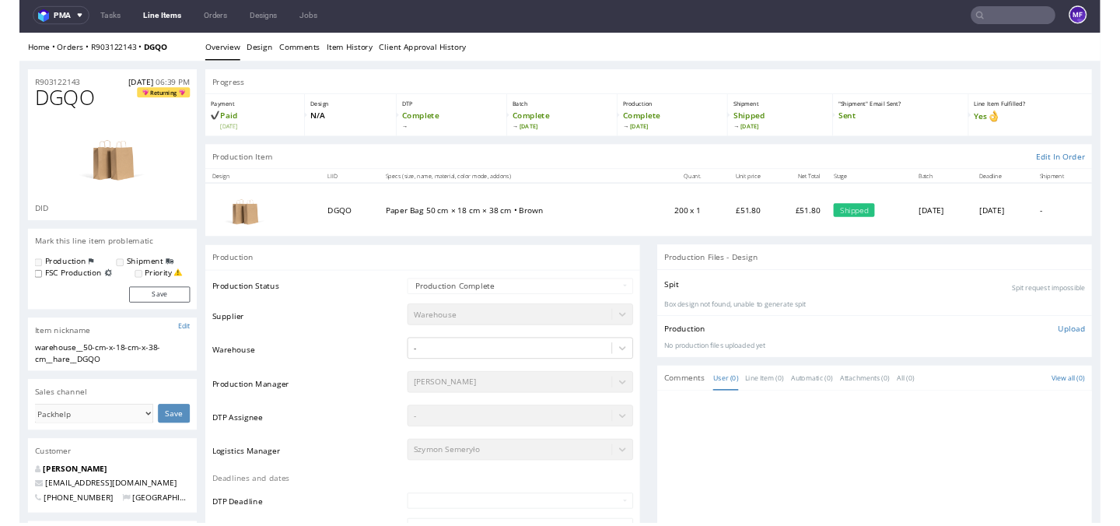
scroll to position [0, 0]
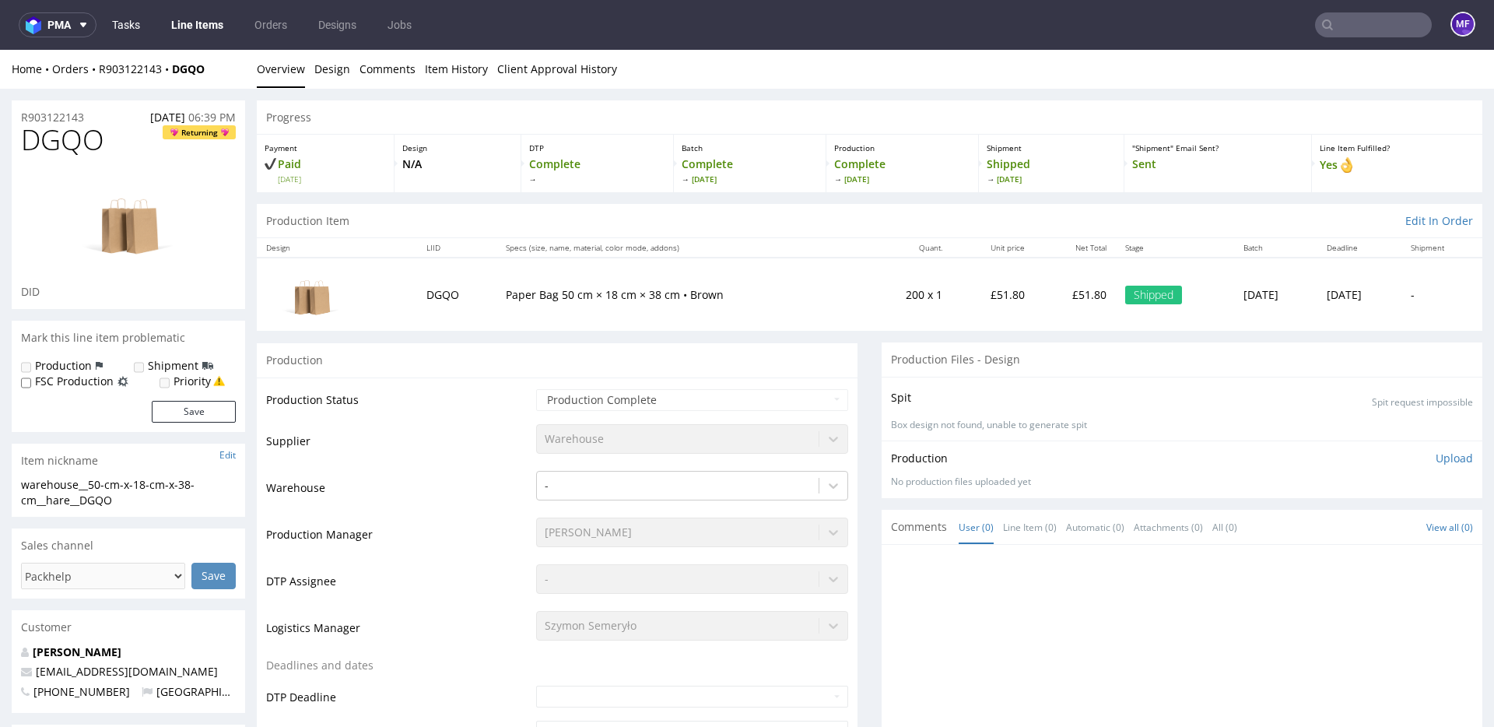
click at [131, 21] on link "Tasks" at bounding box center [126, 24] width 47 height 25
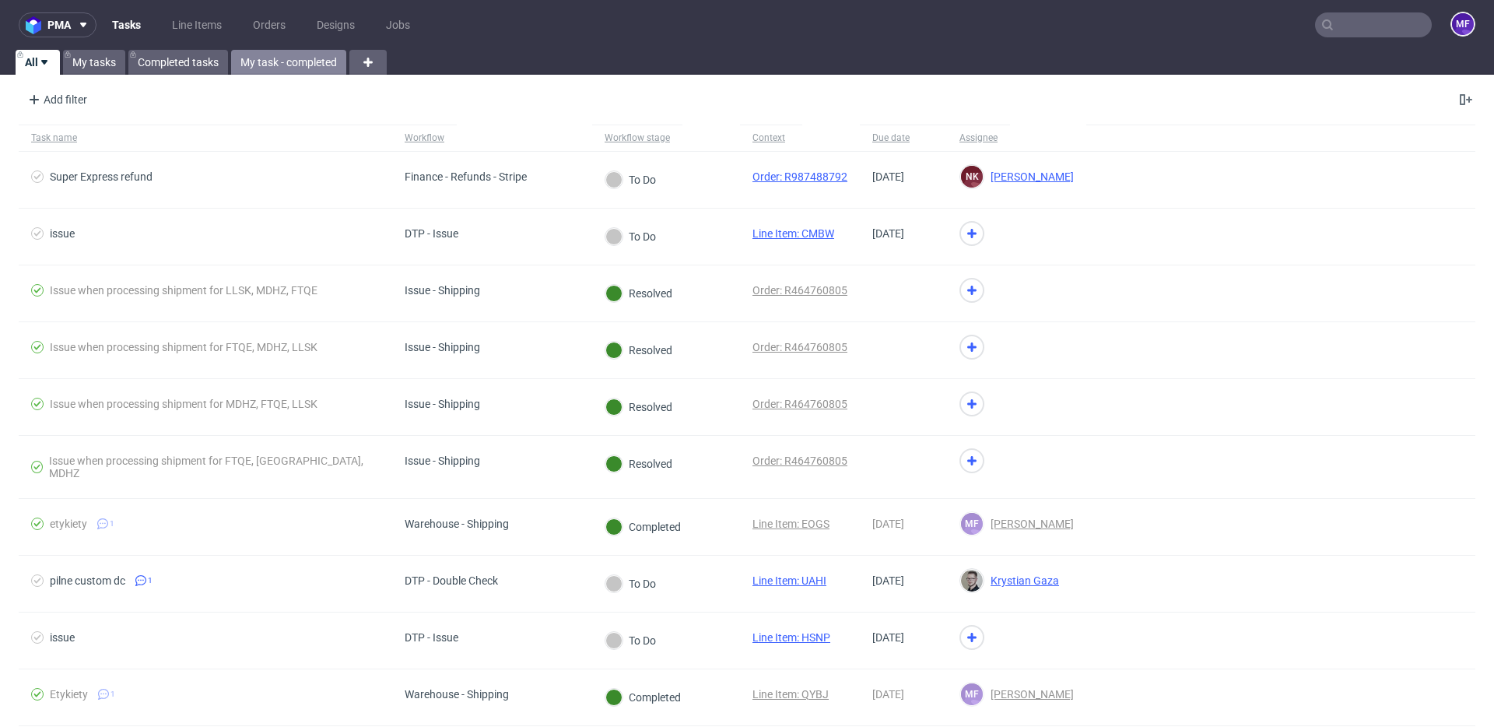
click at [296, 65] on link "My task - completed" at bounding box center [288, 62] width 115 height 25
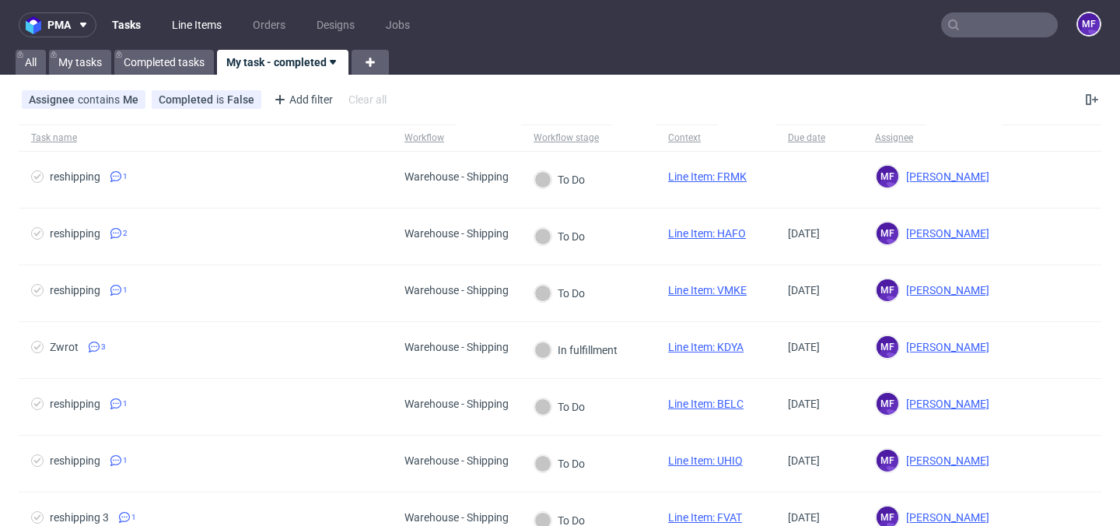
click at [193, 36] on link "Line Items" at bounding box center [197, 24] width 68 height 25
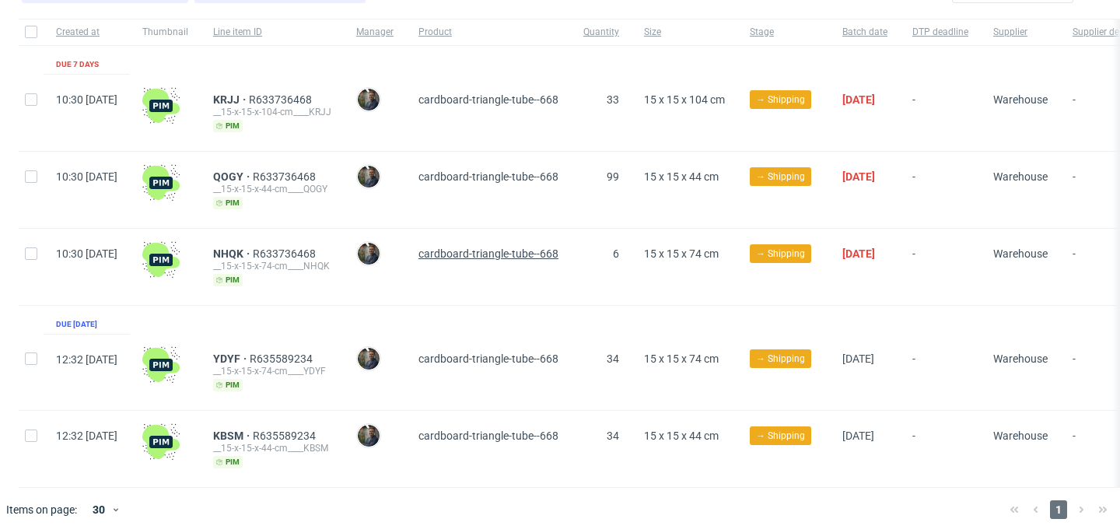
scroll to position [116, 0]
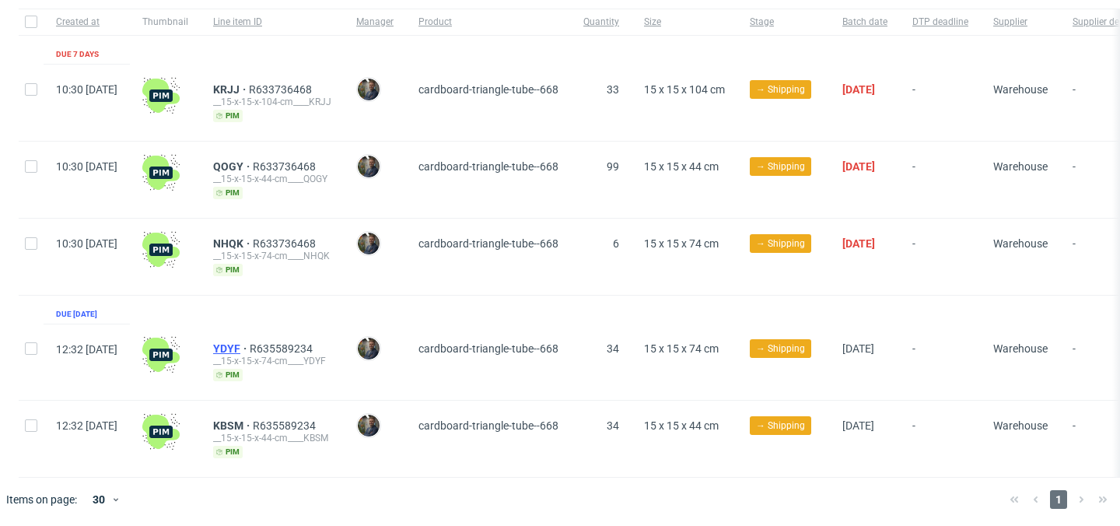
click at [250, 345] on span "YDYF" at bounding box center [231, 348] width 37 height 12
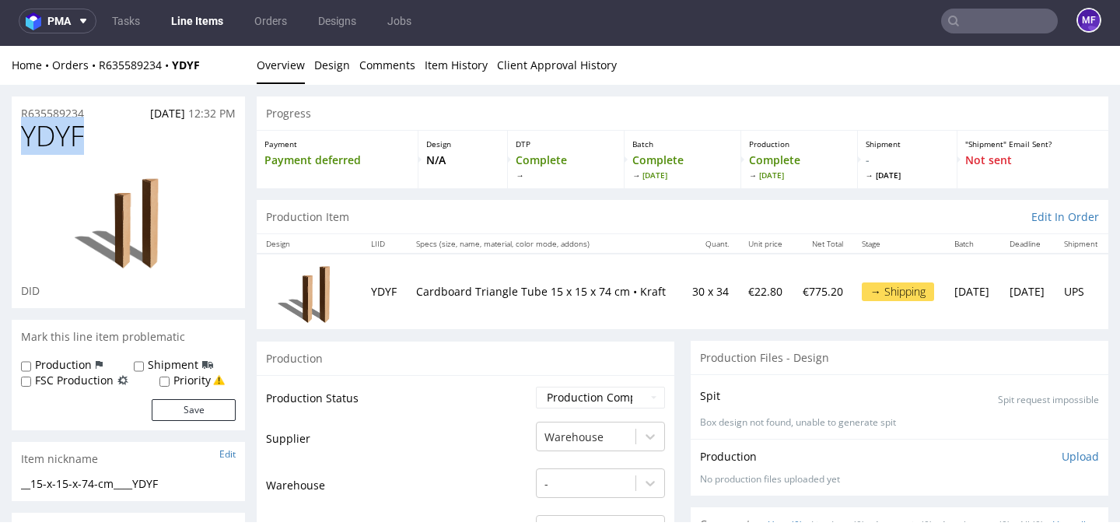
drag, startPoint x: 94, startPoint y: 141, endPoint x: 23, endPoint y: 139, distance: 71.6
click at [23, 139] on h1 "YDYF" at bounding box center [128, 136] width 215 height 31
copy span "YDYF"
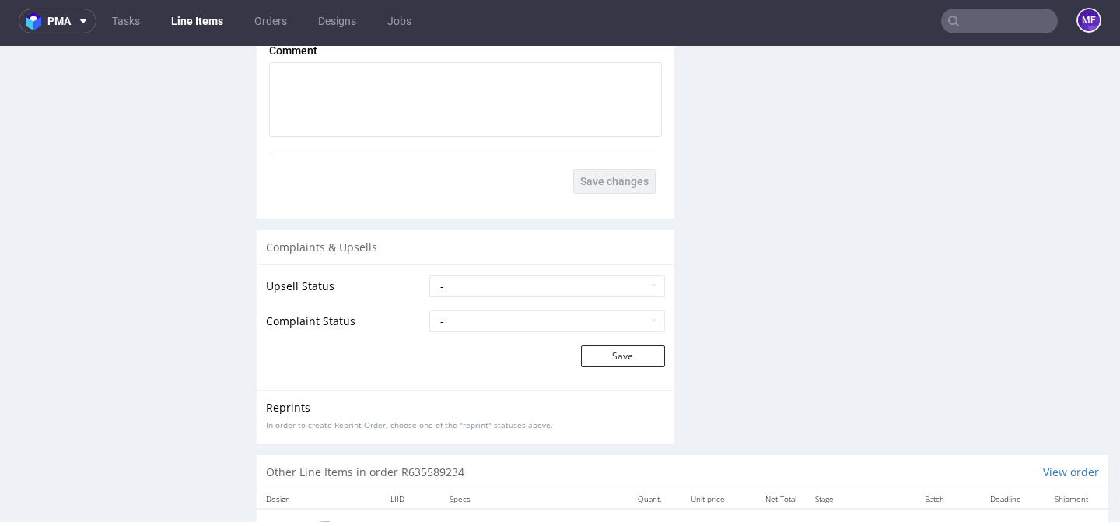
scroll to position [2133, 0]
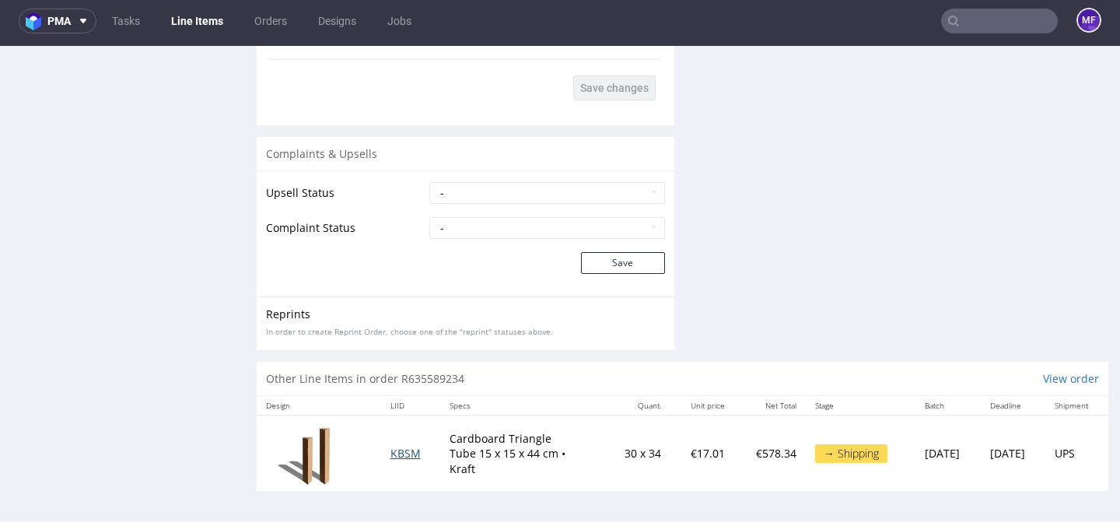
click at [399, 455] on span "KBSM" at bounding box center [406, 453] width 30 height 15
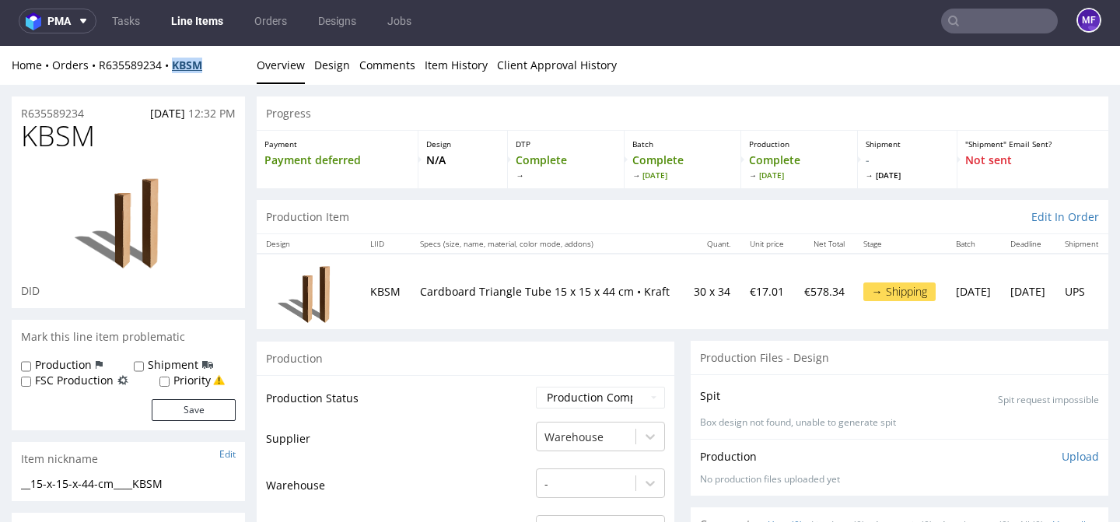
drag, startPoint x: 215, startPoint y: 65, endPoint x: 180, endPoint y: 65, distance: 35.0
click at [180, 65] on div "Home Orders R635589234 KBSM" at bounding box center [128, 66] width 233 height 16
copy strong "KBSM"
click at [176, 17] on link "Line Items" at bounding box center [197, 21] width 71 height 25
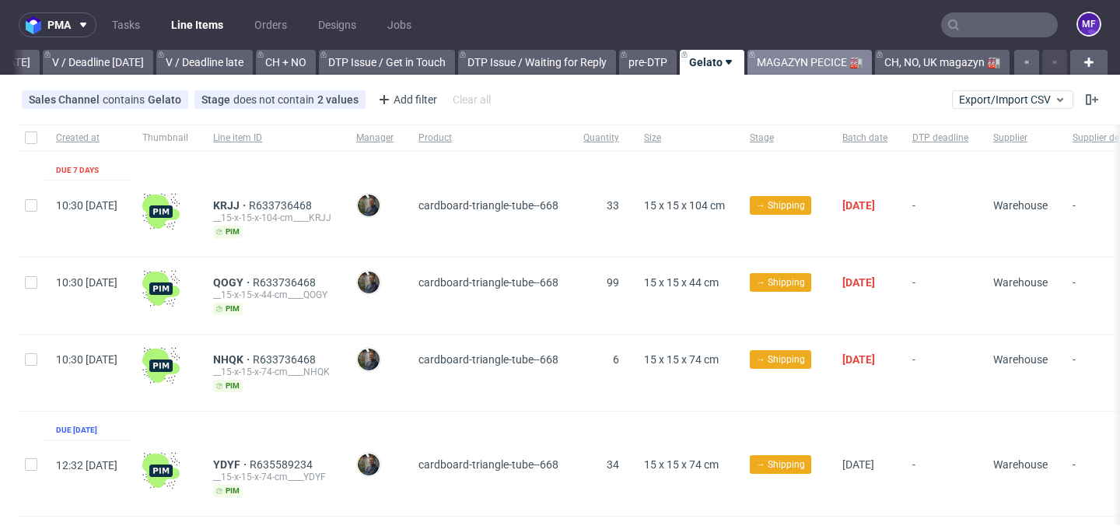
click at [775, 59] on link "MAGAZYN PECICE 🏭" at bounding box center [810, 62] width 124 height 25
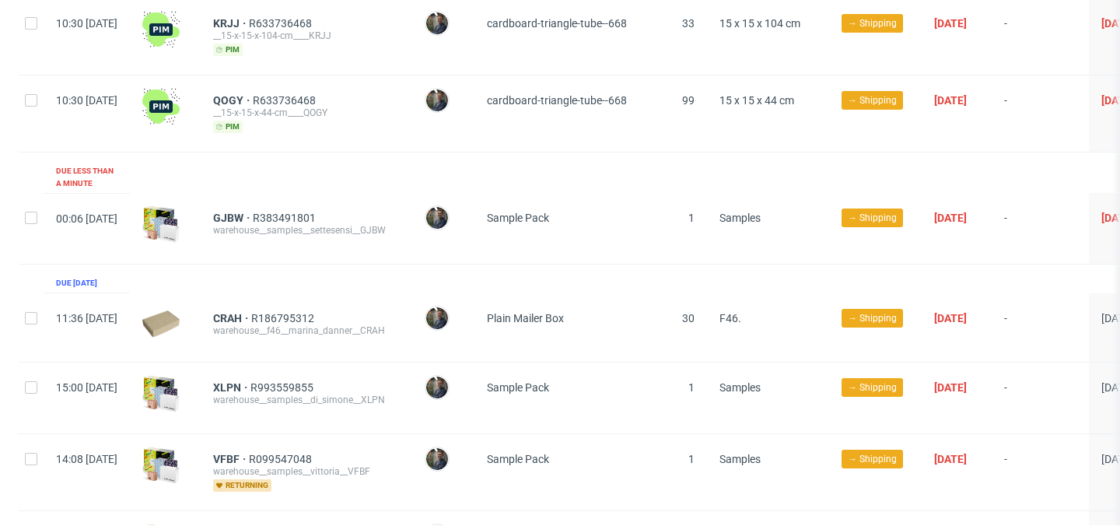
scroll to position [296, 0]
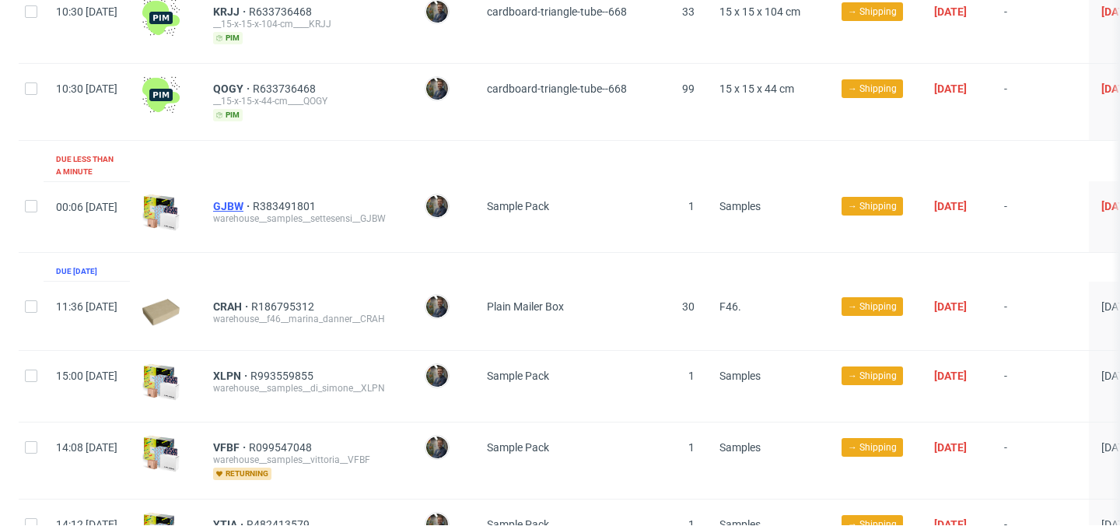
click at [253, 200] on span "GJBW" at bounding box center [233, 206] width 40 height 12
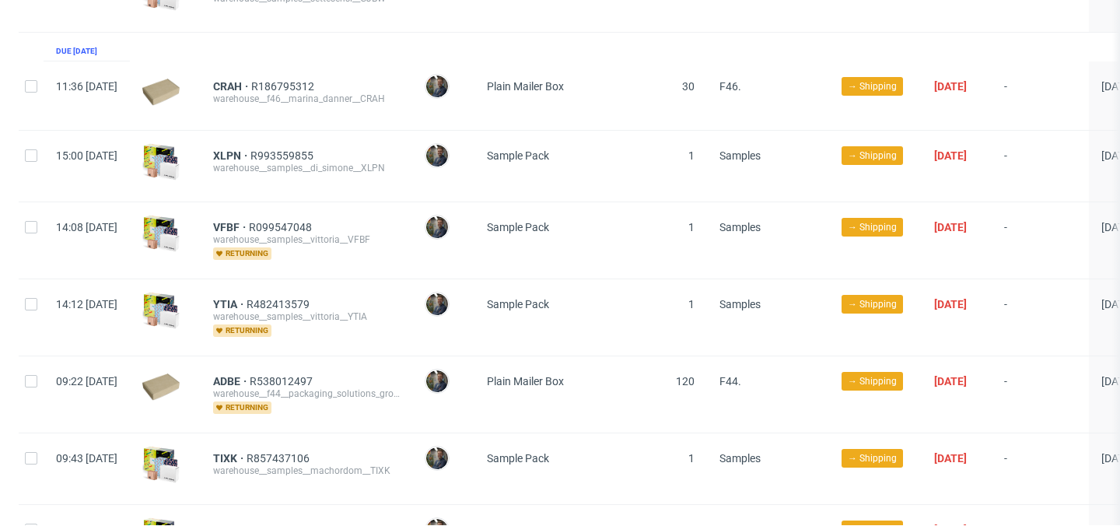
scroll to position [497, 0]
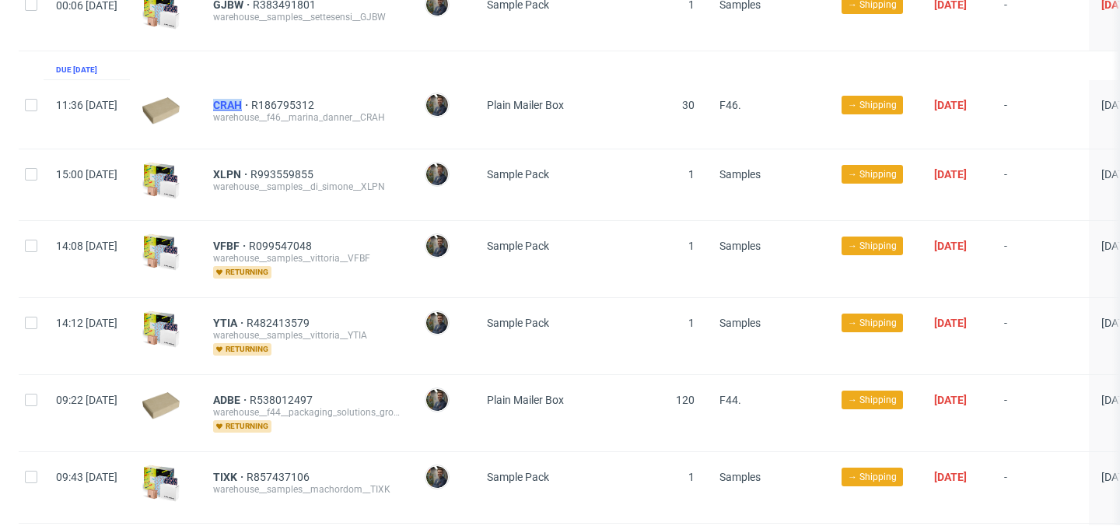
drag, startPoint x: 256, startPoint y: 93, endPoint x: 291, endPoint y: 95, distance: 35.0
click at [291, 95] on div "CRAH R186795312 warehouse__f46__marina_danner__CRAH" at bounding box center [307, 114] width 212 height 68
copy span "CRAH"
drag, startPoint x: 252, startPoint y: 164, endPoint x: 288, endPoint y: 165, distance: 35.8
click at [288, 165] on div "XLPN R993559855 warehouse__samples__di_simone__XLPN" at bounding box center [307, 184] width 212 height 71
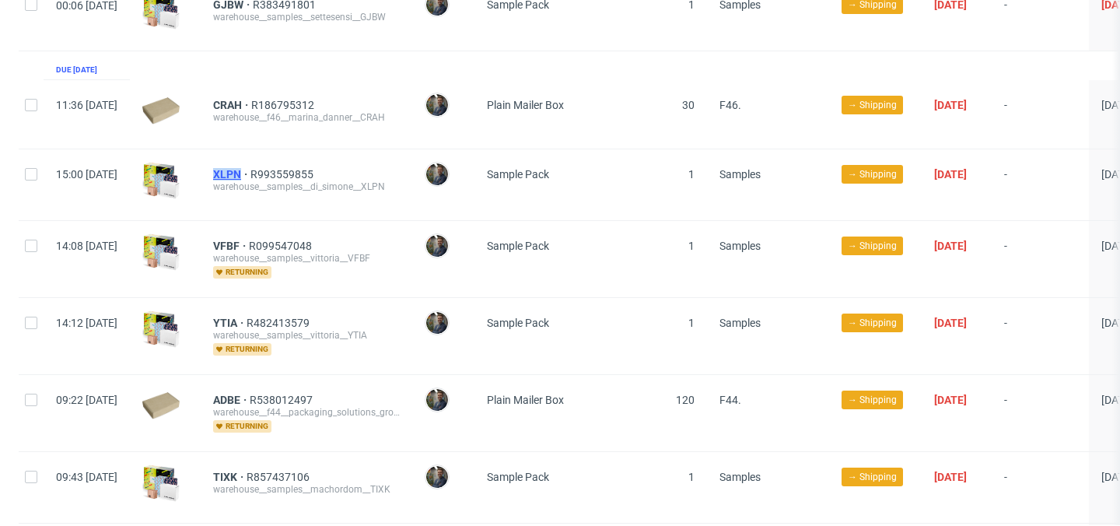
copy span "XLPN"
drag, startPoint x: 257, startPoint y: 230, endPoint x: 287, endPoint y: 233, distance: 30.5
click at [287, 233] on div "VFBF R099547048 warehouse__samples__vittoria__VFBF returning" at bounding box center [307, 259] width 212 height 76
copy span "VFBF"
drag, startPoint x: 254, startPoint y: 311, endPoint x: 284, endPoint y: 313, distance: 29.6
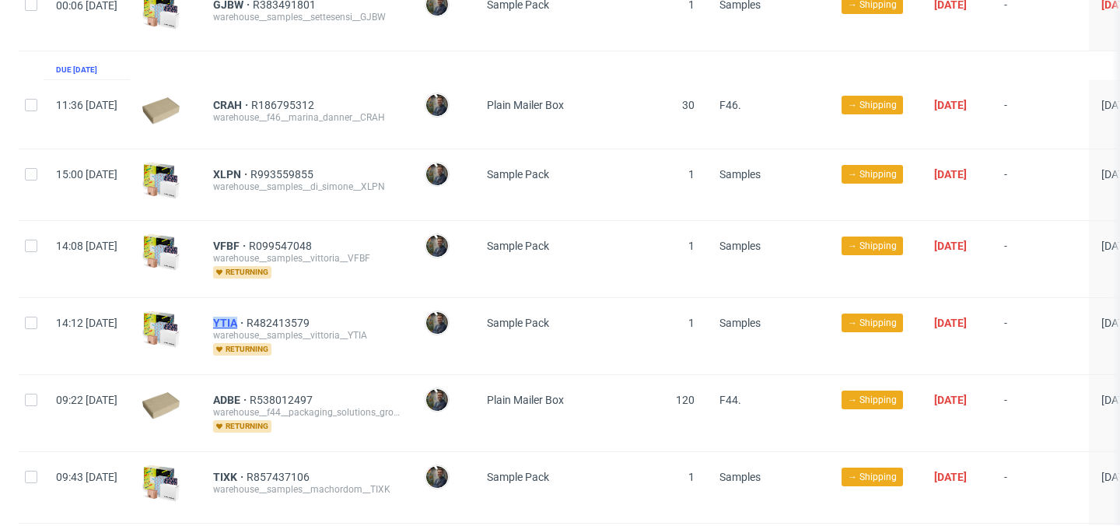
click at [284, 313] on div "YTIA R482413579 warehouse__samples__vittoria__YTIA returning" at bounding box center [307, 336] width 212 height 76
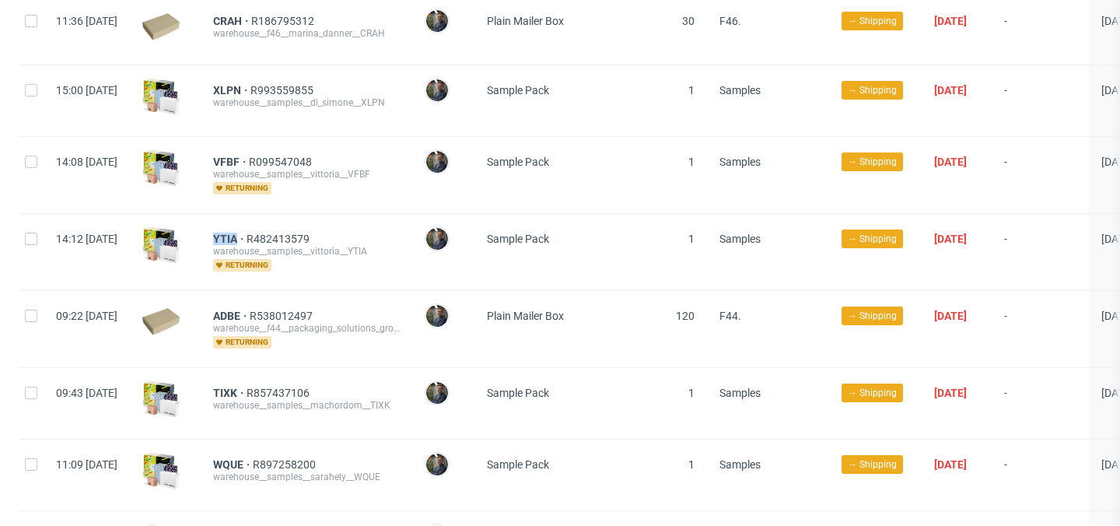
scroll to position [594, 0]
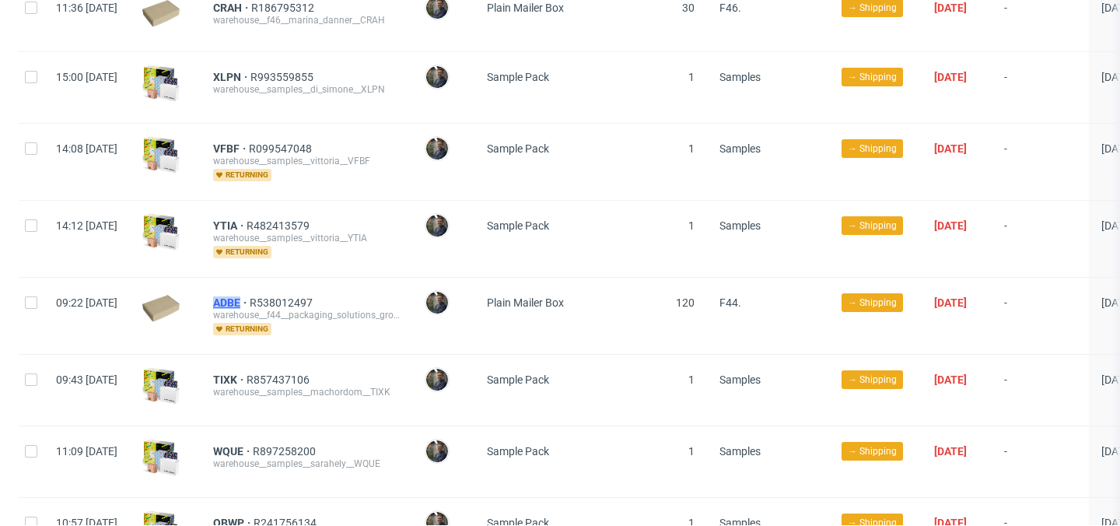
drag, startPoint x: 247, startPoint y: 289, endPoint x: 286, endPoint y: 291, distance: 38.9
click at [286, 291] on div "ADBE R538012497 warehouse__f44__packaging_solutions_group_sl__ADBE returning" at bounding box center [307, 316] width 212 height 76
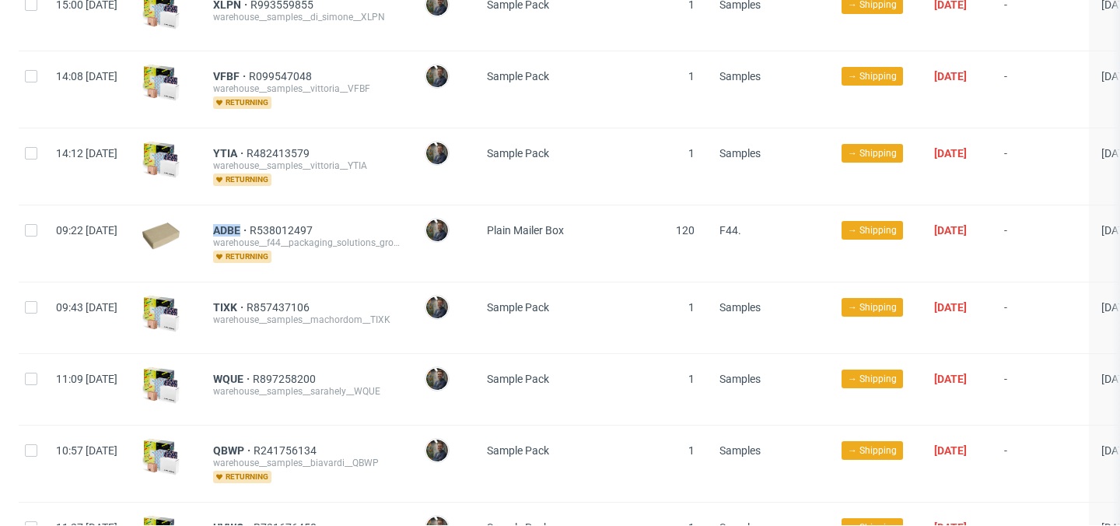
scroll to position [675, 0]
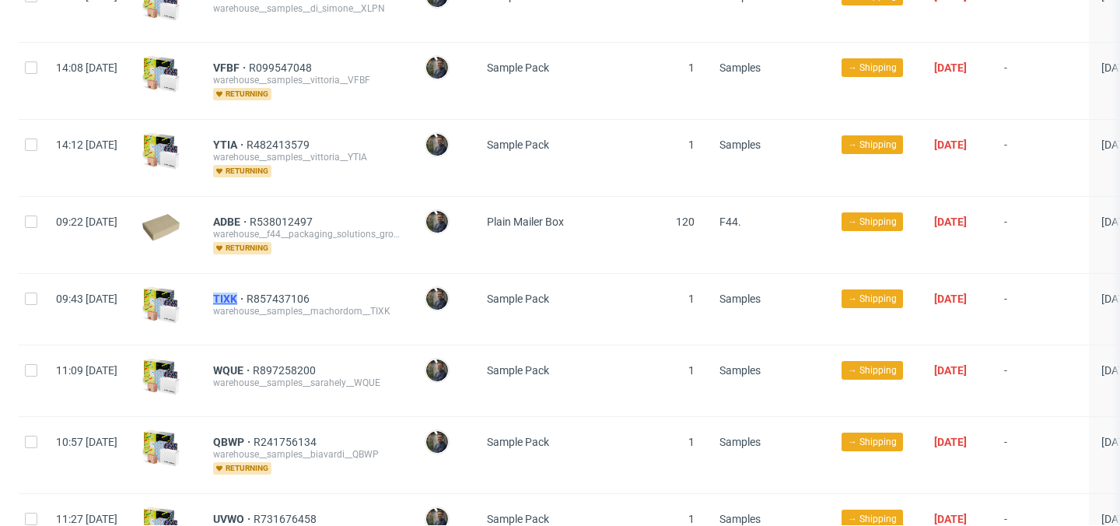
drag, startPoint x: 255, startPoint y: 285, endPoint x: 288, endPoint y: 287, distance: 32.8
click at [288, 287] on div "TIXK R857437106 warehouse__samples__machordom__TIXK" at bounding box center [307, 309] width 212 height 71
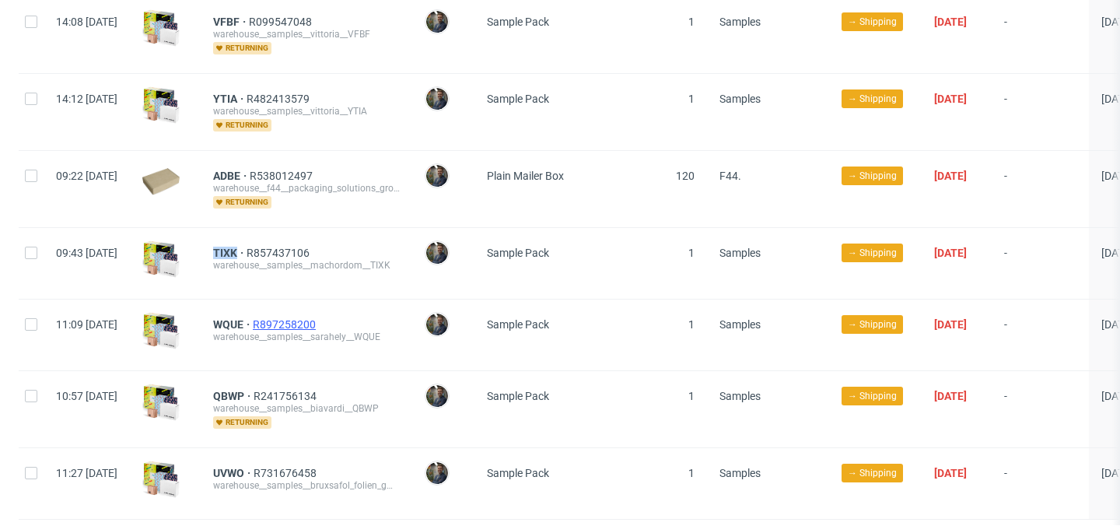
scroll to position [738, 0]
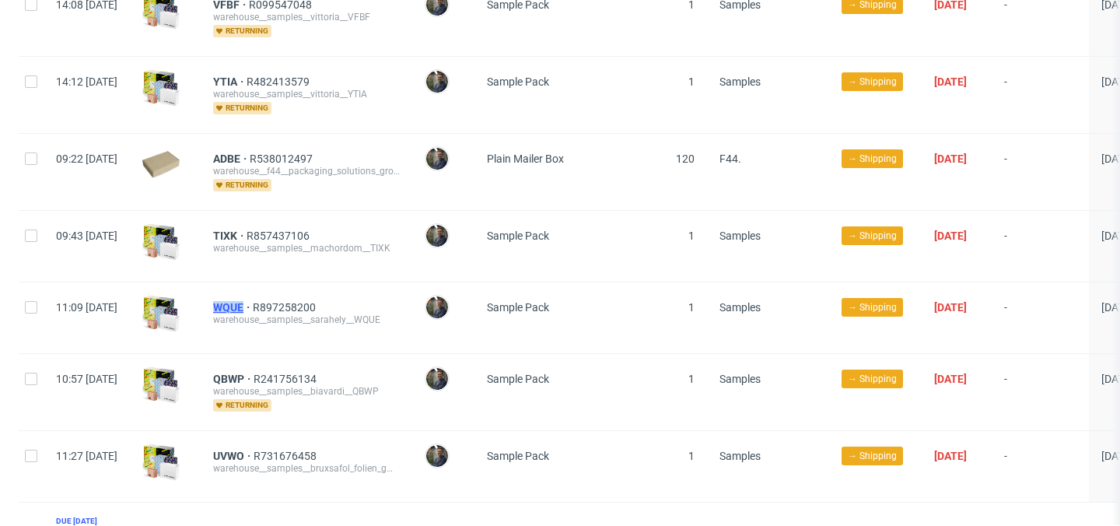
drag, startPoint x: 253, startPoint y: 298, endPoint x: 289, endPoint y: 297, distance: 35.8
click at [289, 297] on div "WQUE R897258200 warehouse__samples__sarahely__WQUE" at bounding box center [307, 317] width 212 height 71
drag, startPoint x: 254, startPoint y: 366, endPoint x: 292, endPoint y: 367, distance: 37.4
click at [292, 367] on div "QBWP R241756134 warehouse__samples__biavardi__QBWP returning" at bounding box center [307, 392] width 212 height 76
drag, startPoint x: 253, startPoint y: 444, endPoint x: 291, endPoint y: 446, distance: 38.2
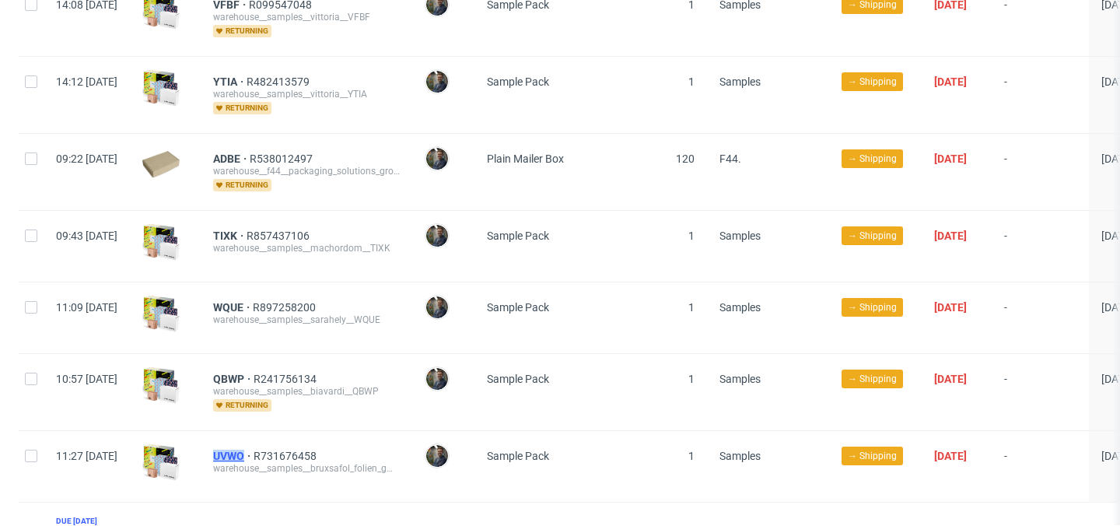
click at [291, 446] on div "UVWO R731676458 warehouse__samples__bruxsafol_folien_gmbh__UVWO" at bounding box center [307, 466] width 212 height 71
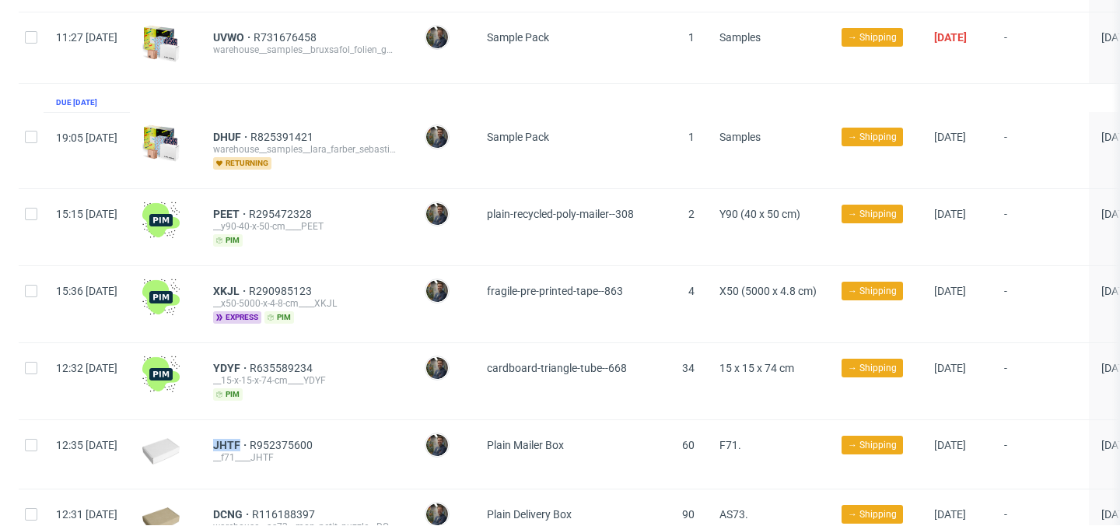
scroll to position [1142, 0]
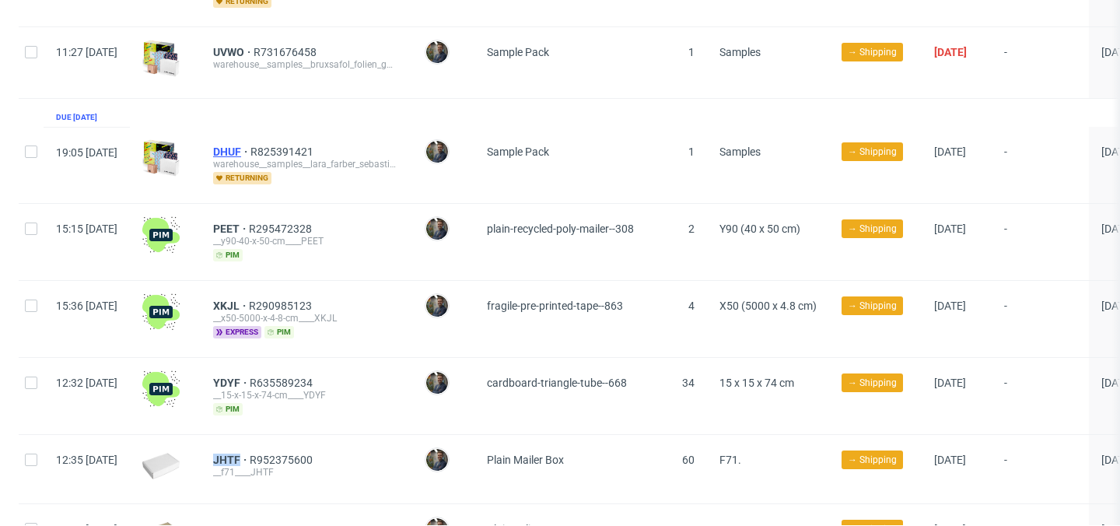
click at [251, 146] on span "DHUF" at bounding box center [231, 152] width 37 height 12
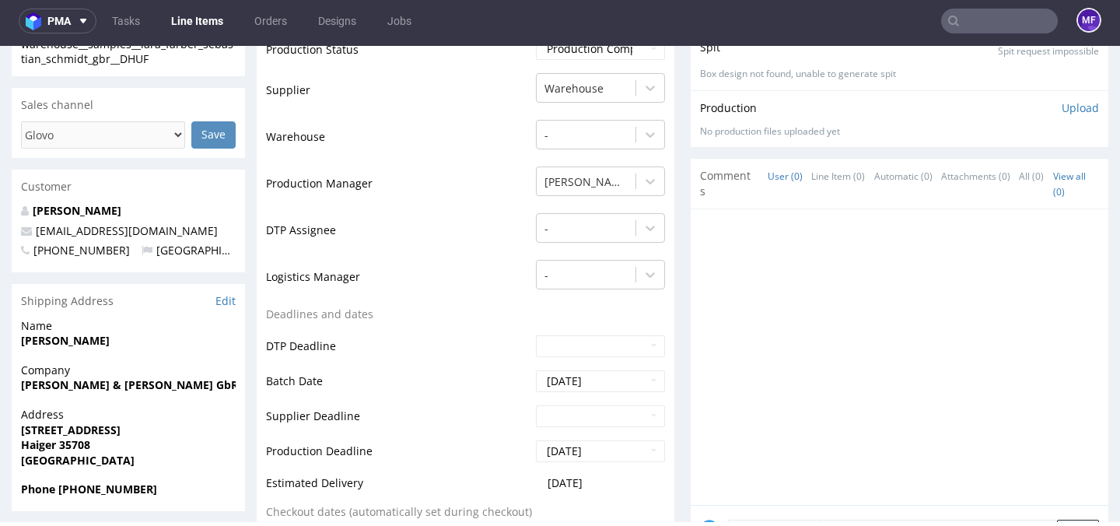
scroll to position [424, 0]
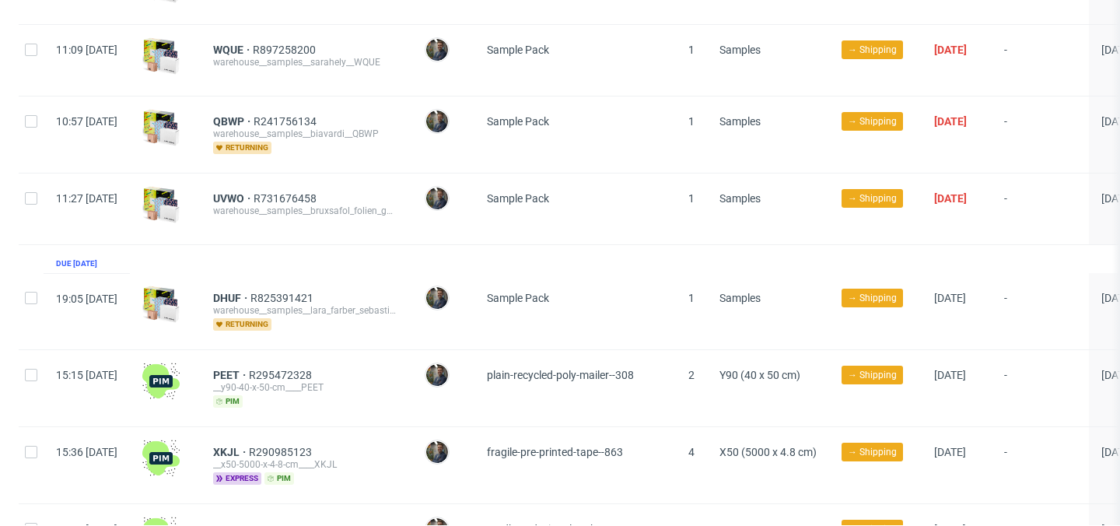
scroll to position [1001, 0]
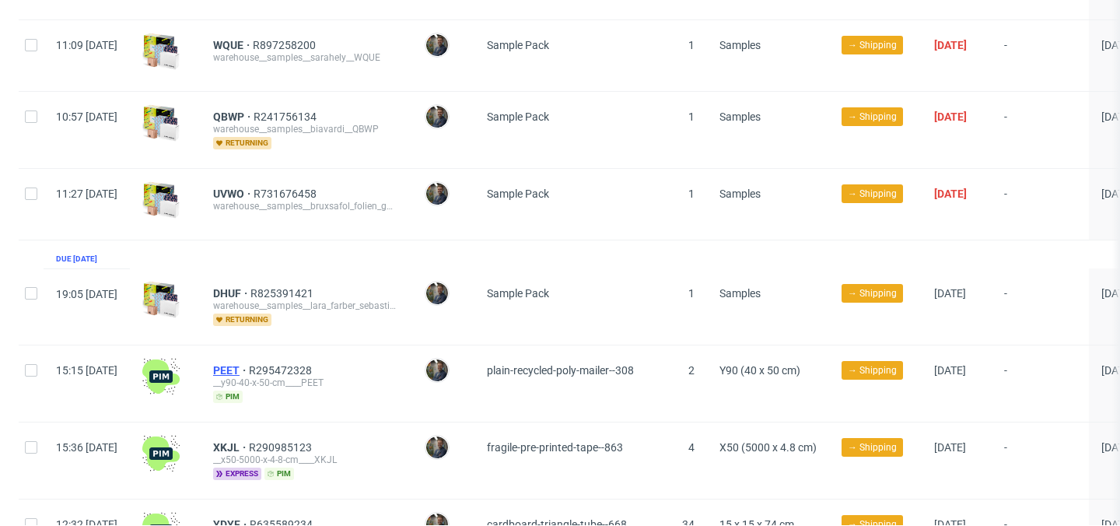
click at [249, 364] on span "PEET" at bounding box center [231, 370] width 36 height 12
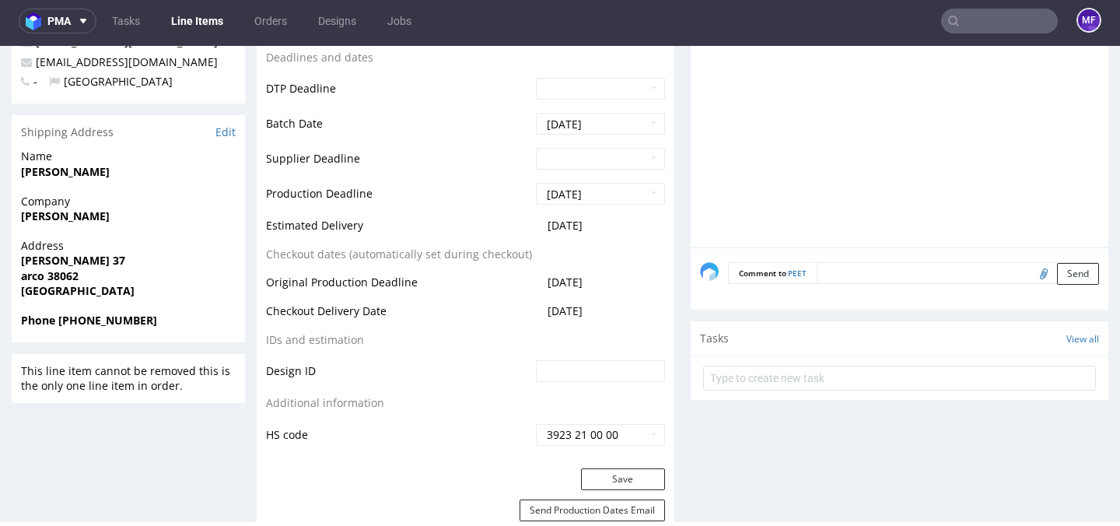
scroll to position [597, 0]
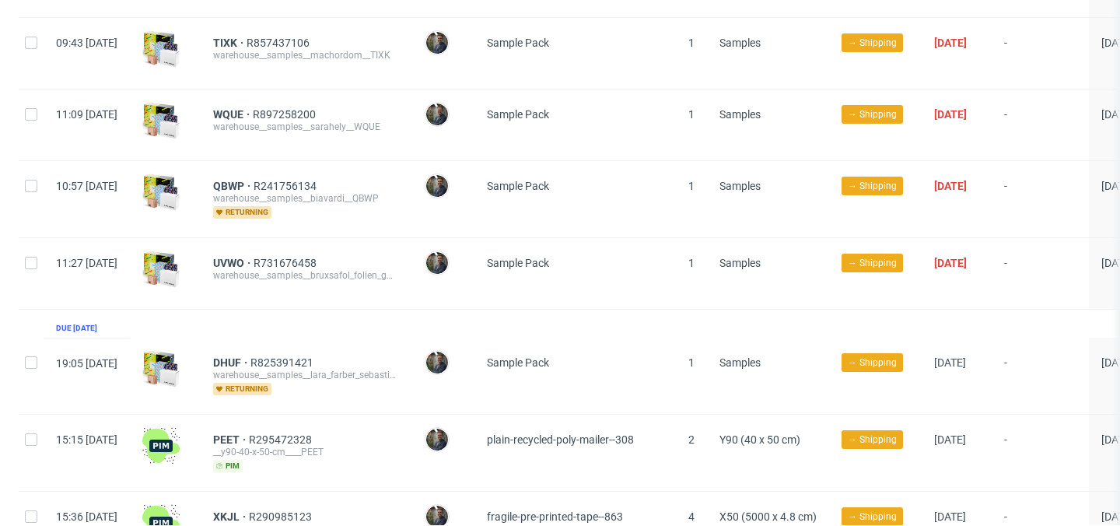
scroll to position [984, 0]
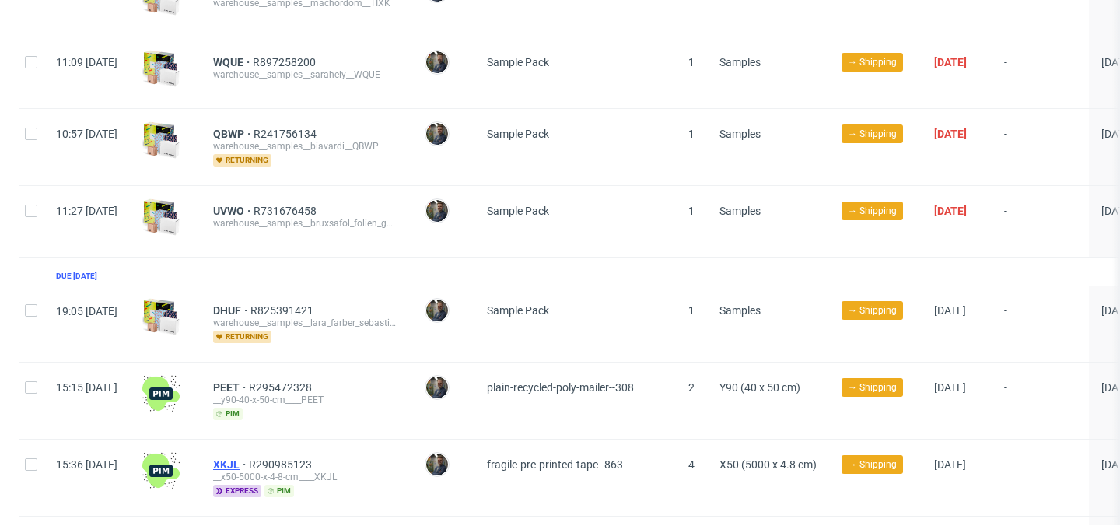
click at [249, 458] on span "XKJL" at bounding box center [231, 464] width 36 height 12
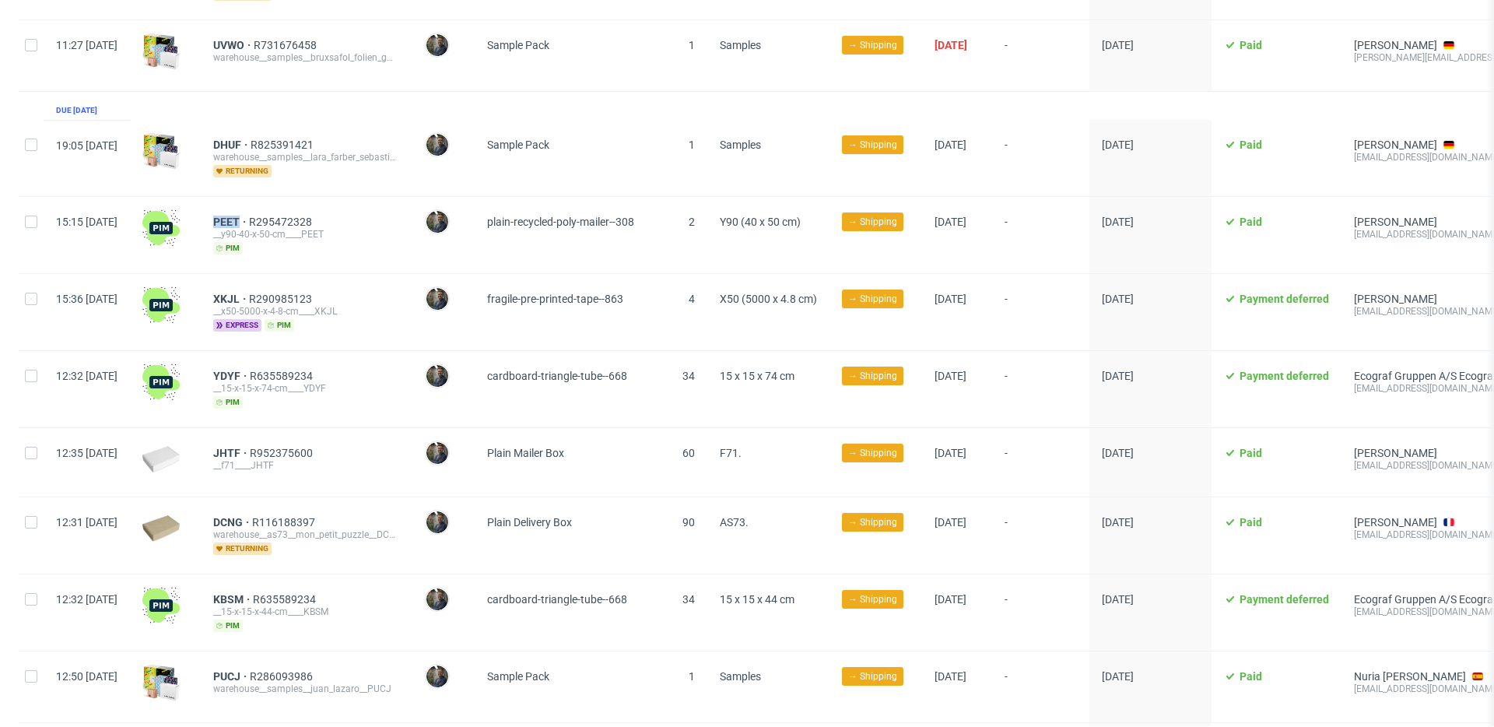
scroll to position [1125, 0]
drag, startPoint x: 243, startPoint y: 282, endPoint x: 367, endPoint y: 287, distance: 124.6
click at [367, 287] on div "15:36 Wed 24.09.2025 XKJL R290985123 __x50-5000-x-4-8-cm____XKJL express pim Ma…" at bounding box center [895, 311] width 1752 height 77
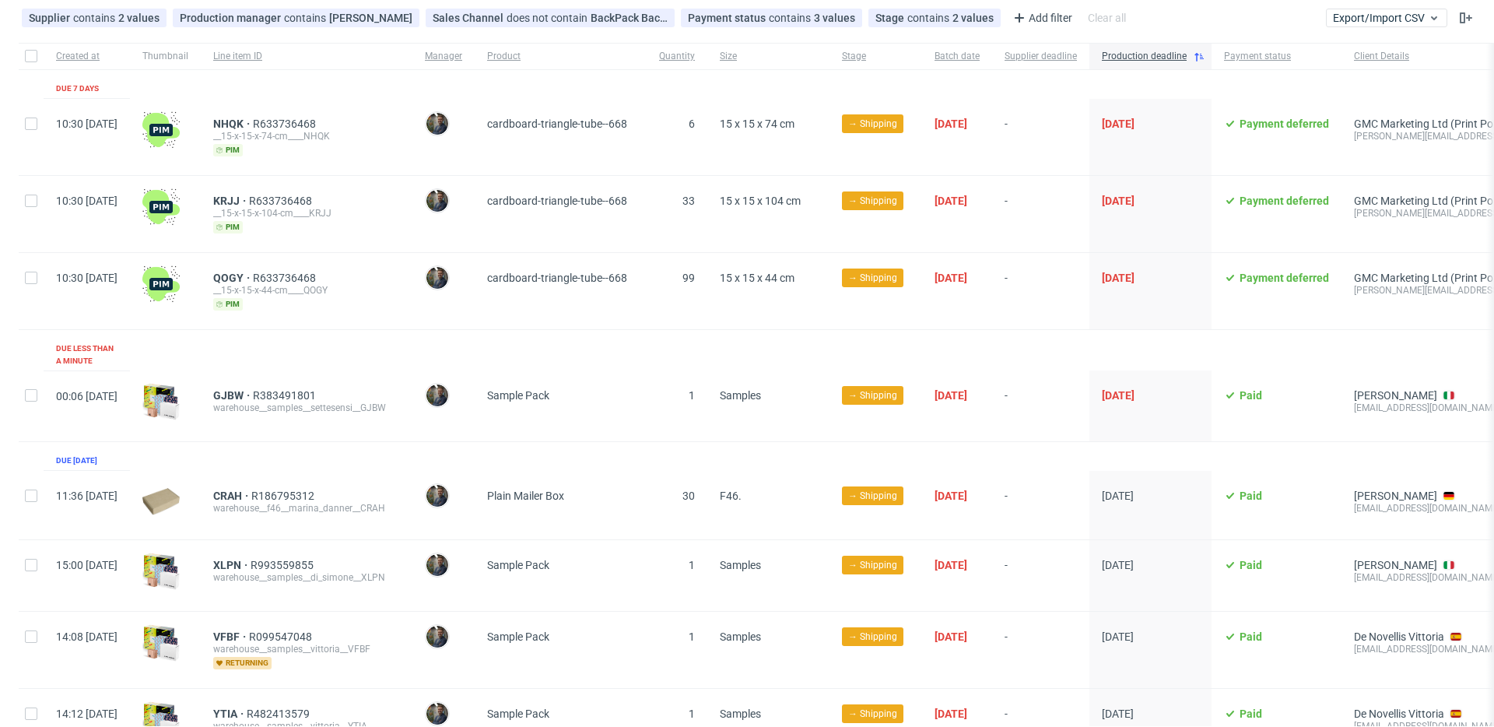
scroll to position [0, 0]
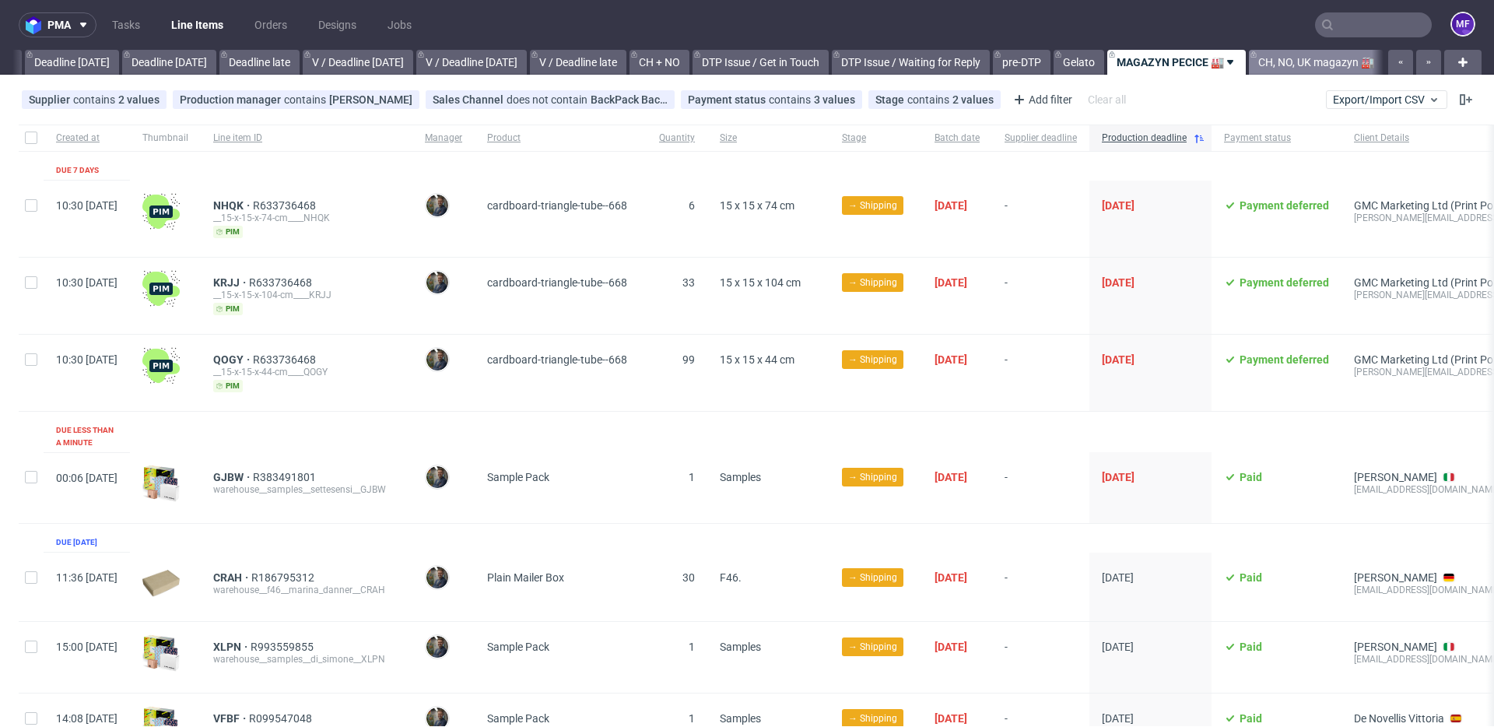
click at [1284, 66] on link "CH, NO, UK magazyn 🏭" at bounding box center [1316, 62] width 135 height 25
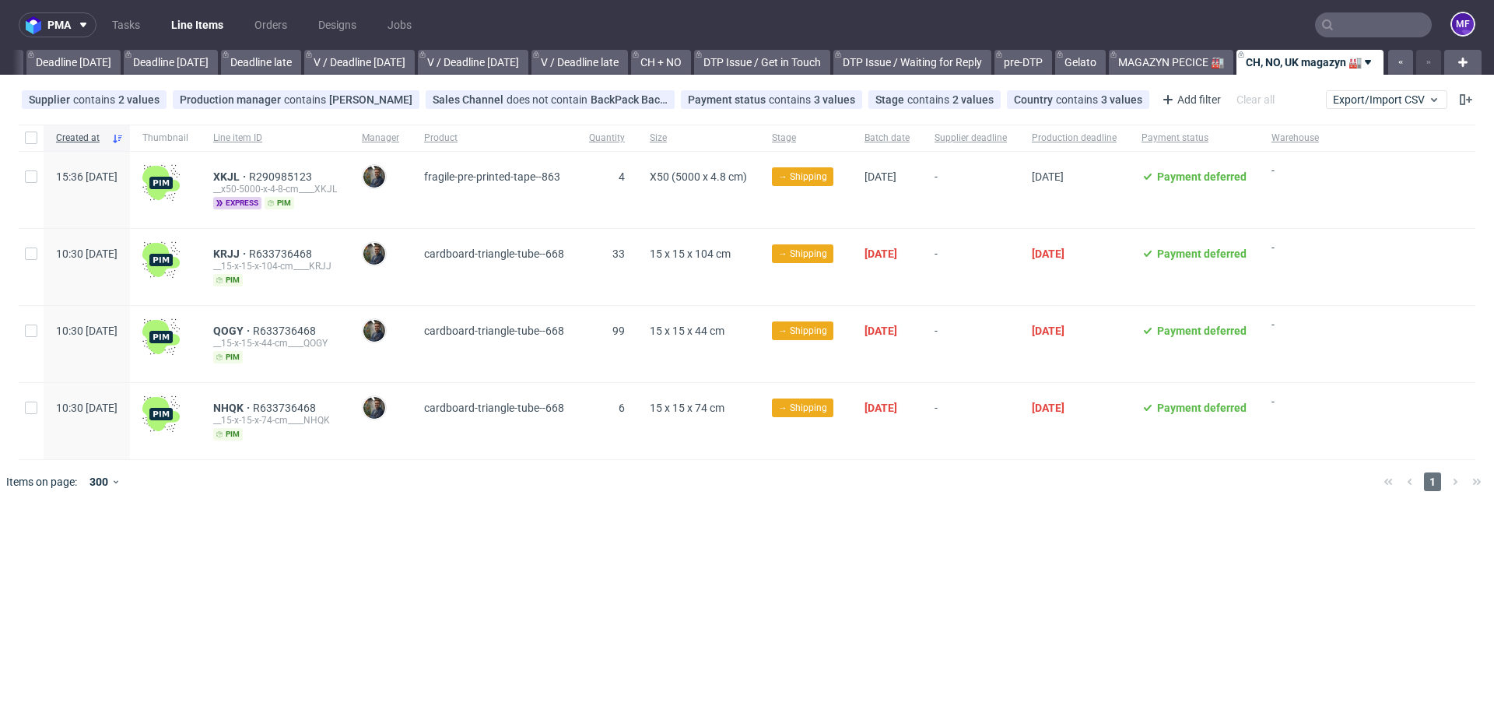
click at [541, 475] on div at bounding box center [769, 482] width 1203 height 44
click at [1151, 61] on link "MAGAZYN PECICE 🏭" at bounding box center [1171, 62] width 124 height 25
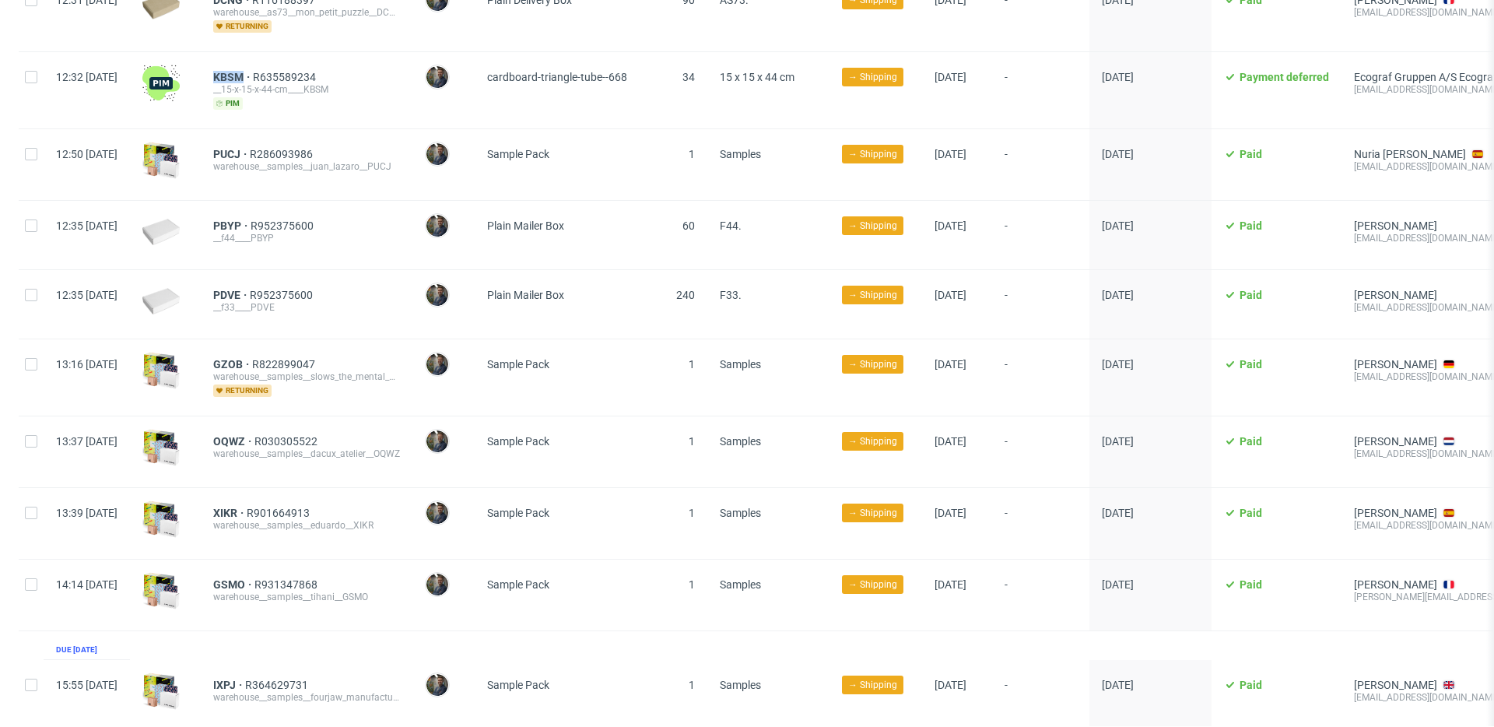
scroll to position [1646, 0]
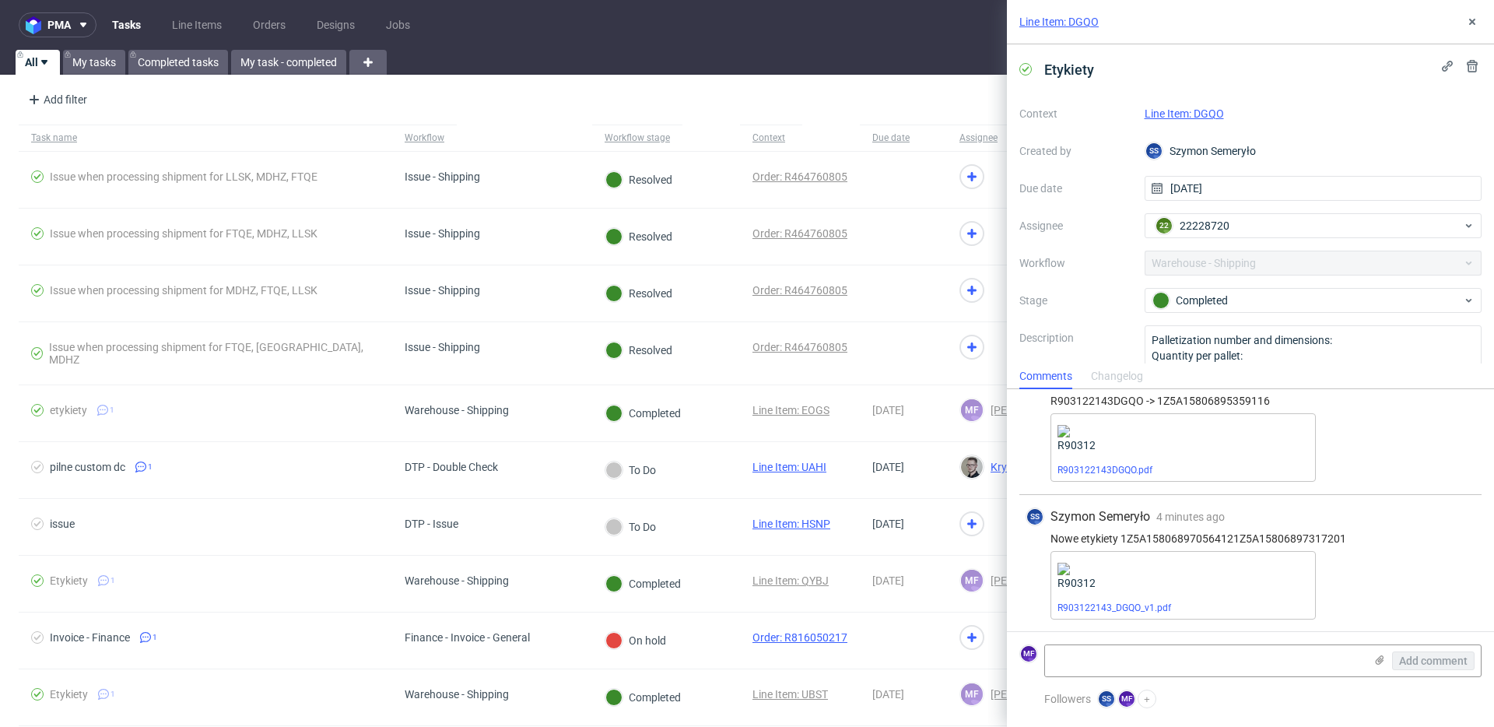
scroll to position [33, 0]
click at [1471, 26] on icon at bounding box center [1472, 22] width 12 height 12
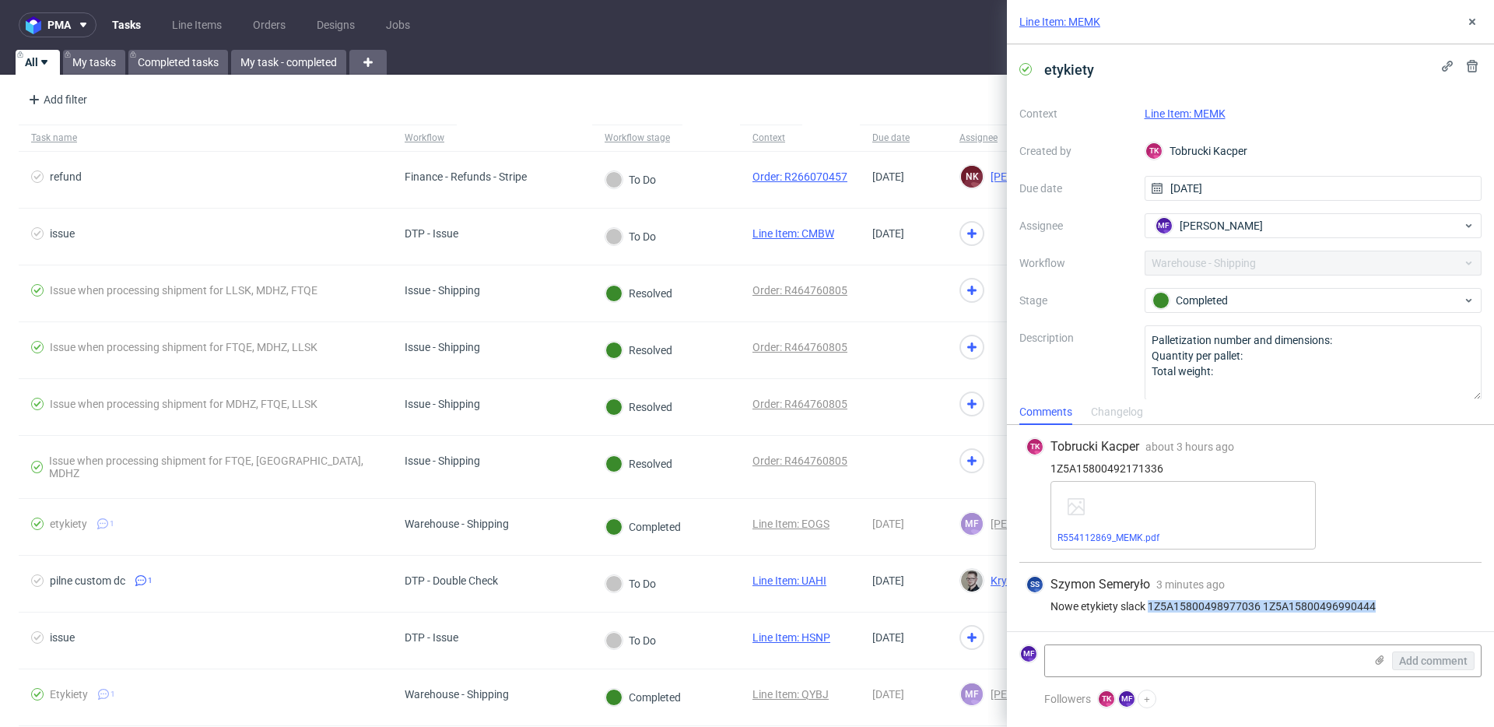
drag, startPoint x: 1384, startPoint y: 607, endPoint x: 1151, endPoint y: 604, distance: 233.4
click at [1151, 604] on div "Nowe etykiety slack 1Z5A15800498977036 1Z5A15800496990444" at bounding box center [1251, 606] width 450 height 12
copy div "1Z5A15800498977036 1Z5A15800496990444"
click at [1182, 108] on link "Line Item: MEMK" at bounding box center [1185, 113] width 81 height 12
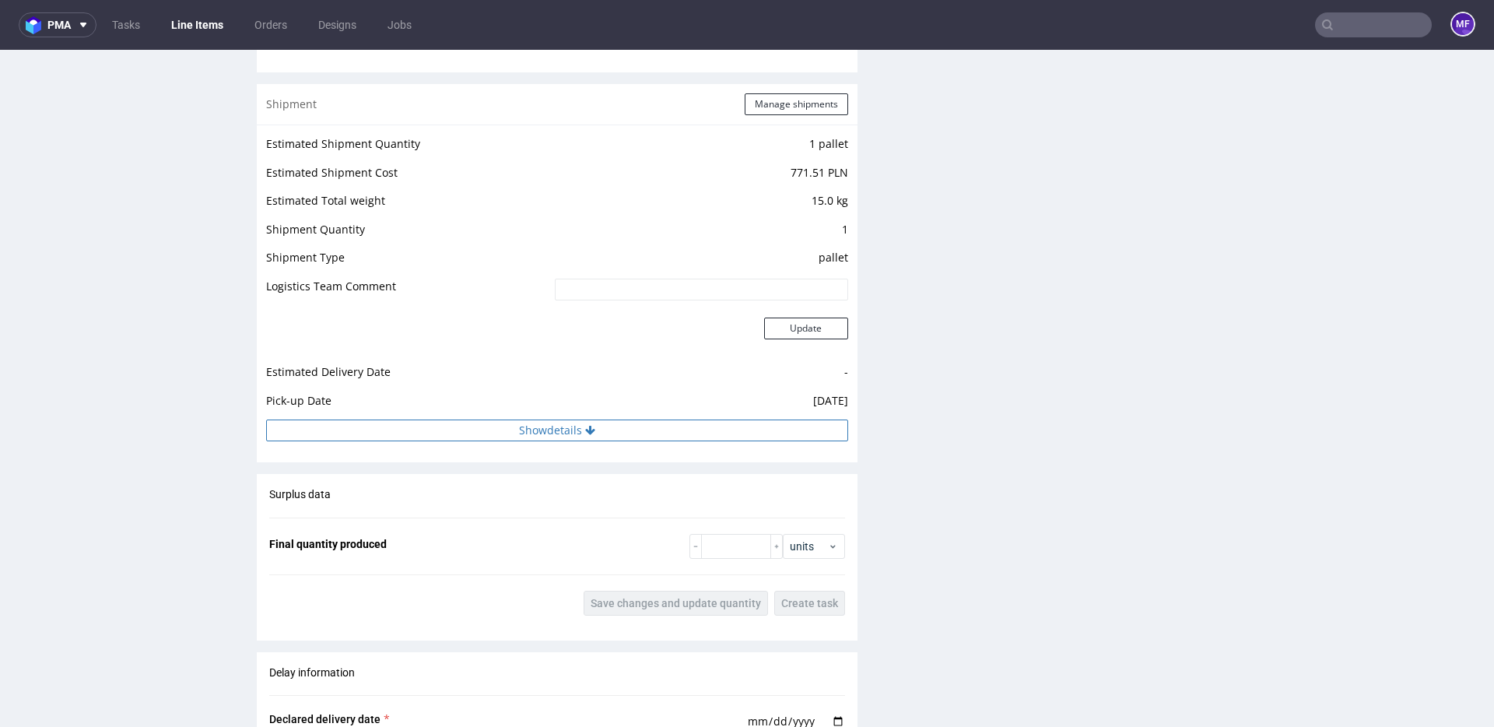
click at [612, 439] on button "Show details" at bounding box center [557, 430] width 582 height 22
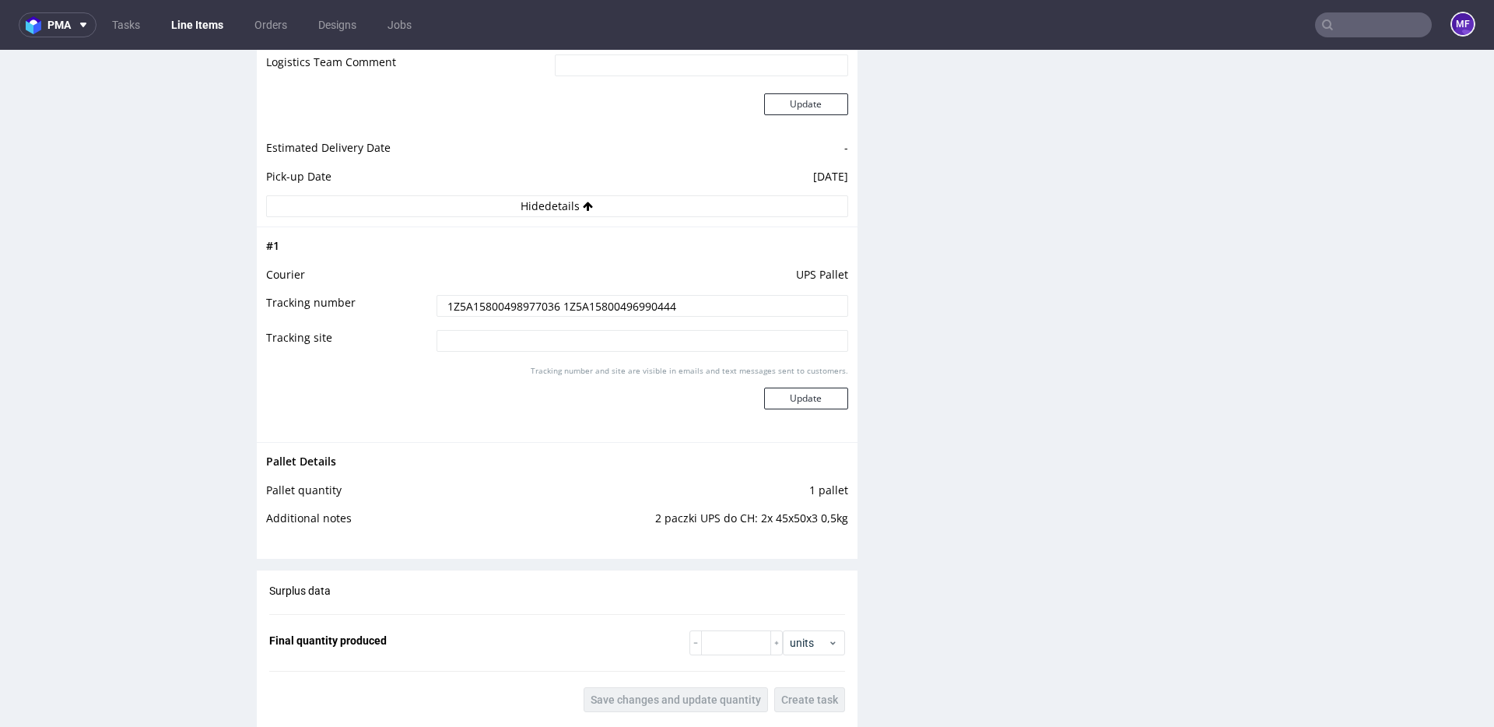
scroll to position [1711, 0]
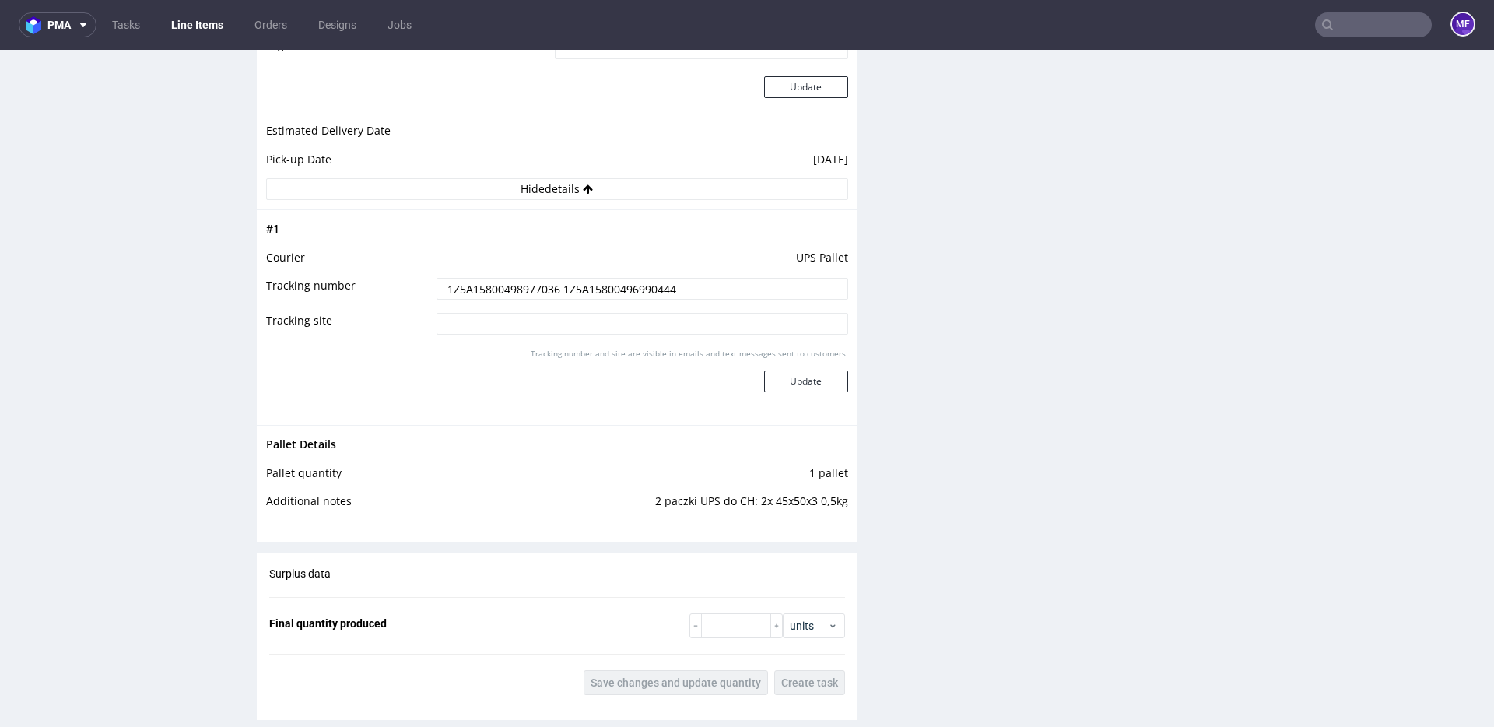
drag, startPoint x: 686, startPoint y: 289, endPoint x: 387, endPoint y: 272, distance: 299.3
click at [387, 272] on tbody "# 1 Courier UPS Pallet Tracking number 1Z5A15800498977036 1Z5A15800496990444 Tr…" at bounding box center [557, 317] width 582 height 196
drag, startPoint x: 1089, startPoint y: 421, endPoint x: 903, endPoint y: 427, distance: 185.3
click at [811, 390] on div "Tracking number and site are visible in emails and text messages sent to custom…" at bounding box center [643, 376] width 412 height 56
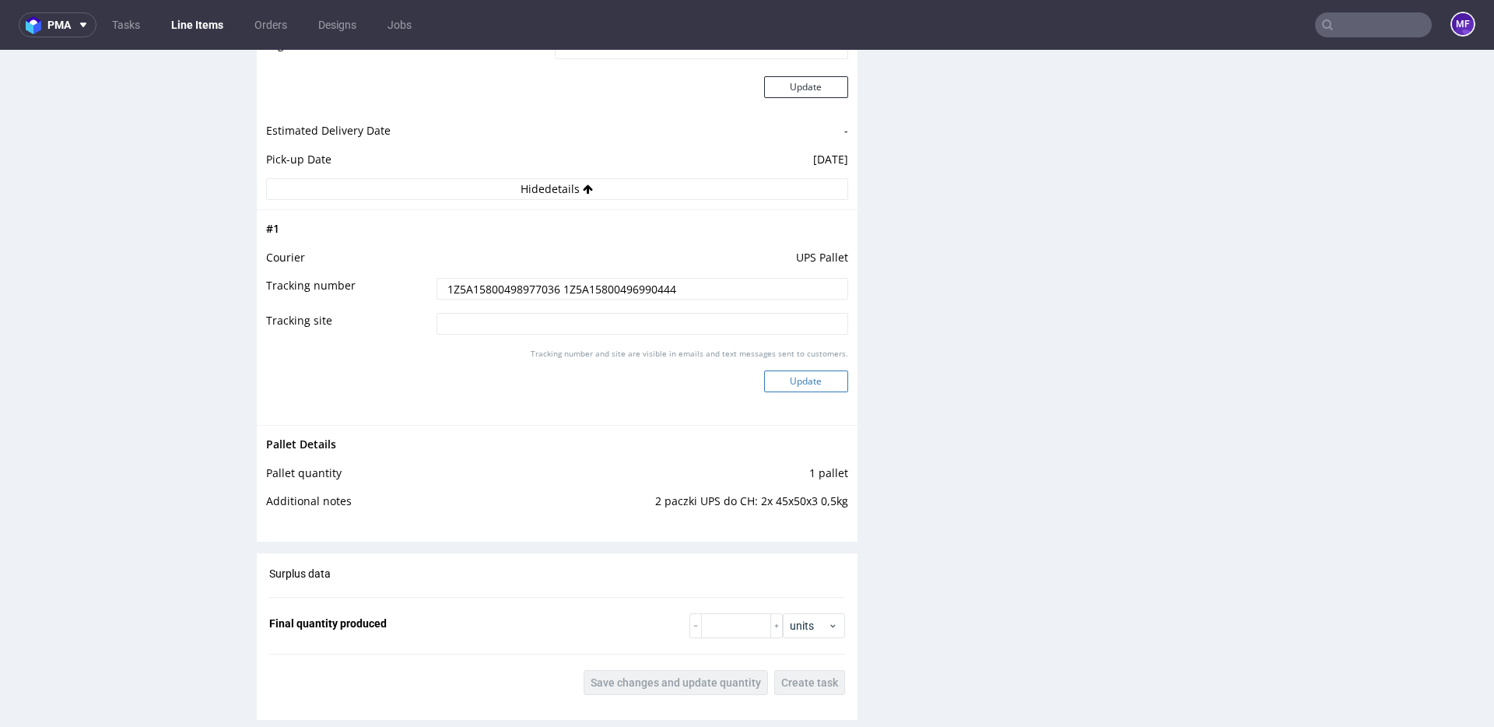
drag, startPoint x: 811, startPoint y: 380, endPoint x: 799, endPoint y: 376, distance: 12.3
click at [805, 377] on button "Update" at bounding box center [806, 381] width 84 height 22
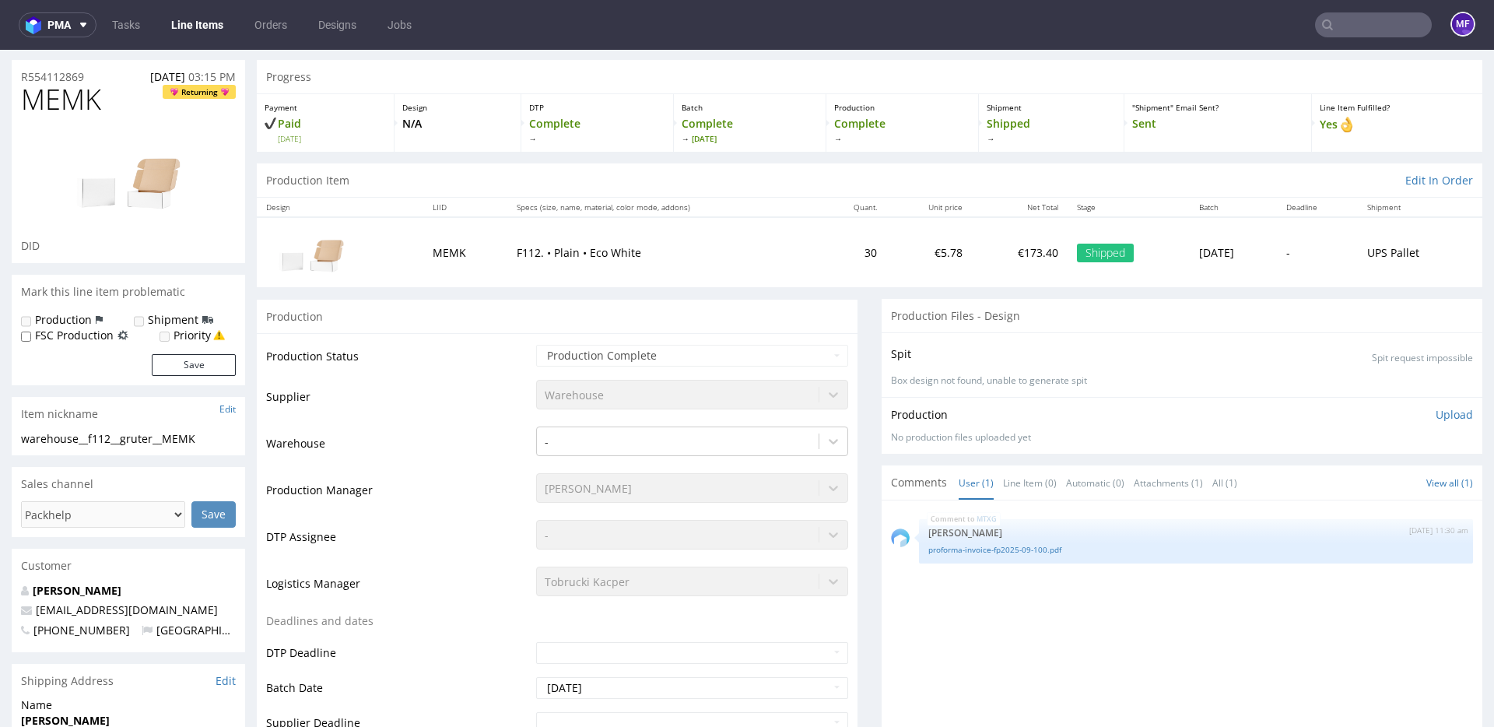
scroll to position [0, 0]
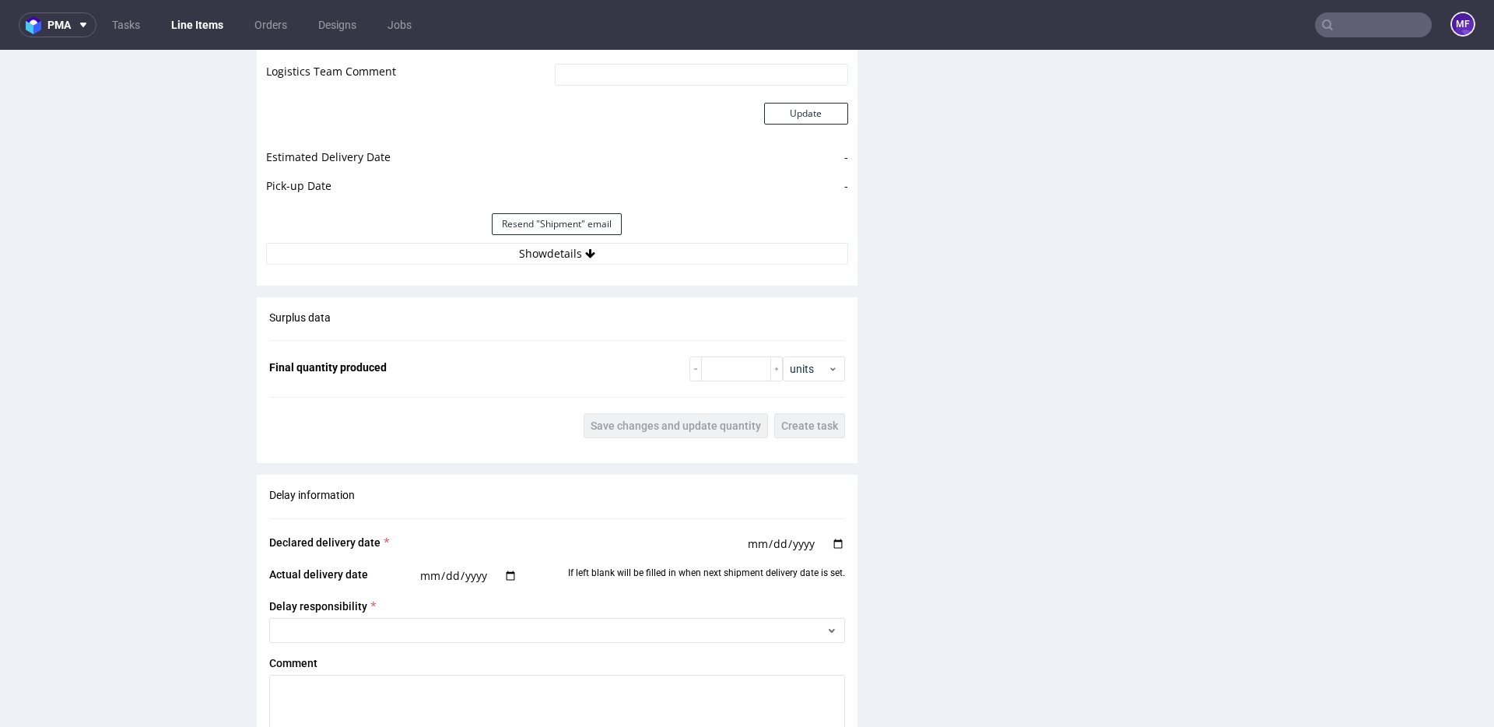
scroll to position [1549, 0]
click at [552, 260] on button "Show details" at bounding box center [557, 251] width 582 height 22
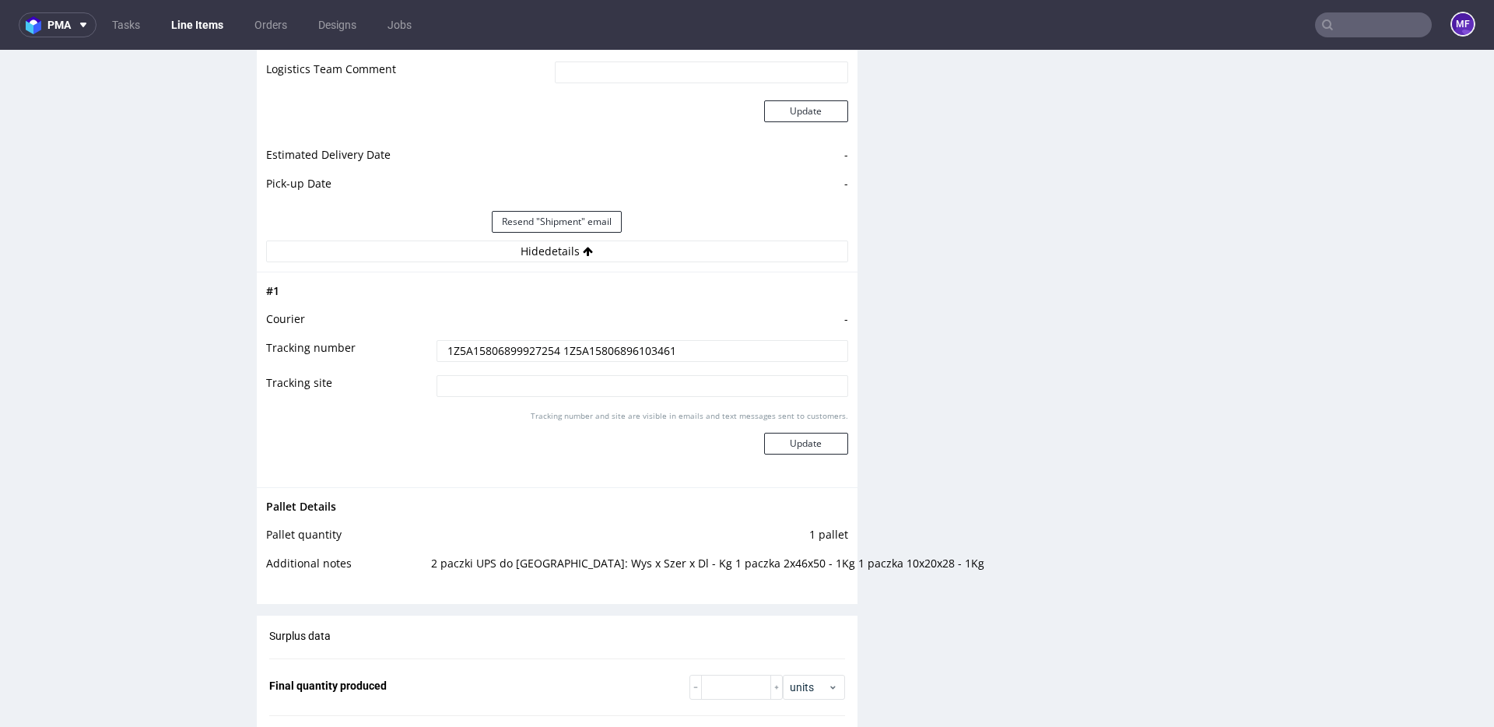
click at [1008, 405] on div "Production Files - Design Spit Spit request impossible Box design not found, un…" at bounding box center [1182, 127] width 601 height 2518
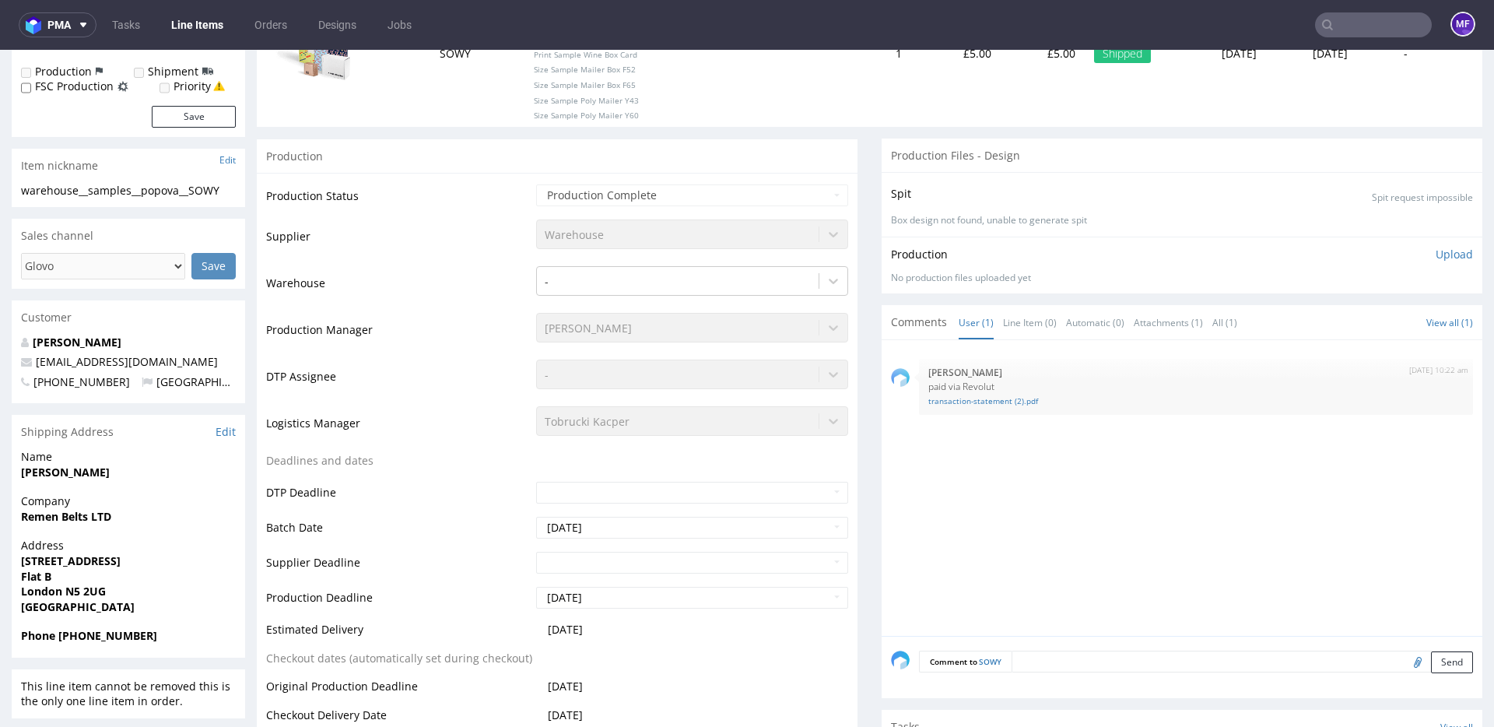
scroll to position [0, 0]
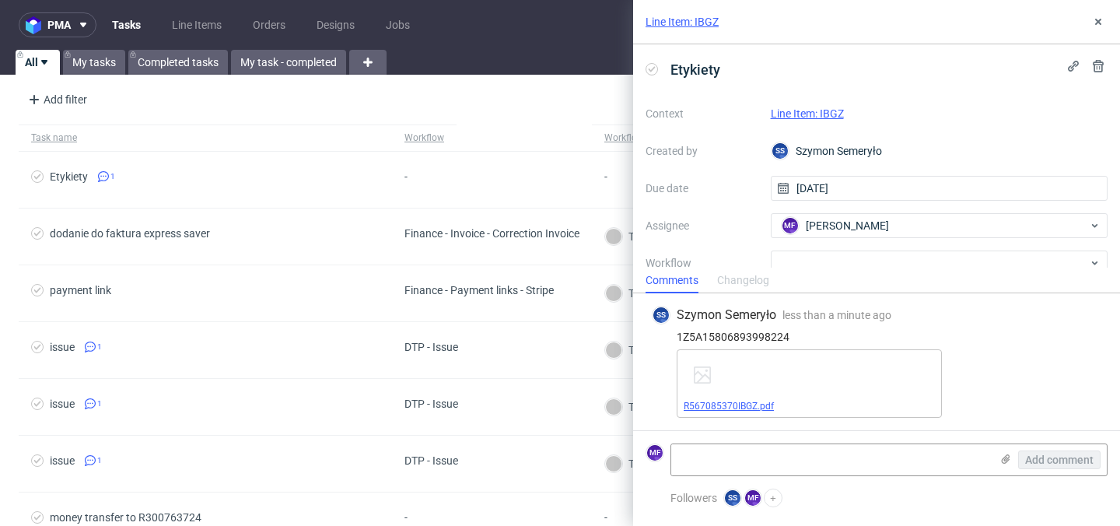
click at [742, 402] on link "R567085370IBGZ.pdf" at bounding box center [729, 406] width 90 height 11
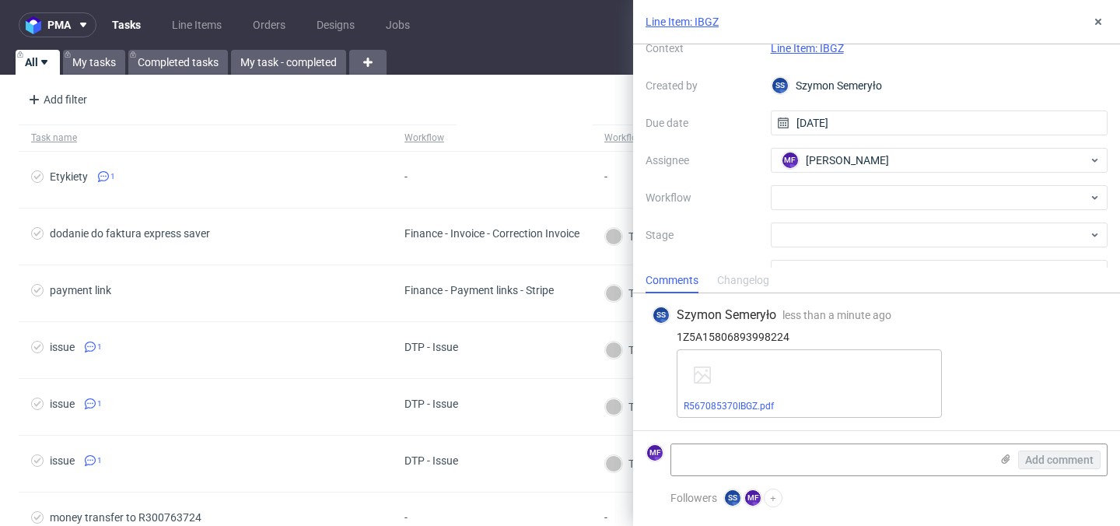
scroll to position [72, 0]
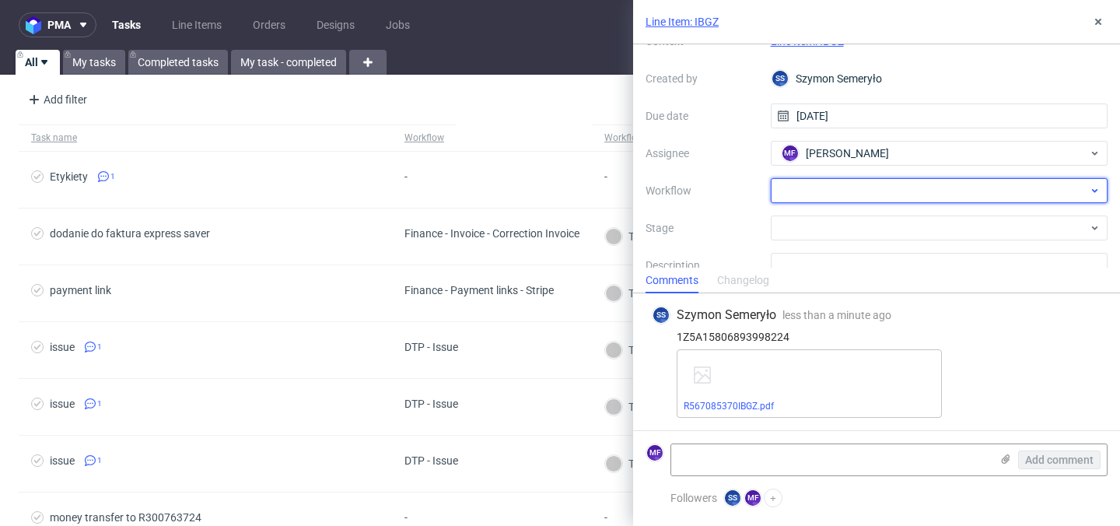
click at [877, 198] on div at bounding box center [940, 190] width 338 height 25
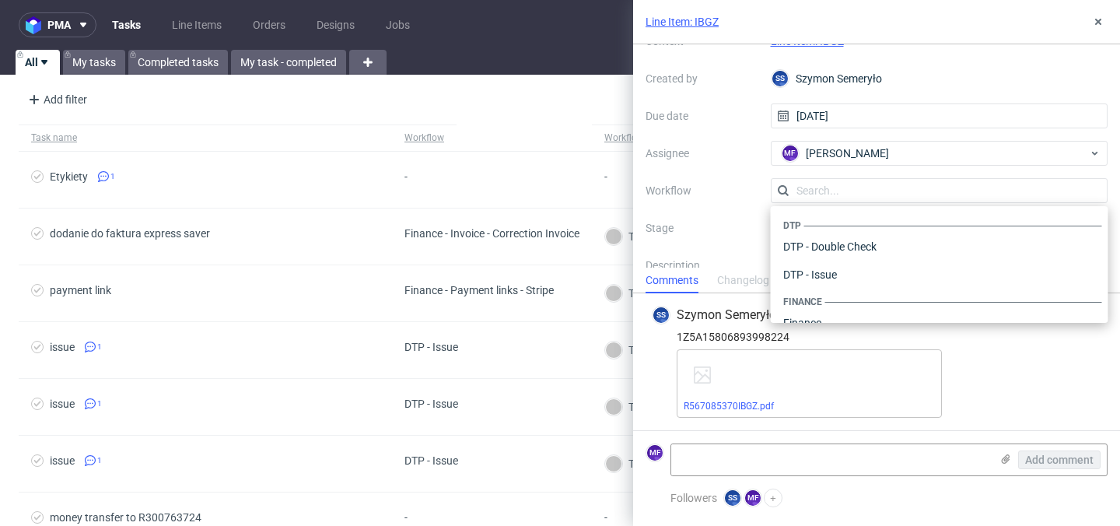
scroll to position [957, 0]
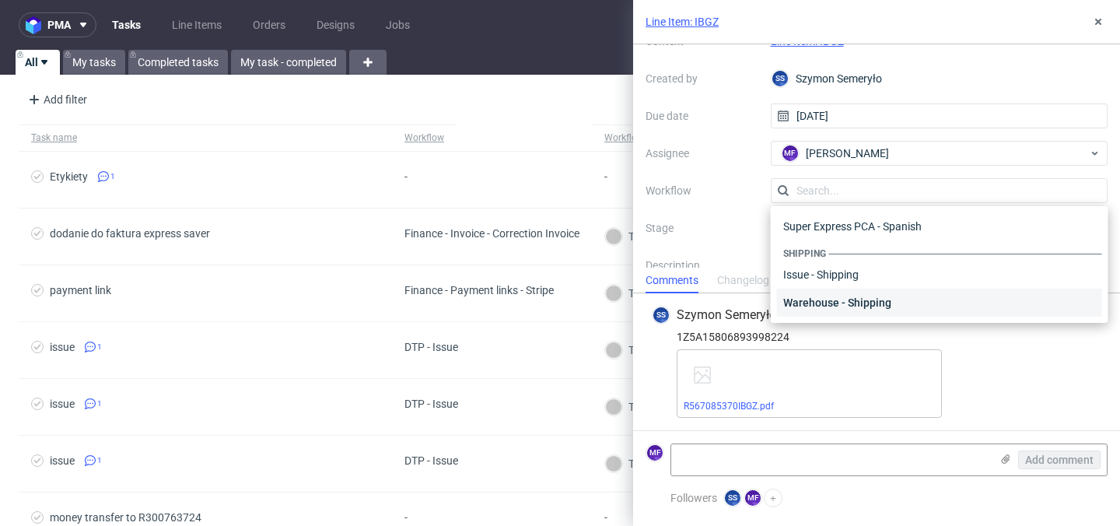
click at [860, 313] on div "Warehouse - Shipping" at bounding box center [939, 303] width 325 height 28
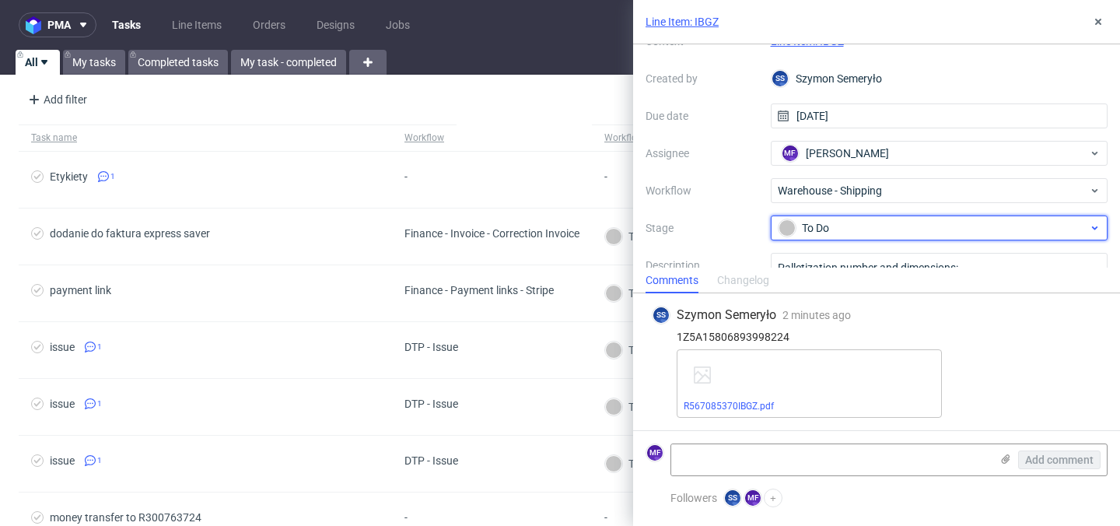
click at [846, 226] on div "To Do" at bounding box center [934, 227] width 310 height 17
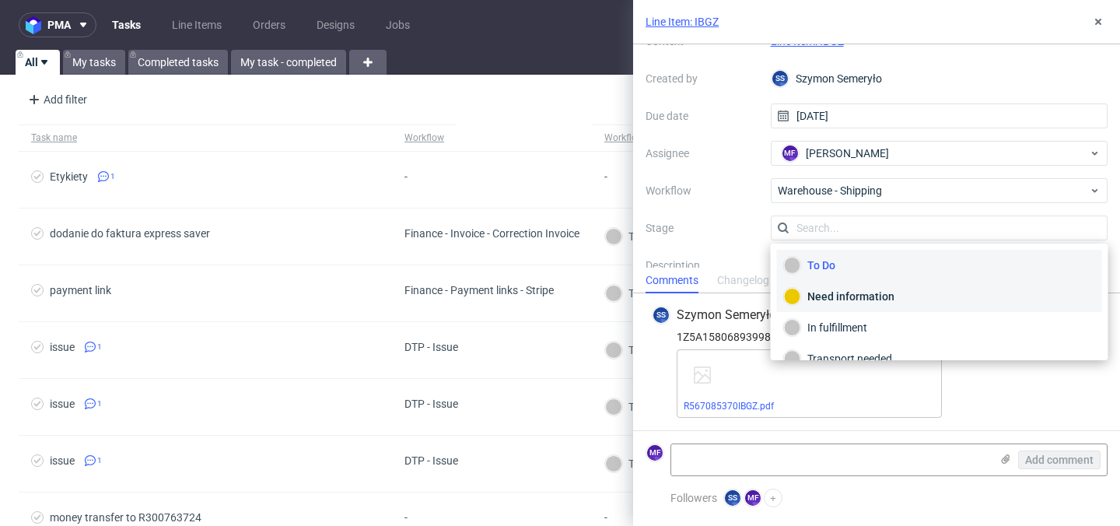
scroll to position [82, 0]
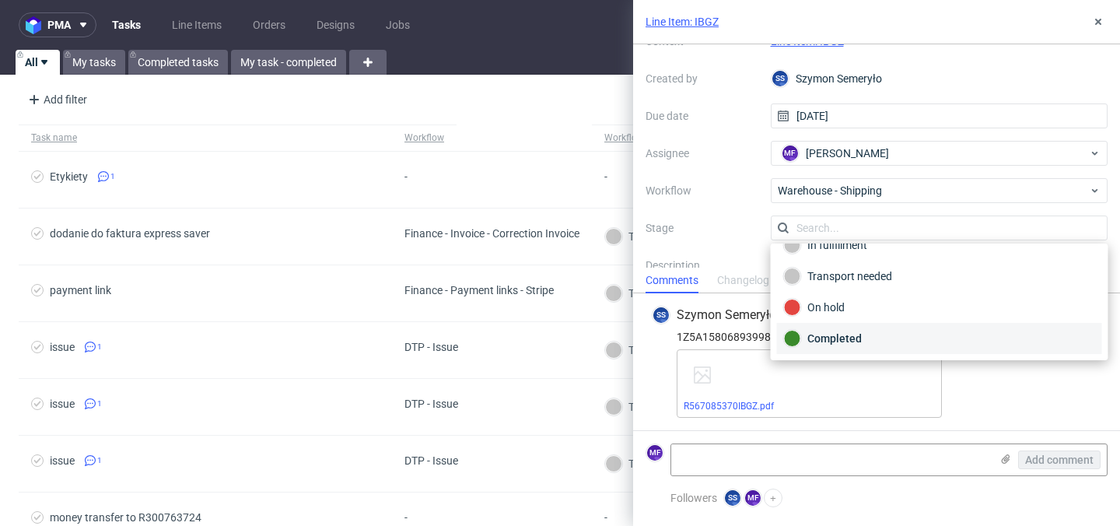
click at [842, 345] on div "Completed" at bounding box center [939, 338] width 311 height 17
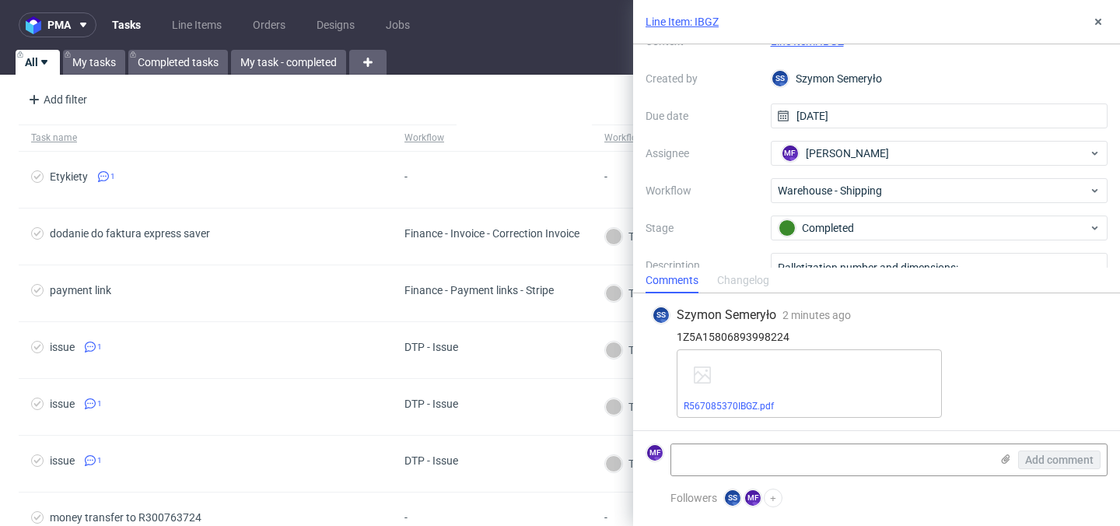
scroll to position [0, 0]
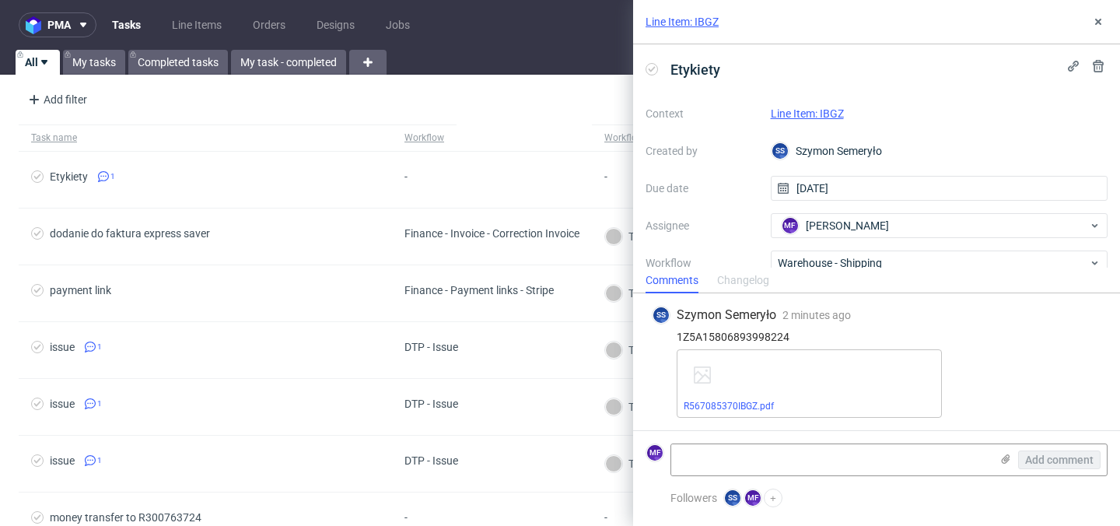
click at [815, 110] on link "Line Item: IBGZ" at bounding box center [807, 113] width 73 height 12
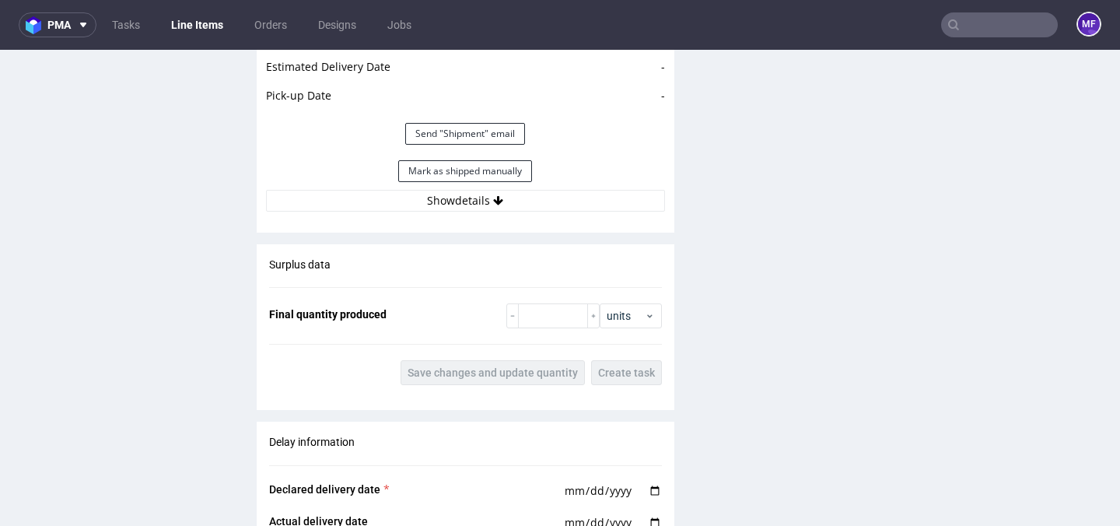
scroll to position [1790, 0]
click at [497, 177] on button "Mark as shipped manually" at bounding box center [465, 171] width 134 height 22
click at [496, 205] on icon at bounding box center [498, 200] width 10 height 11
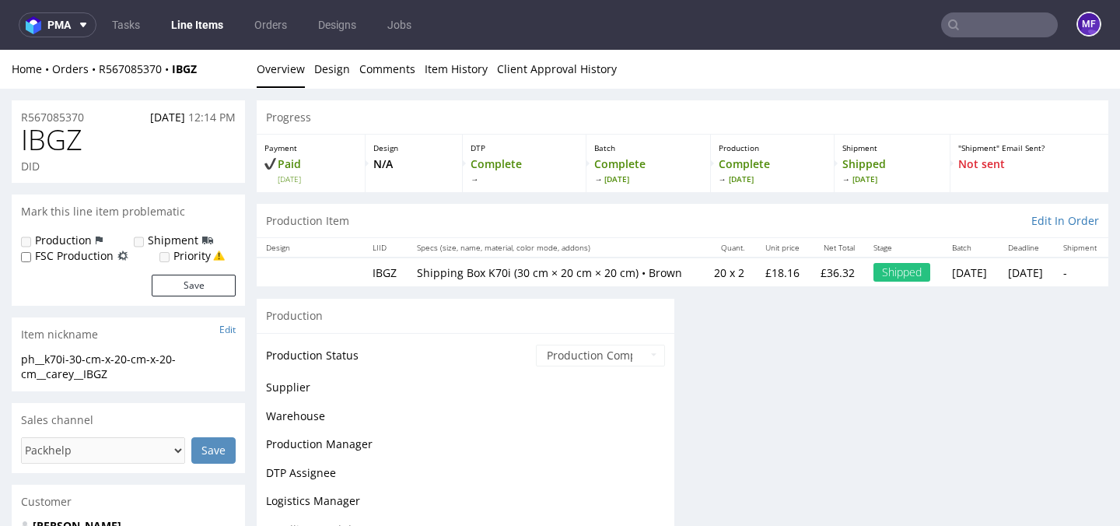
scroll to position [0, 0]
click at [496, 216] on div "Production Item Edit In Order" at bounding box center [683, 221] width 852 height 34
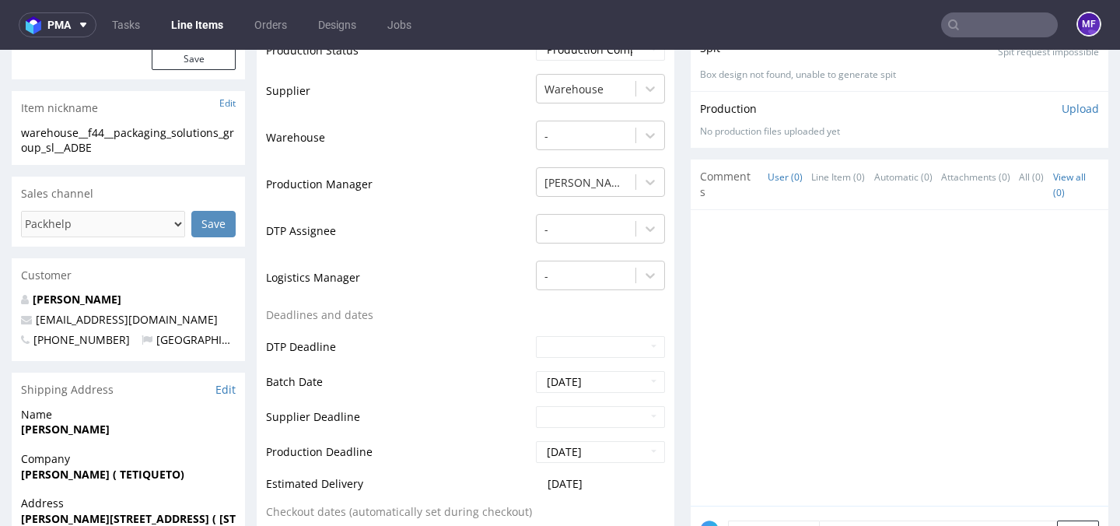
scroll to position [342, 0]
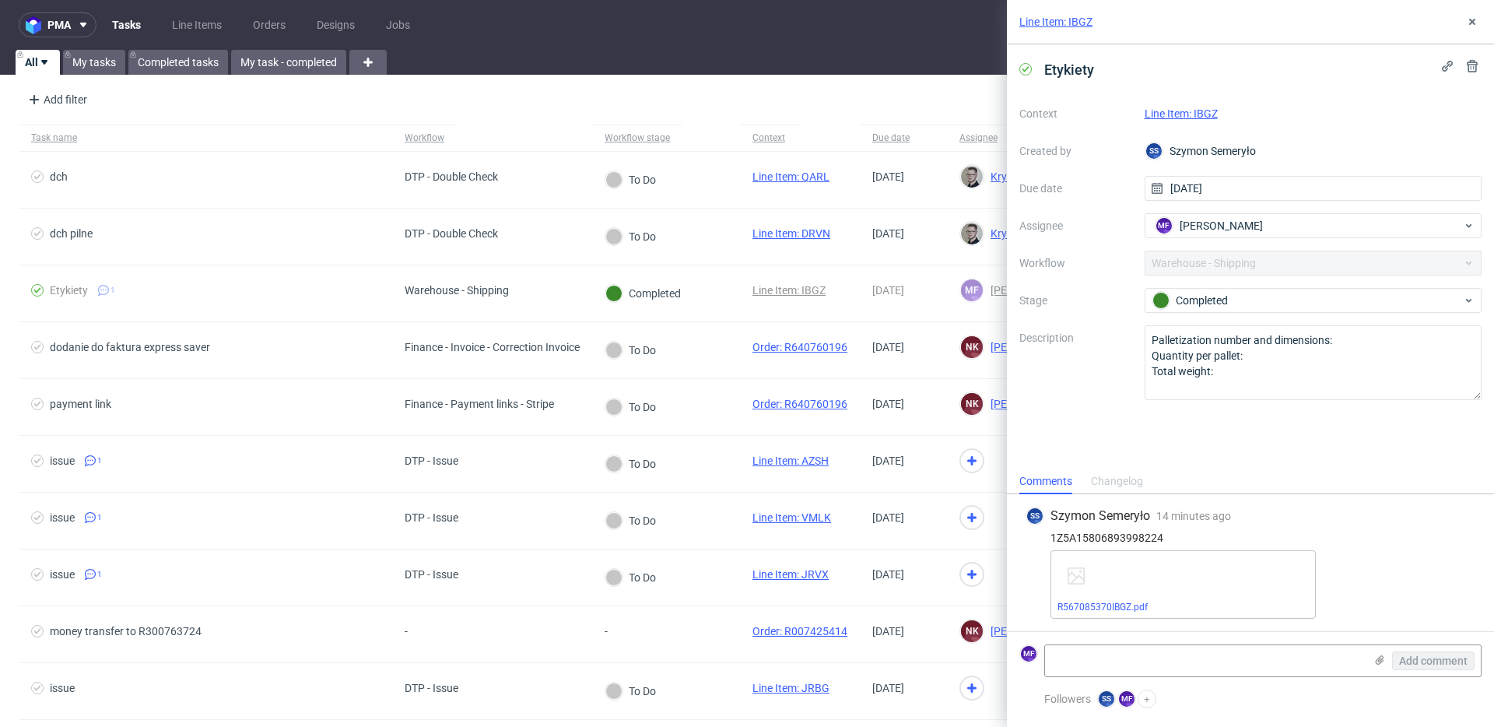
click at [1176, 113] on link "Line Item: IBGZ" at bounding box center [1181, 113] width 73 height 12
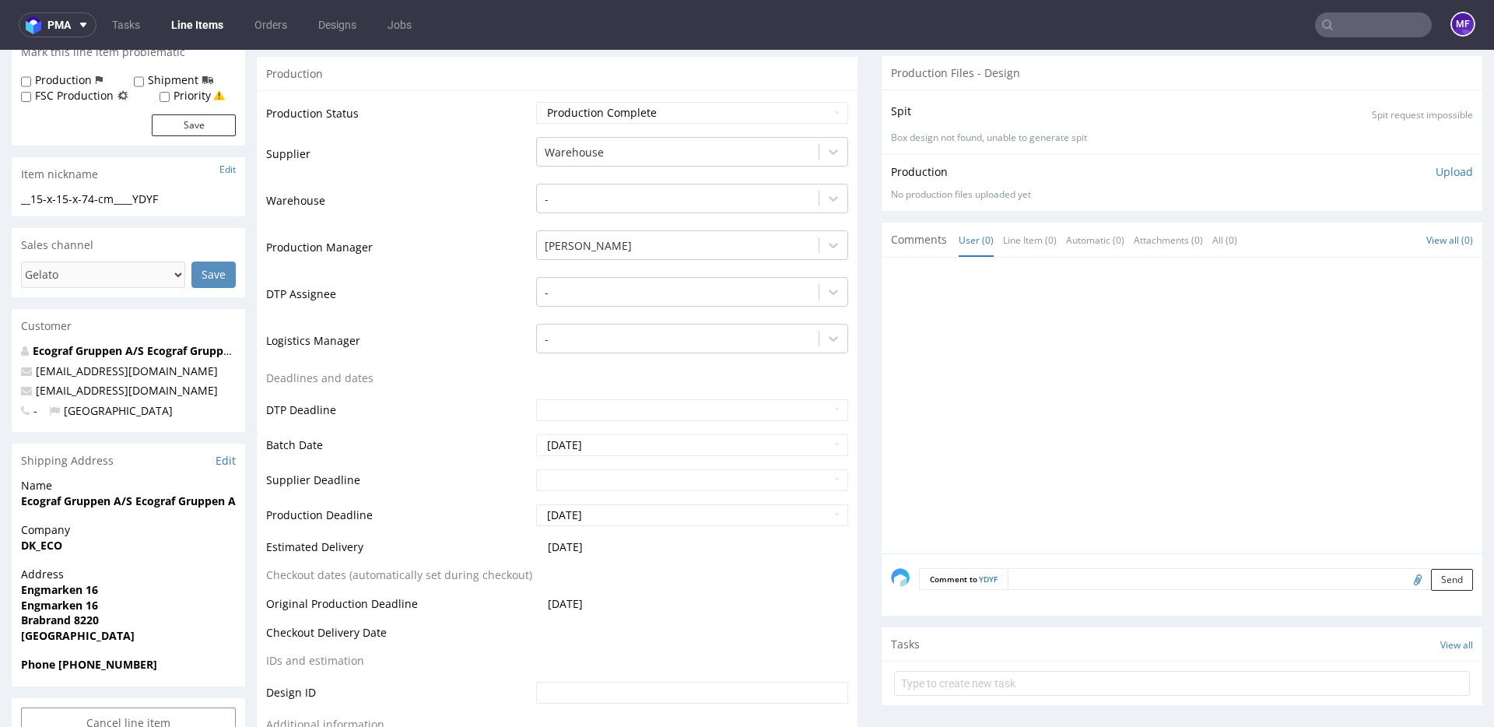
scroll to position [304, 0]
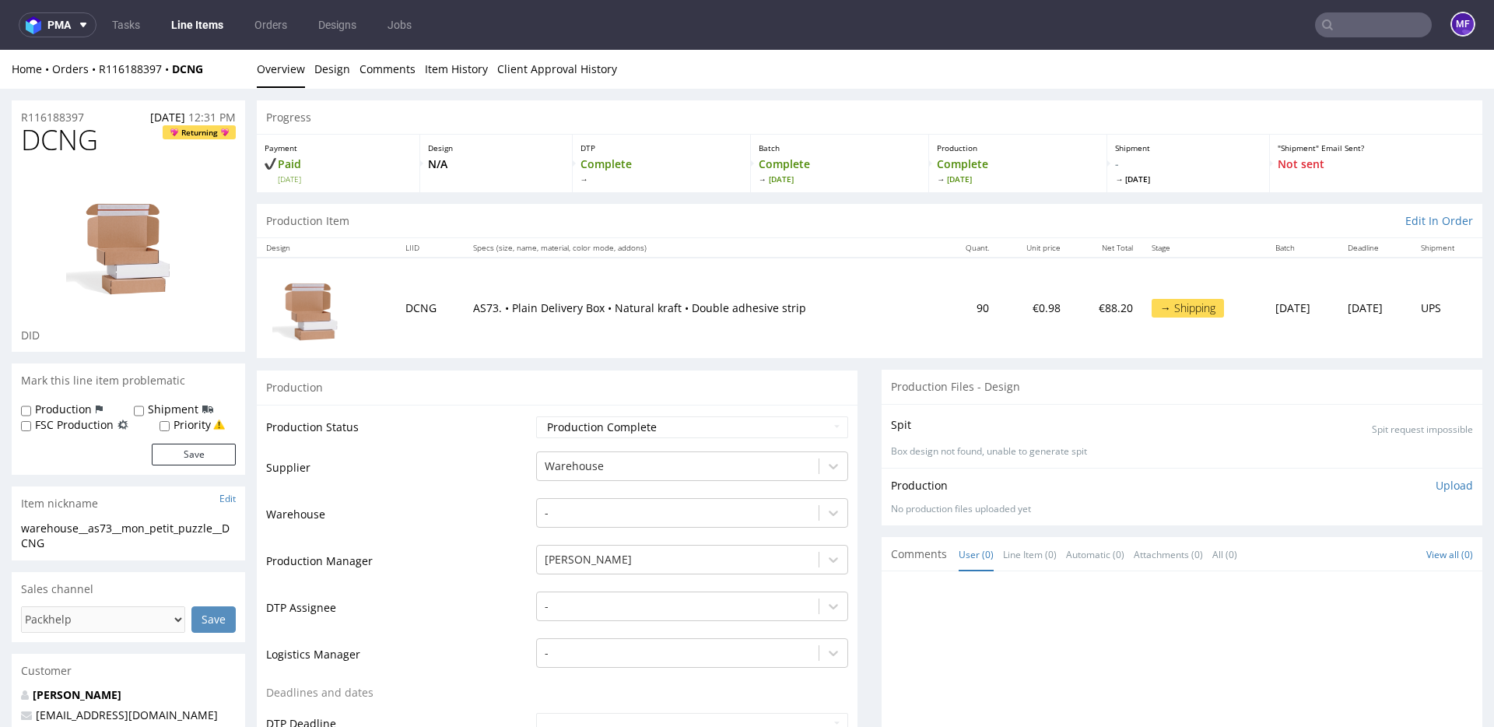
scroll to position [14, 0]
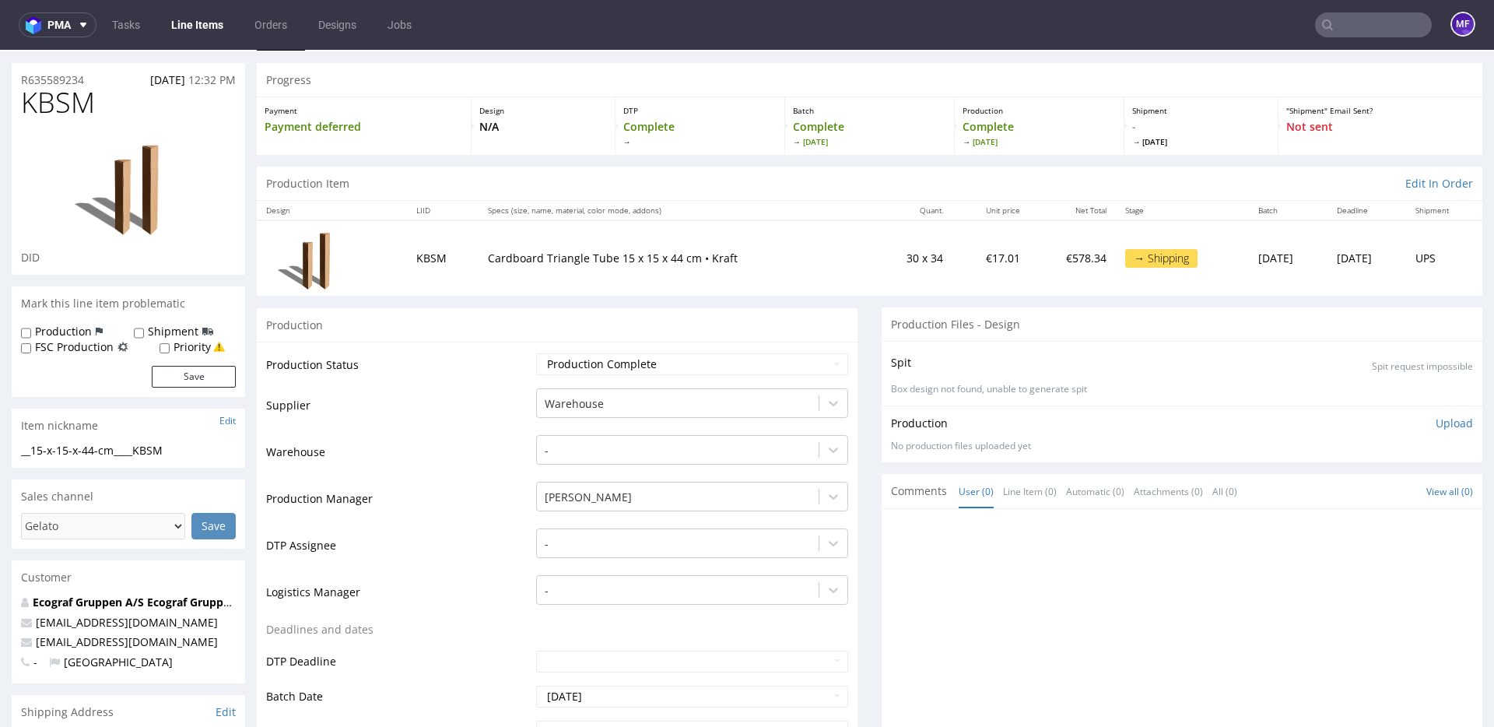
scroll to position [48, 0]
